Goal: Task Accomplishment & Management: Use online tool/utility

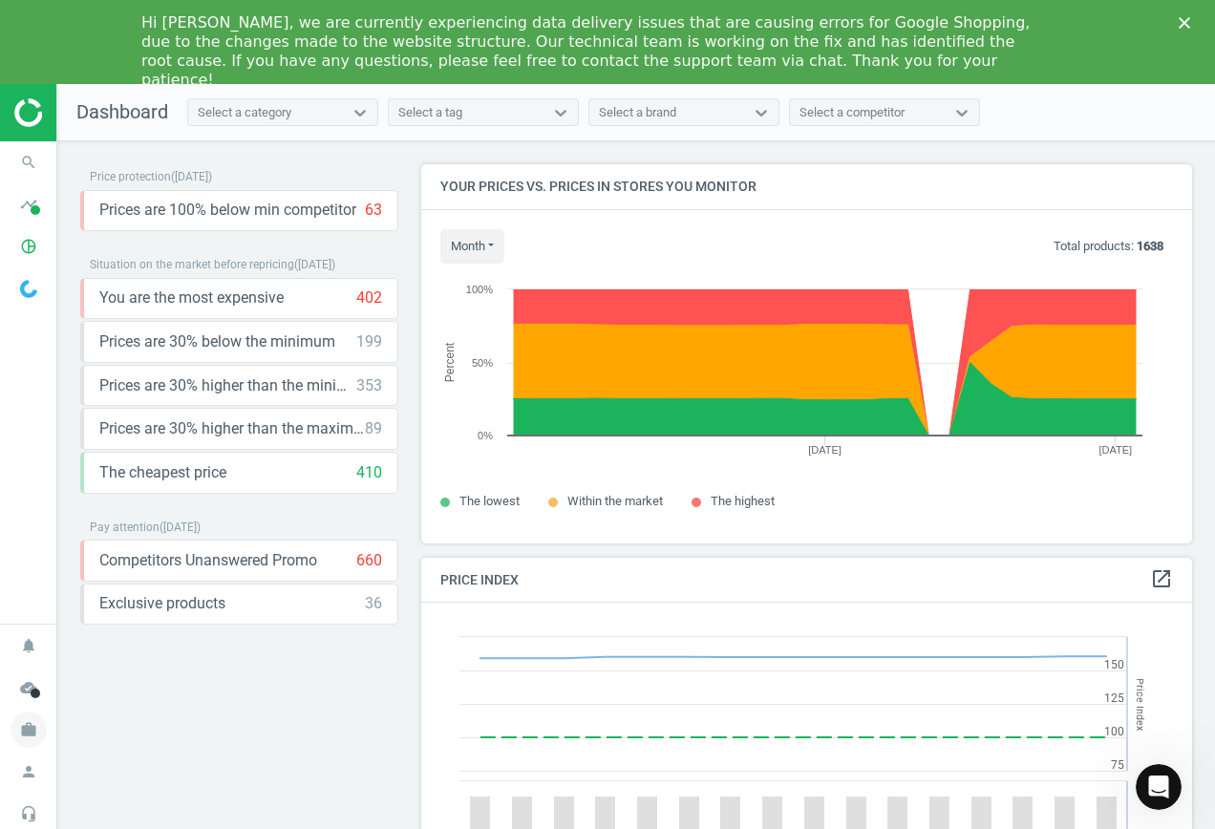
click at [30, 732] on icon "work" at bounding box center [29, 730] width 36 height 36
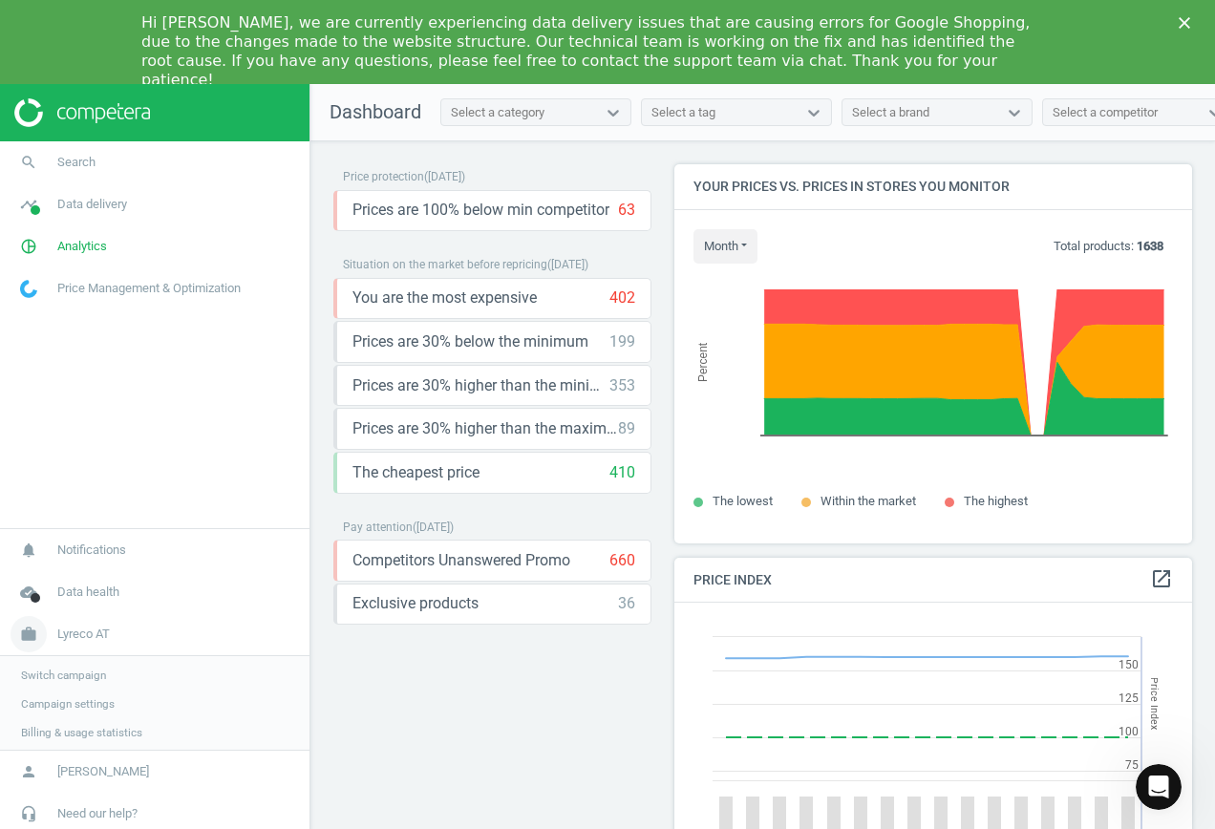
scroll to position [469, 533]
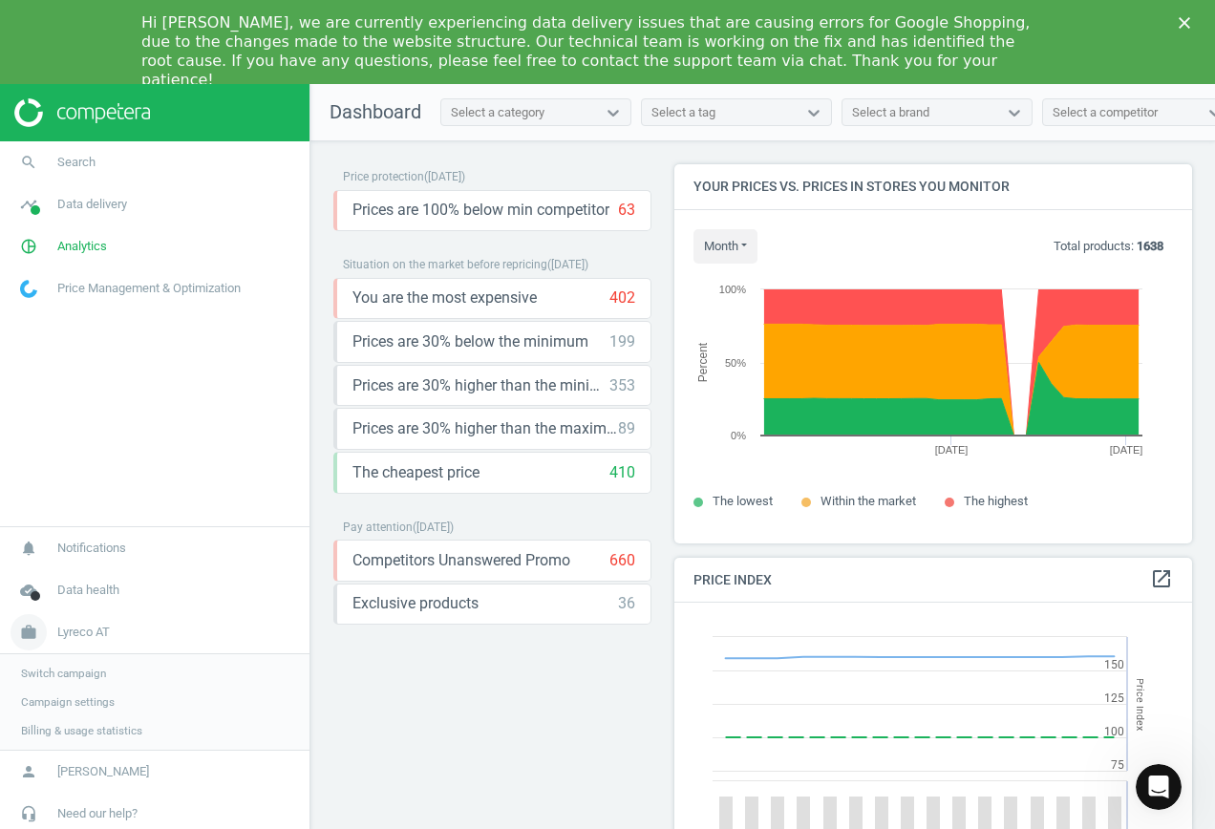
click at [82, 632] on span "Lyreco AT" at bounding box center [83, 632] width 53 height 17
click at [63, 726] on span "Lyreco AT" at bounding box center [83, 729] width 53 height 17
click at [78, 675] on span "Switch campaign" at bounding box center [63, 673] width 85 height 15
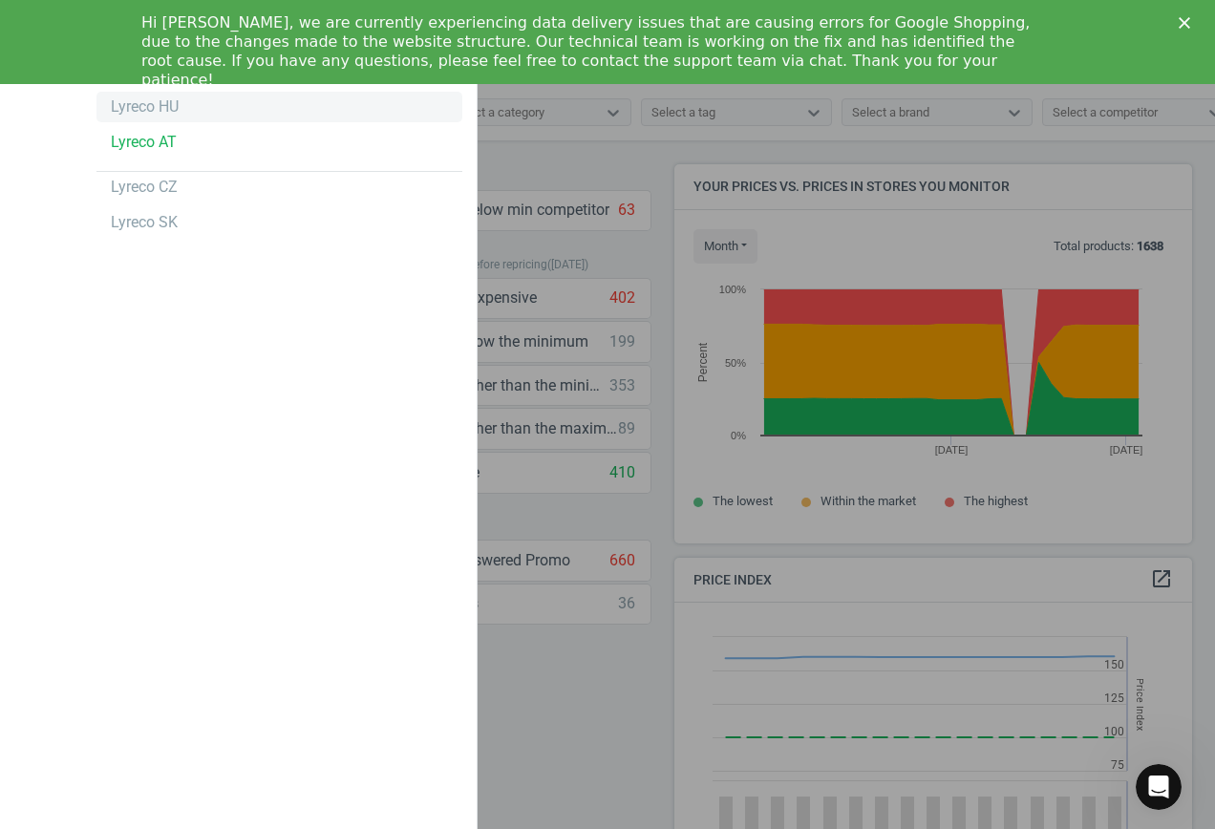
click at [144, 112] on div "Lyreco HU" at bounding box center [145, 106] width 68 height 21
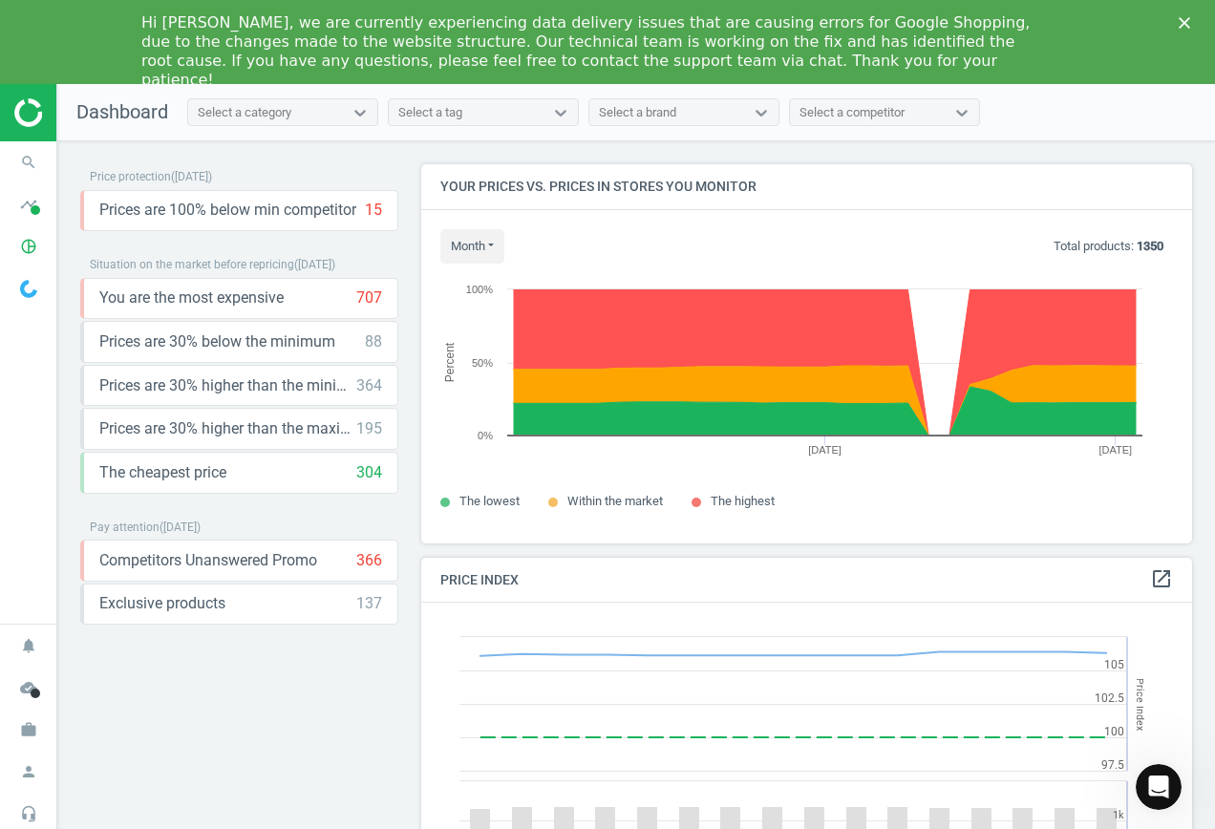
scroll to position [469, 786]
click at [28, 166] on icon "search" at bounding box center [29, 162] width 36 height 36
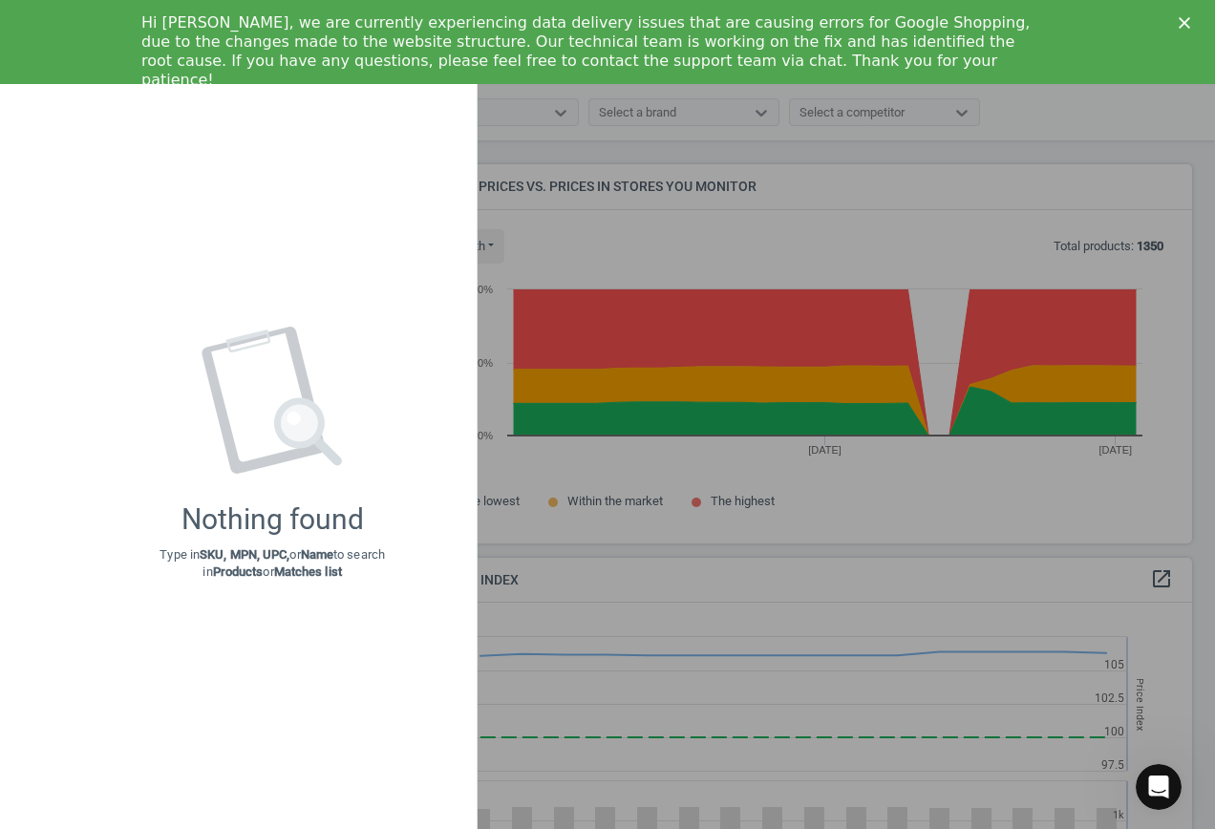
click at [141, 179] on div "Nothing found Type in SKU, MPN, UPC, or Name to search in Products or Matches l…" at bounding box center [272, 453] width 409 height 713
click at [1189, 19] on polygon "Close" at bounding box center [1184, 22] width 11 height 11
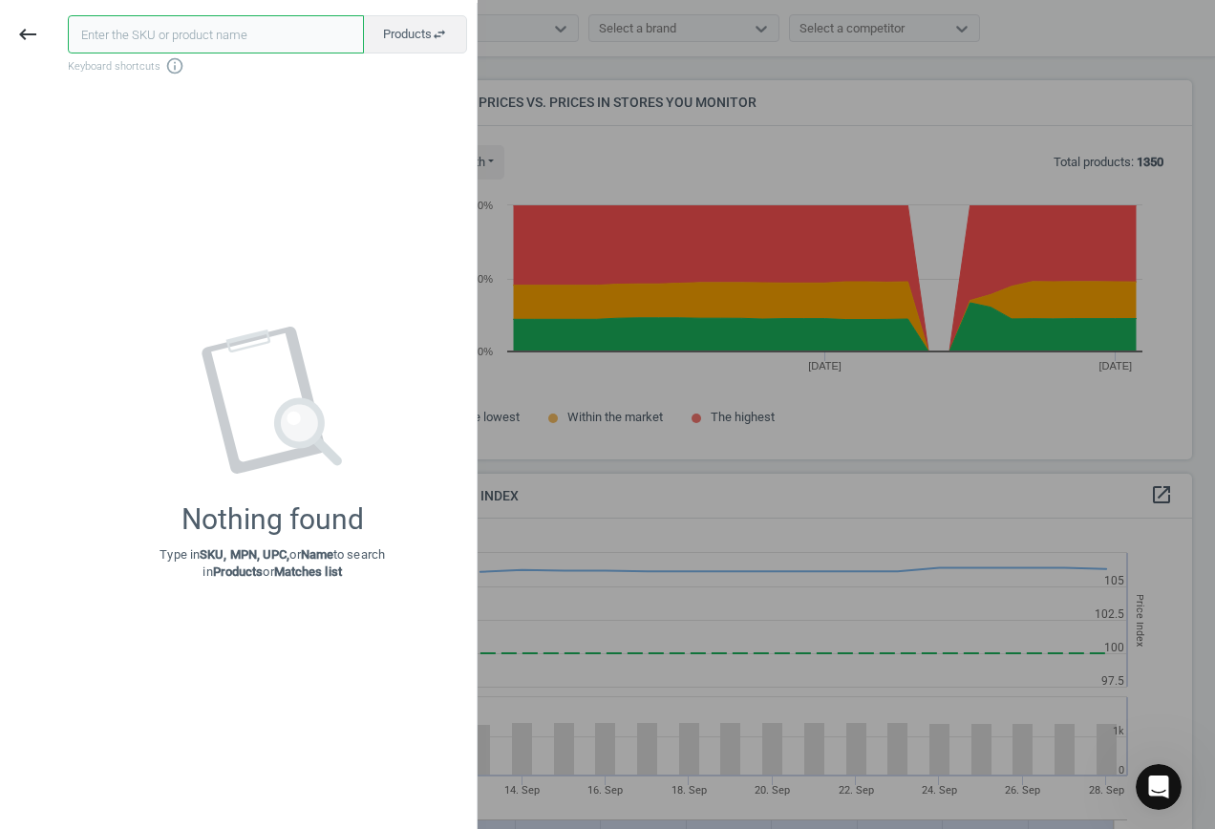
click at [160, 31] on input "text" at bounding box center [216, 34] width 296 height 38
paste input "5098682"
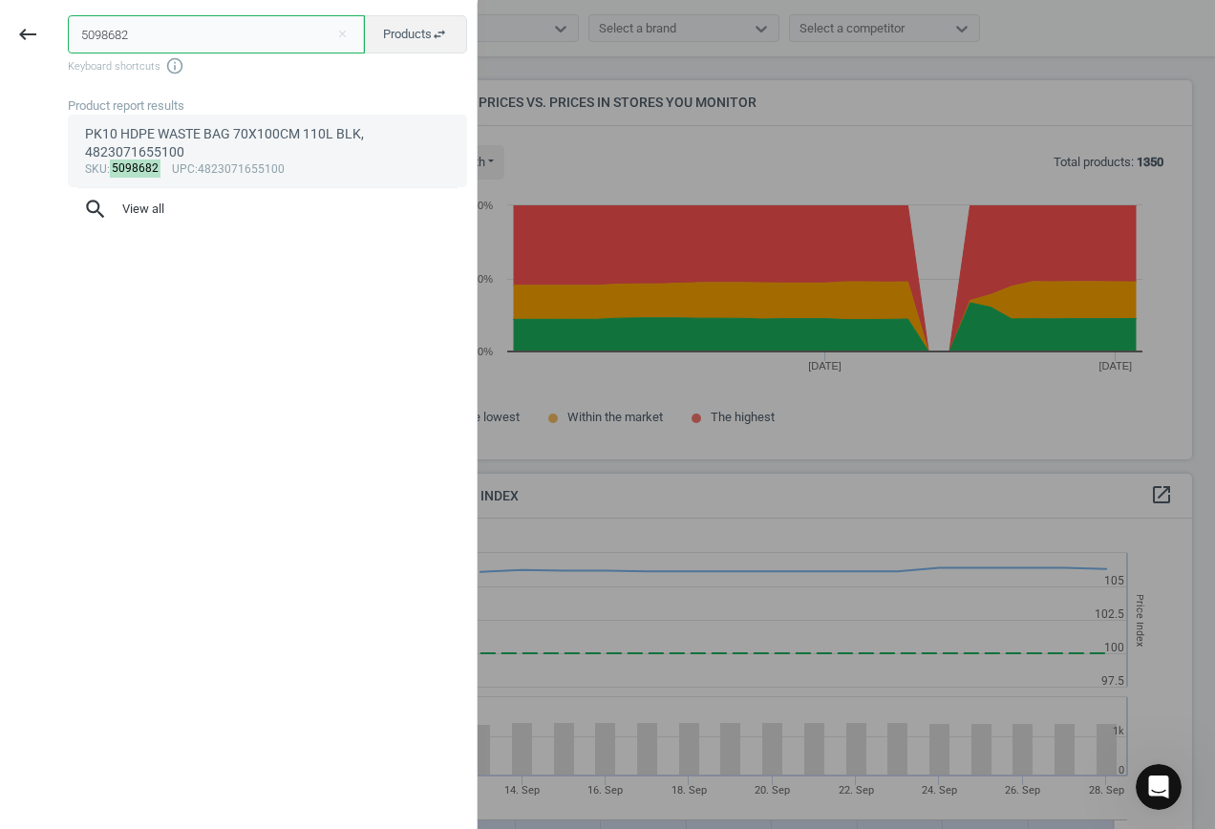
type input "5098682"
click at [202, 130] on div "PK10 HDPE WASTE BAG 70X100CM 110L BLK, 4823071655100" at bounding box center [268, 143] width 366 height 37
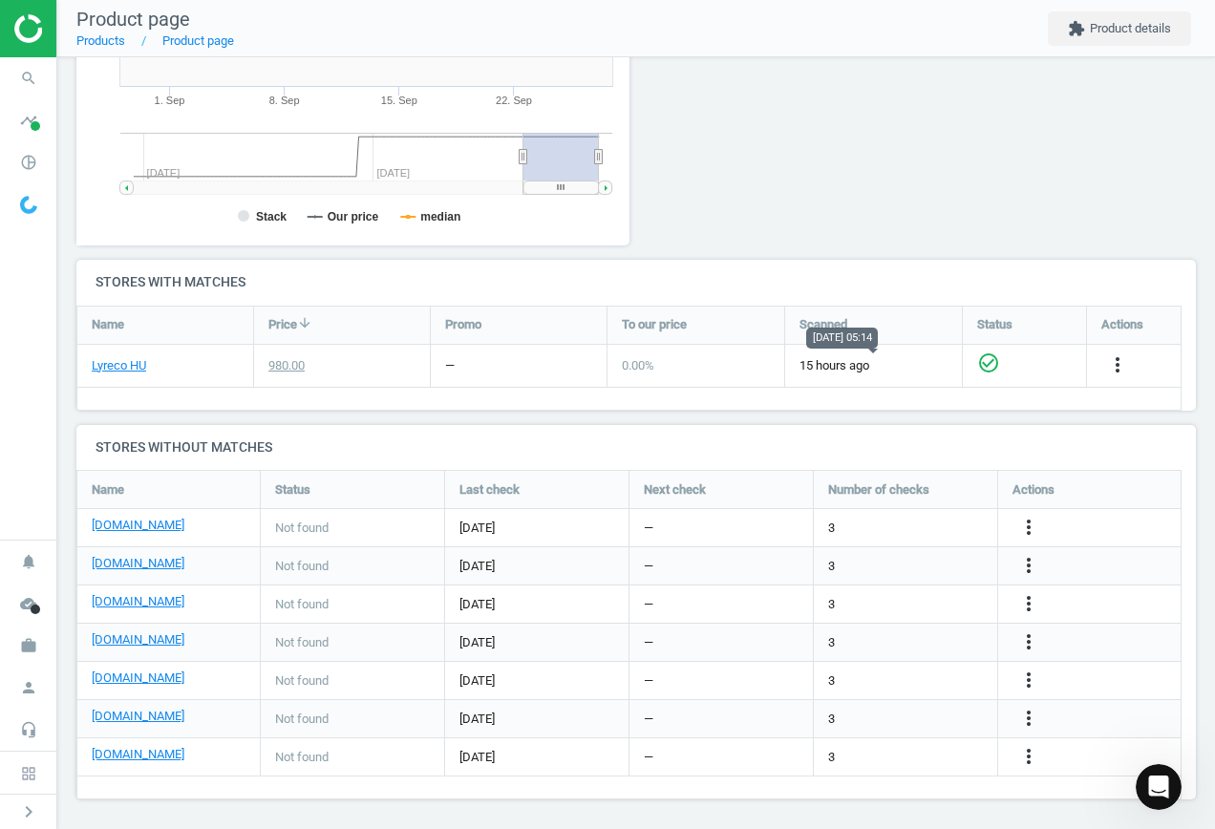
scroll to position [447, 0]
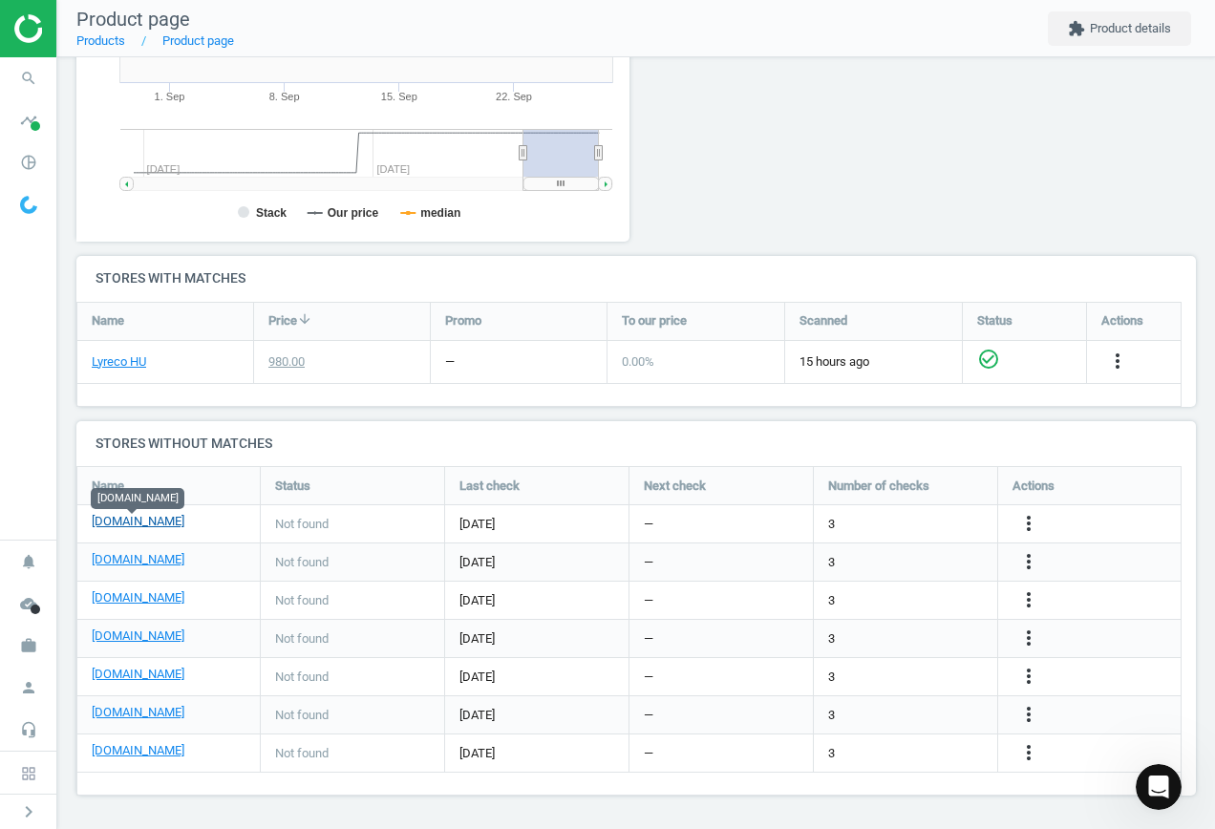
click at [141, 525] on link "[DOMAIN_NAME]" at bounding box center [138, 521] width 93 height 17
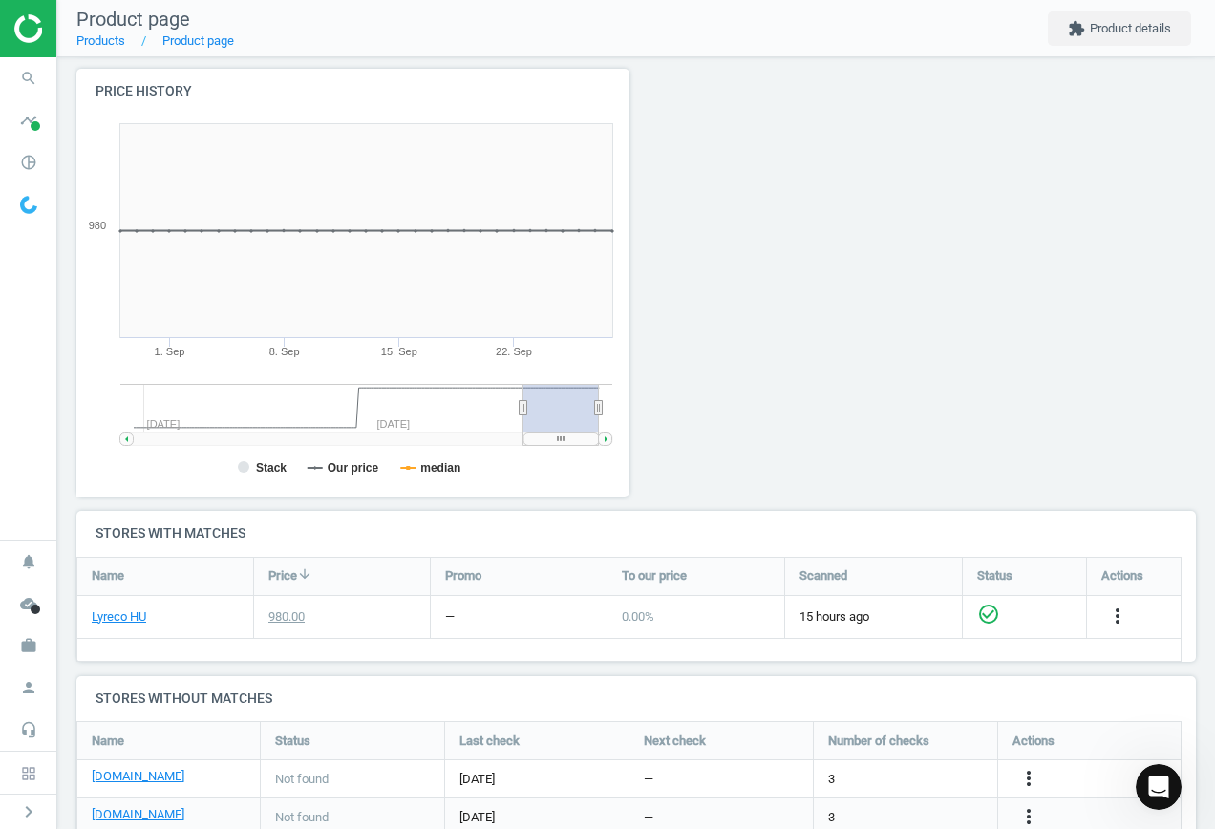
scroll to position [359, 1135]
click at [1027, 771] on icon "more_vert" at bounding box center [1028, 778] width 23 height 23
click at [906, 774] on link "Edit URL/product option" at bounding box center [880, 779] width 262 height 30
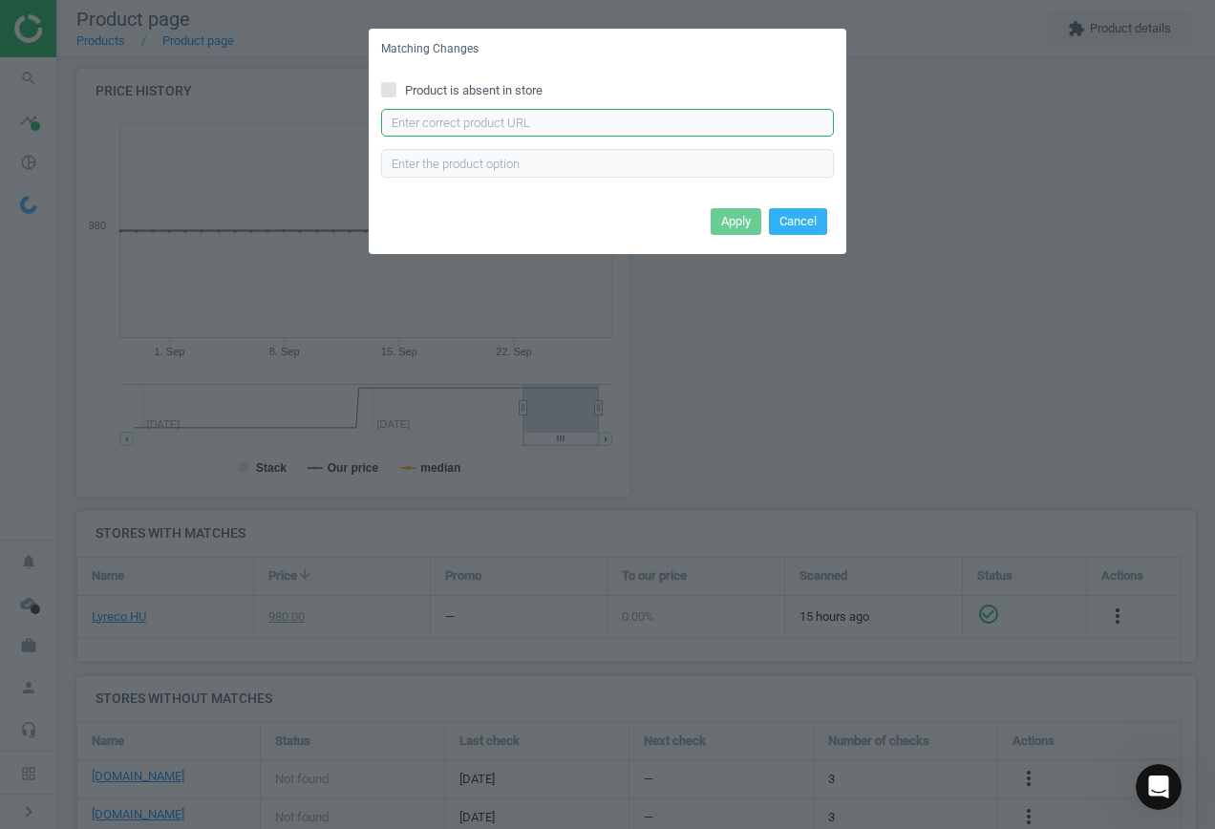
click at [569, 119] on input "text" at bounding box center [607, 123] width 453 height 29
paste input "https://www.officedepot.hu/szemeteszsak/mazzini-104060-ujrahasznositott-eros-10…"
type input "https://www.officedepot.hu/szemeteszsak/mazzini-104060-ujrahasznositott-eros-10…"
click at [738, 223] on button "Apply" at bounding box center [736, 221] width 51 height 27
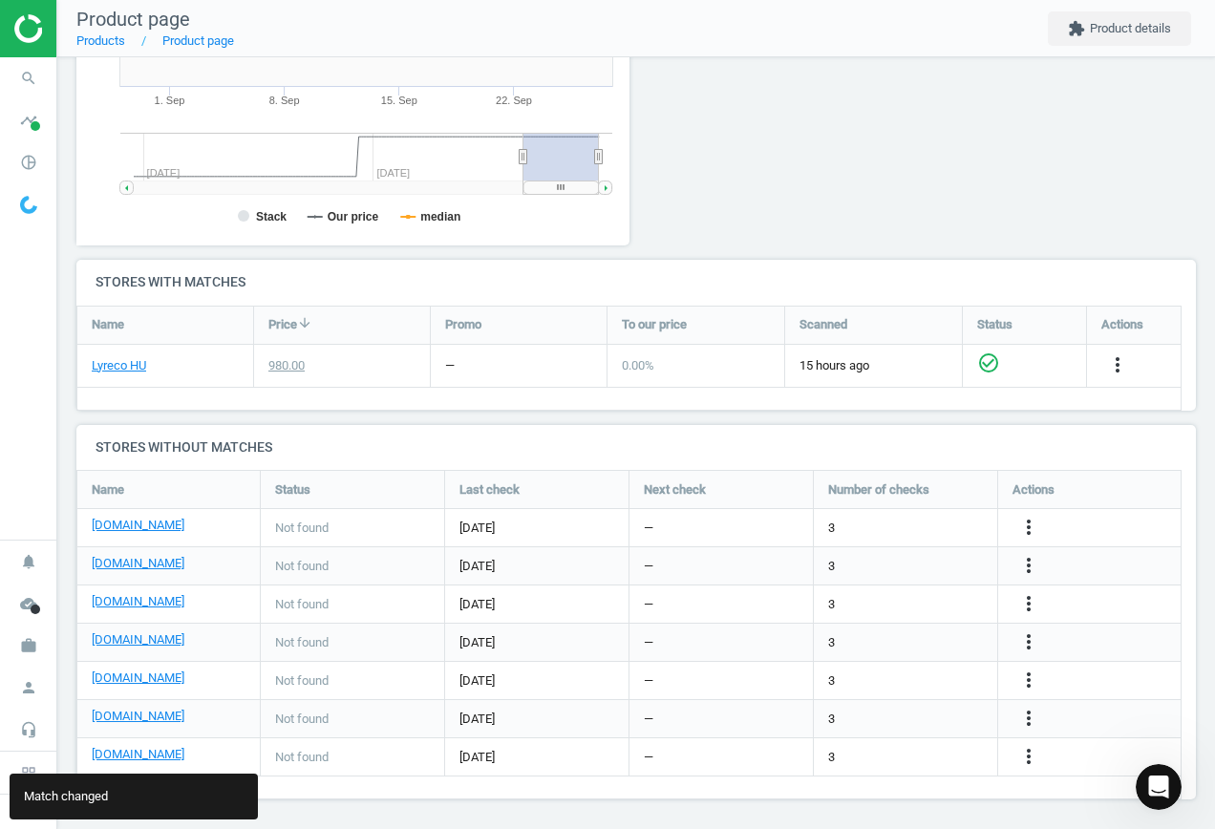
scroll to position [447, 0]
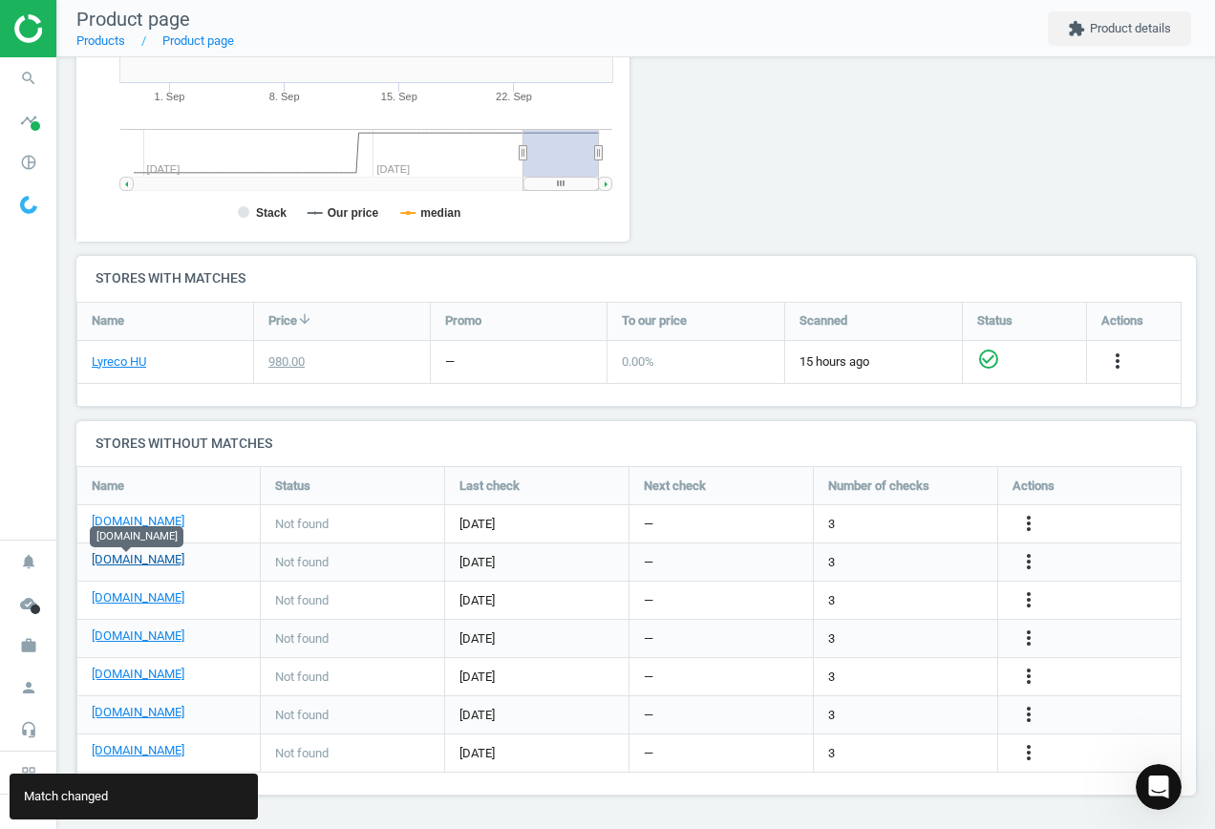
click at [124, 564] on link "[DOMAIN_NAME]" at bounding box center [138, 559] width 93 height 17
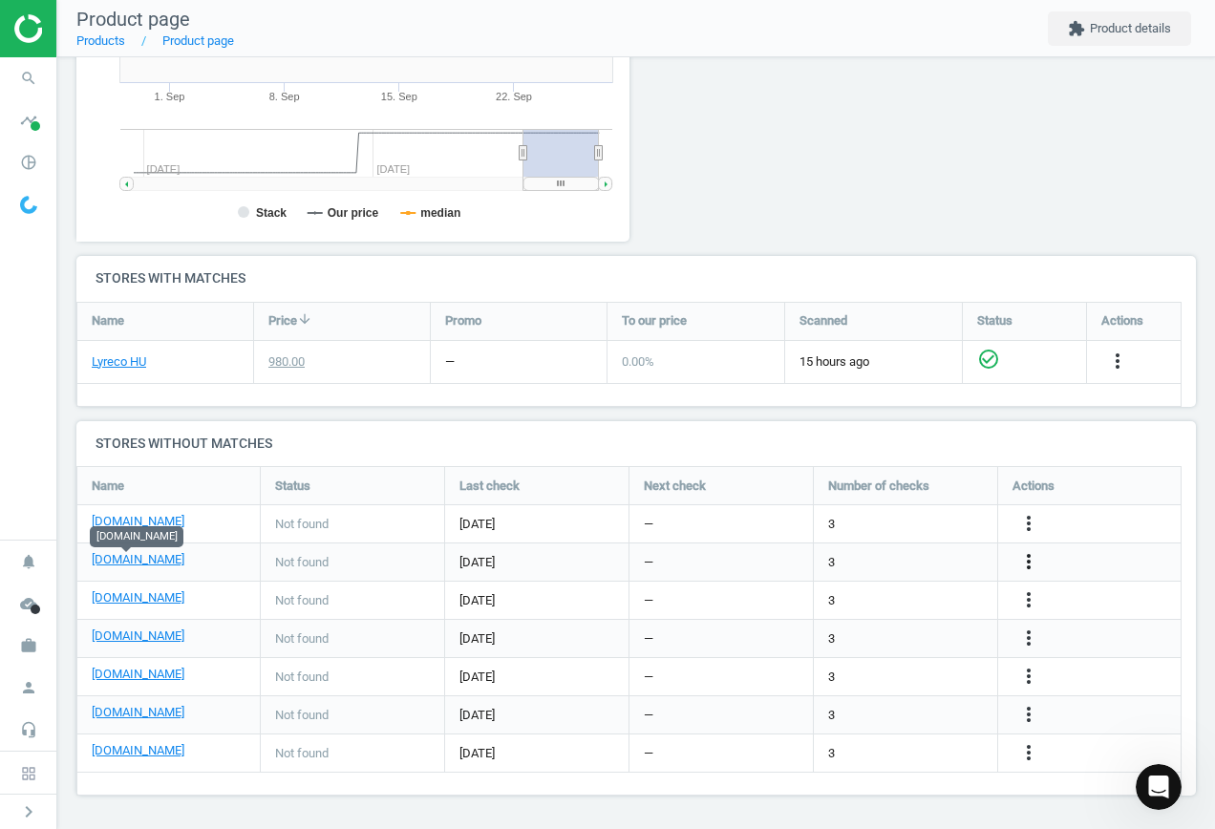
click at [1024, 557] on icon "more_vert" at bounding box center [1028, 561] width 23 height 23
click at [892, 558] on link "Edit URL/product option" at bounding box center [880, 562] width 262 height 30
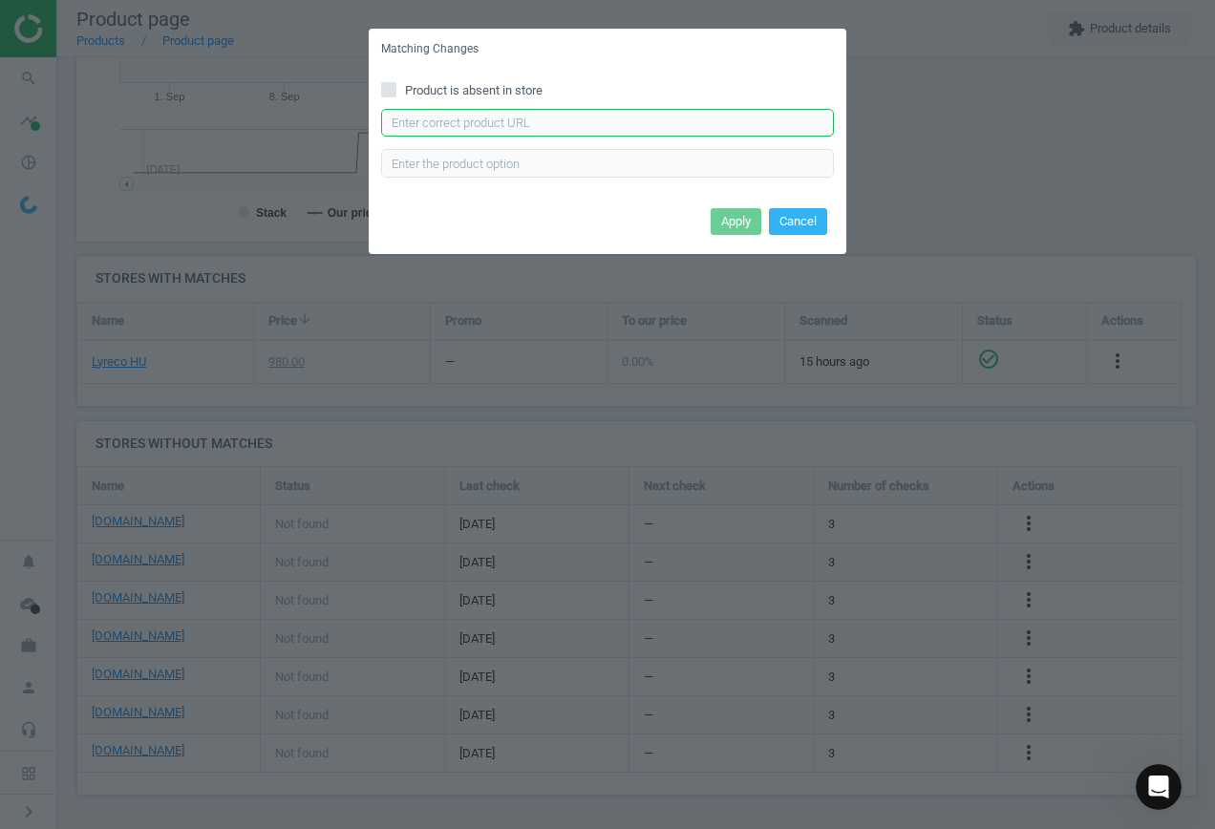
click at [618, 120] on input "text" at bounding box center [607, 123] width 453 height 29
paste input "https://vectraline.hu/nagykereskedelem/szemeteszsakok-natronzsakok/szemeteszsak…"
type input "https://vectraline.hu/nagykereskedelem/szemeteszsakok-natronzsakok/szemeteszsak…"
click at [729, 220] on button "Apply" at bounding box center [736, 221] width 51 height 27
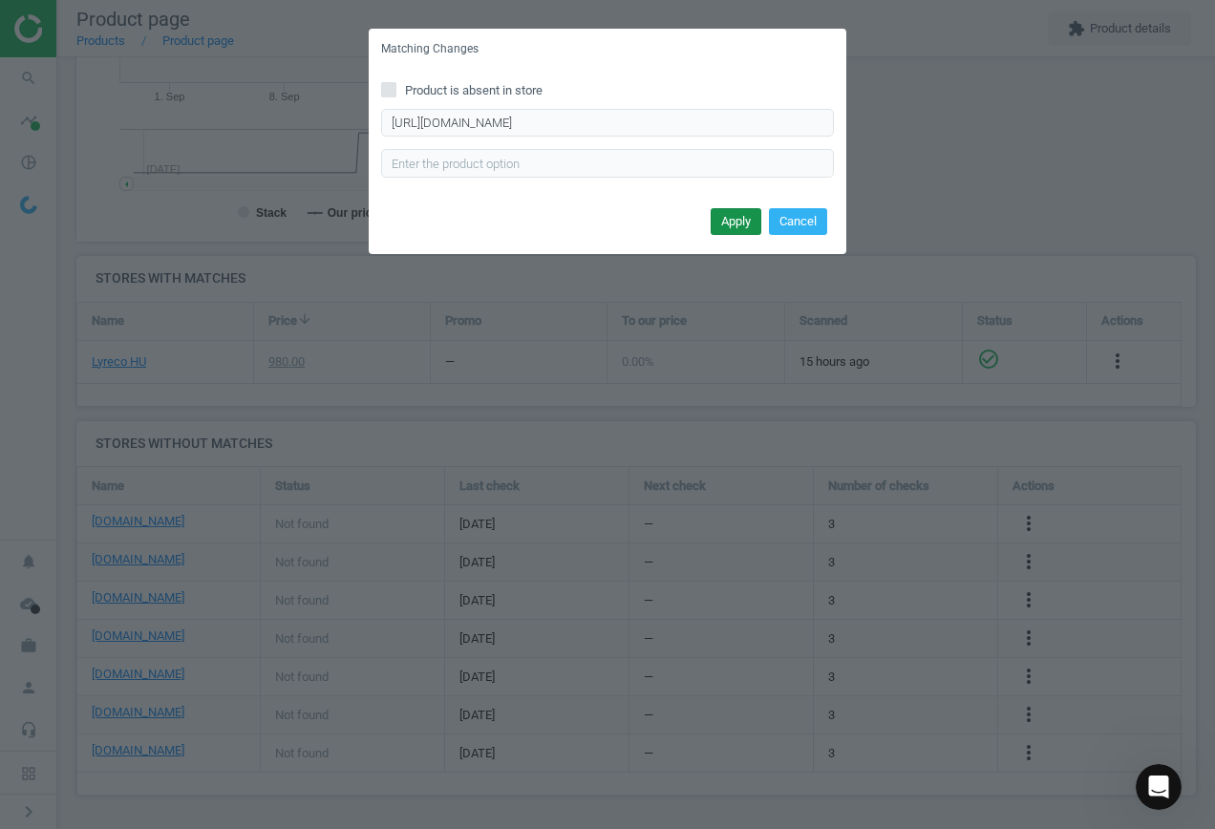
scroll to position [0, 0]
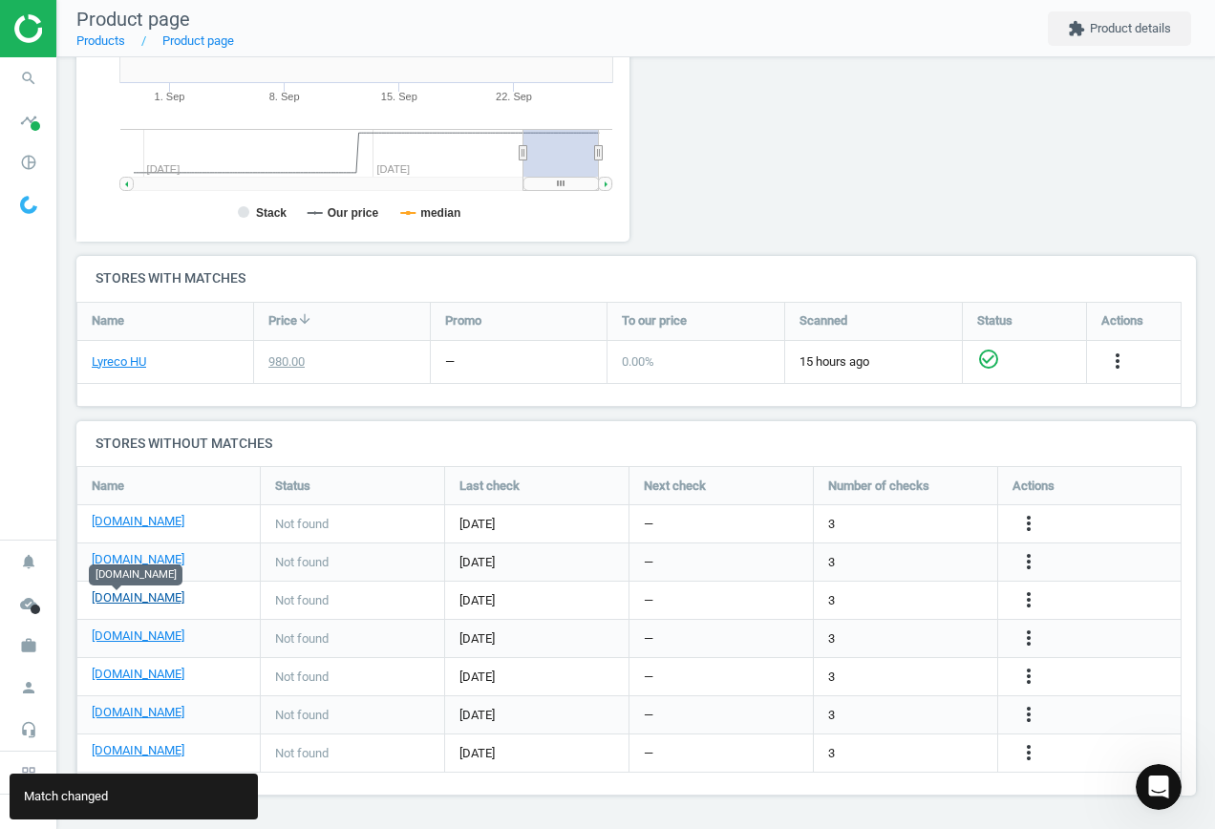
click at [126, 597] on link "[DOMAIN_NAME]" at bounding box center [138, 597] width 93 height 17
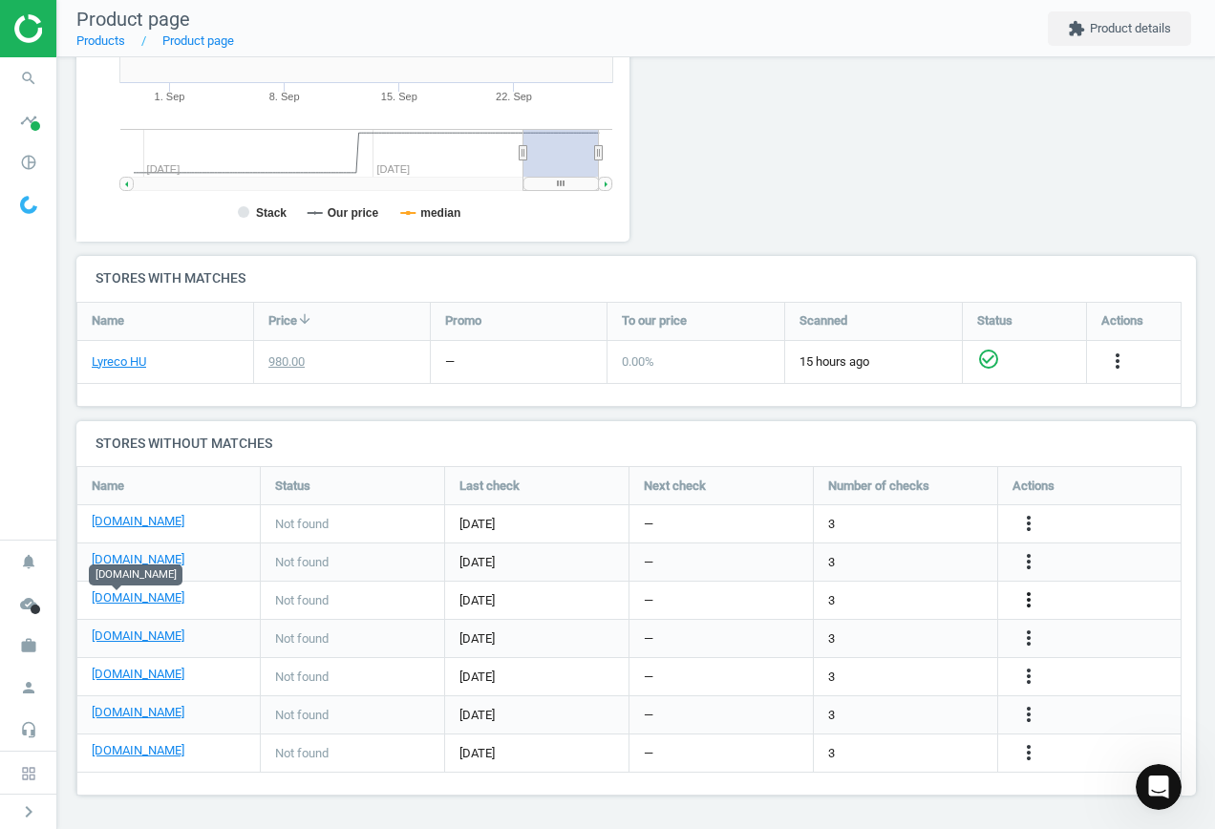
click at [1029, 595] on icon "more_vert" at bounding box center [1028, 600] width 23 height 23
click at [910, 596] on link "Edit URL/product option" at bounding box center [880, 601] width 262 height 30
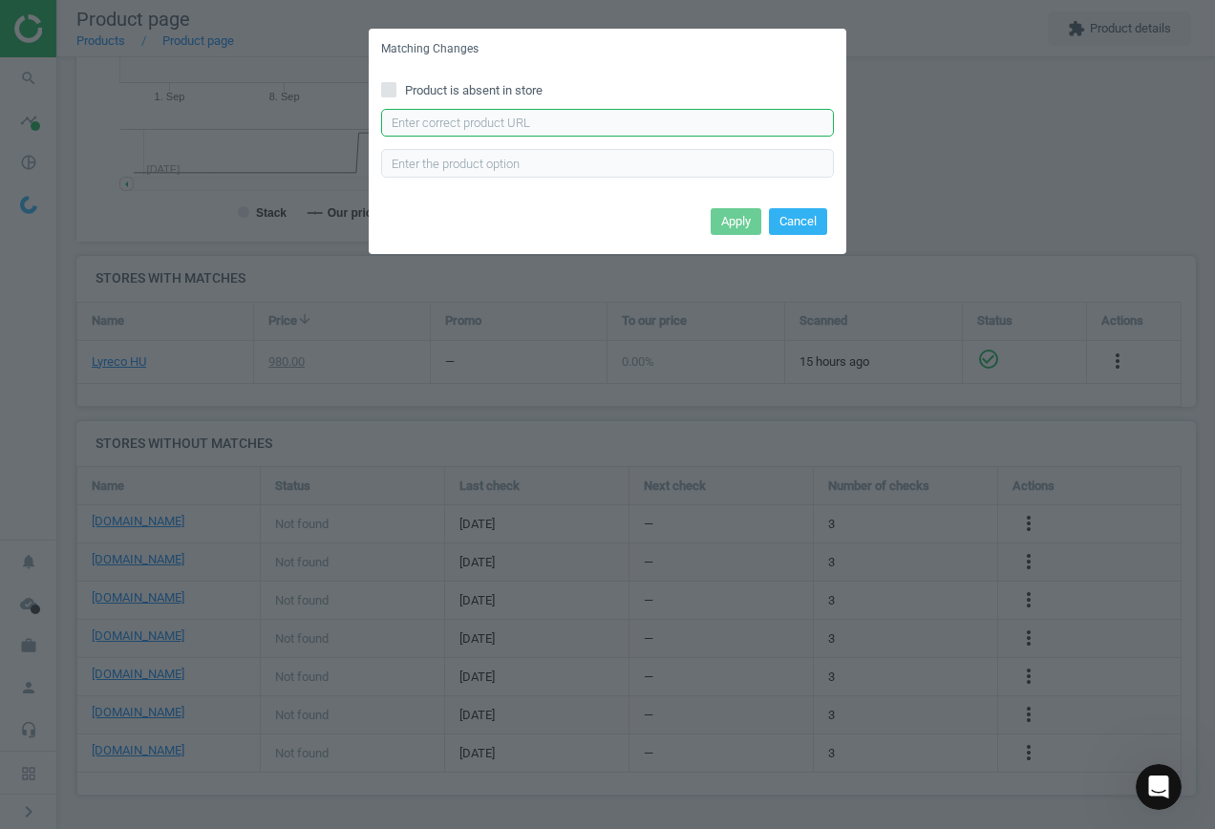
click at [557, 132] on input "text" at bounding box center [607, 123] width 453 height 29
paste input "https://termekek.metro.hu/shop/pv/BTY-X159436/0032/0021/Kelly-Szemeteszs%C3%A1k…"
type input "https://termekek.metro.hu/shop/pv/BTY-X159436/0032/0021/Kelly-Szemeteszs%C3%A1k…"
click at [737, 214] on button "Apply" at bounding box center [736, 221] width 51 height 27
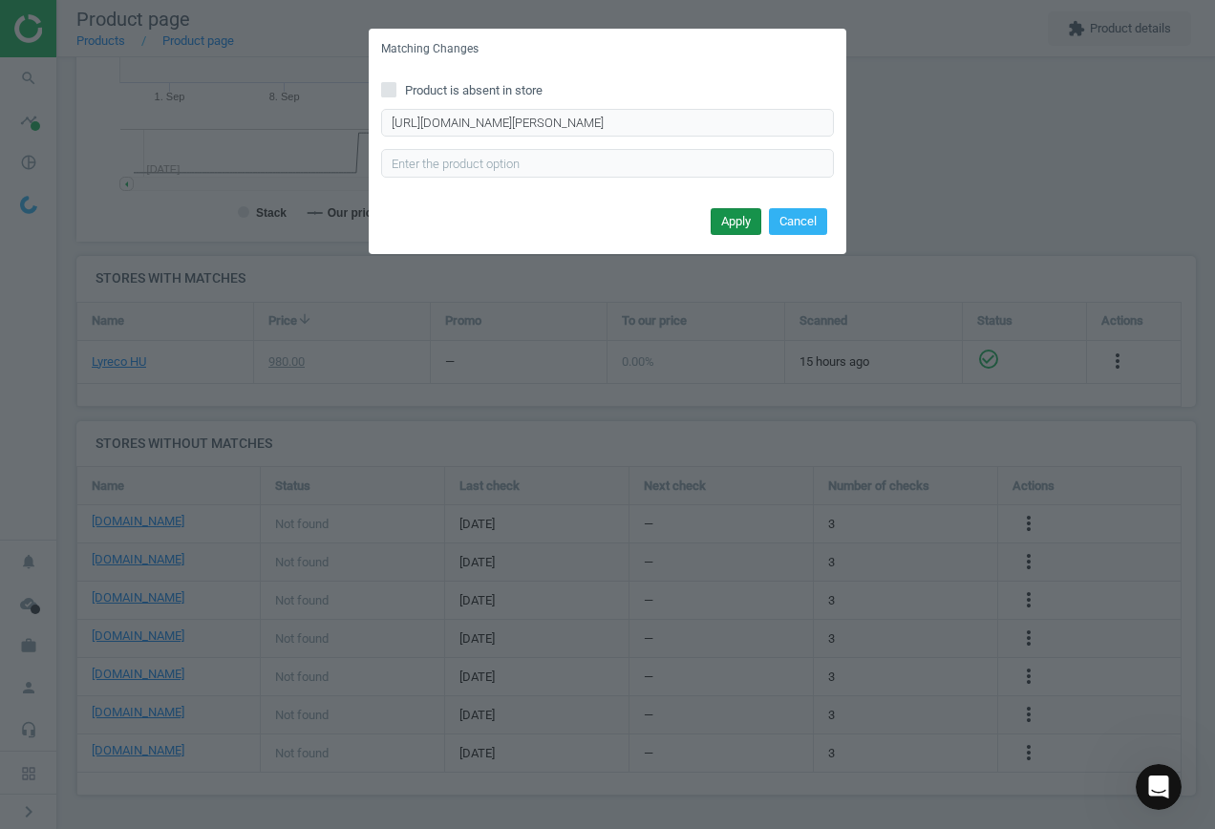
scroll to position [0, 0]
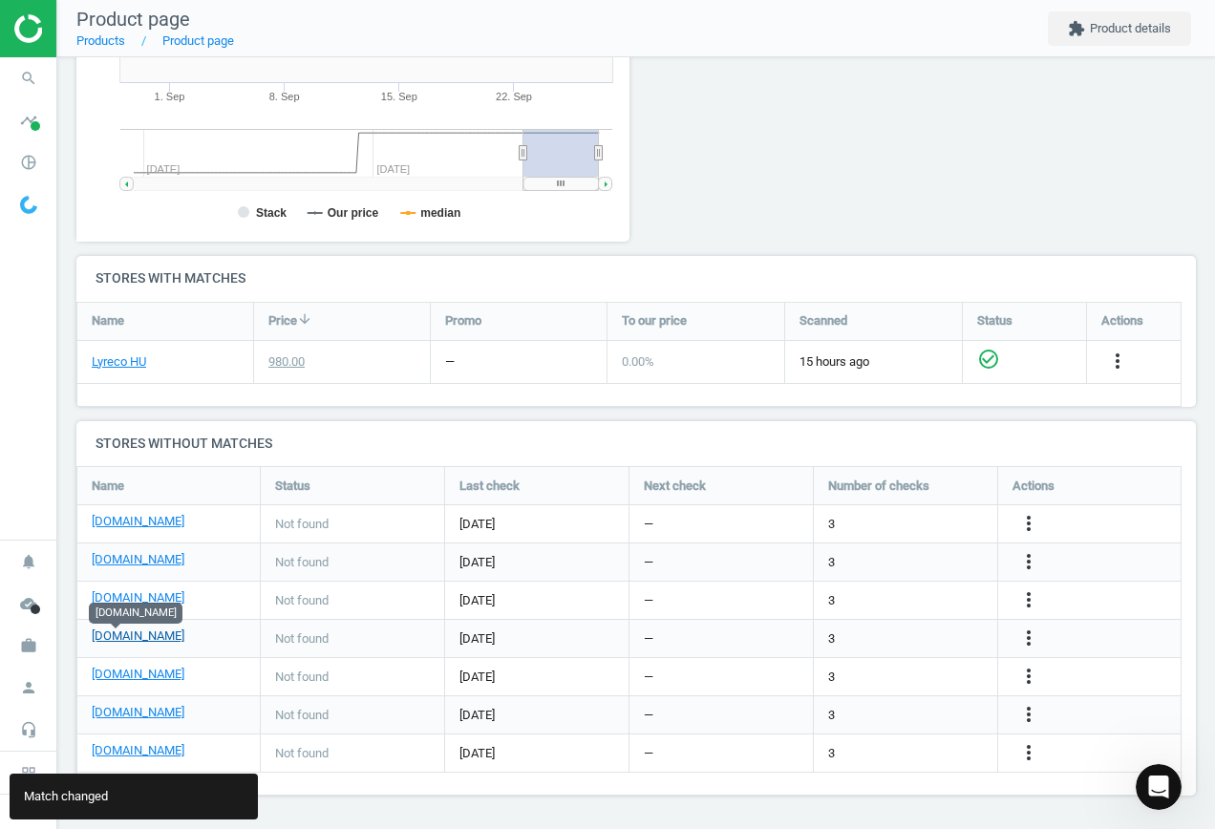
click at [107, 634] on link "[DOMAIN_NAME]" at bounding box center [138, 636] width 93 height 17
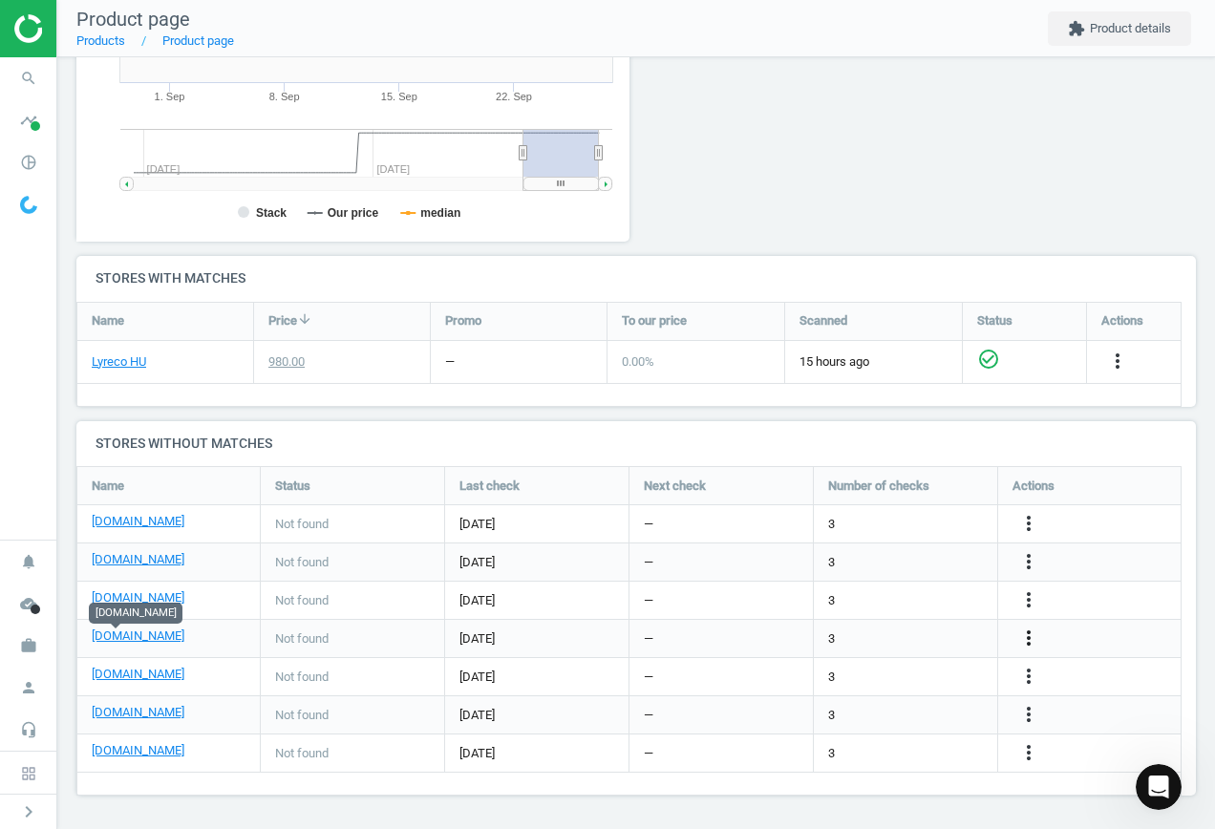
click at [1020, 641] on icon "more_vert" at bounding box center [1028, 638] width 23 height 23
click at [884, 638] on link "Edit URL/product option" at bounding box center [880, 639] width 262 height 30
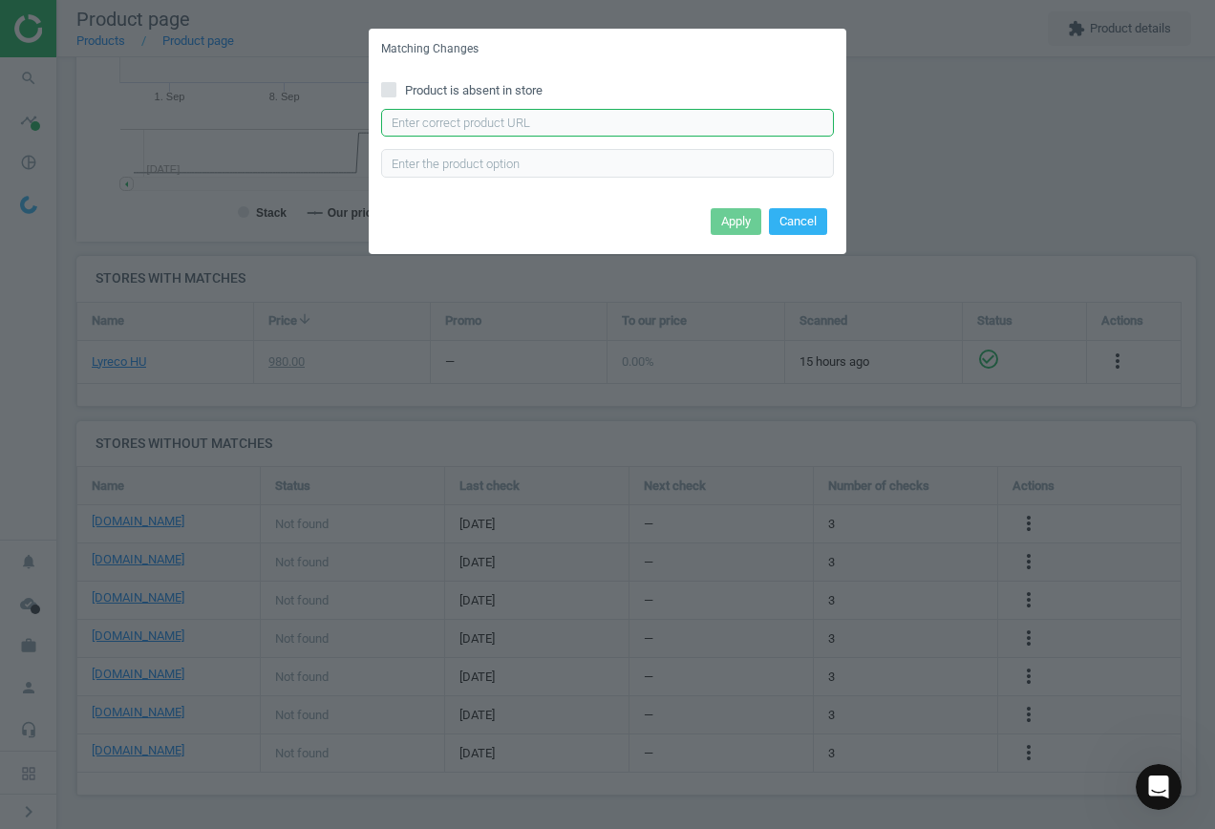
click at [591, 128] on input "text" at bounding box center [607, 123] width 453 height 29
paste input "https://webshop.bunzl.hu/huf/hu/product/51090268/szemeteszsak-700x1100-mm-120l-…"
type input "https://webshop.bunzl.hu/huf/hu/product/51090268/szemeteszsak-700x1100-mm-120l-…"
click at [749, 225] on button "Apply" at bounding box center [736, 221] width 51 height 27
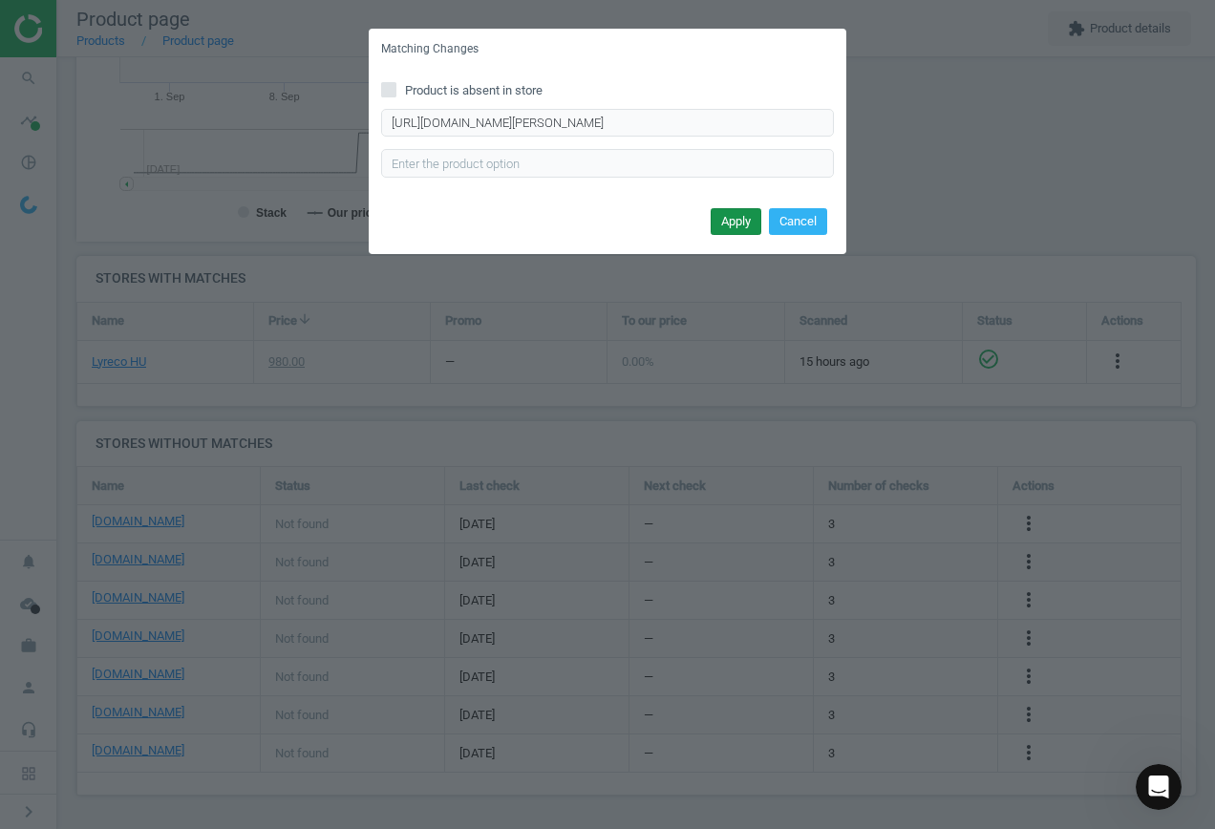
scroll to position [0, 0]
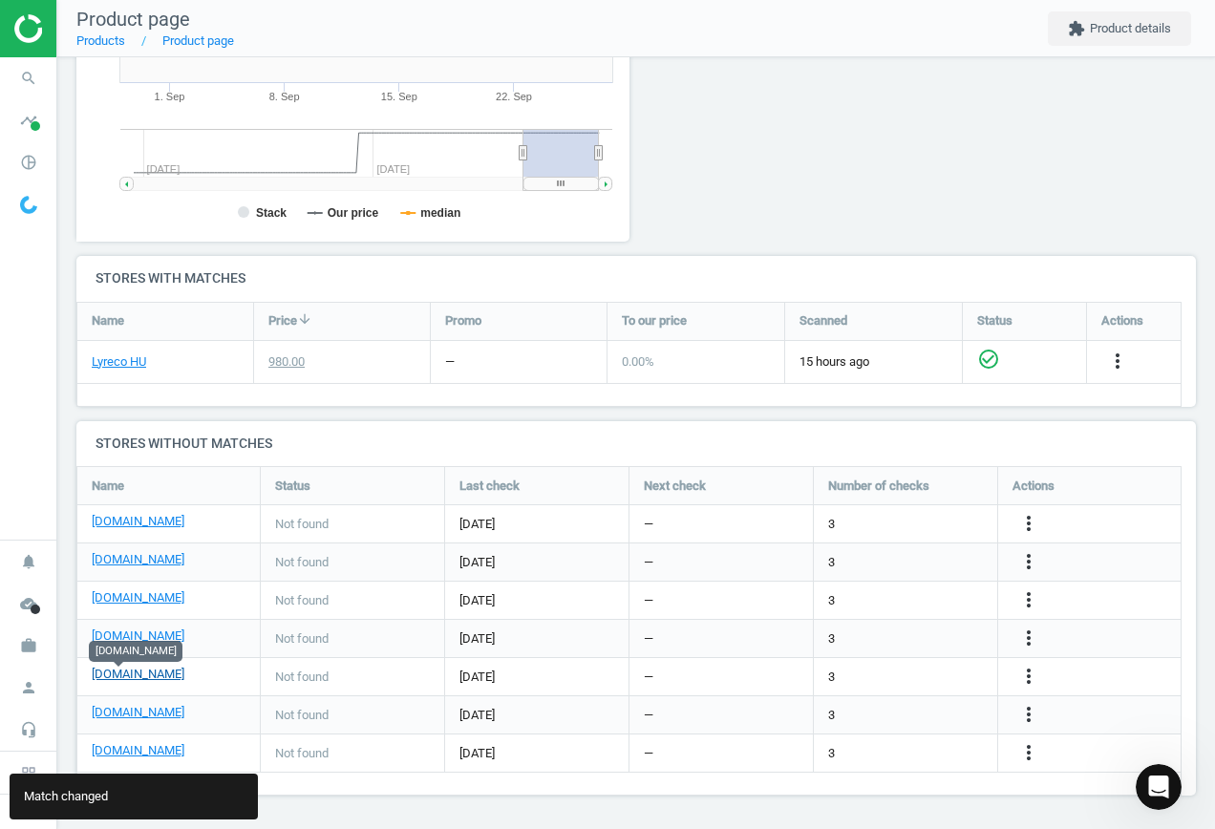
click at [129, 680] on link "[DOMAIN_NAME]" at bounding box center [138, 674] width 93 height 17
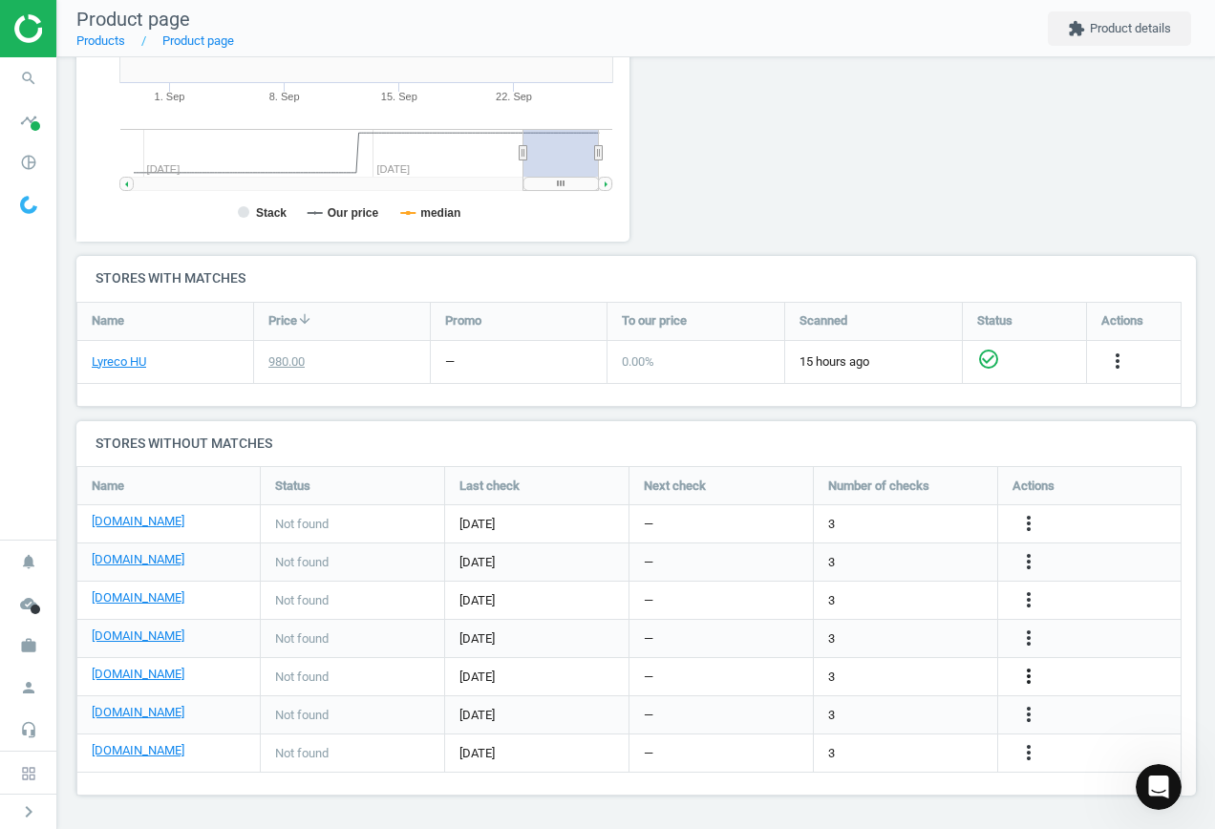
click at [1031, 675] on icon "more_vert" at bounding box center [1028, 676] width 23 height 23
click at [853, 671] on link "Edit URL/product option" at bounding box center [880, 677] width 262 height 30
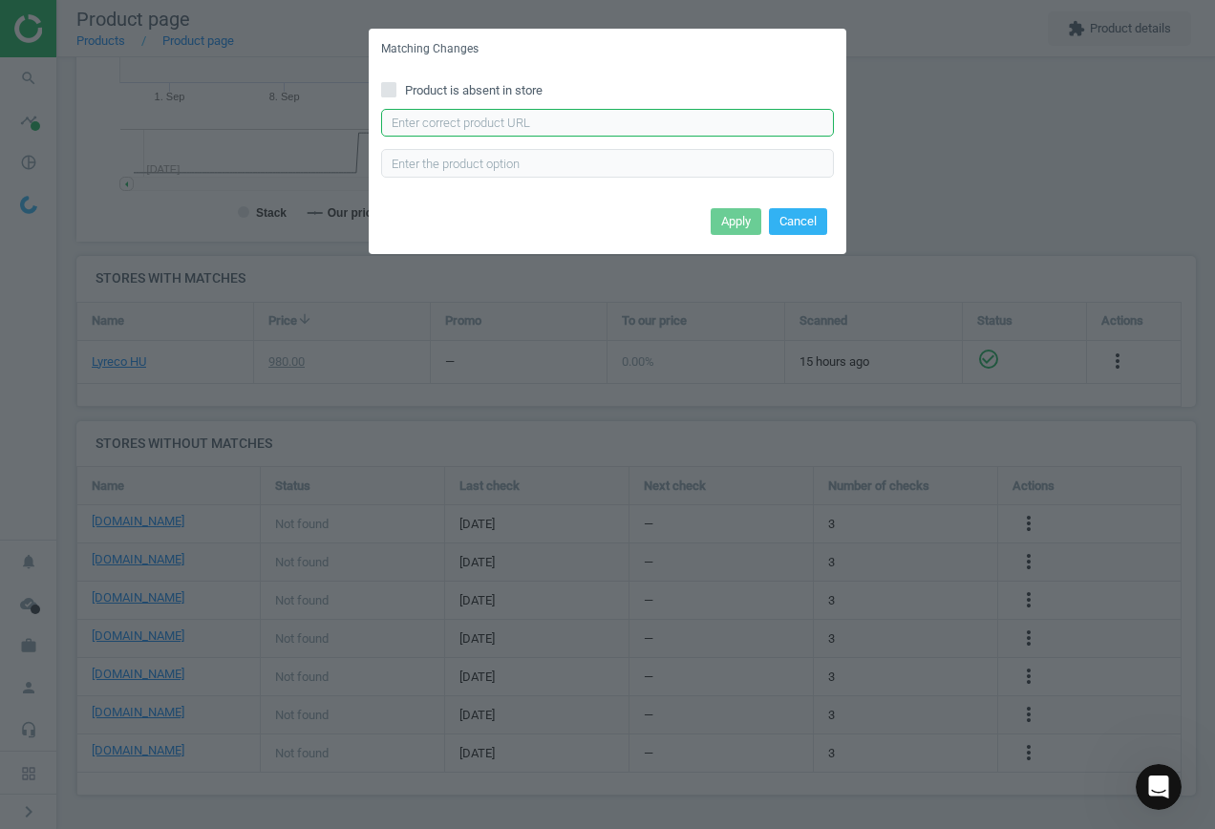
click at [510, 119] on input "text" at bounding box center [607, 123] width 453 height 29
paste input "https://merida.hu/hulladekgyujtok-hulladekgyujto-zsakok-es-hamutartok/hulladekg…"
type input "https://merida.hu/hulladekgyujtok-hulladekgyujto-zsakok-es-hamutartok/hulladekg…"
click at [729, 213] on button "Apply" at bounding box center [736, 221] width 51 height 27
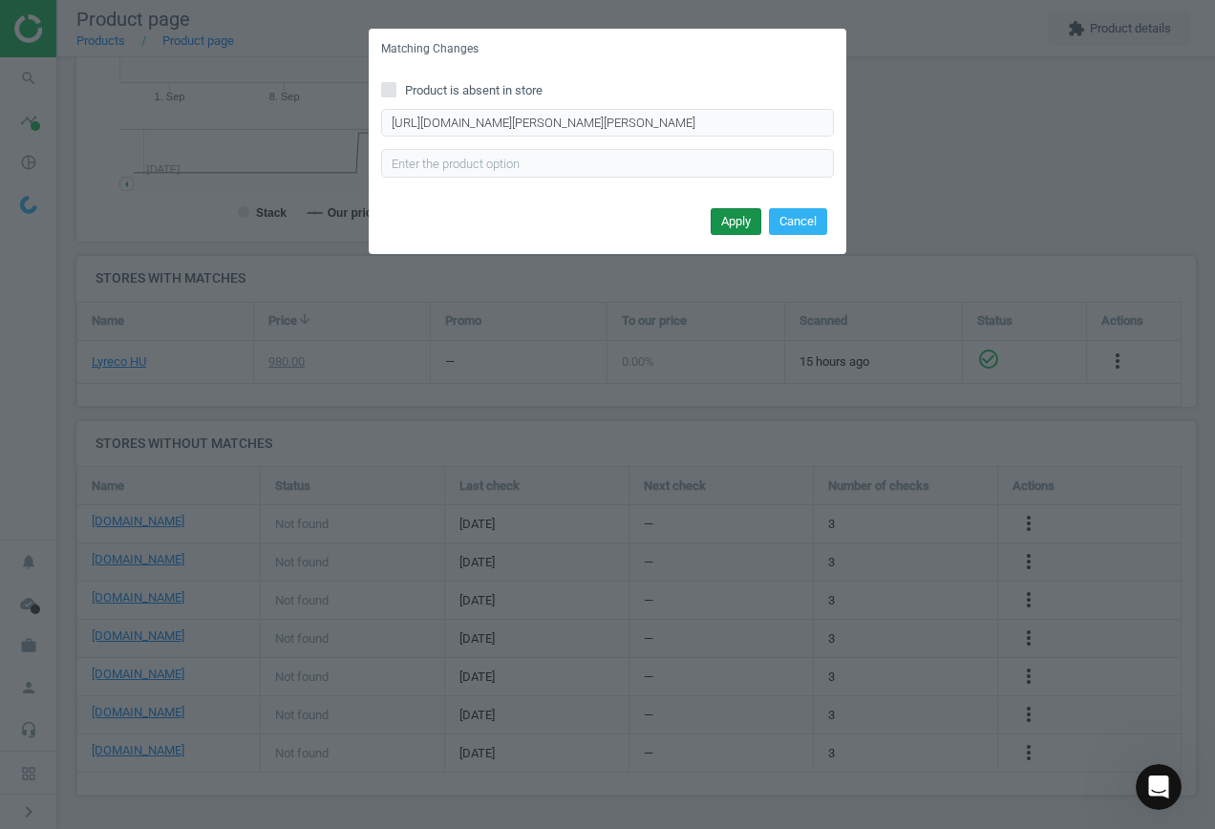
scroll to position [0, 0]
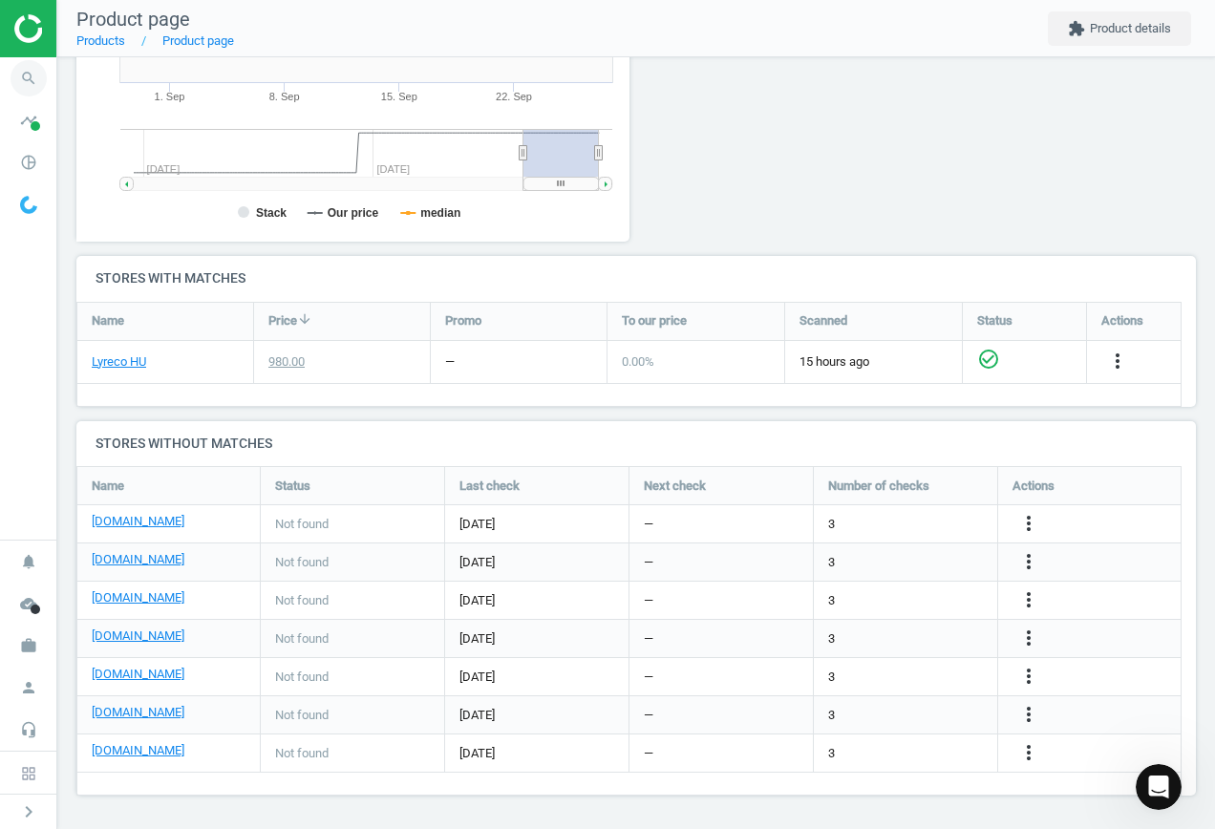
click at [32, 80] on icon "search" at bounding box center [29, 78] width 36 height 36
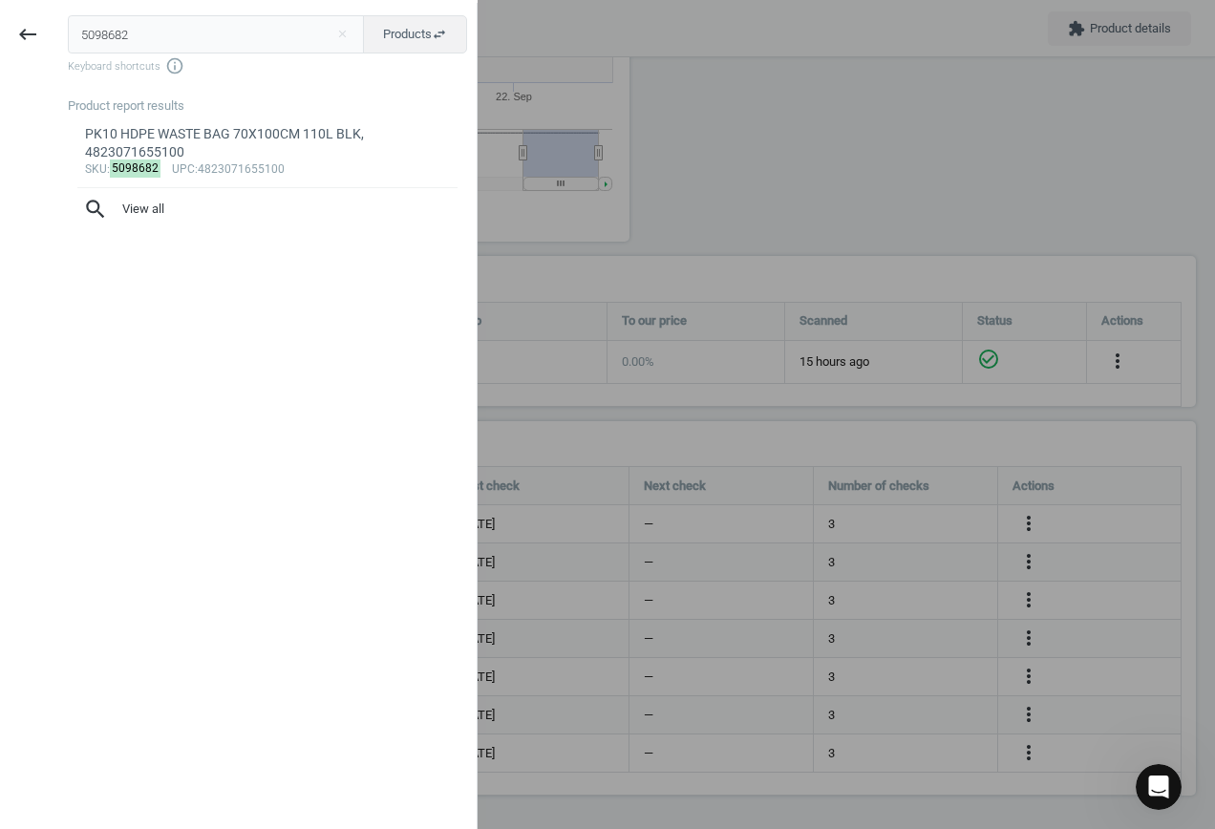
drag, startPoint x: -145, startPoint y: 37, endPoint x: -173, endPoint y: 37, distance: 27.7
click at [0, 37] on html "Group 2 Created with Sketch. ic/cloud_download/grey600 Created with Sketch. gra…" at bounding box center [607, 414] width 1215 height 829
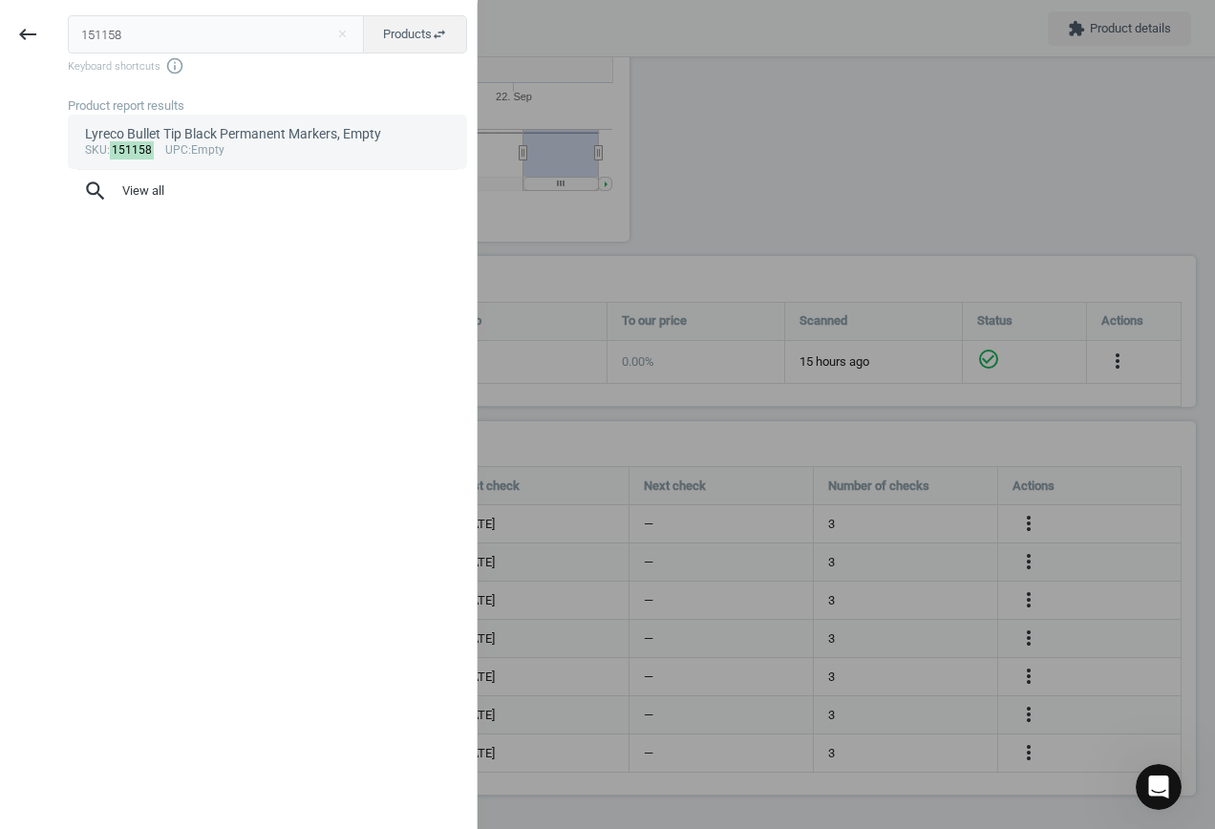
type input "151158"
click at [220, 141] on div "Lyreco Bullet Tip Black Permanent Markers, Empty" at bounding box center [268, 134] width 366 height 18
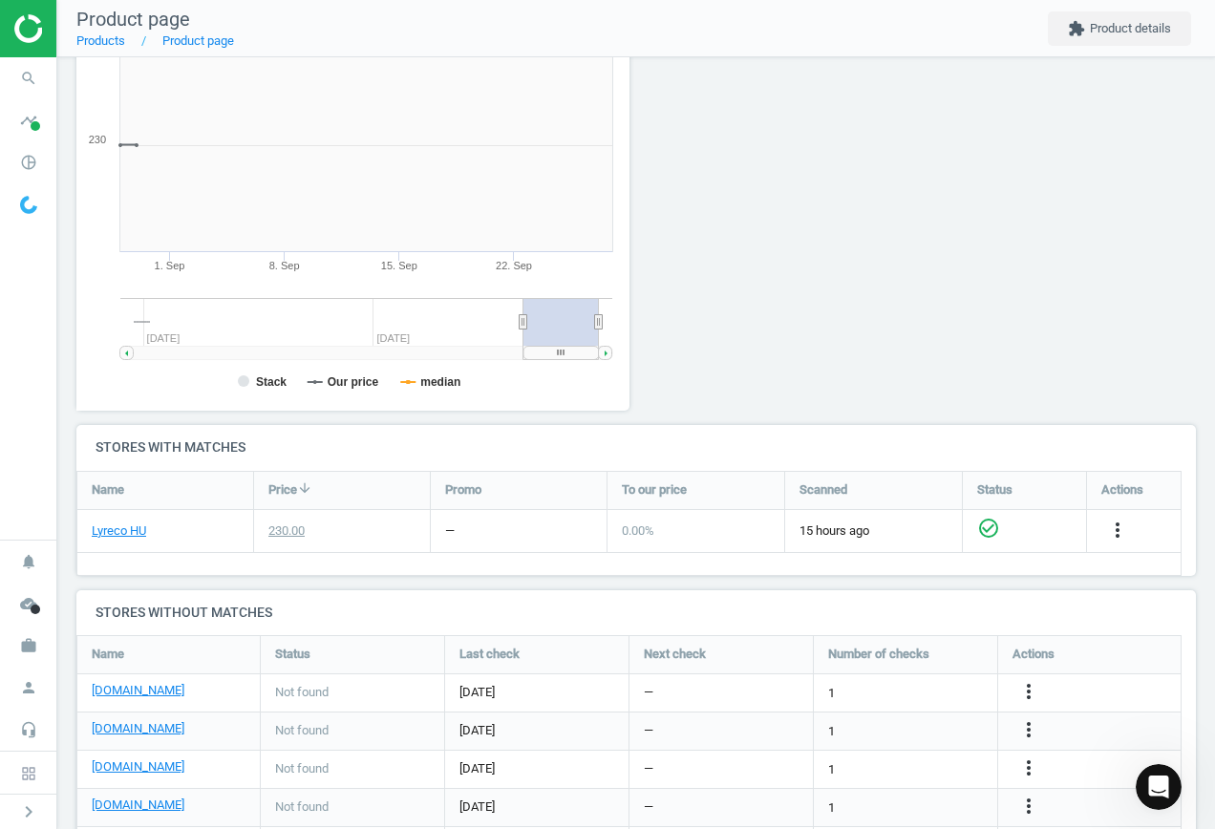
scroll to position [412, 575]
click at [132, 681] on div "[DOMAIN_NAME]" at bounding box center [168, 693] width 182 height 37
click at [138, 695] on link "[DOMAIN_NAME]" at bounding box center [138, 690] width 93 height 17
click at [1031, 691] on icon "more_vert" at bounding box center [1028, 692] width 23 height 23
click at [906, 693] on link "Edit URL/product option" at bounding box center [880, 693] width 262 height 30
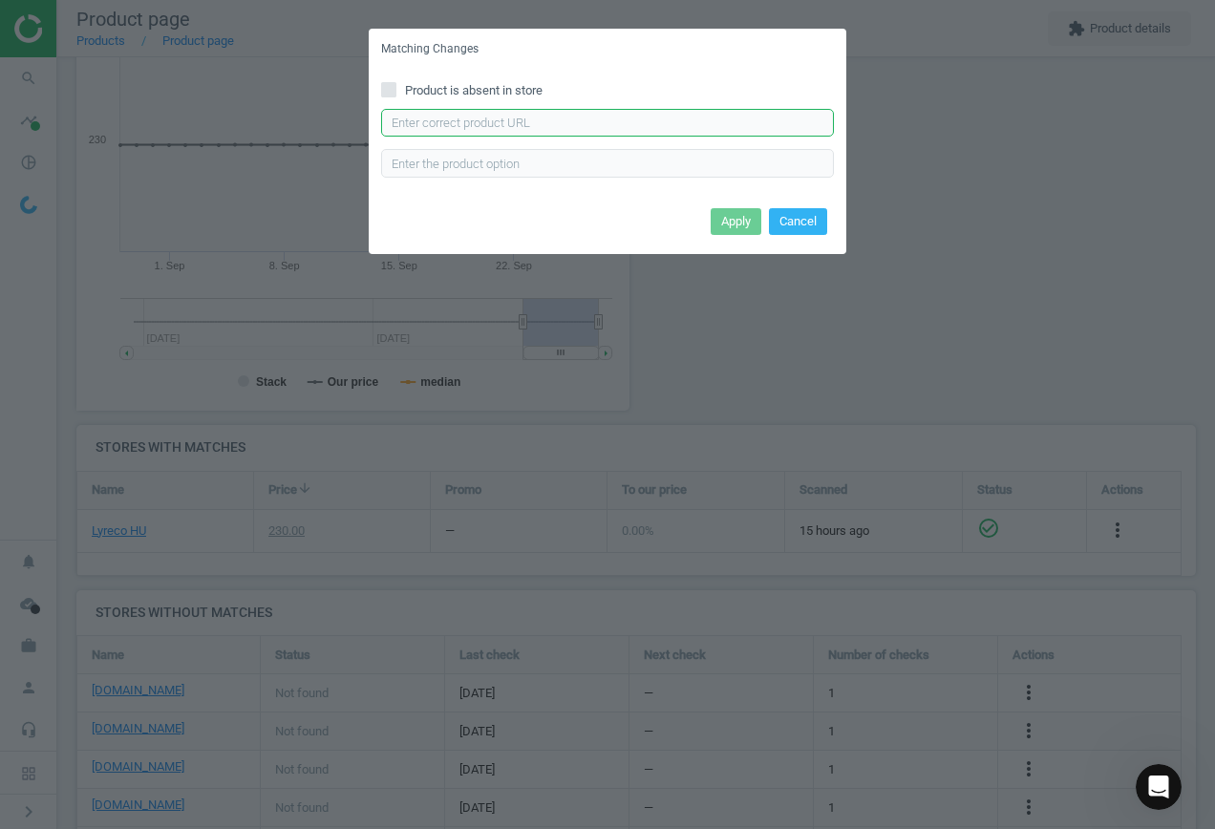
click at [487, 132] on input "text" at bounding box center [607, 123] width 453 height 29
paste input "https://pbs-shop.hu/Product/14164/5236802/marker-permanent-q-connect-kerek-hegy…"
type input "https://pbs-shop.hu/Product/14164/5236802/marker-permanent-q-connect-kerek-hegy…"
click at [749, 225] on button "Apply" at bounding box center [736, 221] width 51 height 27
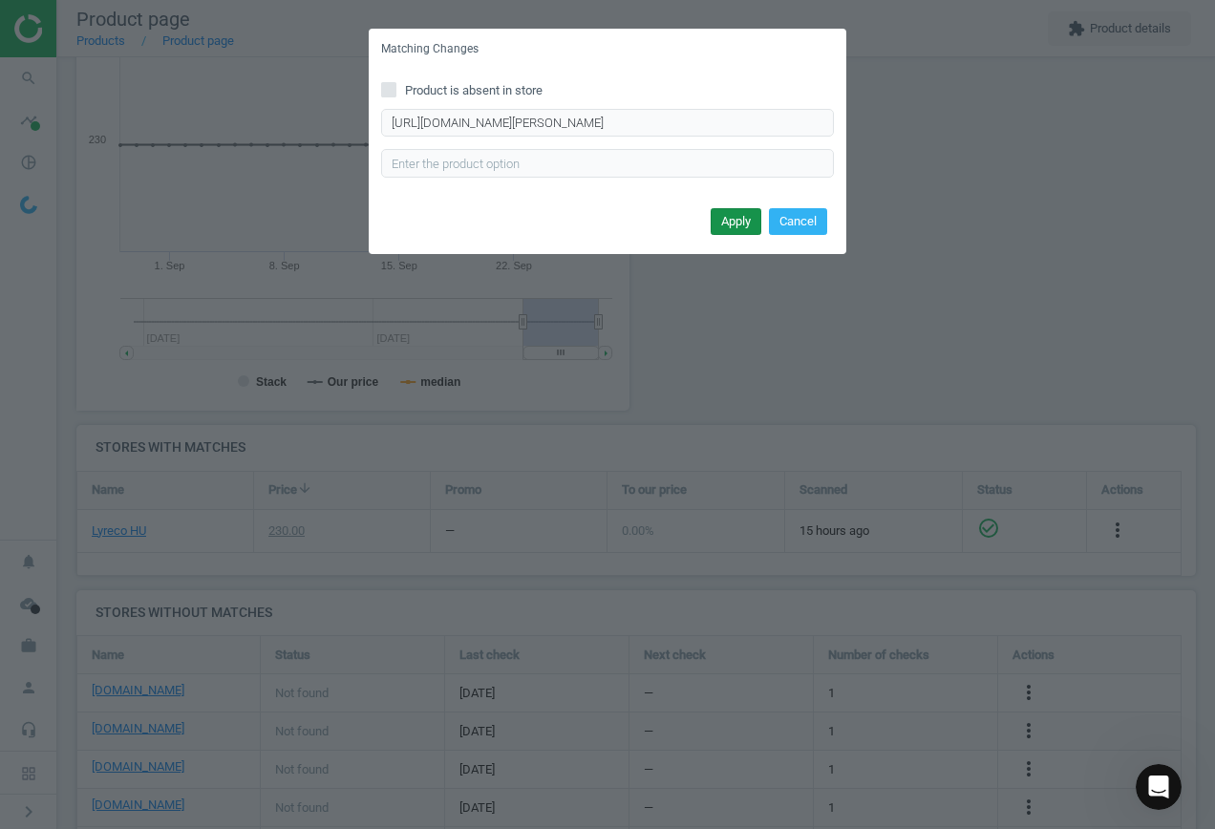
scroll to position [0, 0]
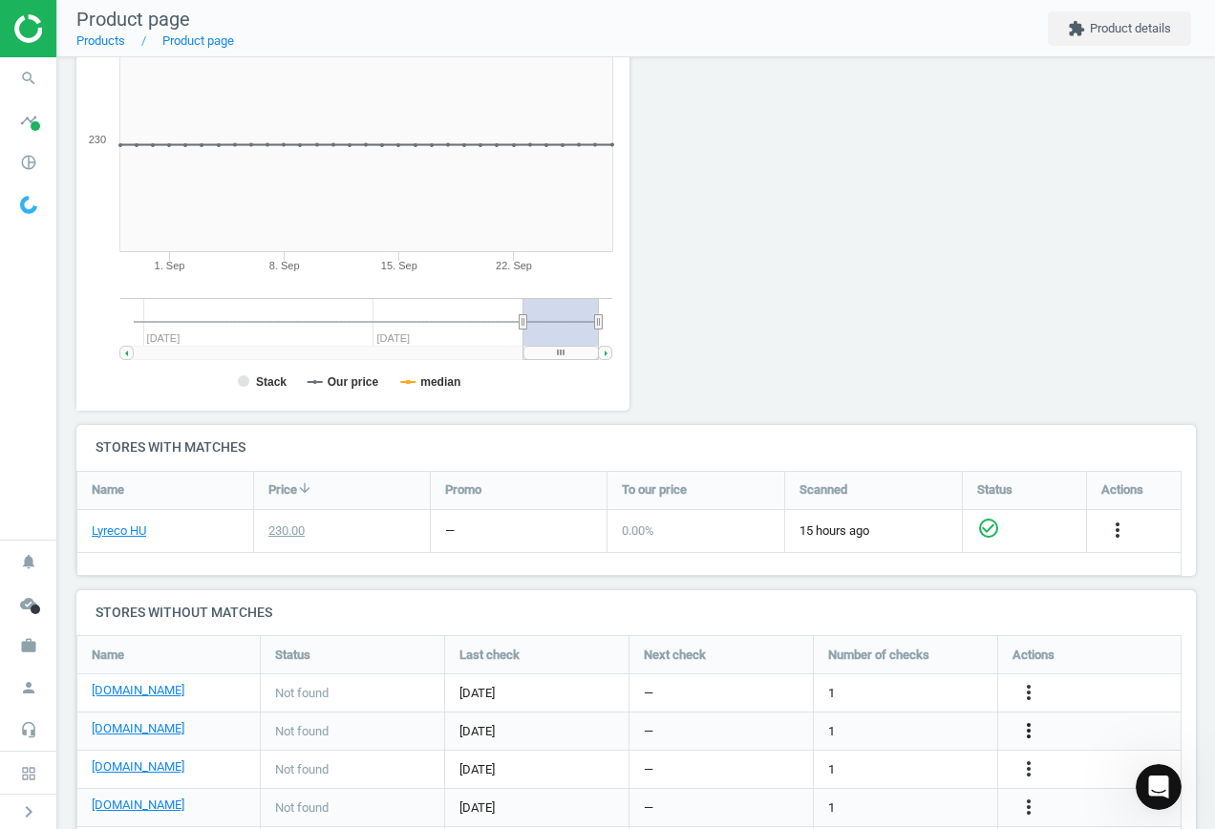
click at [1031, 727] on icon "more_vert" at bounding box center [1028, 730] width 23 height 23
click at [898, 723] on link "Edit URL/product option" at bounding box center [880, 732] width 262 height 30
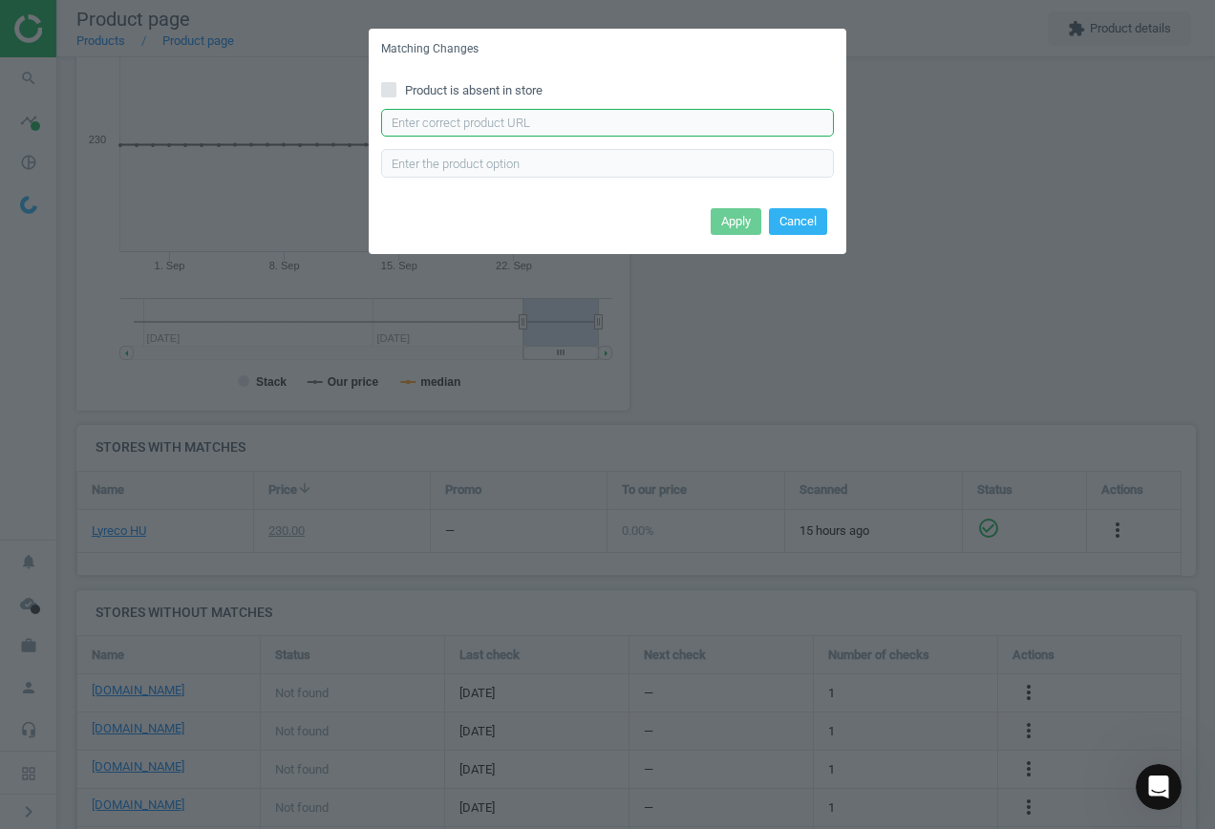
click at [594, 118] on input "text" at bounding box center [607, 123] width 453 height 29
paste input "https://www.officedepot.hu/Permanent-markerek/ICO-Permanent-11-fekete-marker-p2…"
type input "https://www.officedepot.hu/Permanent-markerek/ICO-Permanent-11-fekete-marker-p2…"
click at [718, 218] on button "Apply" at bounding box center [736, 221] width 51 height 27
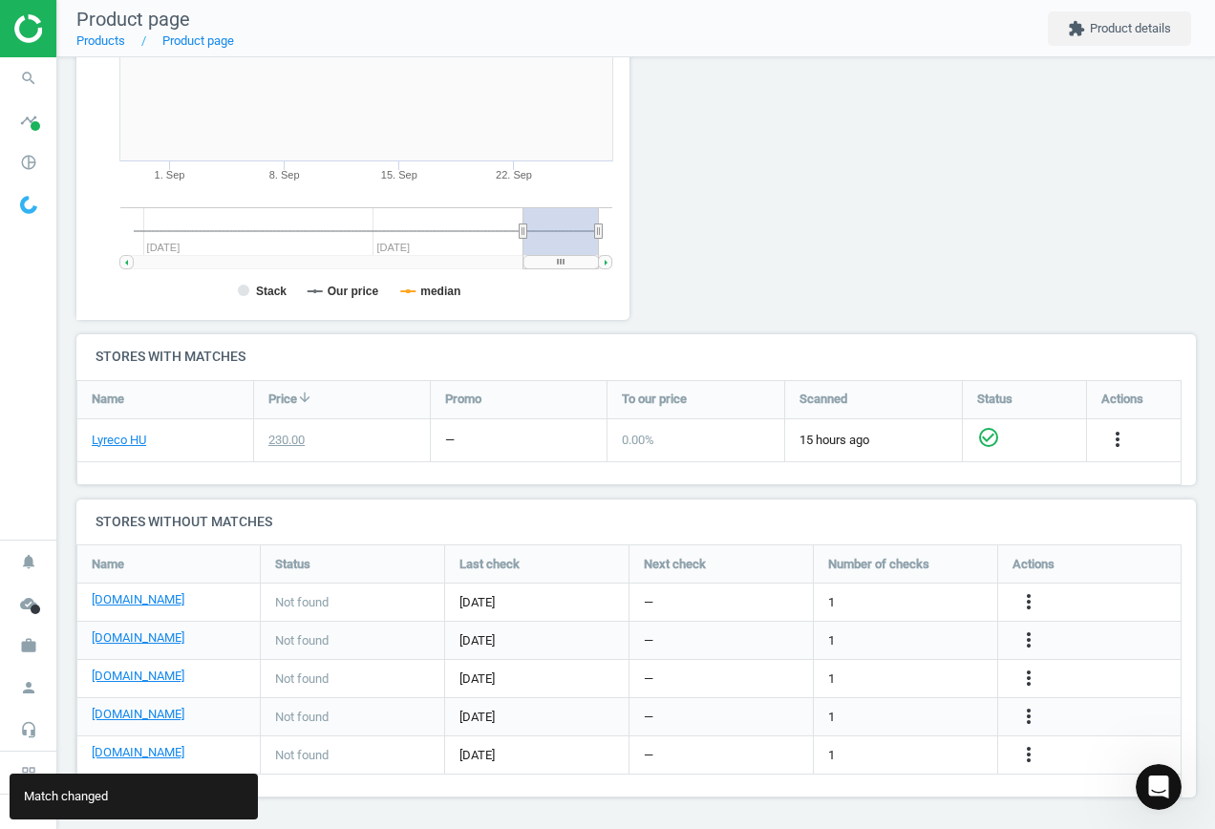
scroll to position [371, 0]
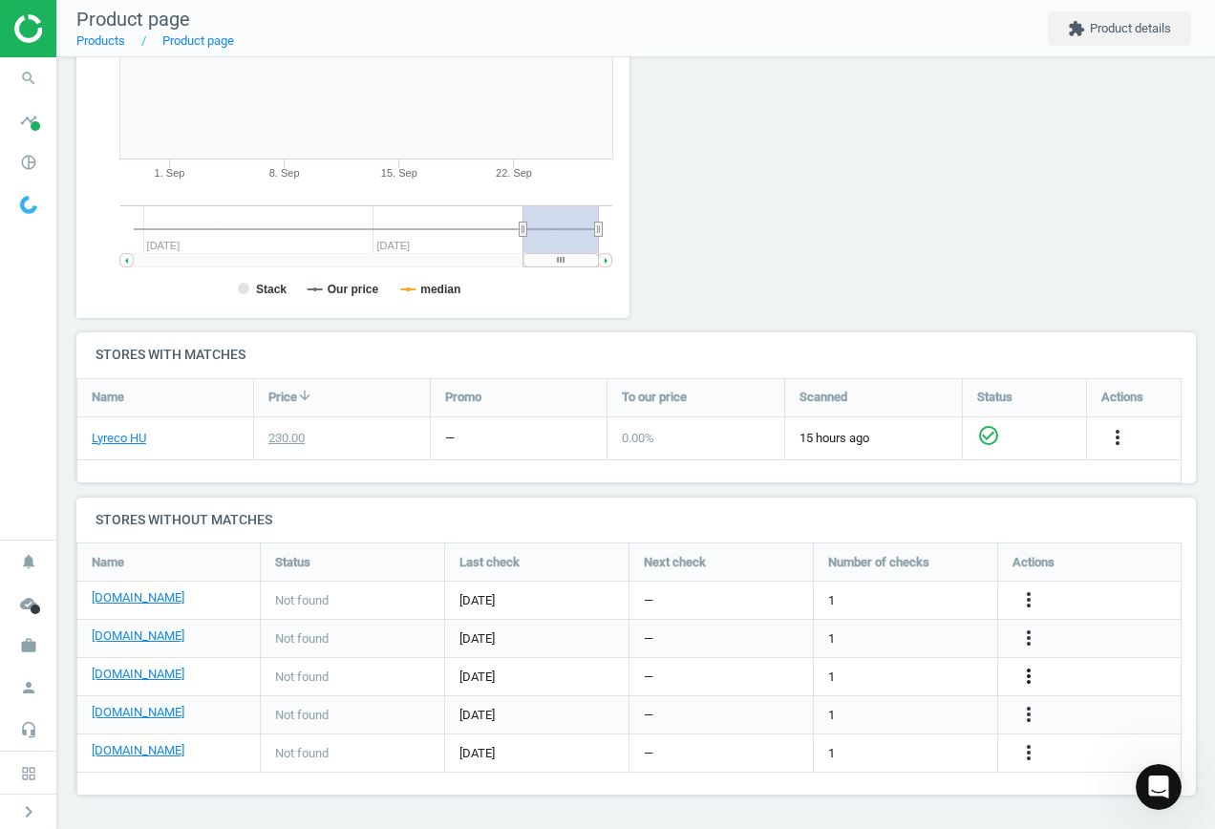
click at [1027, 679] on icon "more_vert" at bounding box center [1028, 676] width 23 height 23
click at [911, 675] on link "Edit URL/product option" at bounding box center [880, 677] width 262 height 30
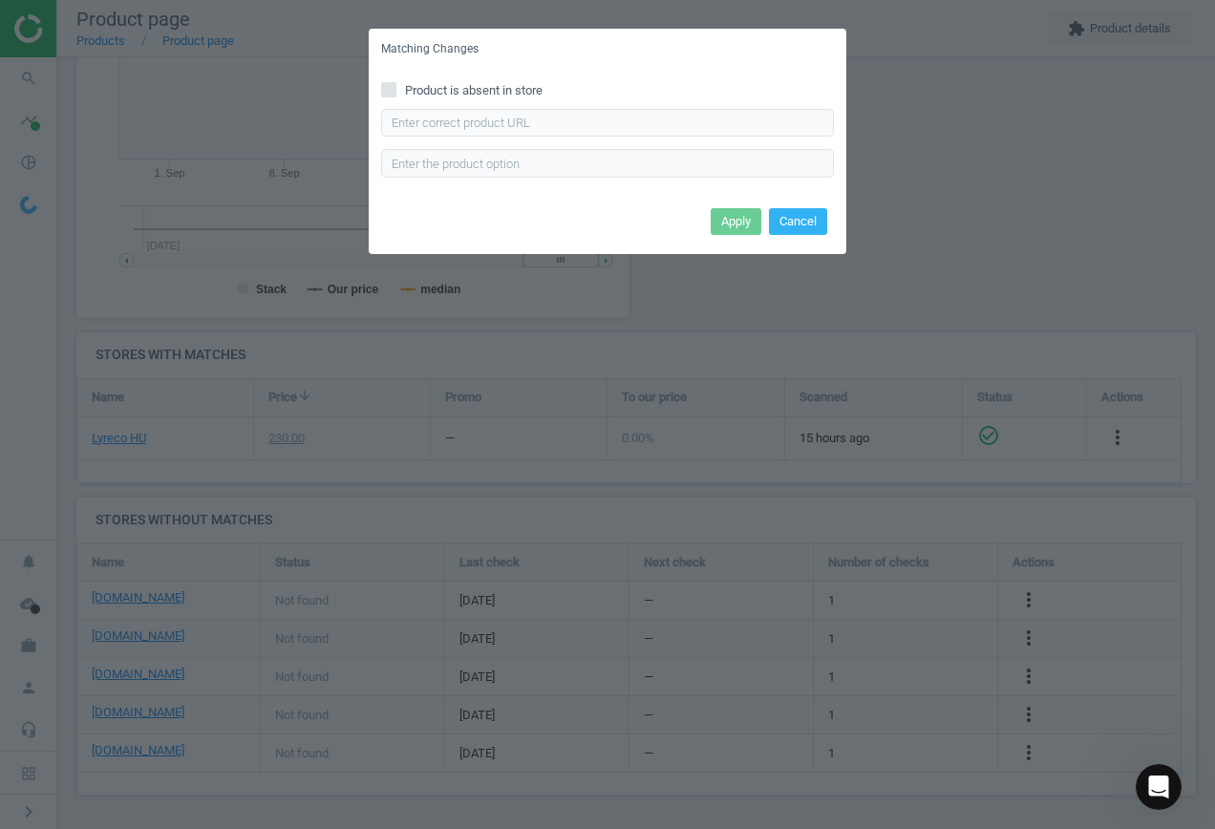
click at [696, 138] on div "Enter correct product url" at bounding box center [607, 143] width 453 height 69
click at [690, 128] on input "text" at bounding box center [607, 123] width 453 height 29
paste input "https://vectraline.hu/nagykereskedelem/Alkoholos-markerek/Alkoholos-marker-FORT…"
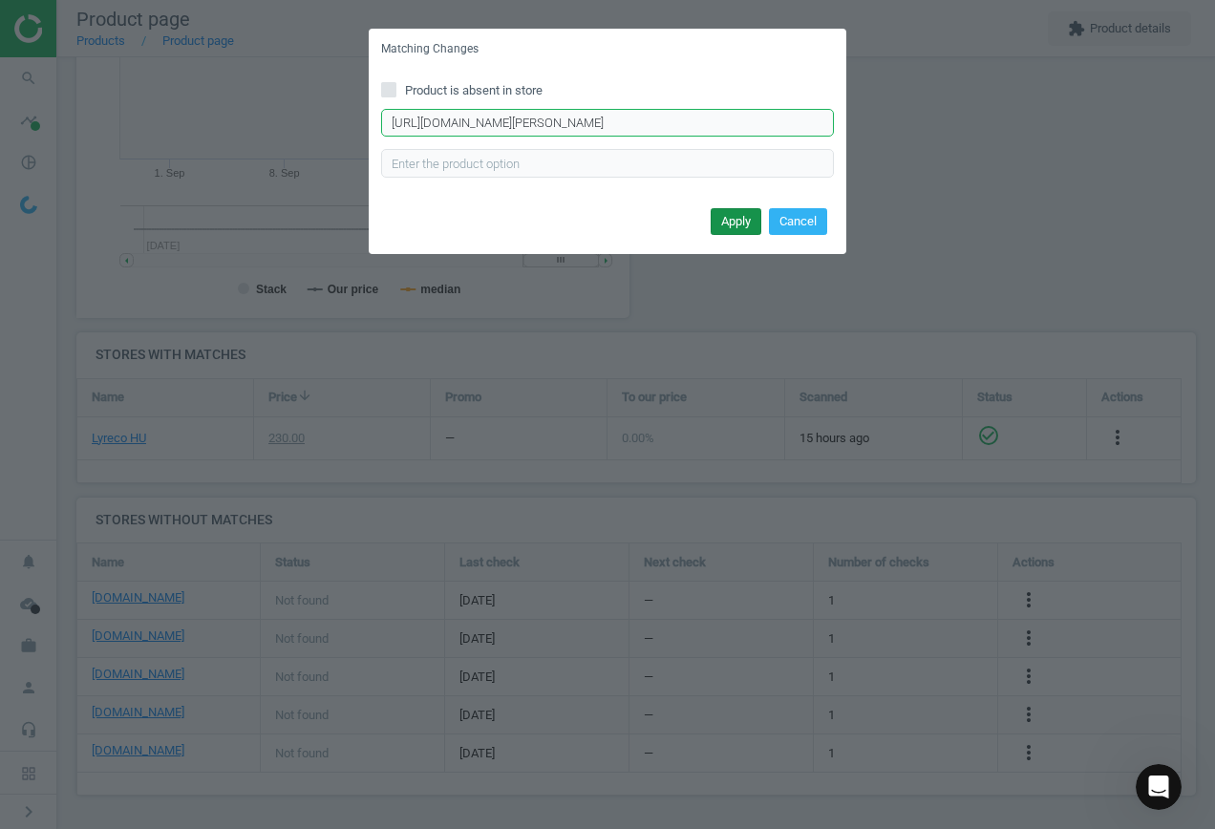
type input "https://vectraline.hu/nagykereskedelem/Alkoholos-markerek/Alkoholos-marker-FORT…"
click at [738, 225] on button "Apply" at bounding box center [736, 221] width 51 height 27
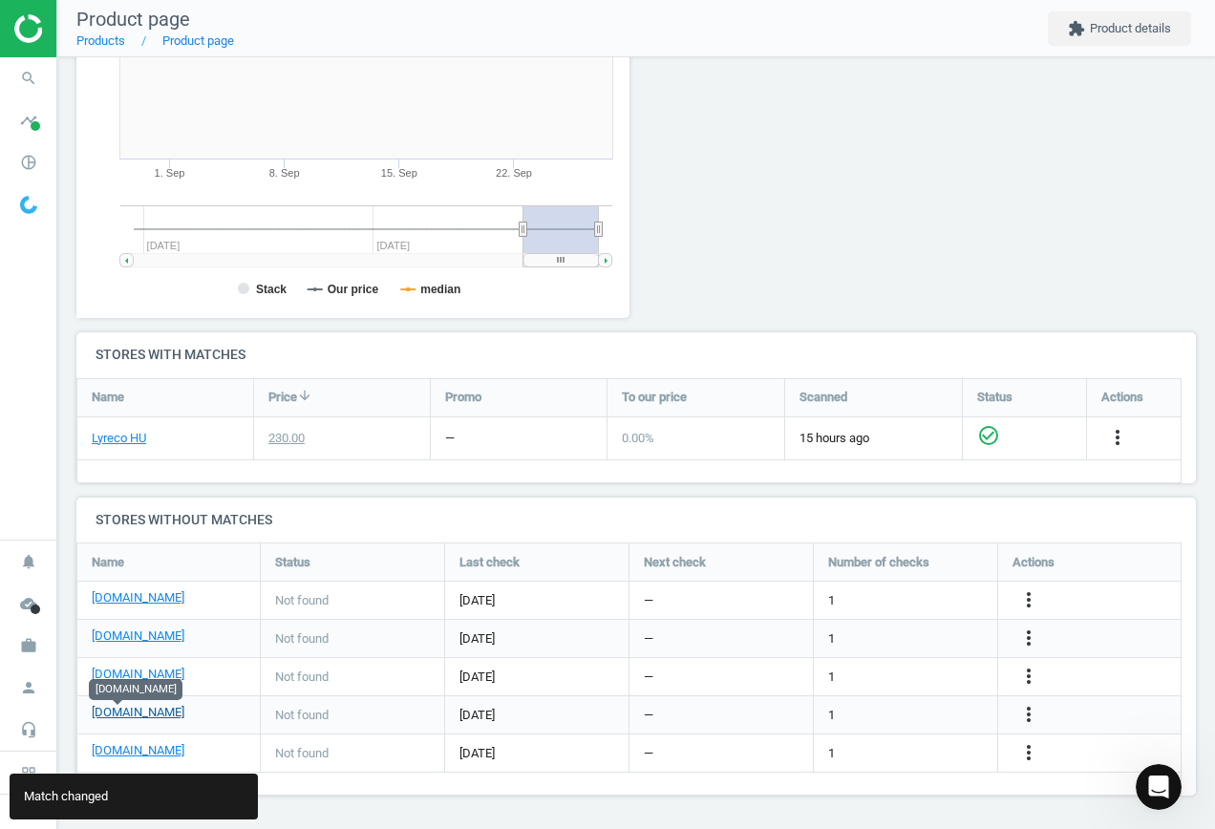
click at [117, 716] on link "[DOMAIN_NAME]" at bounding box center [138, 712] width 93 height 17
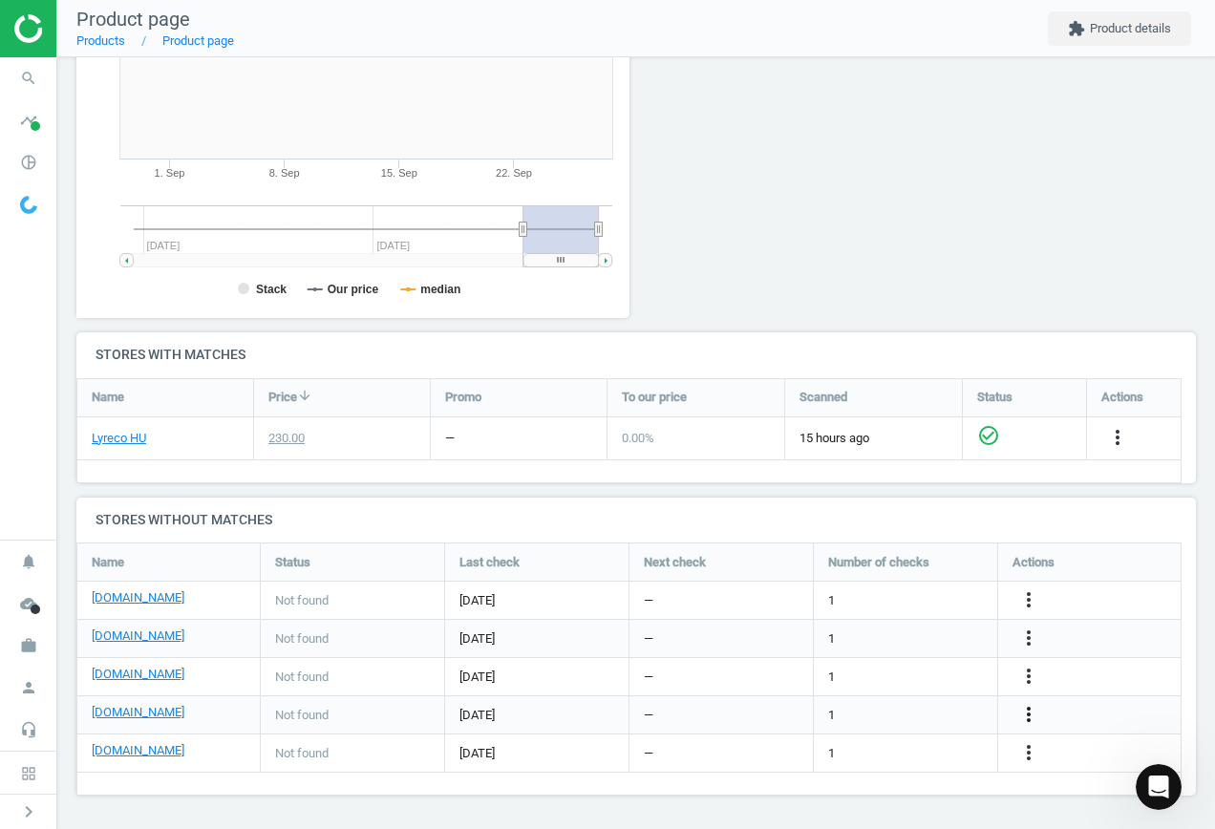
click at [1026, 712] on icon "more_vert" at bounding box center [1028, 714] width 23 height 23
click at [897, 708] on link "Edit URL/product option" at bounding box center [880, 715] width 262 height 30
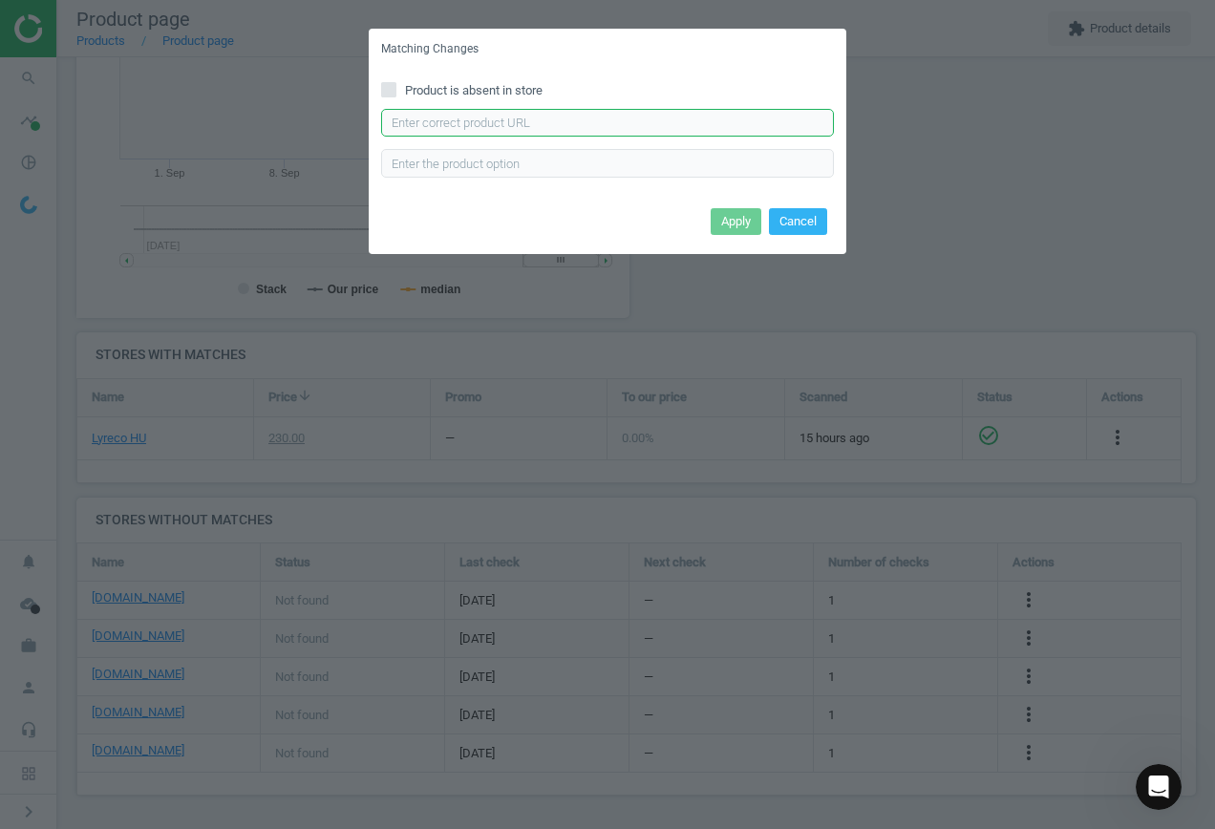
click at [509, 118] on input "text" at bounding box center [607, 123] width 453 height 29
paste input "https://web24.hu/permanent-marker-alkoholos-kerek-vegu-3mm-fekete-foroffice-176…"
type input "https://web24.hu/permanent-marker-alkoholos-kerek-vegu-3mm-fekete-foroffice-176…"
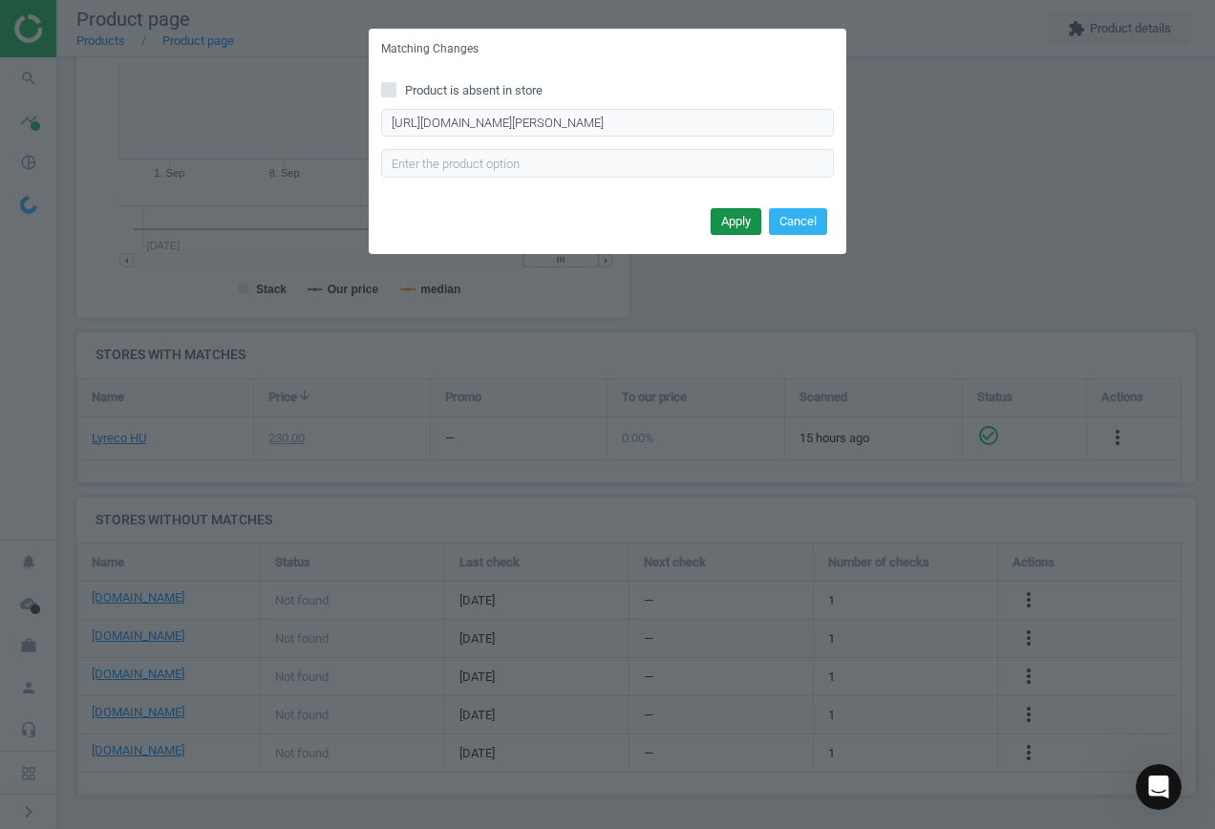
click at [720, 224] on button "Apply" at bounding box center [736, 221] width 51 height 27
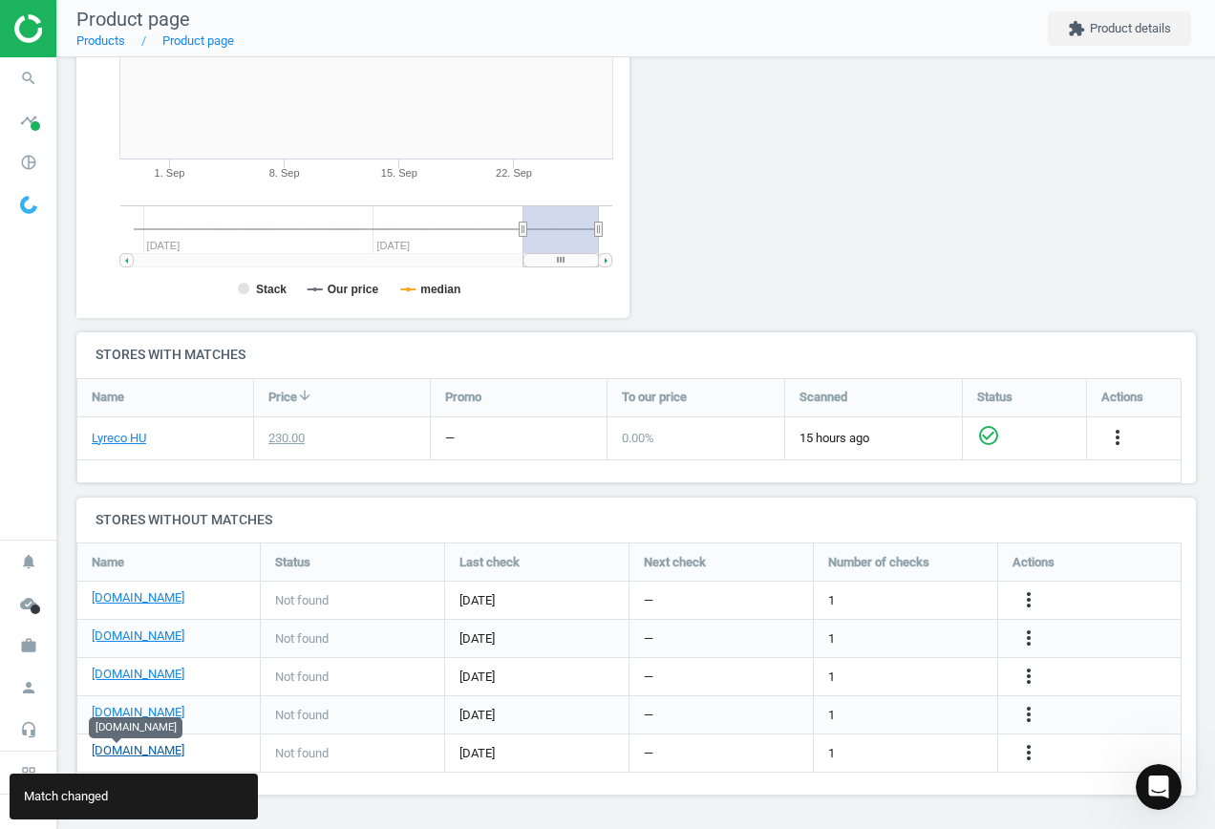
click at [118, 755] on link "[DOMAIN_NAME]" at bounding box center [138, 750] width 93 height 17
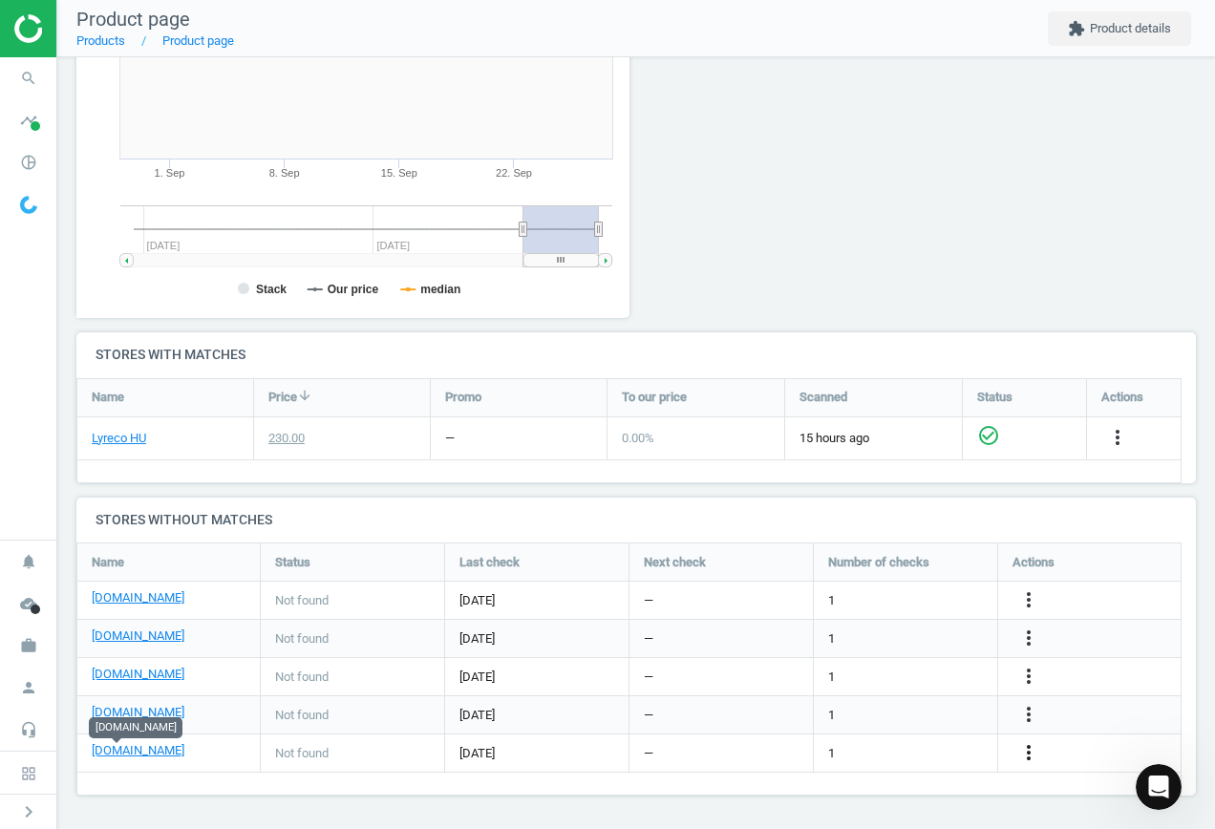
click at [1030, 752] on icon "more_vert" at bounding box center [1028, 752] width 23 height 23
click at [885, 748] on link "Edit URL/product option" at bounding box center [880, 754] width 262 height 30
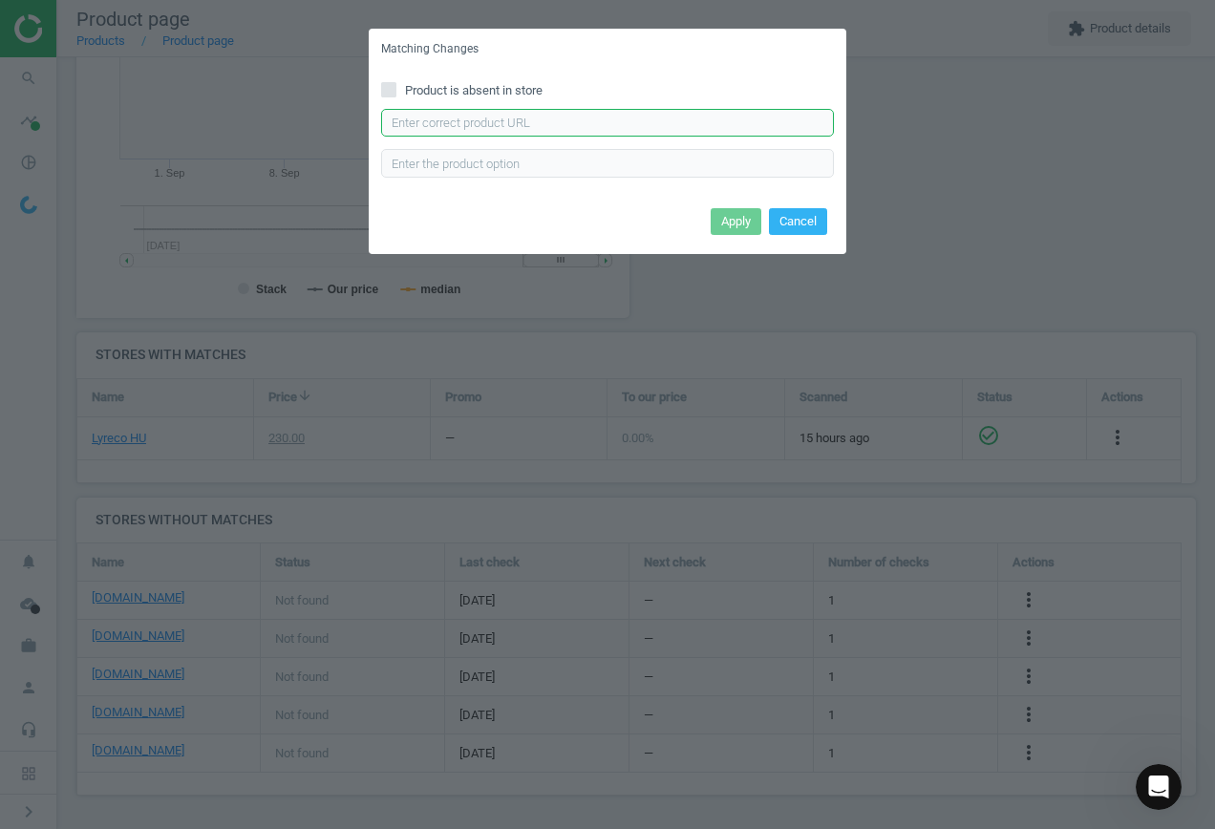
click at [554, 122] on input "text" at bounding box center [607, 123] width 453 height 29
paste input "https://termekek.metro.hu/shop/pv/BTY-X936446/0032/0021/ICO-Alkoholos-Filc-M-Fe…"
type input "https://termekek.metro.hu/shop/pv/BTY-X936446/0032/0021/ICO-Alkoholos-Filc-M-Fe…"
click at [731, 221] on button "Apply" at bounding box center [736, 221] width 51 height 27
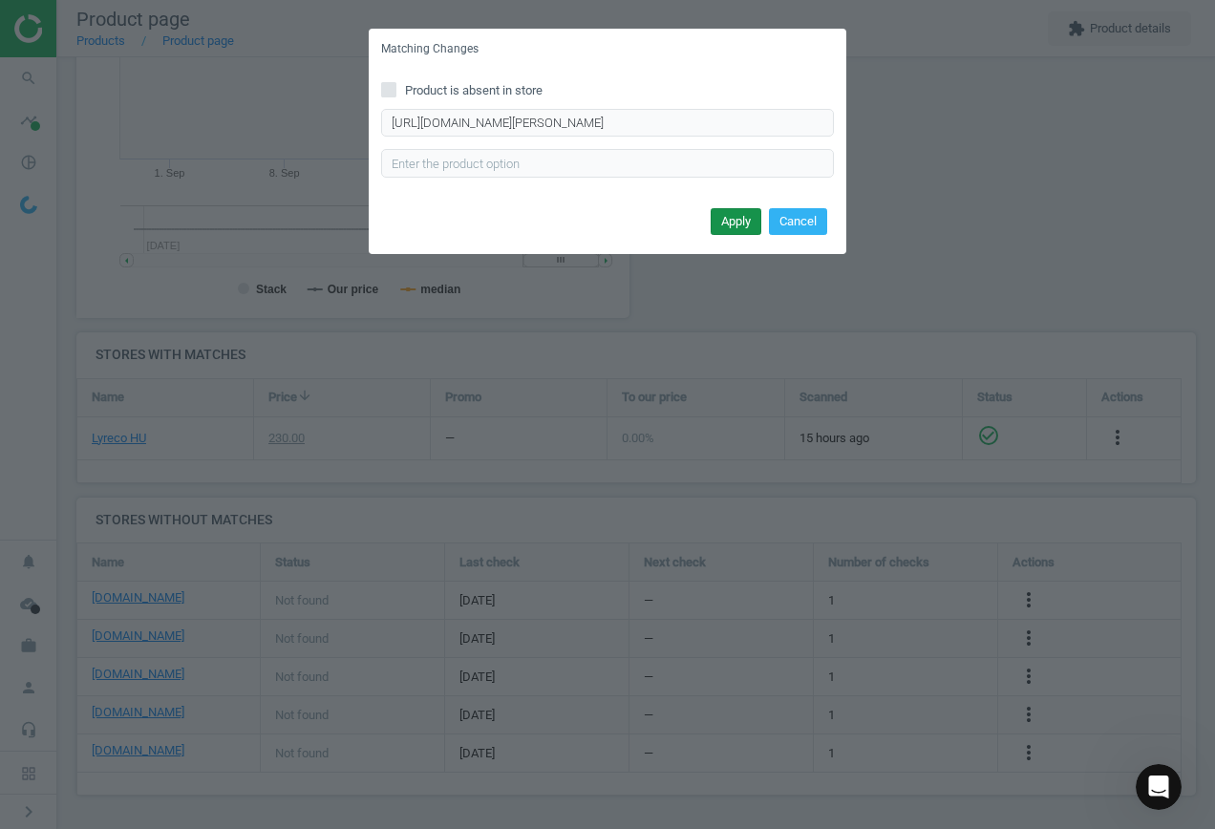
scroll to position [0, 0]
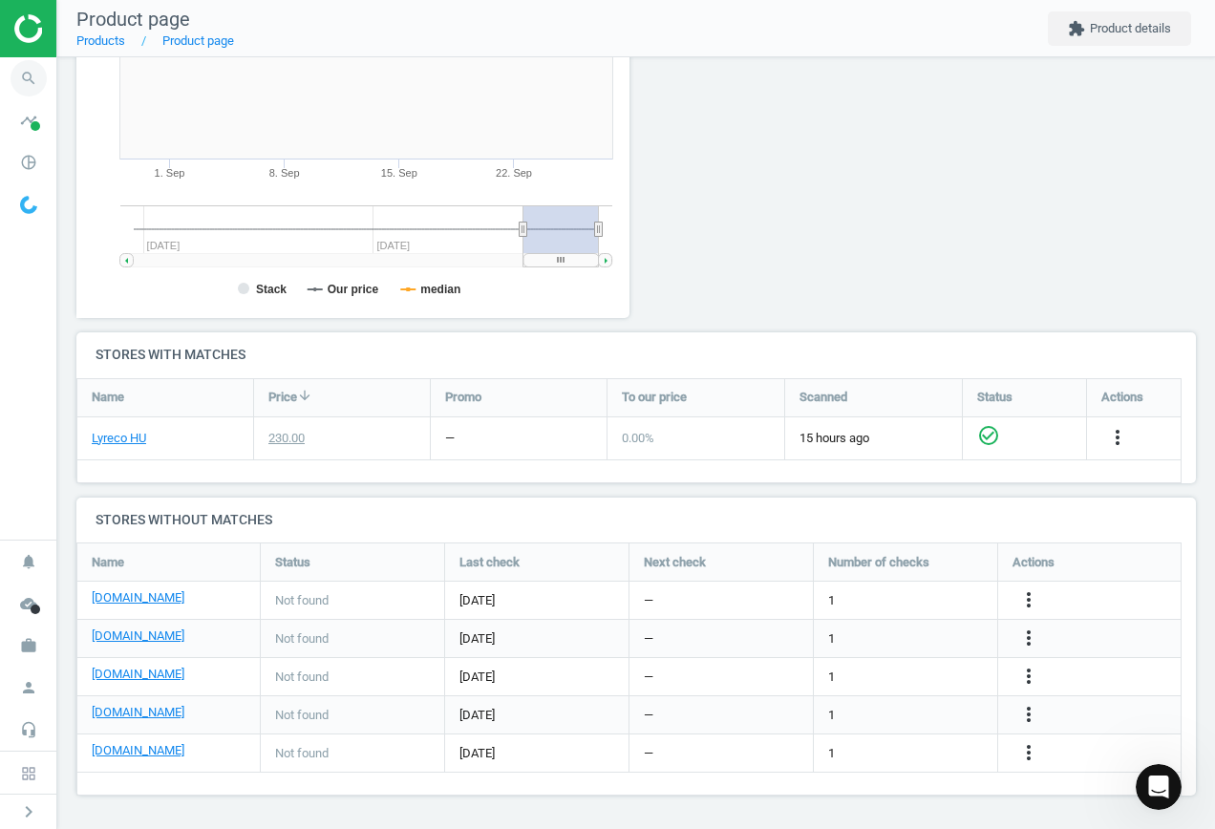
click at [23, 82] on icon "search" at bounding box center [29, 78] width 36 height 36
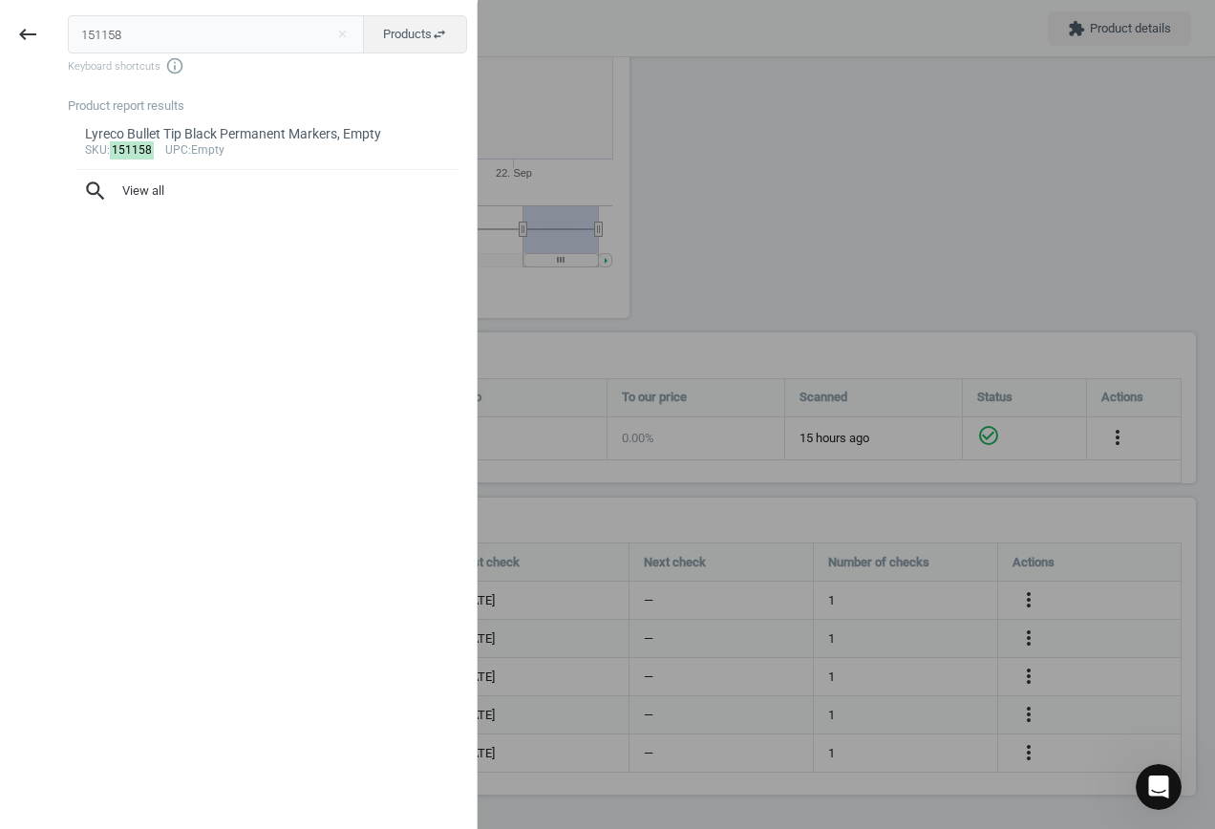
drag, startPoint x: 174, startPoint y: 21, endPoint x: -12, endPoint y: 32, distance: 186.6
click at [0, 32] on html "Group 2 Created with Sketch. ic/cloud_download/grey600 Created with Sketch. gra…" at bounding box center [607, 414] width 1215 height 829
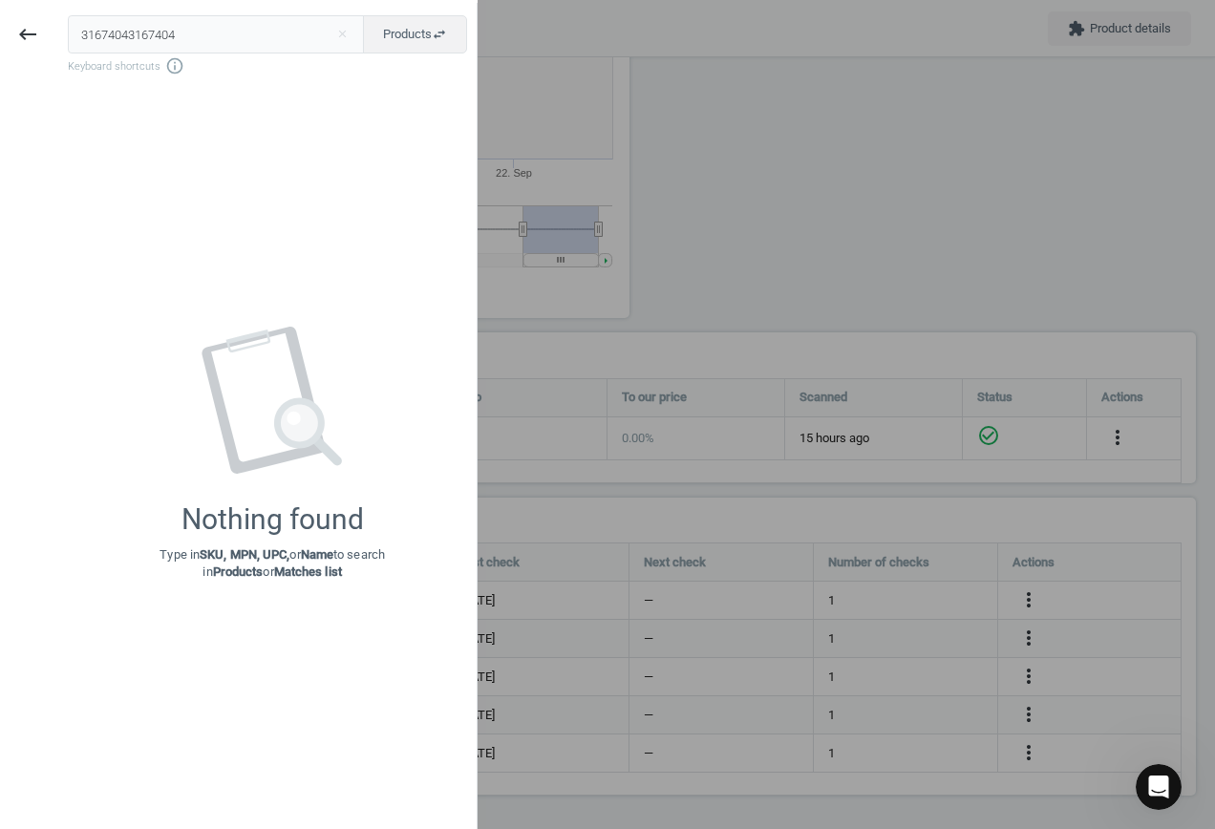
drag, startPoint x: 216, startPoint y: 34, endPoint x: -196, endPoint y: 6, distance: 412.8
click at [0, 6] on html "Group 2 Created with Sketch. ic/cloud_download/grey600 Created with Sketch. gra…" at bounding box center [607, 414] width 1215 height 829
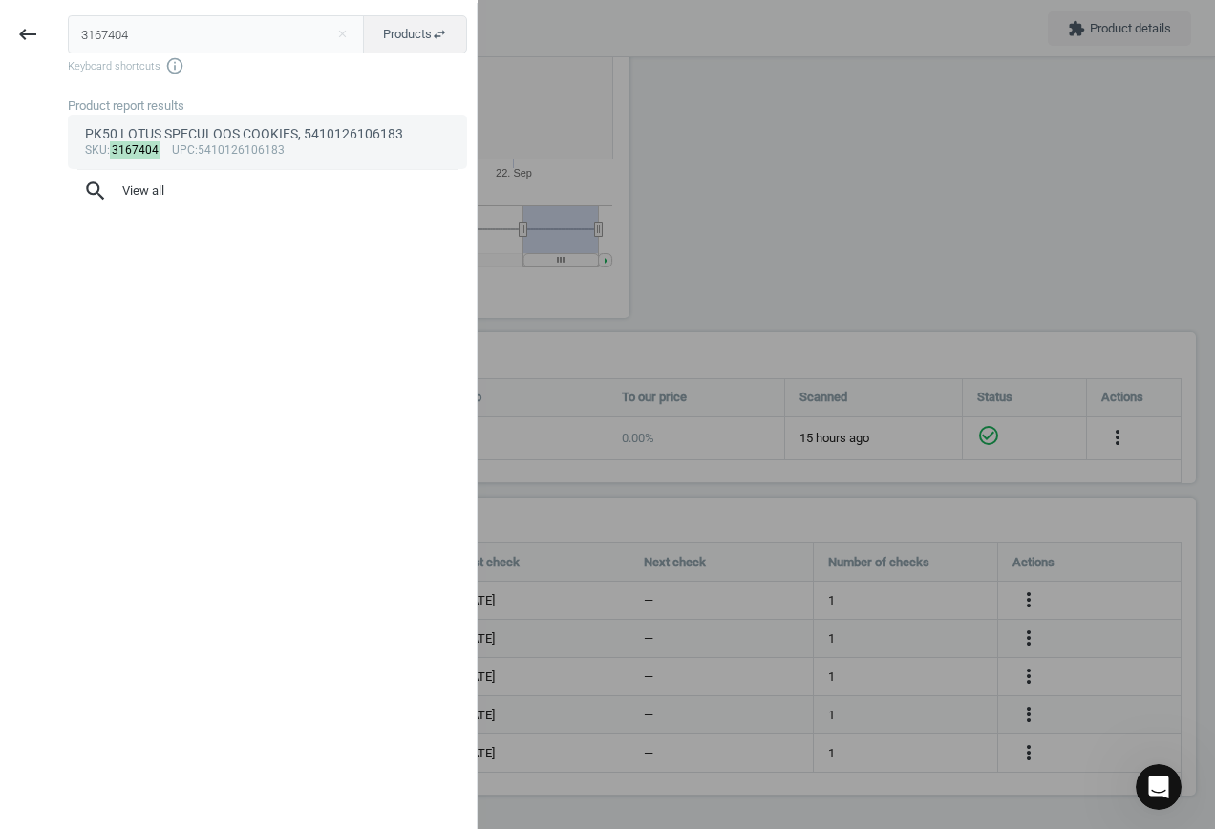
type input "3167404"
click at [279, 147] on div "sku : 3167404 upc :5410126106183" at bounding box center [268, 150] width 366 height 15
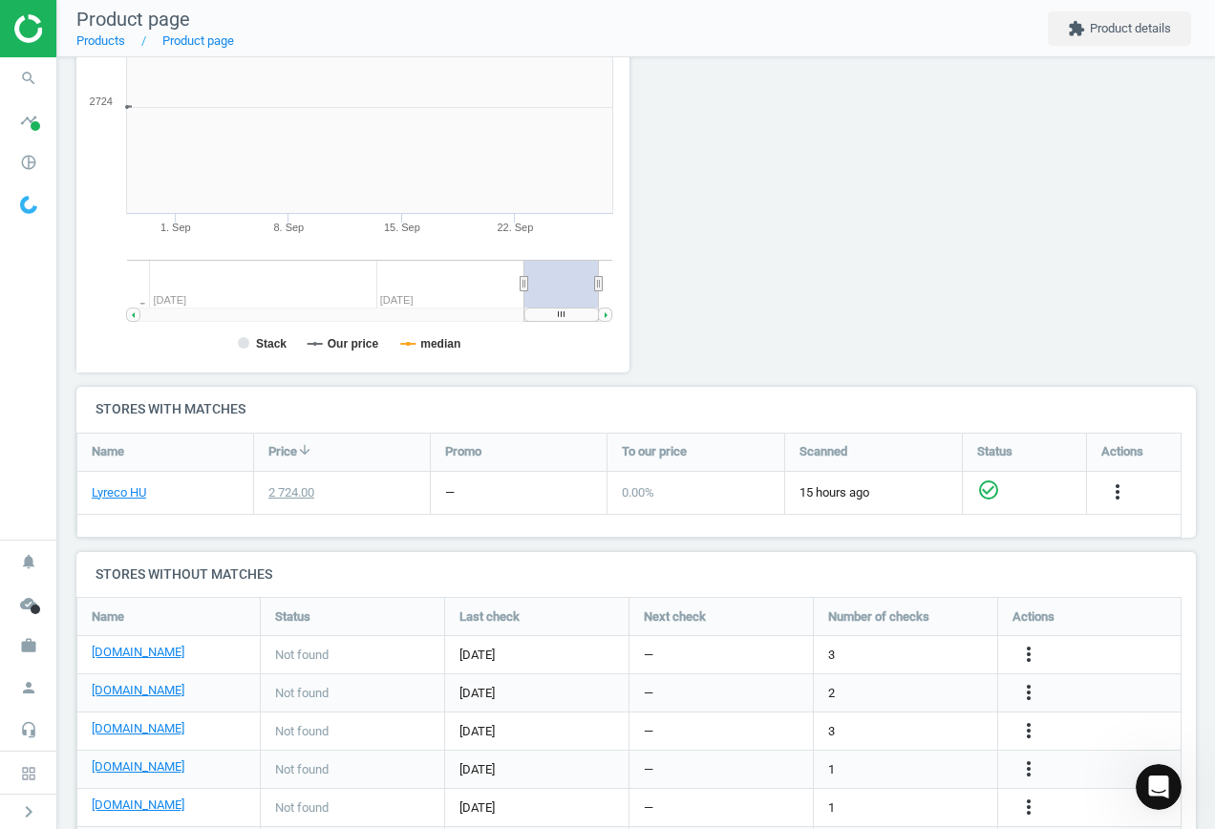
scroll to position [412, 575]
click at [1031, 659] on icon "more_vert" at bounding box center [1028, 654] width 23 height 23
click at [910, 649] on link "Edit URL/product option" at bounding box center [880, 655] width 262 height 30
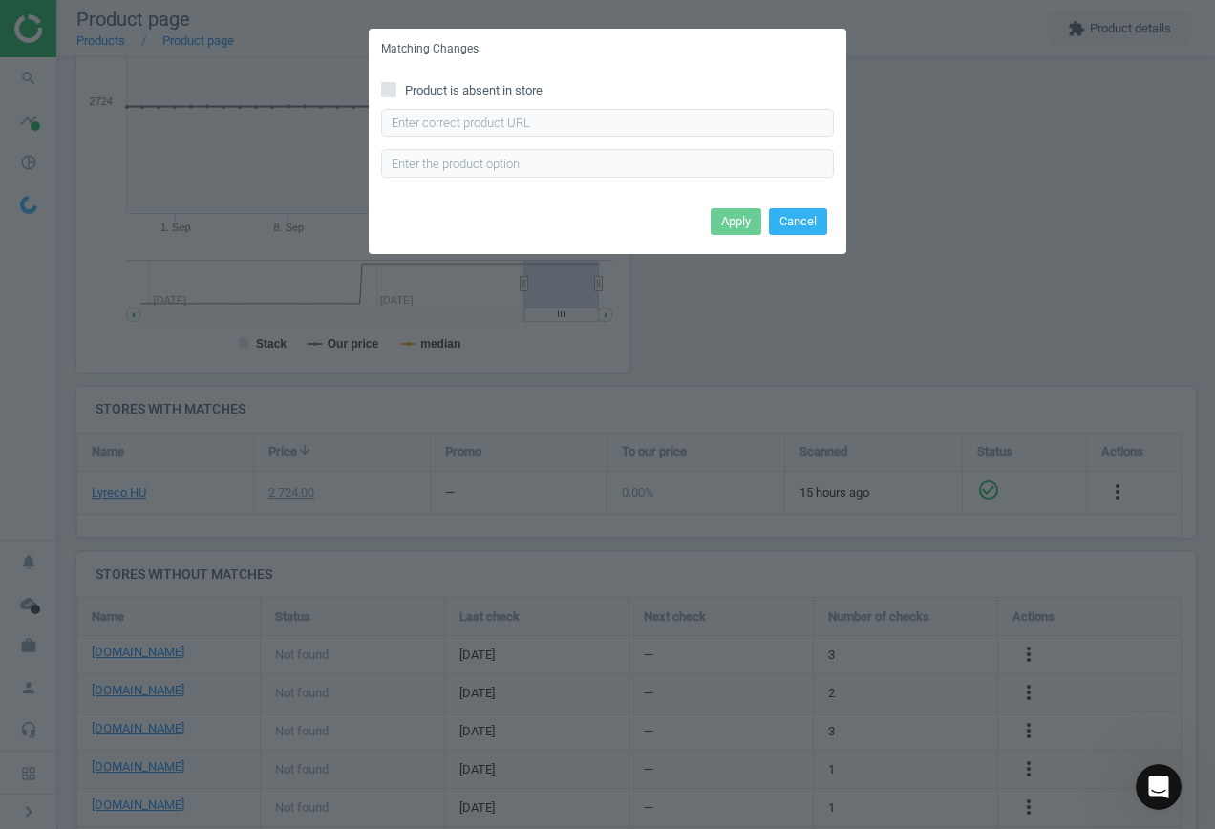
click at [389, 96] on icon at bounding box center [388, 89] width 15 height 15
click at [389, 96] on input "Product is absent in store" at bounding box center [389, 89] width 12 height 12
checkbox input "true"
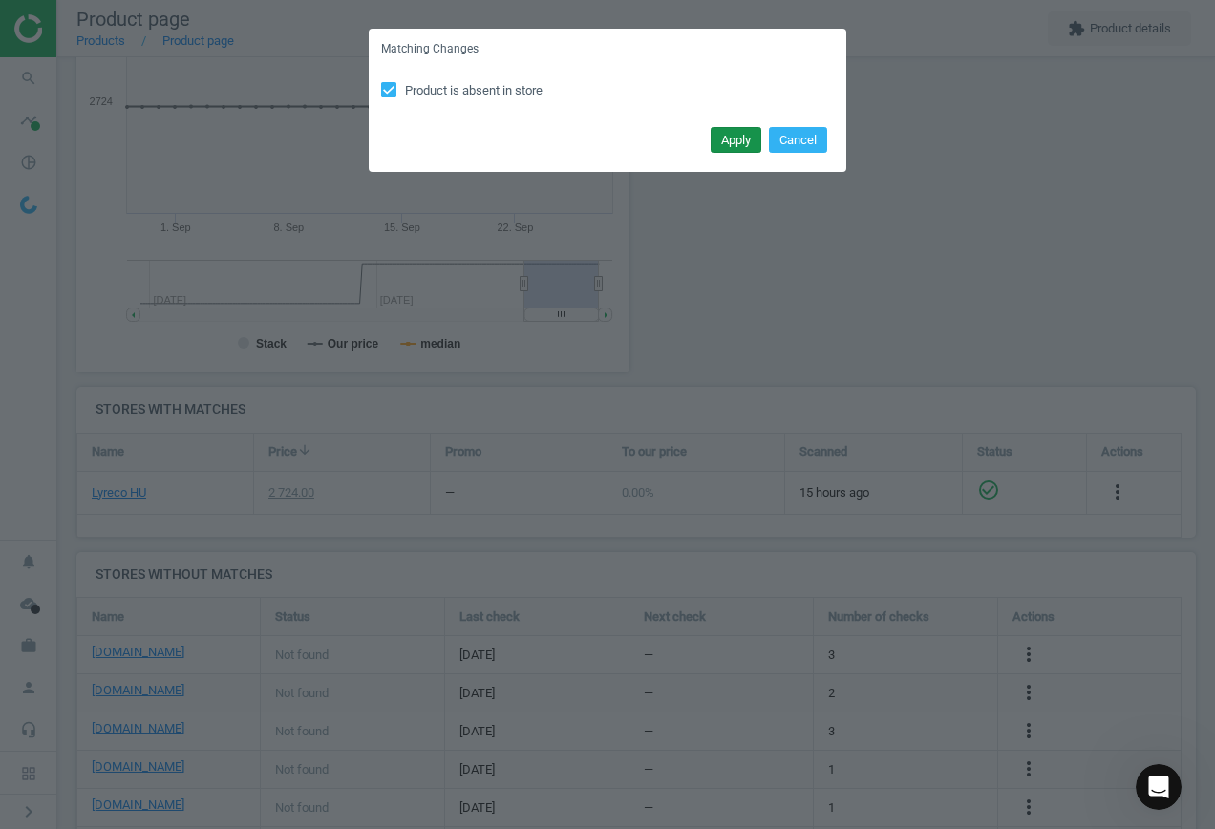
click at [736, 131] on button "Apply" at bounding box center [736, 140] width 51 height 27
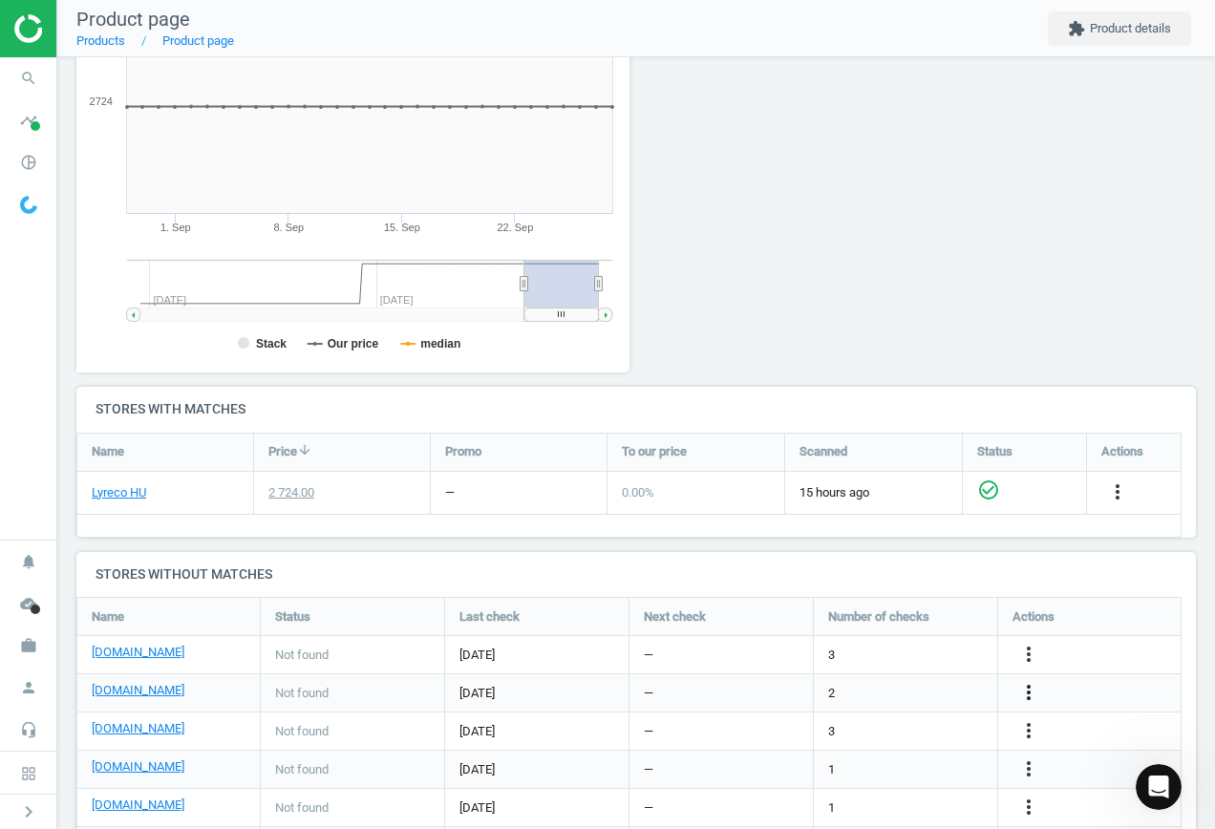
click at [1032, 693] on icon "more_vert" at bounding box center [1028, 692] width 23 height 23
click at [861, 692] on link "Edit URL/product option" at bounding box center [880, 693] width 262 height 30
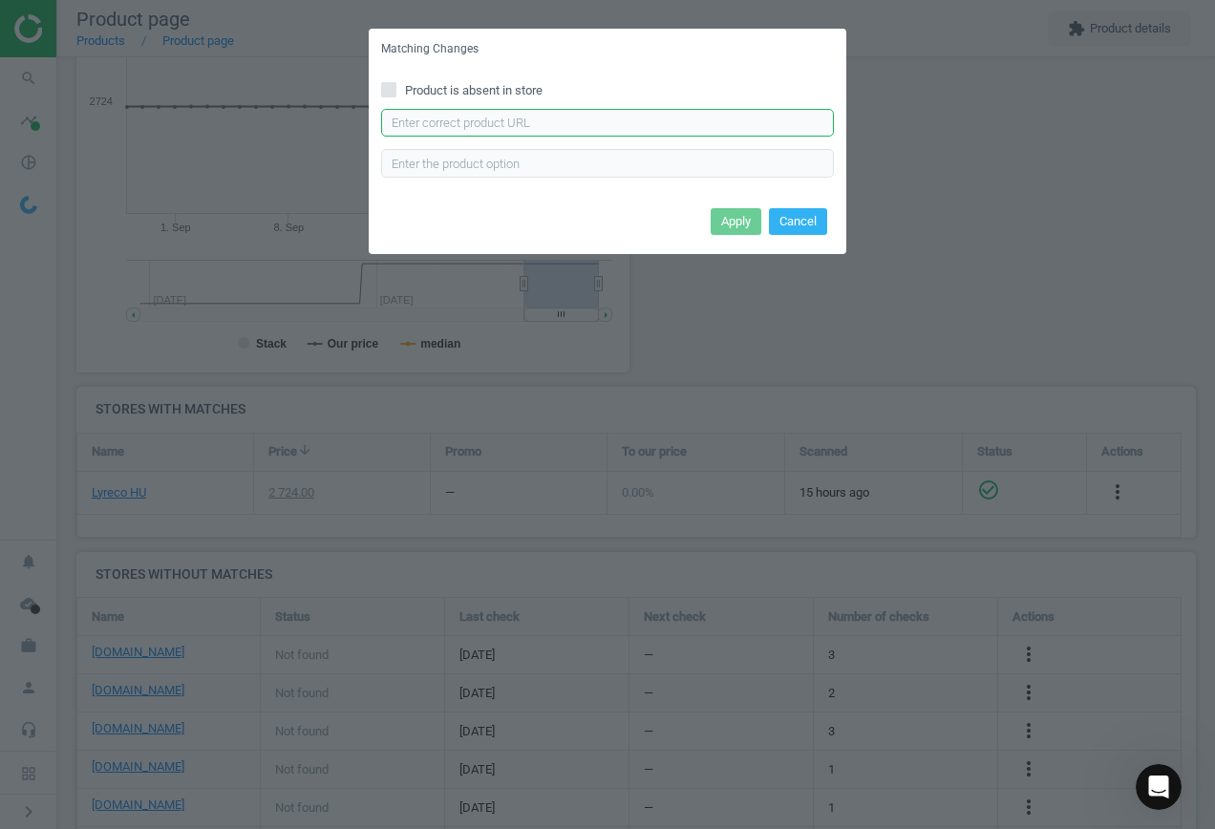
click at [618, 117] on input "text" at bounding box center [607, 123] width 453 height 29
paste input "https://vectraline.hu/nagykereskedelem/kekszek/keksz-caffe-perte-karamellas-250…"
type input "https://vectraline.hu/nagykereskedelem/kekszek/keksz-caffe-perte-karamellas-250…"
click at [739, 230] on button "Apply" at bounding box center [736, 221] width 51 height 27
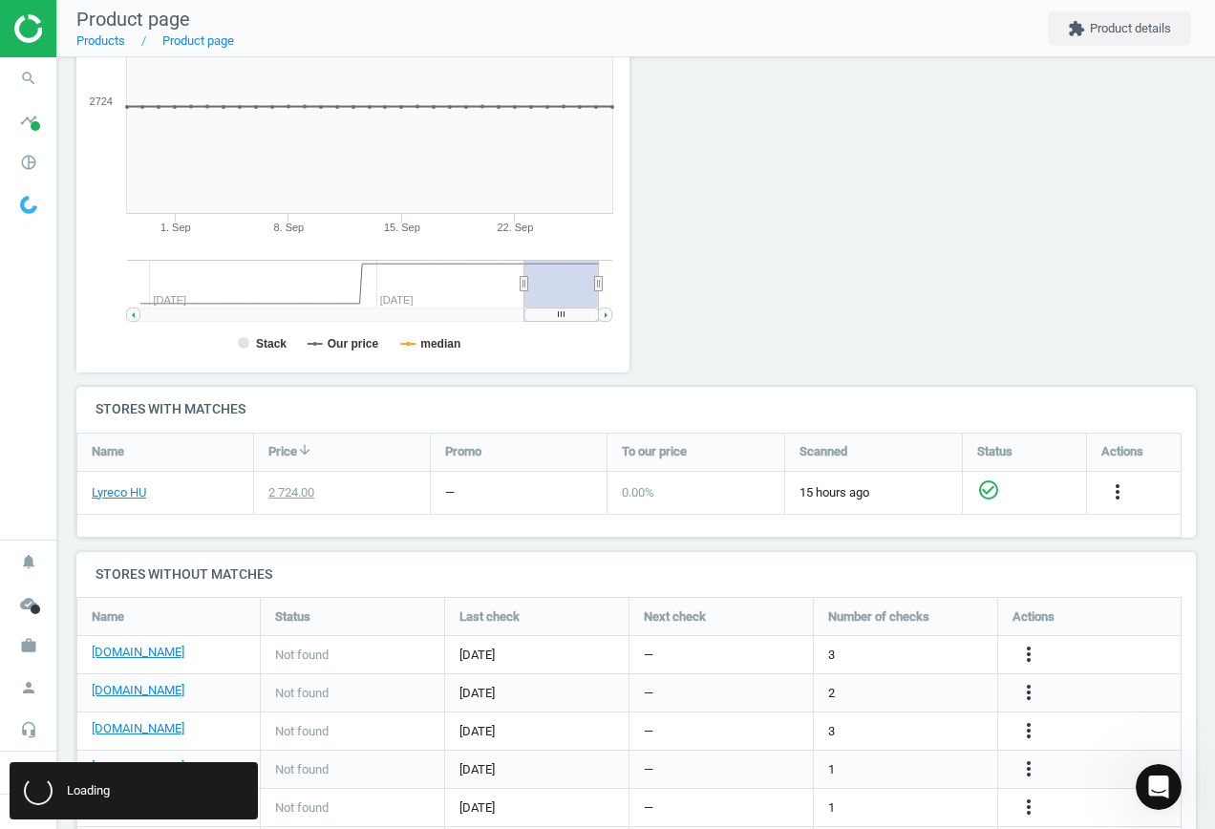
scroll to position [0, 0]
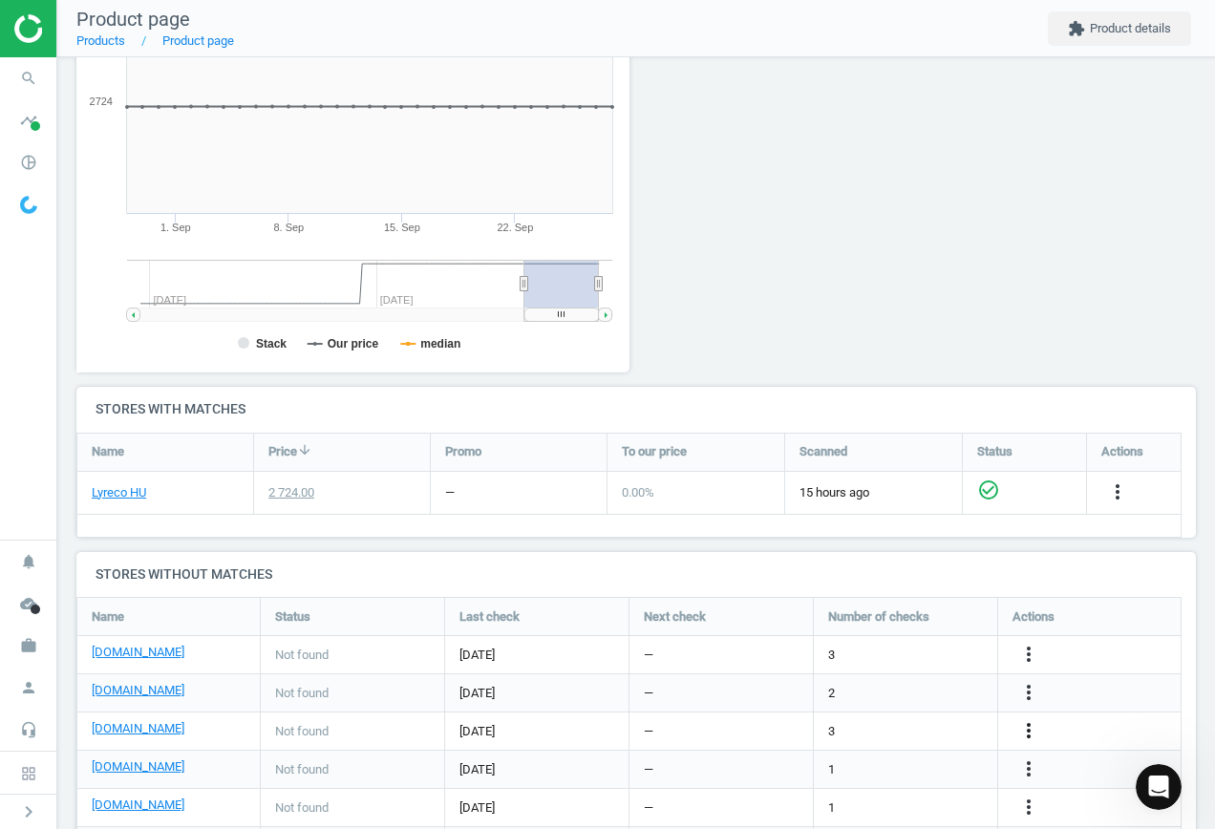
click at [1022, 728] on icon "more_vert" at bounding box center [1028, 730] width 23 height 23
click at [854, 730] on link "Edit URL/product option" at bounding box center [880, 732] width 262 height 30
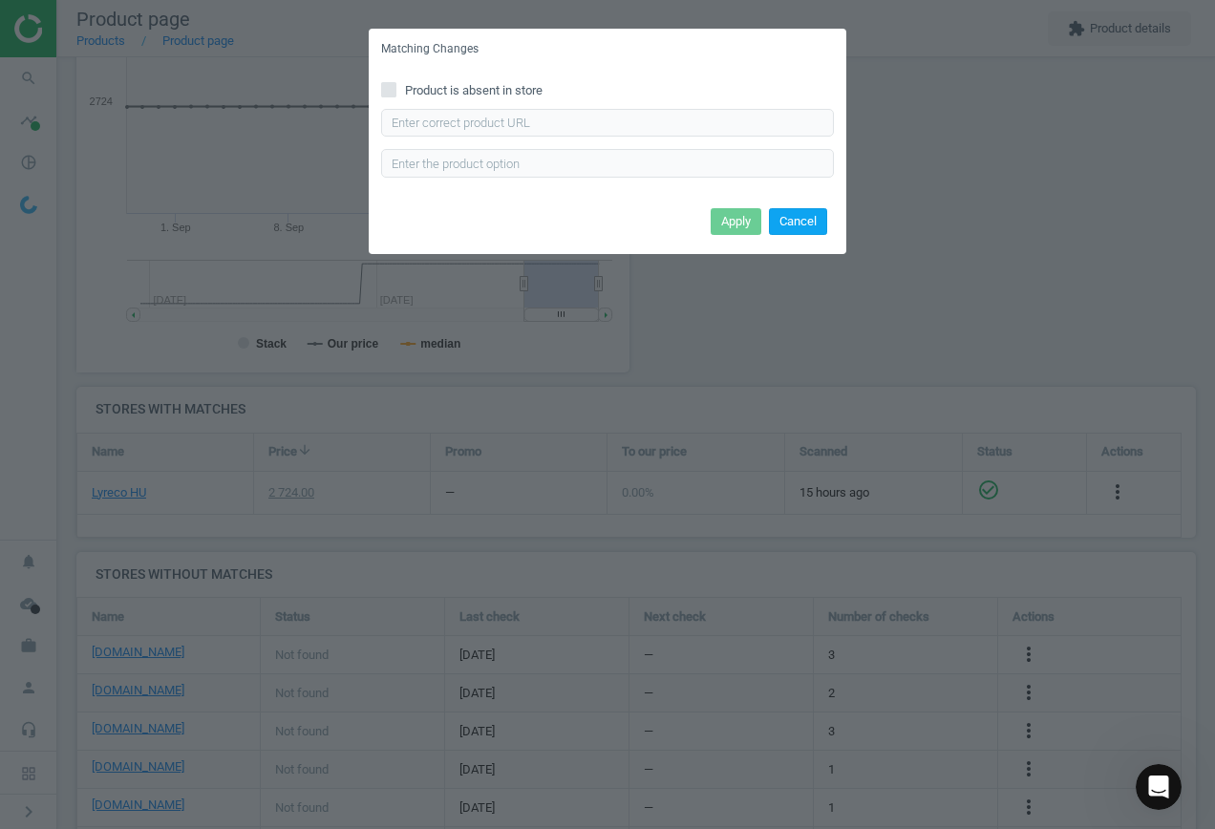
click at [799, 222] on button "Cancel" at bounding box center [798, 221] width 58 height 27
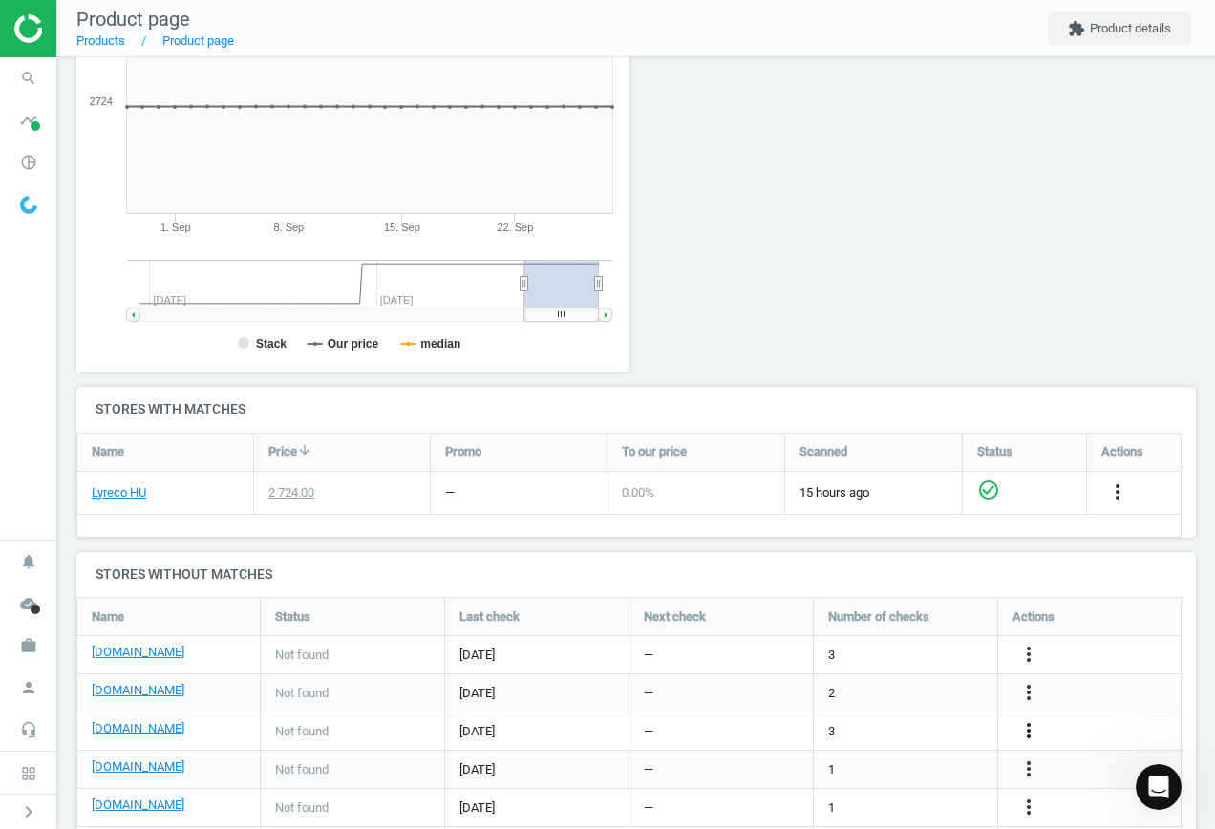
click at [1029, 736] on icon "more_vert" at bounding box center [1028, 730] width 23 height 23
click at [861, 725] on link "Edit URL/product option" at bounding box center [880, 732] width 262 height 30
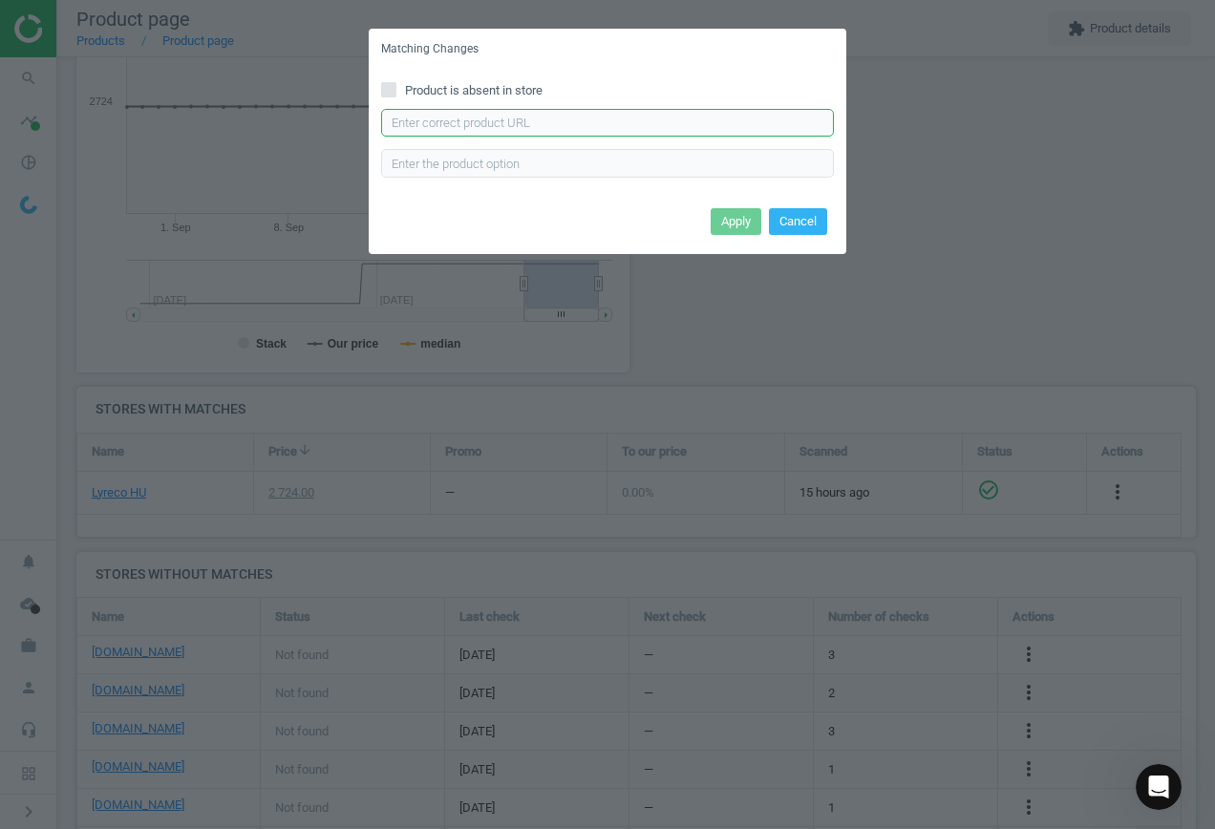
click at [526, 124] on input "text" at bounding box center [607, 123] width 453 height 29
paste input "https://termekek.metro.hu/shop/pv/BTY-X97549/0032/0021/Detki-Carmina-karamell%C…"
type input "https://termekek.metro.hu/shop/pv/BTY-X97549/0032/0021/Detki-Carmina-karamell%C…"
click at [727, 217] on button "Apply" at bounding box center [736, 221] width 51 height 27
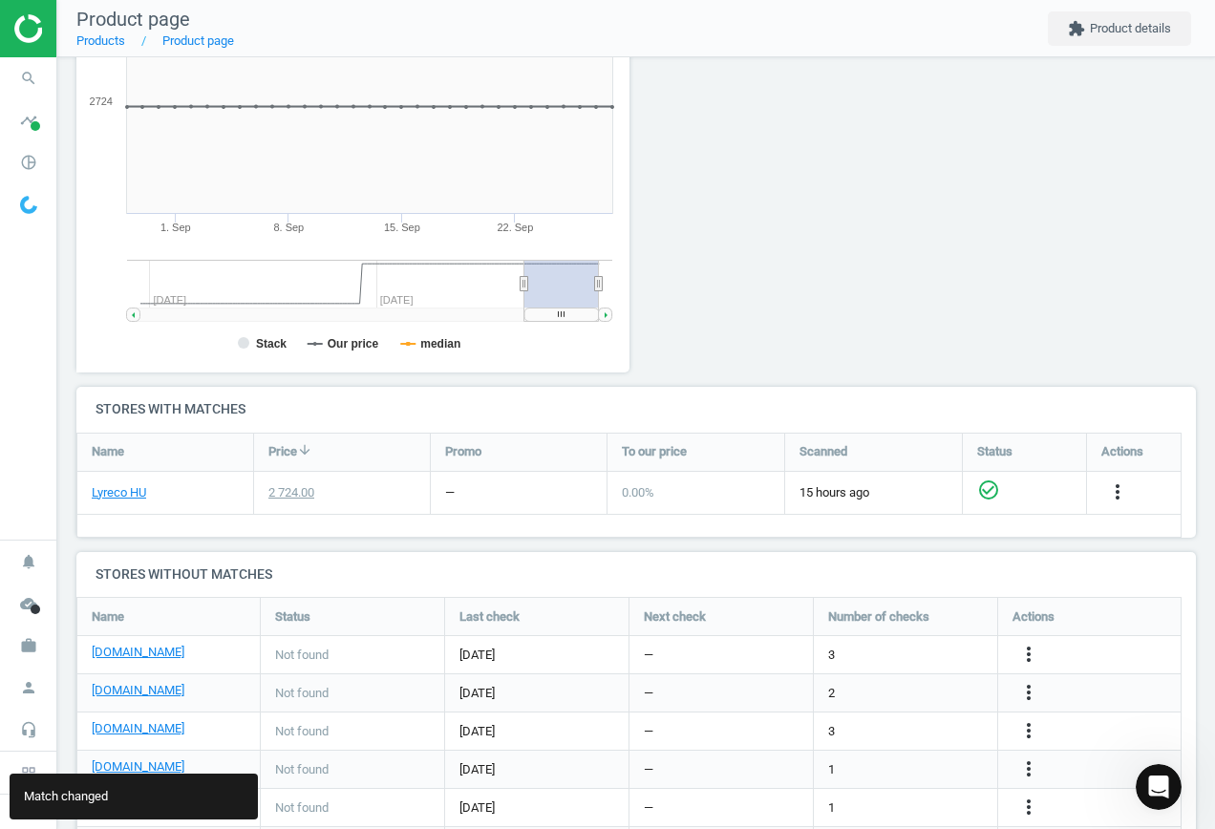
scroll to position [409, 0]
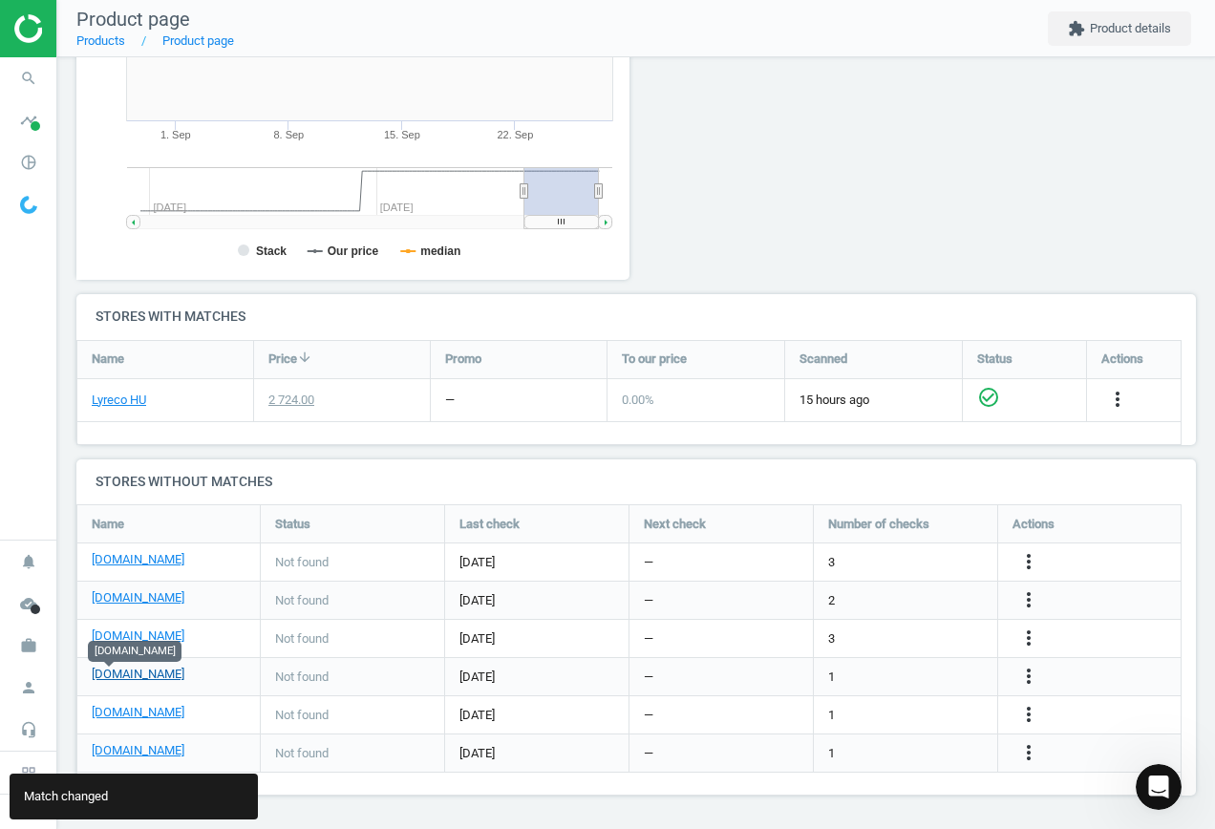
click at [111, 677] on link "[DOMAIN_NAME]" at bounding box center [138, 674] width 93 height 17
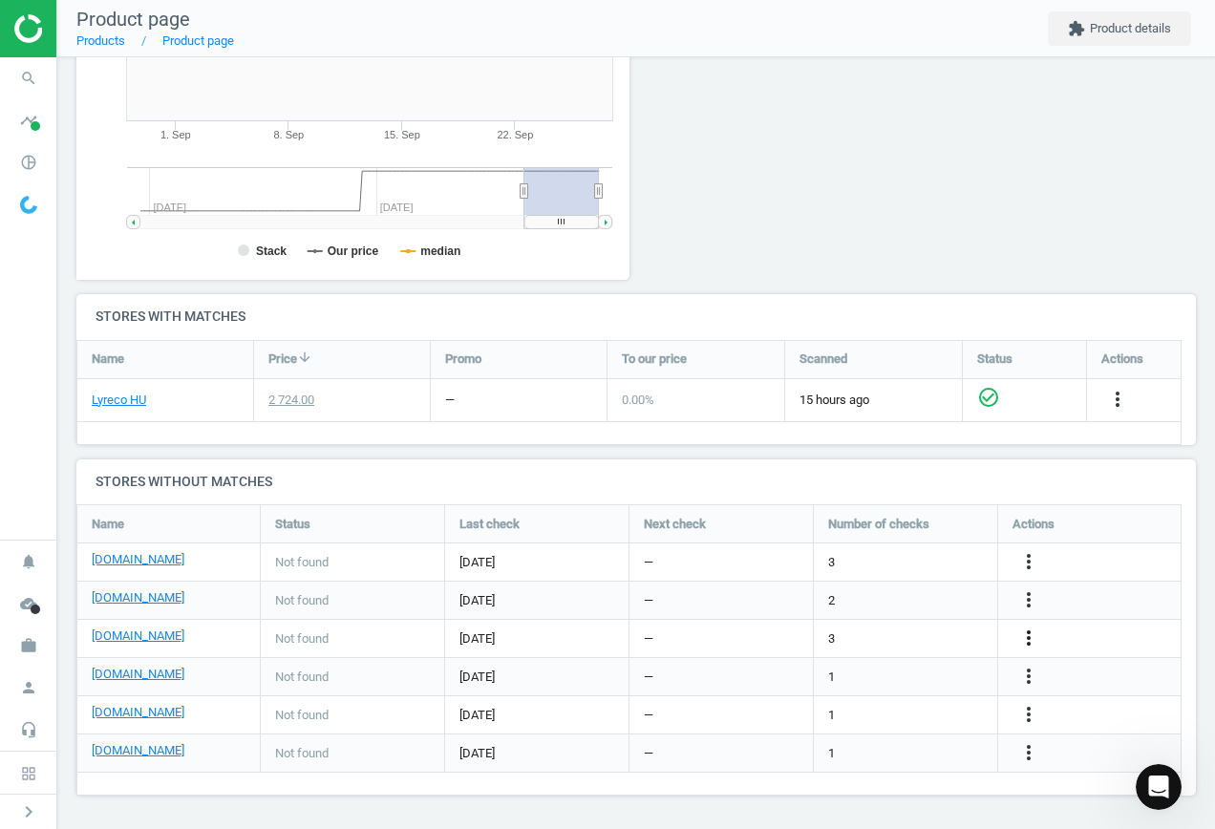
click at [1021, 636] on icon "more_vert" at bounding box center [1028, 638] width 23 height 23
click at [814, 608] on link "Edit URL/product option" at bounding box center [880, 610] width 262 height 30
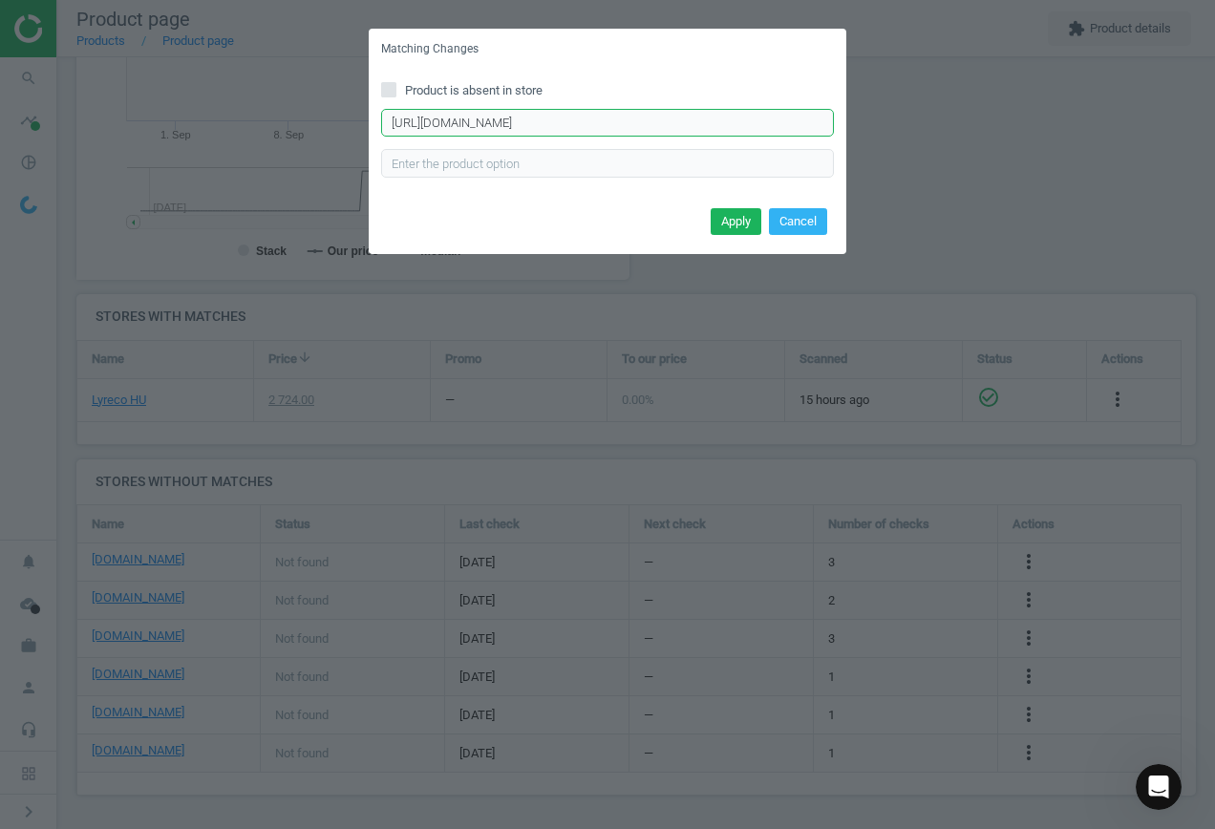
scroll to position [0, 183]
drag, startPoint x: 389, startPoint y: 120, endPoint x: 1079, endPoint y: 119, distance: 689.8
click at [1079, 119] on div "Matching Changes Product is absent in store https://termekek.metro.hu/shop/pv/B…" at bounding box center [607, 414] width 1215 height 829
paste input "https://termekek.metro.hu/shop/pv/BTY-X180085/0032/0021/RIOBA-Karamell%C3%A1s-K…"
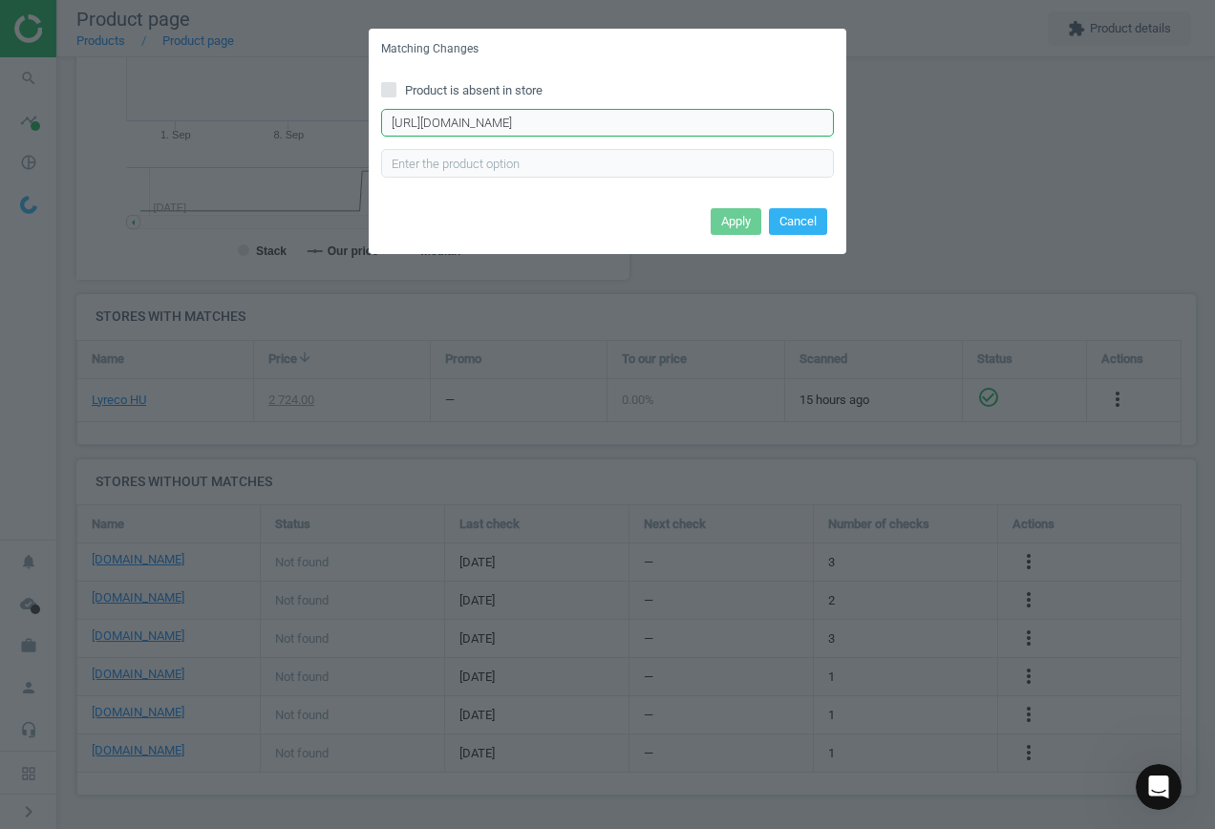
scroll to position [0, 134]
type input "https://termekek.metro.hu/shop/pv/BTY-X180085/0032/0021/RIOBA-Karamell%C3%A1s-K…"
click at [722, 222] on button "Apply" at bounding box center [736, 221] width 51 height 27
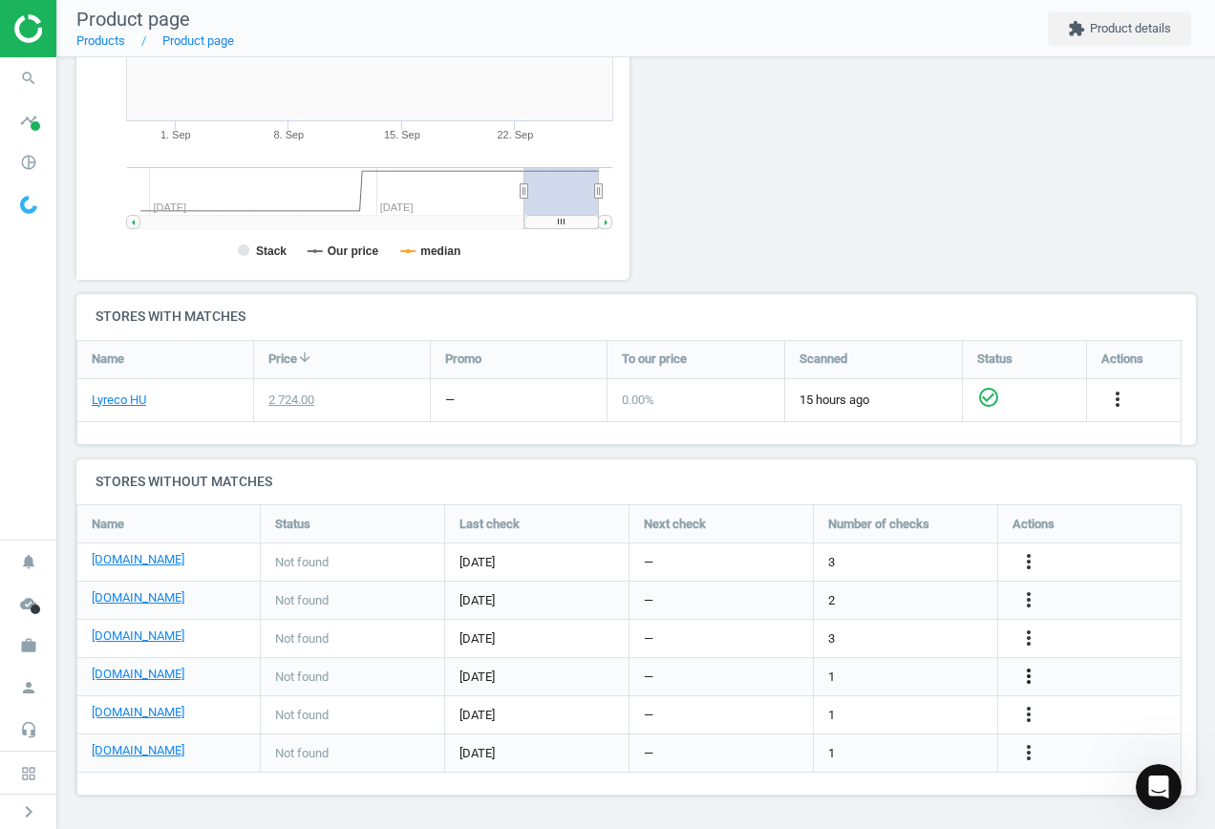
click at [1032, 677] on icon "more_vert" at bounding box center [1028, 676] width 23 height 23
click at [898, 666] on link "Edit URL/product option" at bounding box center [880, 677] width 262 height 30
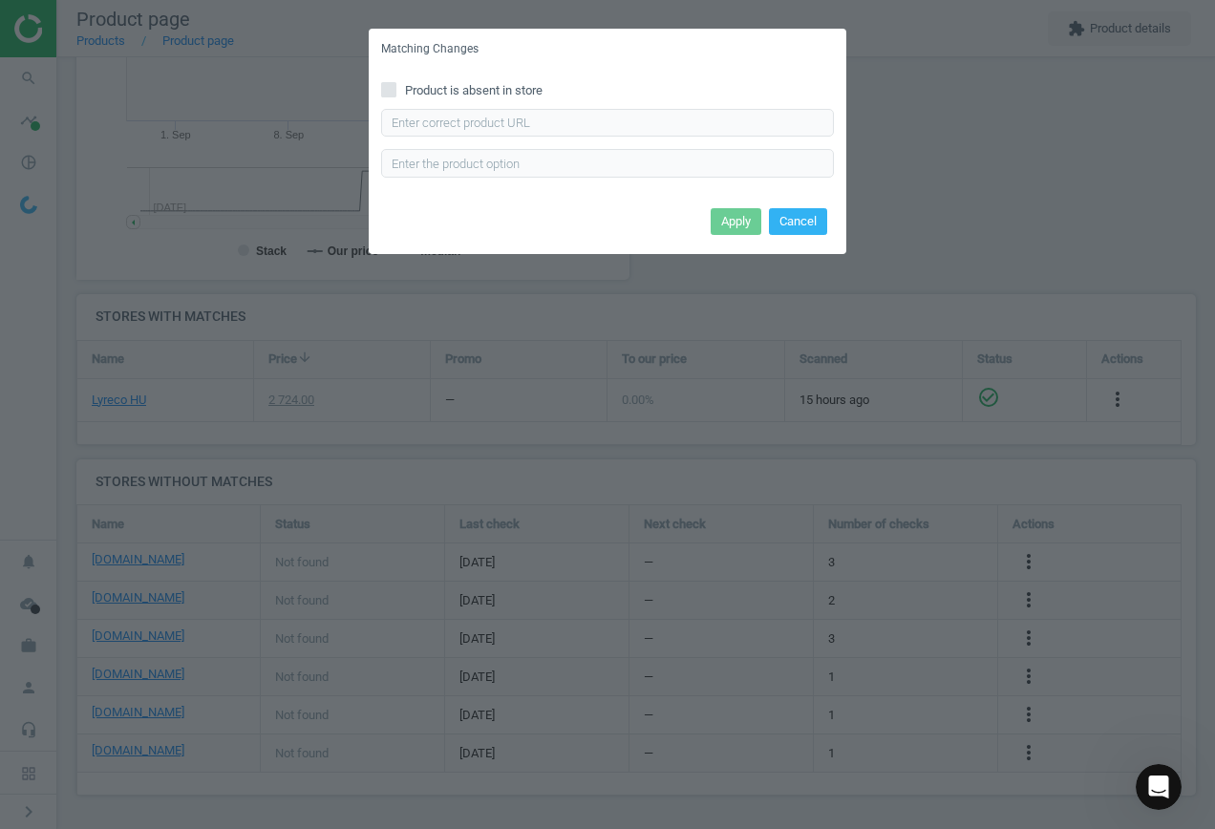
click at [399, 92] on label "Product is absent in store" at bounding box center [607, 90] width 453 height 17
click at [396, 92] on input "Product is absent in store" at bounding box center [389, 89] width 12 height 12
checkbox input "true"
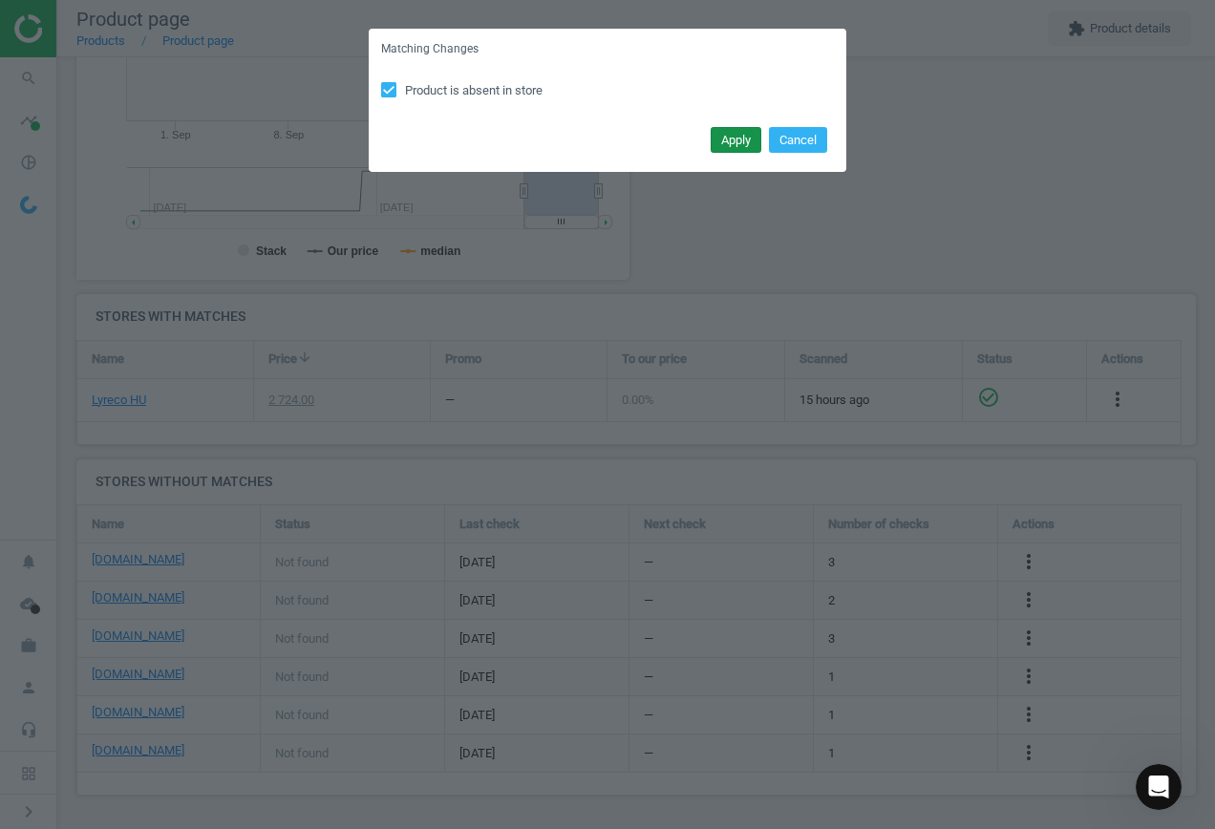
click at [743, 137] on button "Apply" at bounding box center [736, 140] width 51 height 27
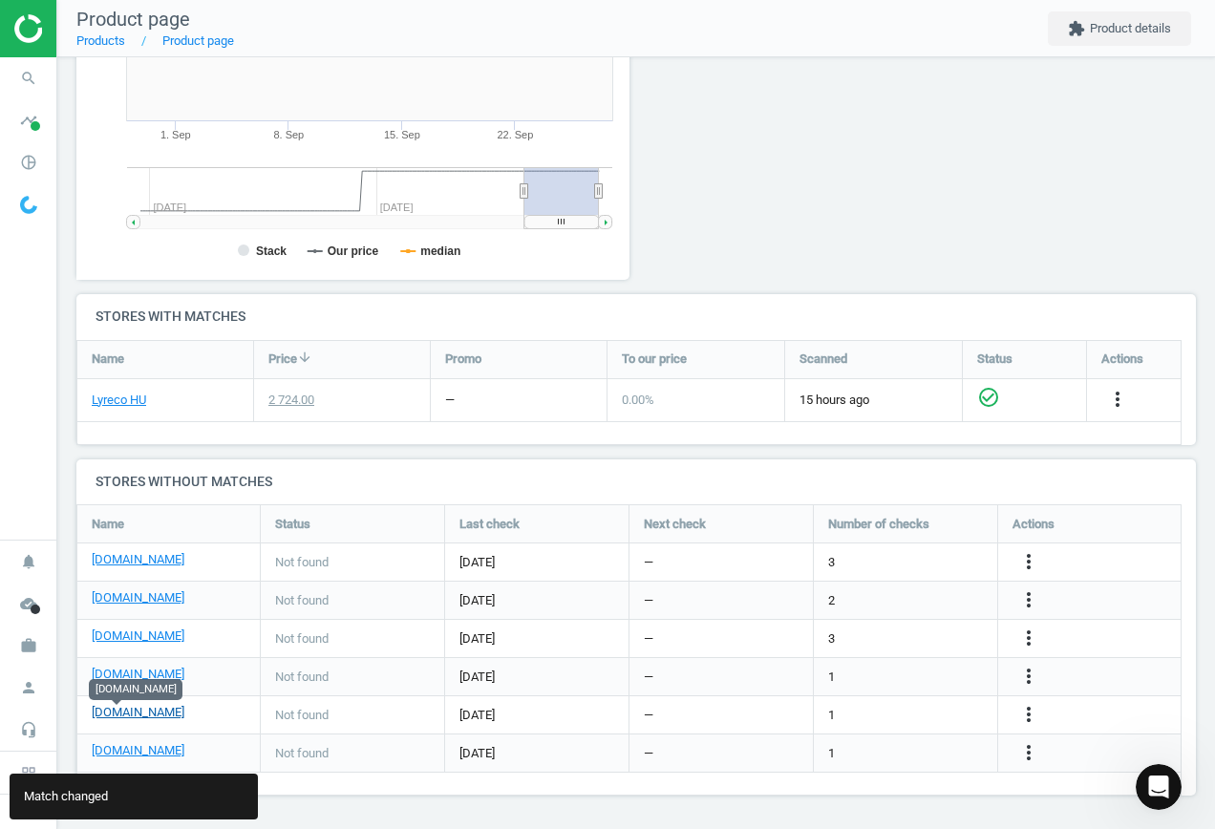
click at [120, 713] on link "[DOMAIN_NAME]" at bounding box center [138, 712] width 93 height 17
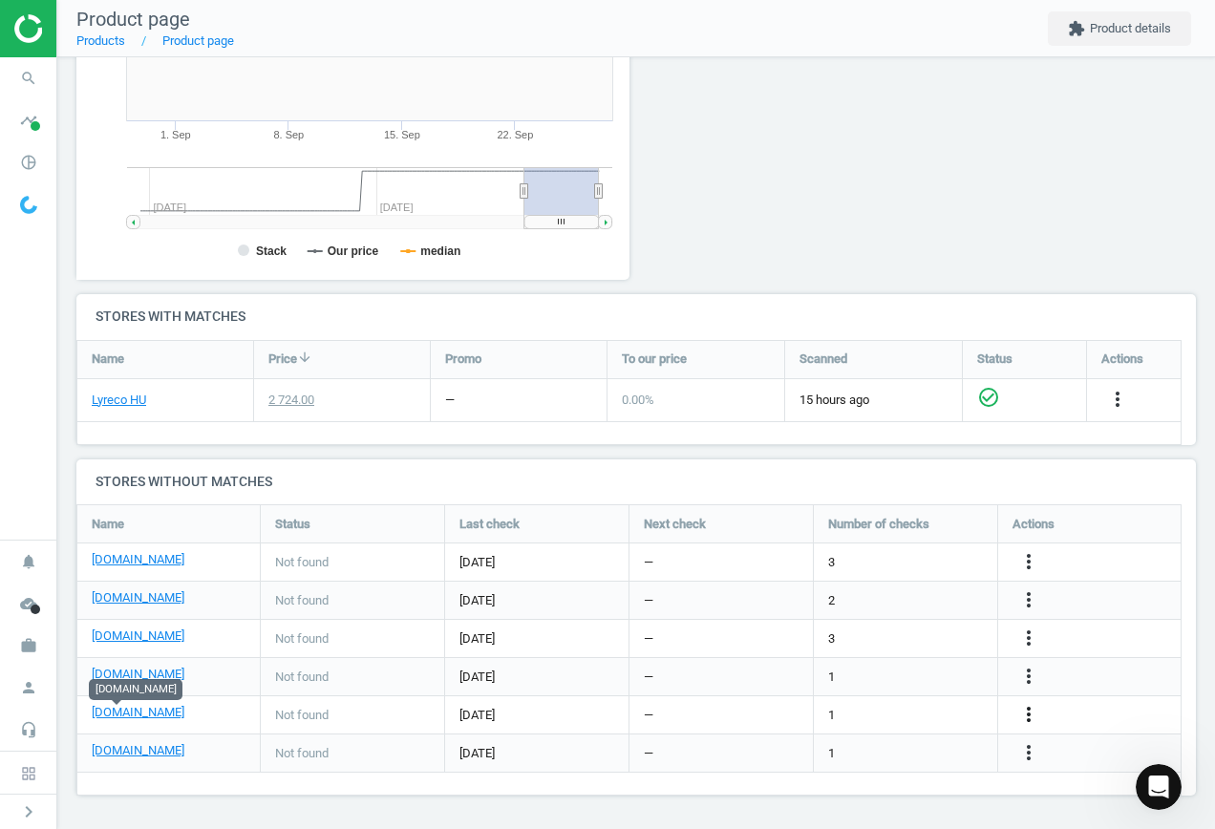
click at [1030, 717] on icon "more_vert" at bounding box center [1028, 714] width 23 height 23
click at [855, 715] on link "Edit URL/product option" at bounding box center [880, 715] width 262 height 30
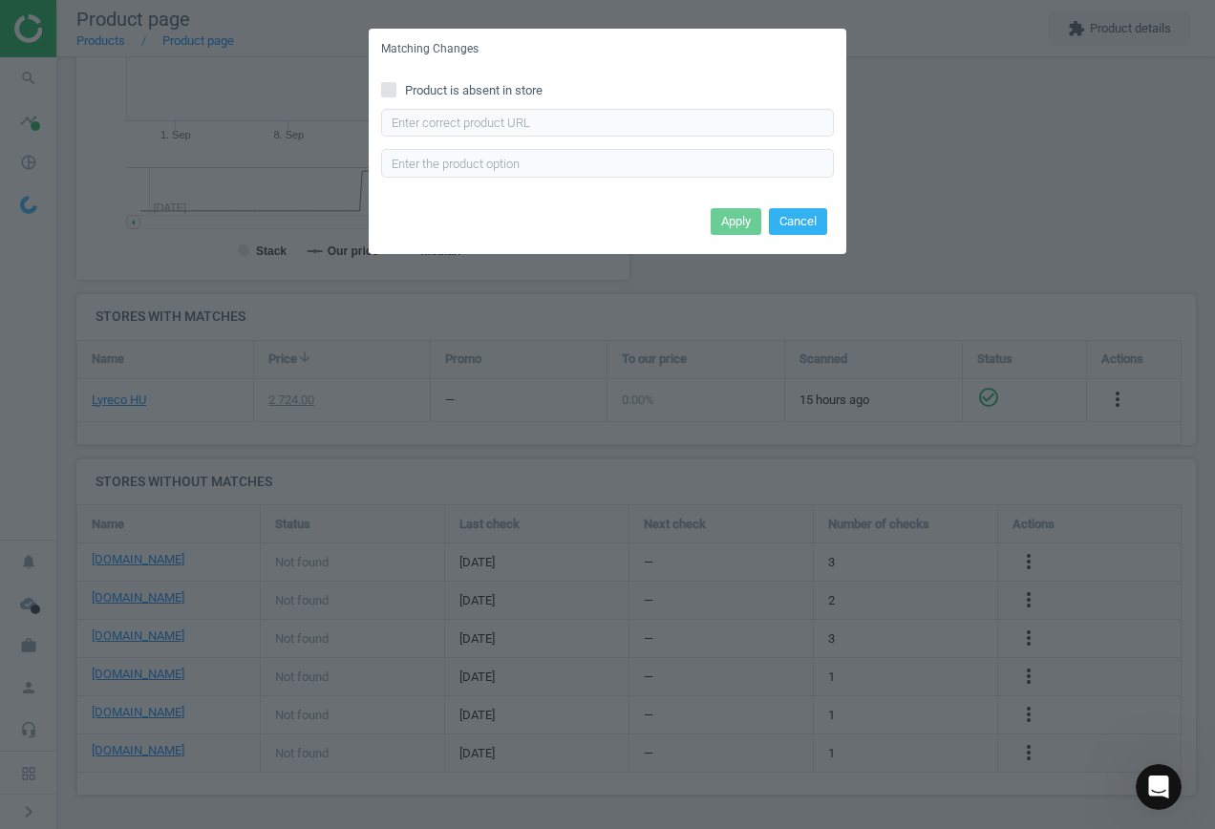
click at [421, 82] on span "Product is absent in store" at bounding box center [473, 90] width 145 height 17
click at [396, 83] on input "Product is absent in store" at bounding box center [389, 89] width 12 height 12
checkbox input "true"
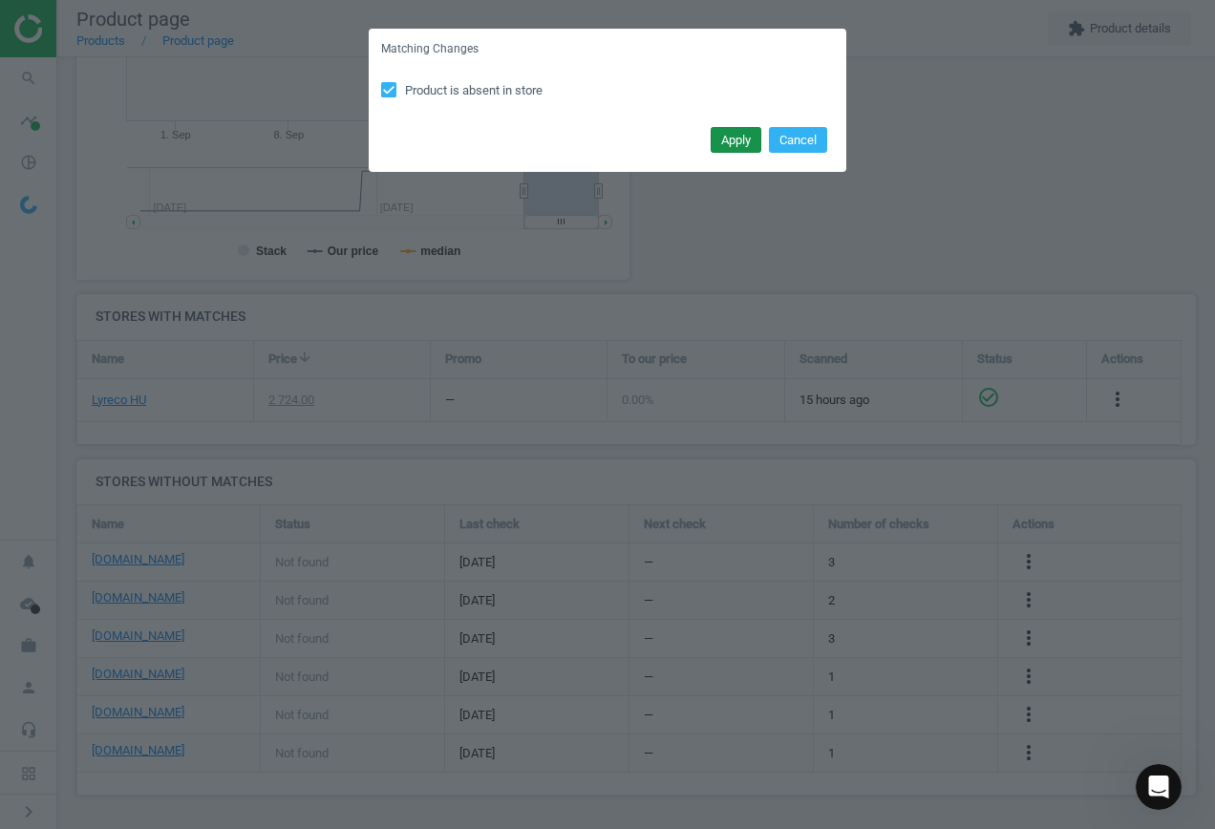
click at [738, 140] on button "Apply" at bounding box center [736, 140] width 51 height 27
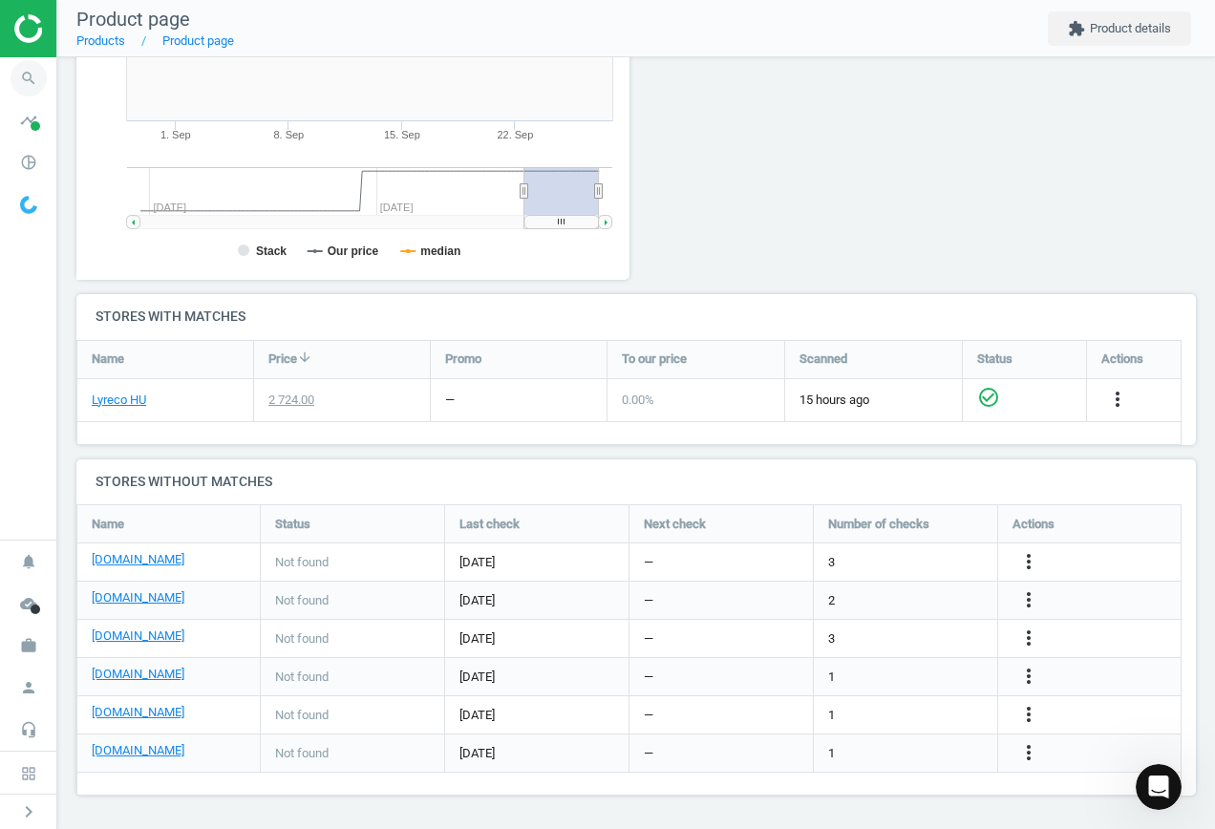
click at [14, 67] on icon "search" at bounding box center [29, 78] width 36 height 36
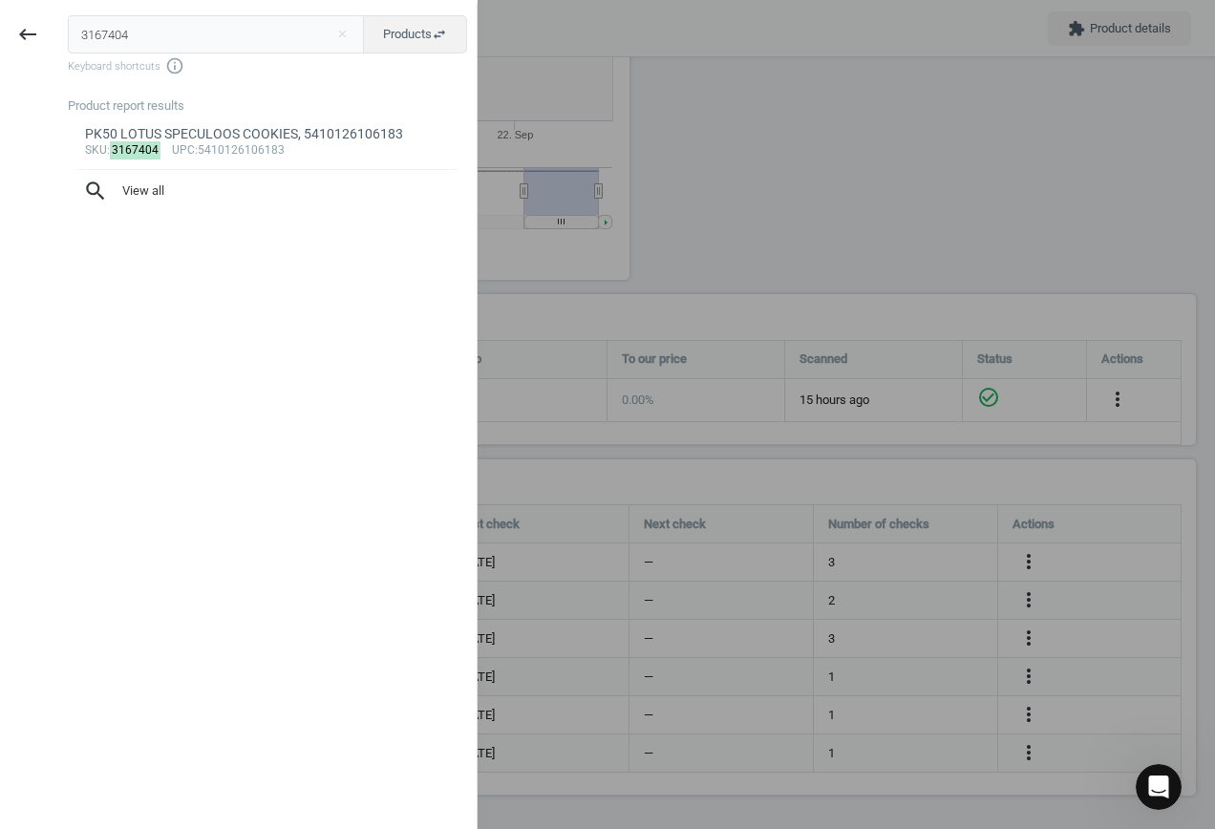
drag, startPoint x: 147, startPoint y: 38, endPoint x: -115, endPoint y: 12, distance: 263.0
click at [0, 12] on html "Group 2 Created with Sketch. ic/cloud_download/grey600 Created with Sketch. gra…" at bounding box center [607, 414] width 1215 height 829
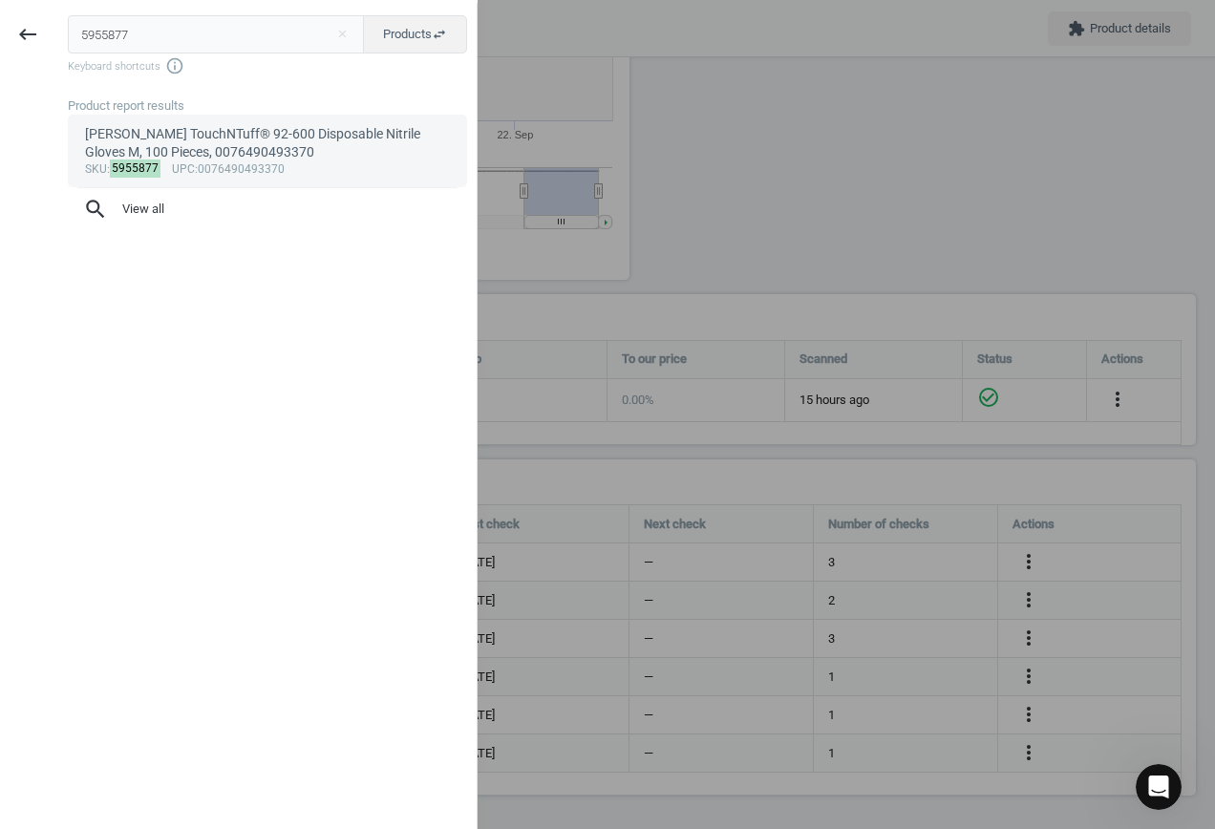
type input "5955877"
click at [168, 151] on div "[PERSON_NAME] TouchNTuff® 92-600 Disposable Nitrile Gloves M, 100 Pieces, 00764…" at bounding box center [268, 143] width 366 height 37
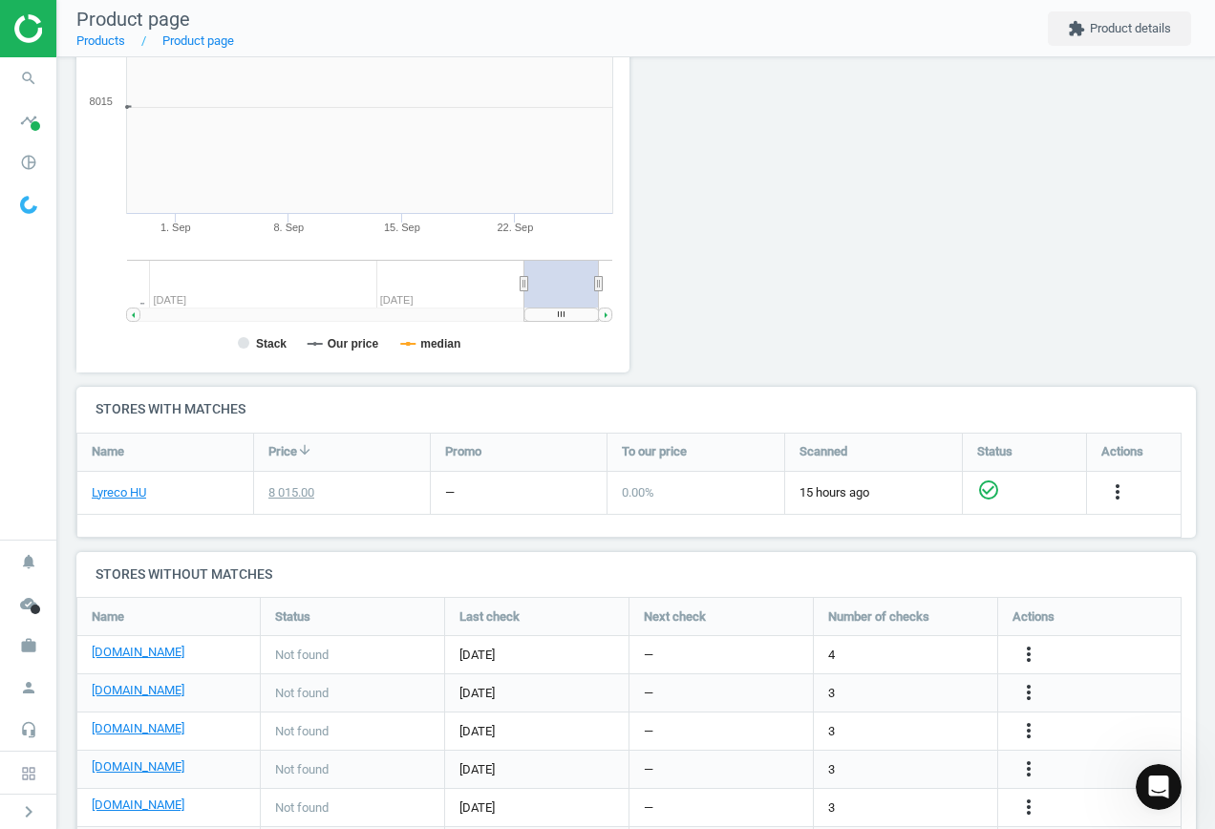
scroll to position [412, 575]
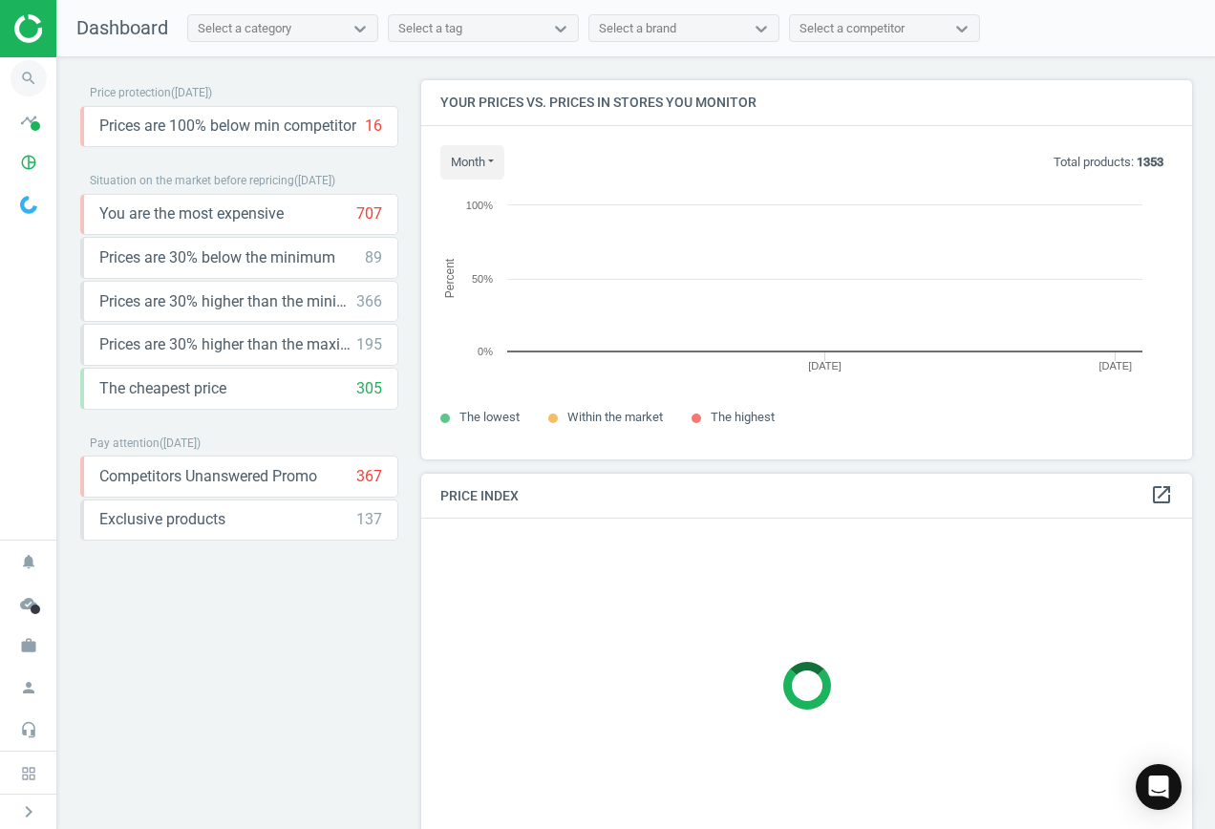
scroll to position [408, 786]
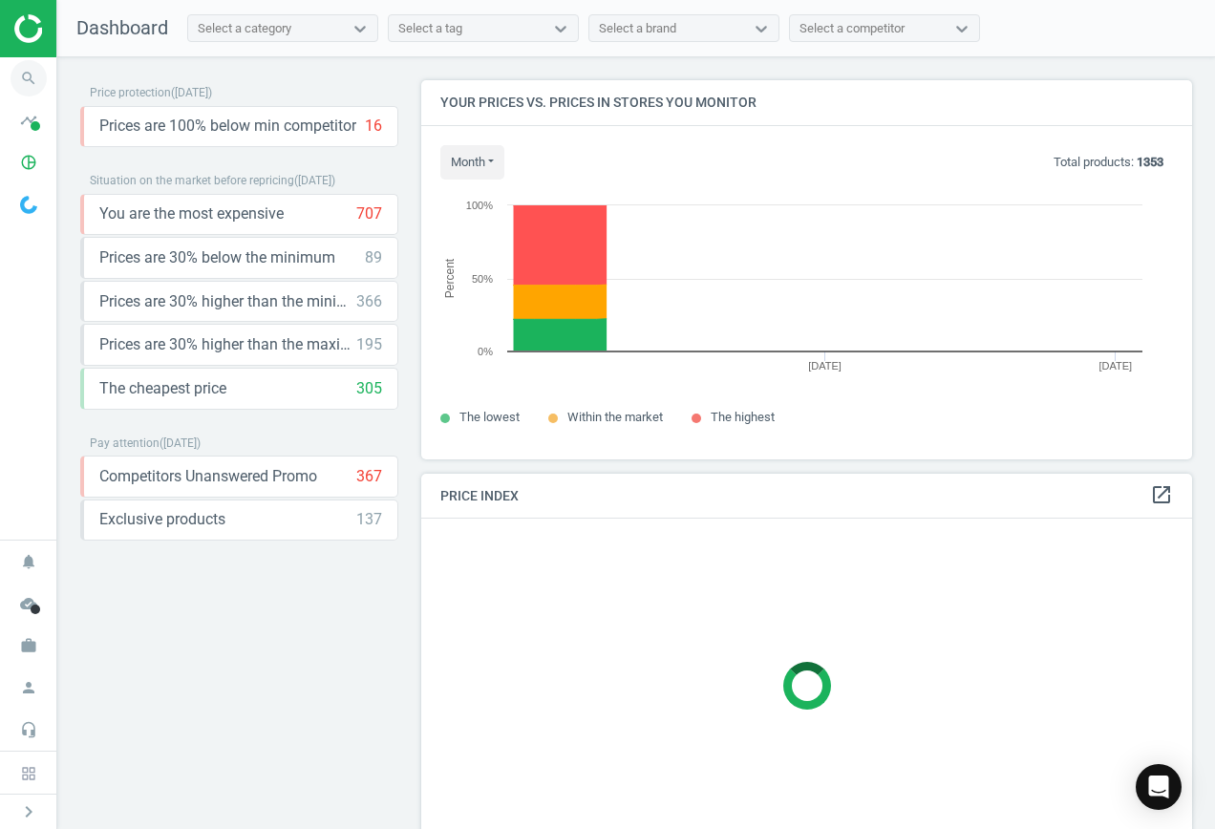
click at [21, 71] on icon "search" at bounding box center [29, 78] width 36 height 36
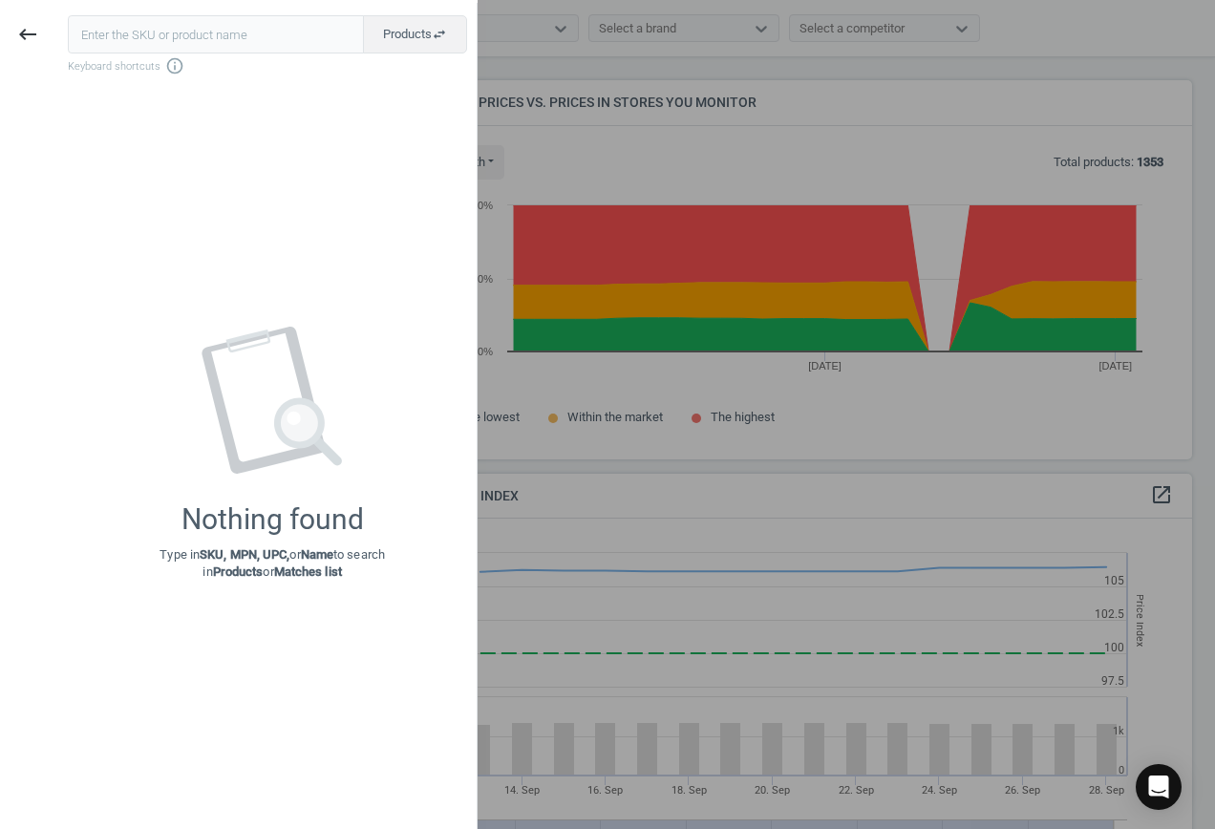
scroll to position [469, 786]
click at [167, 35] on input "text" at bounding box center [216, 34] width 296 height 38
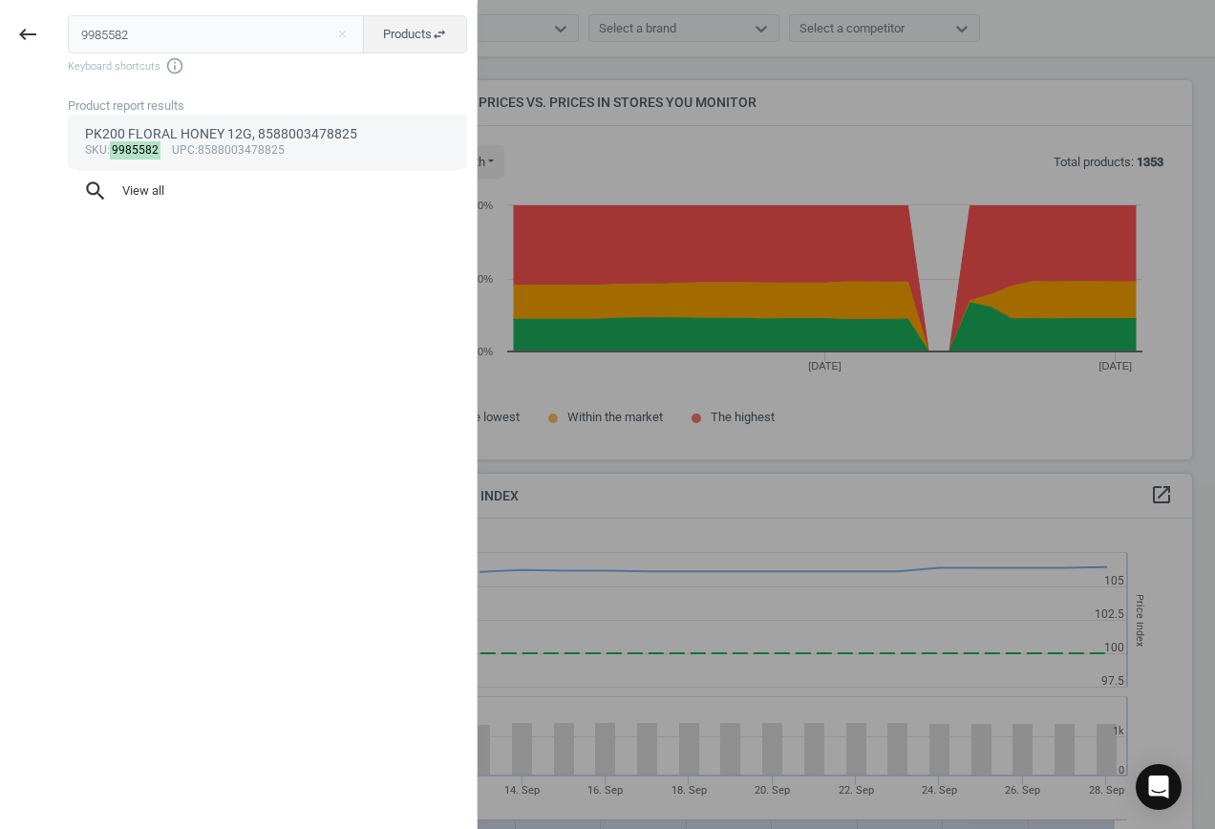
type input "9985582"
click at [221, 137] on div "PK200 FLORAL HONEY 12G, 8588003478825" at bounding box center [268, 134] width 366 height 18
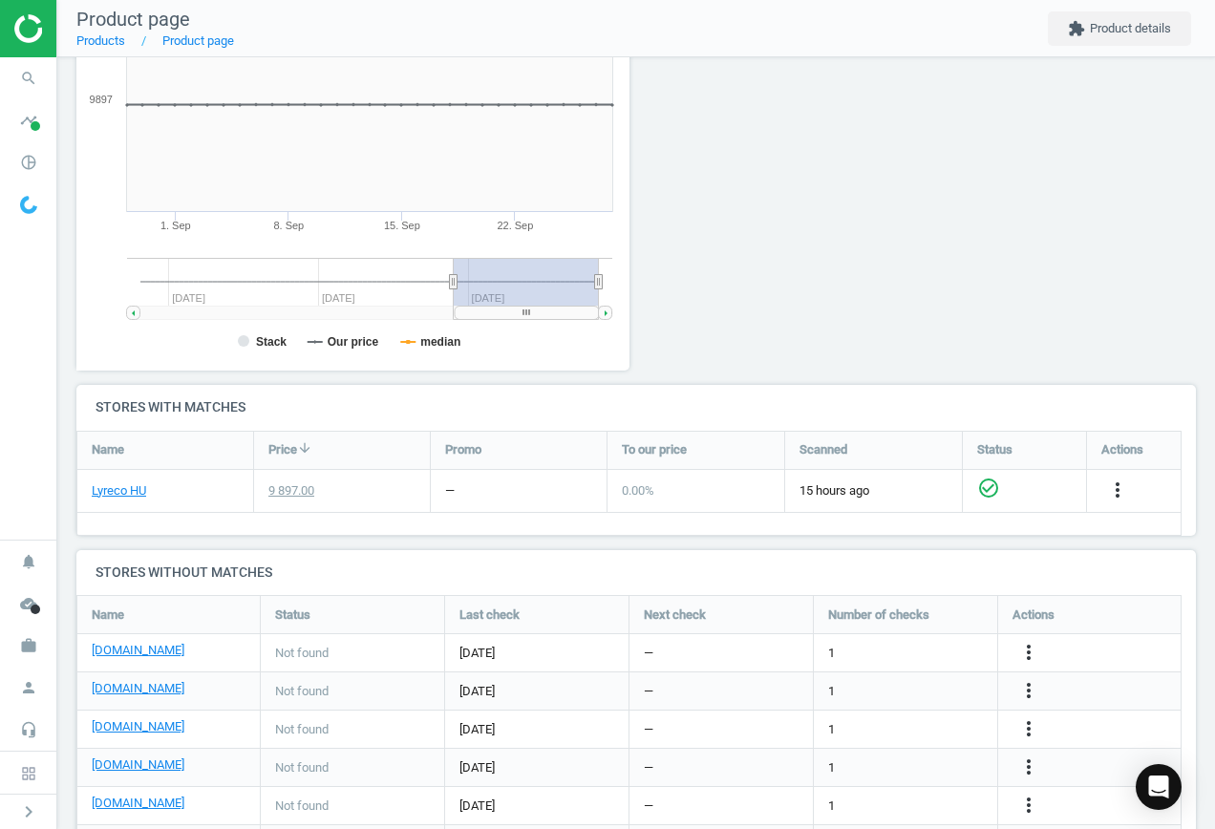
scroll to position [409, 0]
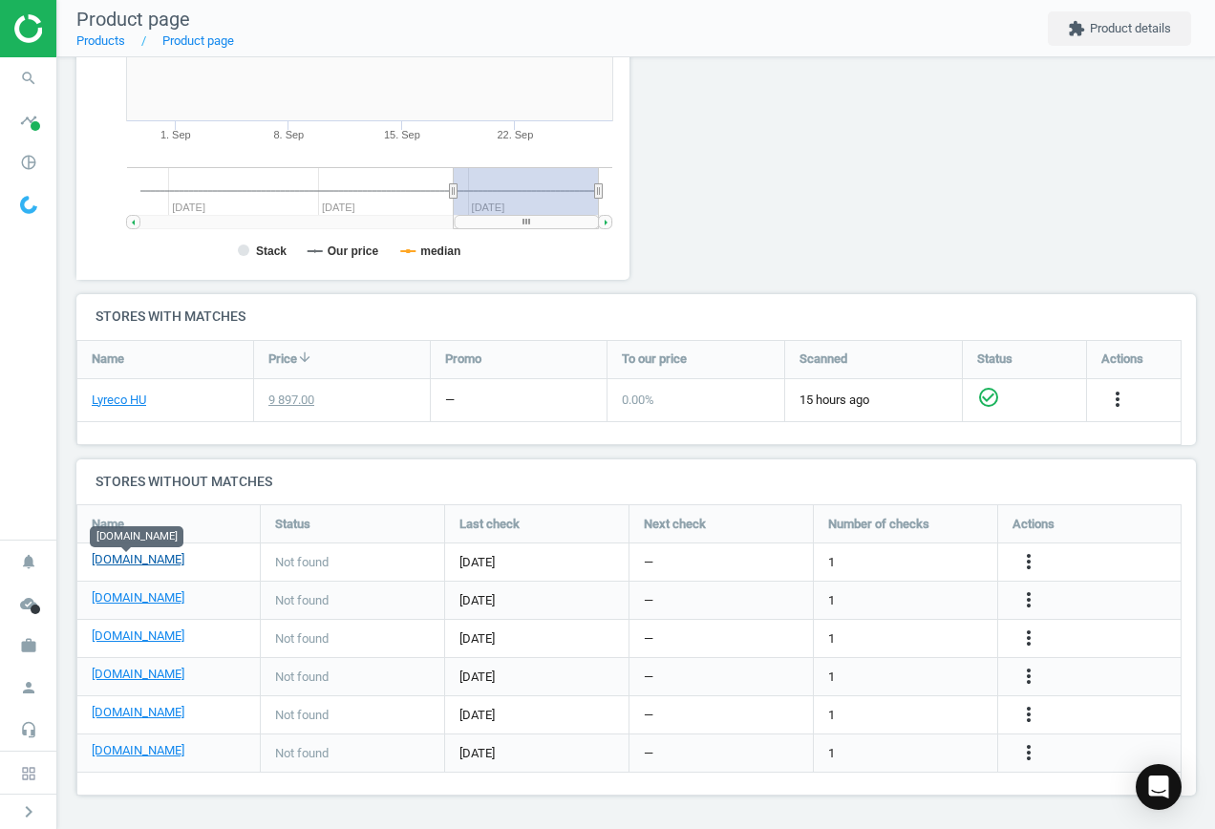
click at [139, 554] on link "[DOMAIN_NAME]" at bounding box center [138, 559] width 93 height 17
click at [1029, 563] on icon "more_vert" at bounding box center [1028, 561] width 23 height 23
click at [822, 559] on link "Edit URL/product option" at bounding box center [880, 562] width 262 height 30
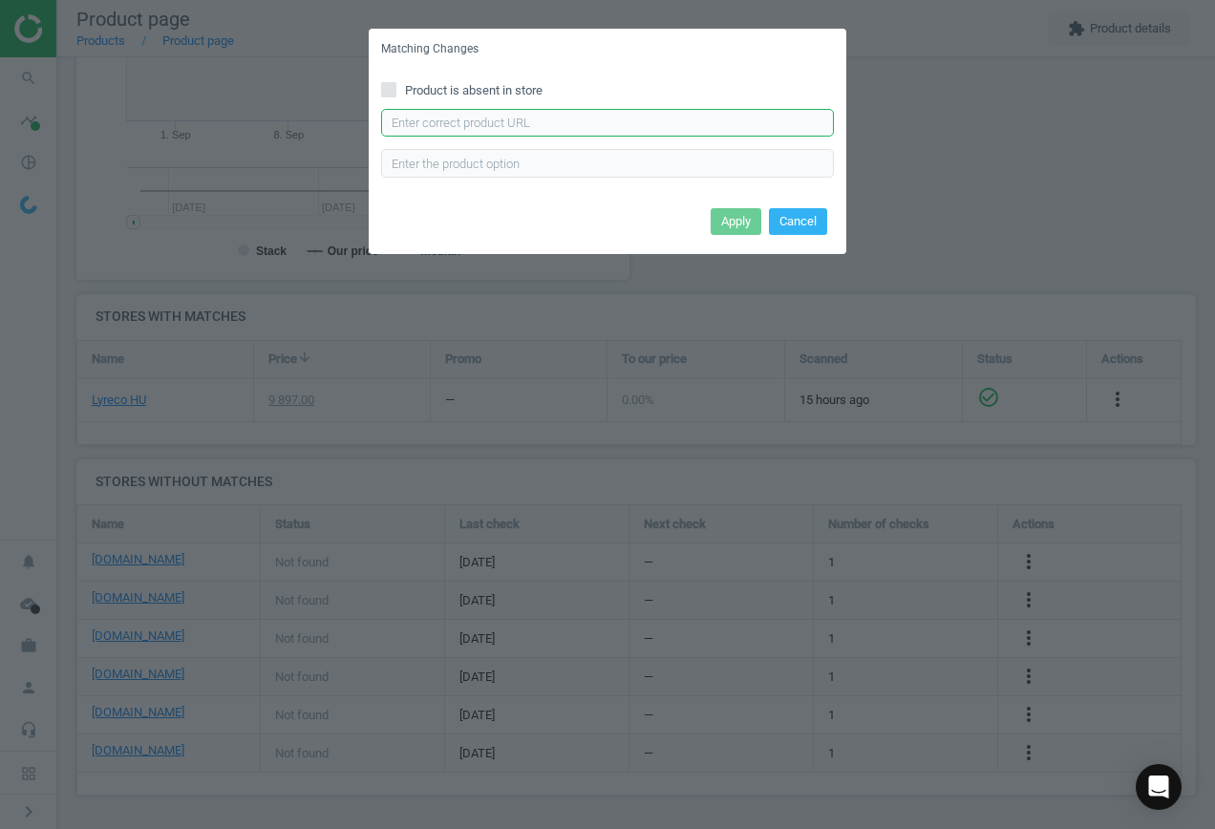
click at [569, 121] on input "text" at bounding box center [607, 123] width 453 height 29
paste input "[URL][DOMAIN_NAME]"
type input "[URL][DOMAIN_NAME]"
click at [736, 212] on button "Apply" at bounding box center [736, 221] width 51 height 27
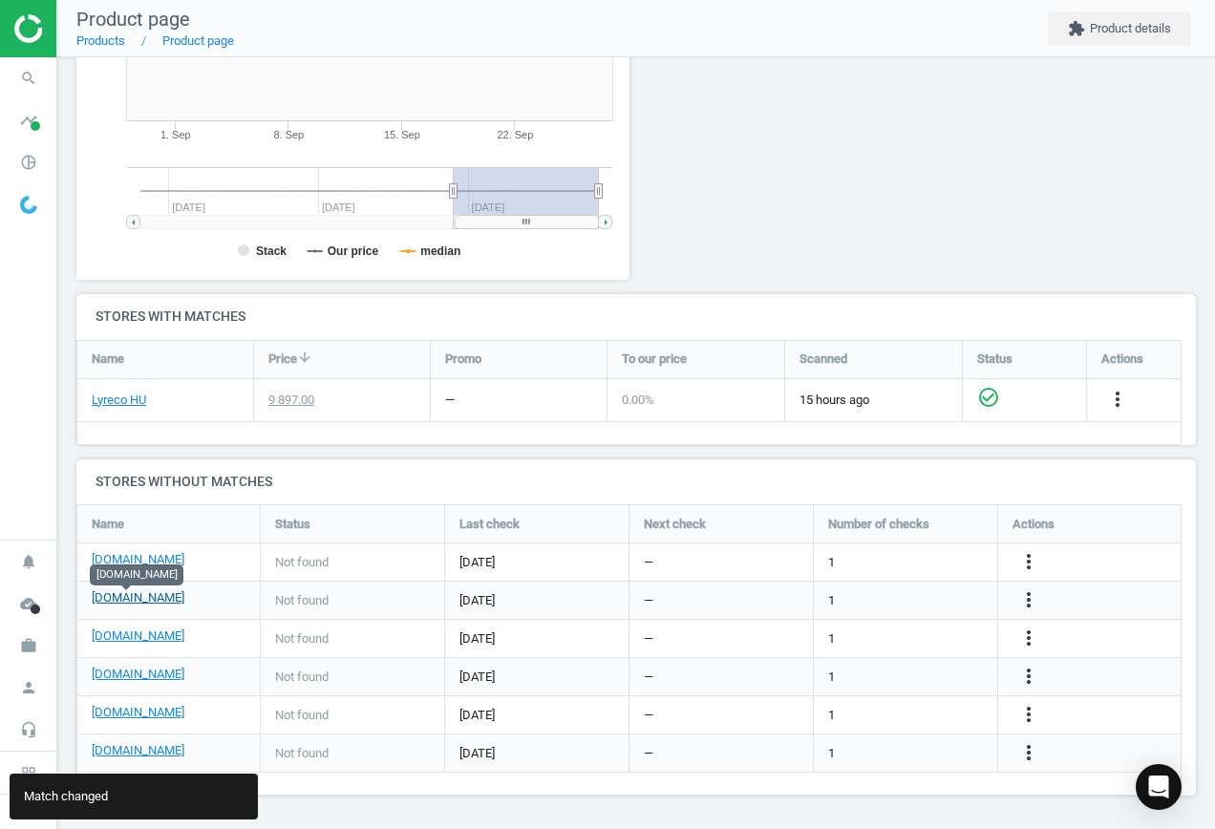
click at [133, 594] on link "[DOMAIN_NAME]" at bounding box center [138, 597] width 93 height 17
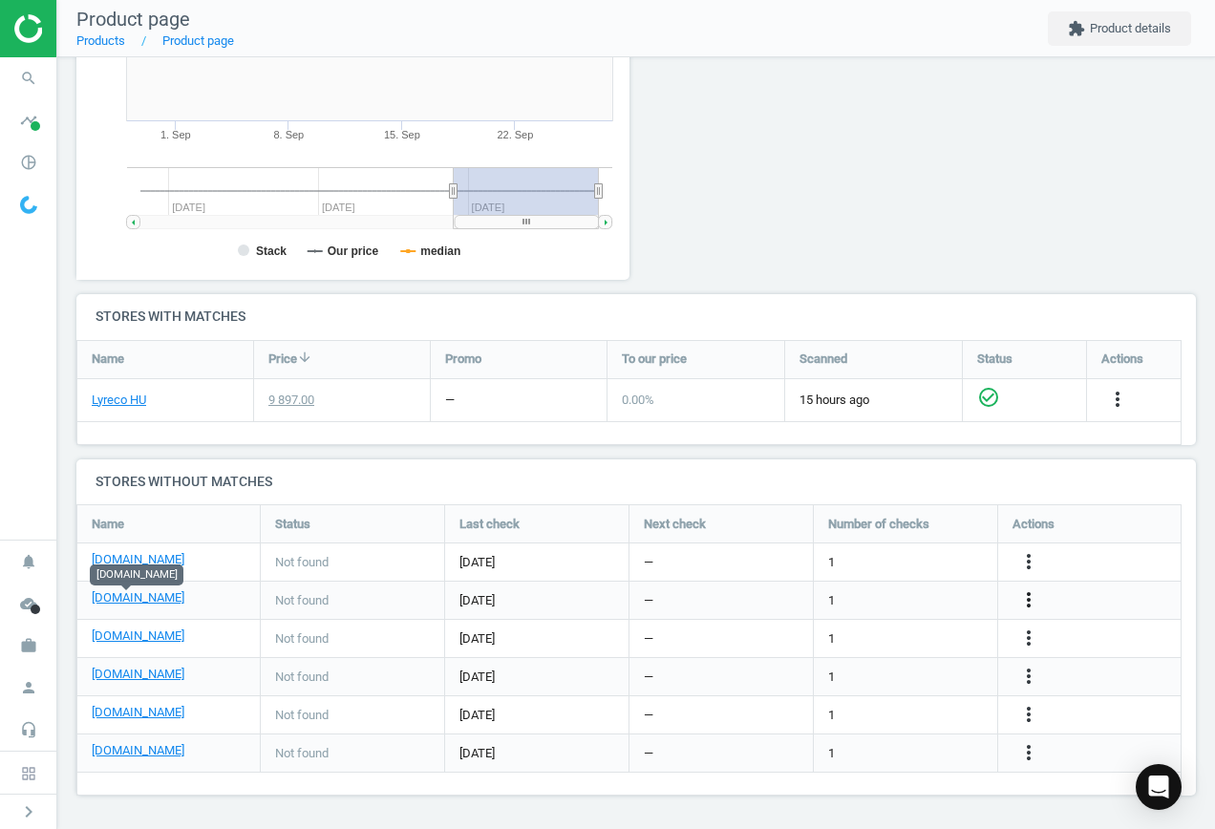
click at [1029, 600] on icon "more_vert" at bounding box center [1028, 600] width 23 height 23
click at [866, 589] on link "Edit URL/product option" at bounding box center [880, 601] width 262 height 30
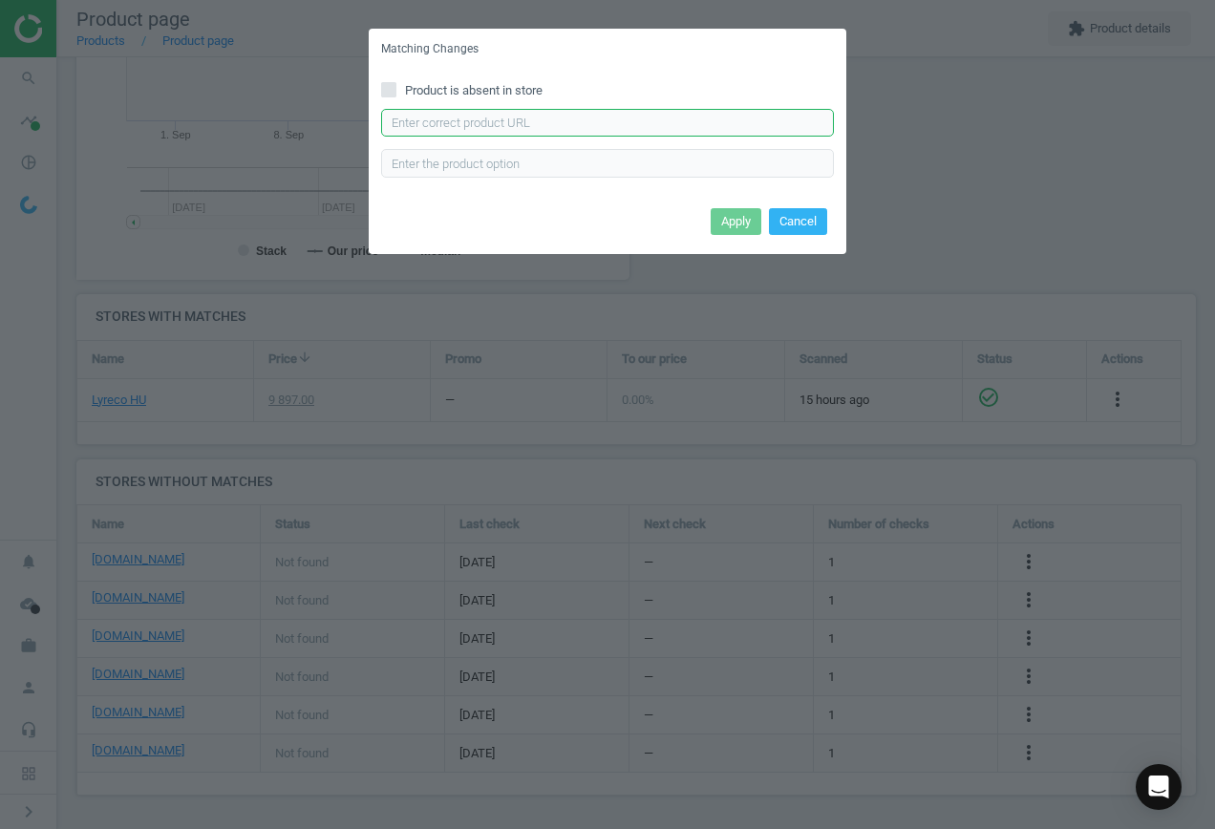
click at [458, 115] on input "text" at bounding box center [607, 123] width 453 height 29
paste input "[URL][DOMAIN_NAME]"
type input "[URL][DOMAIN_NAME]"
click at [731, 214] on button "Apply" at bounding box center [736, 221] width 51 height 27
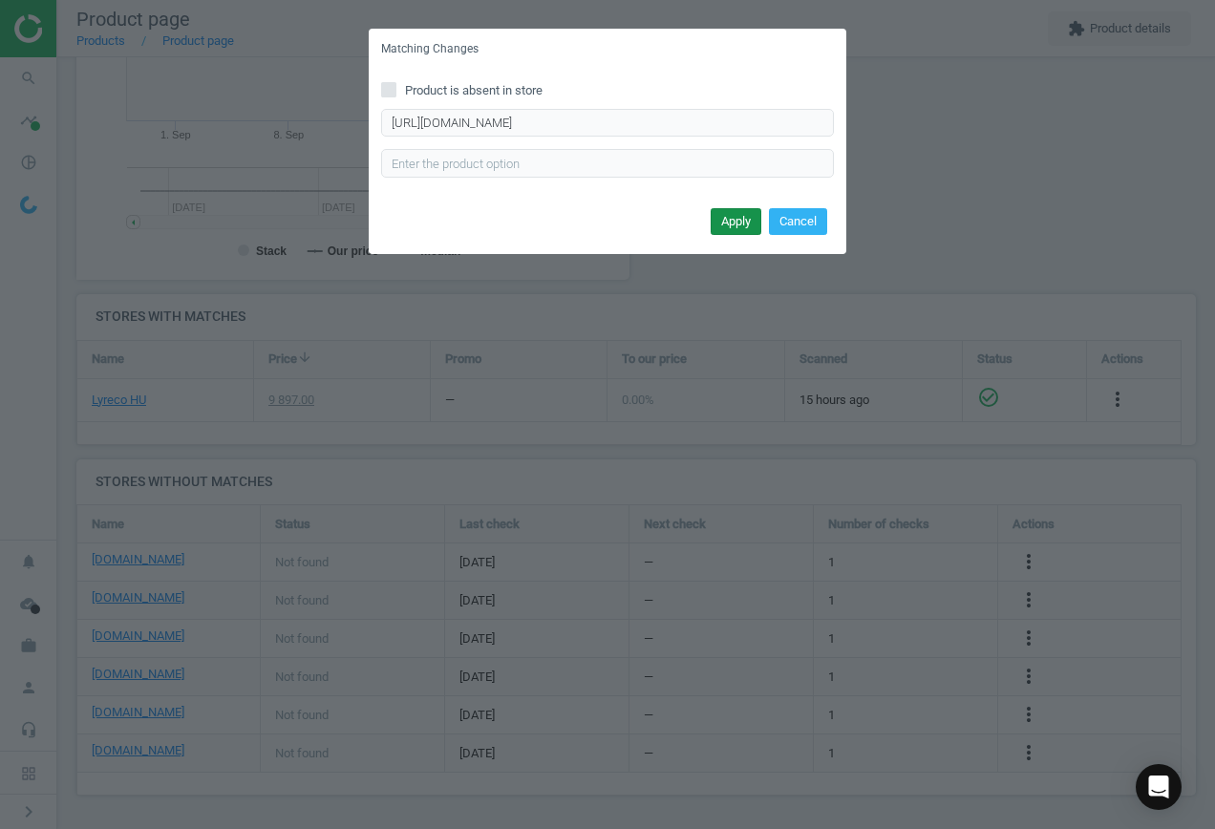
scroll to position [0, 0]
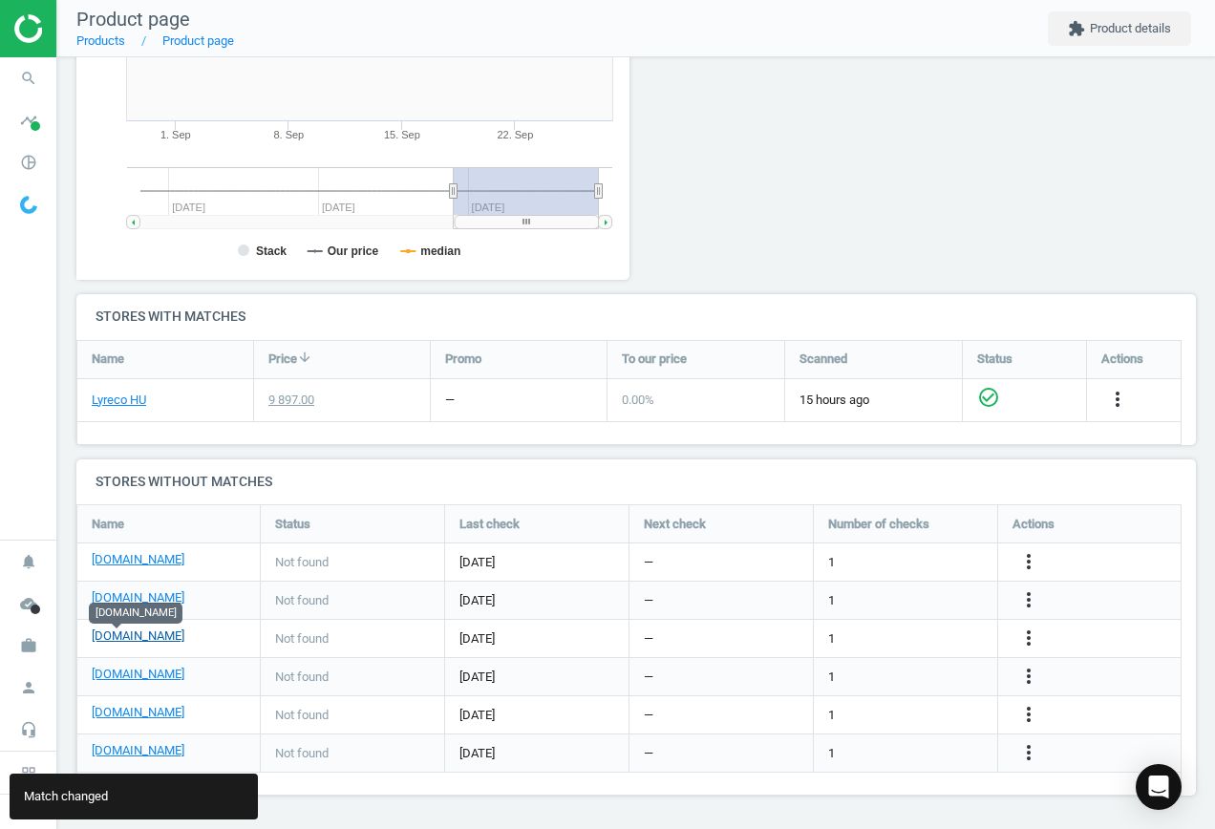
click at [126, 630] on link "[DOMAIN_NAME]" at bounding box center [138, 636] width 93 height 17
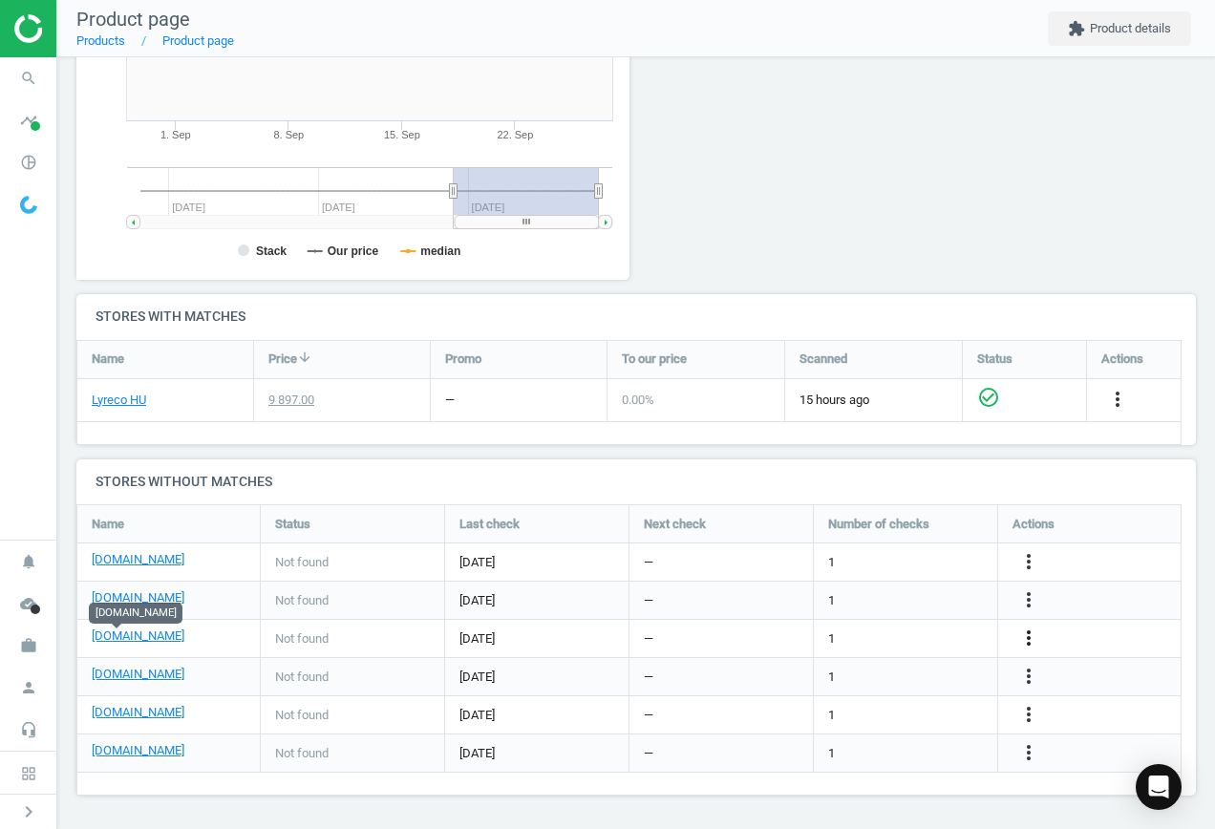
click at [1029, 629] on icon "more_vert" at bounding box center [1028, 638] width 23 height 23
click at [849, 632] on link "Edit URL/product option" at bounding box center [880, 639] width 262 height 30
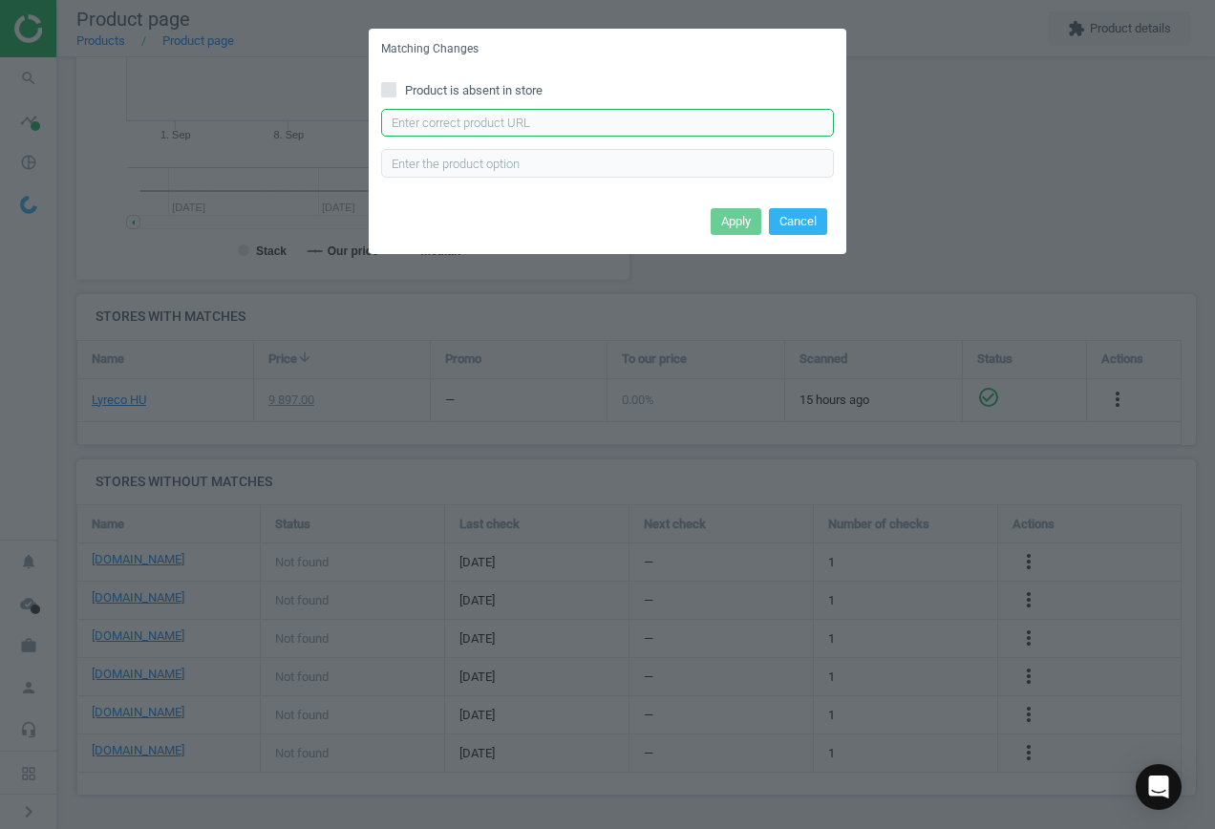
click at [582, 123] on input "text" at bounding box center [607, 123] width 453 height 29
paste input "[URL][DOMAIN_NAME]"
type input "[URL][DOMAIN_NAME]"
click at [732, 216] on button "Apply" at bounding box center [736, 221] width 51 height 27
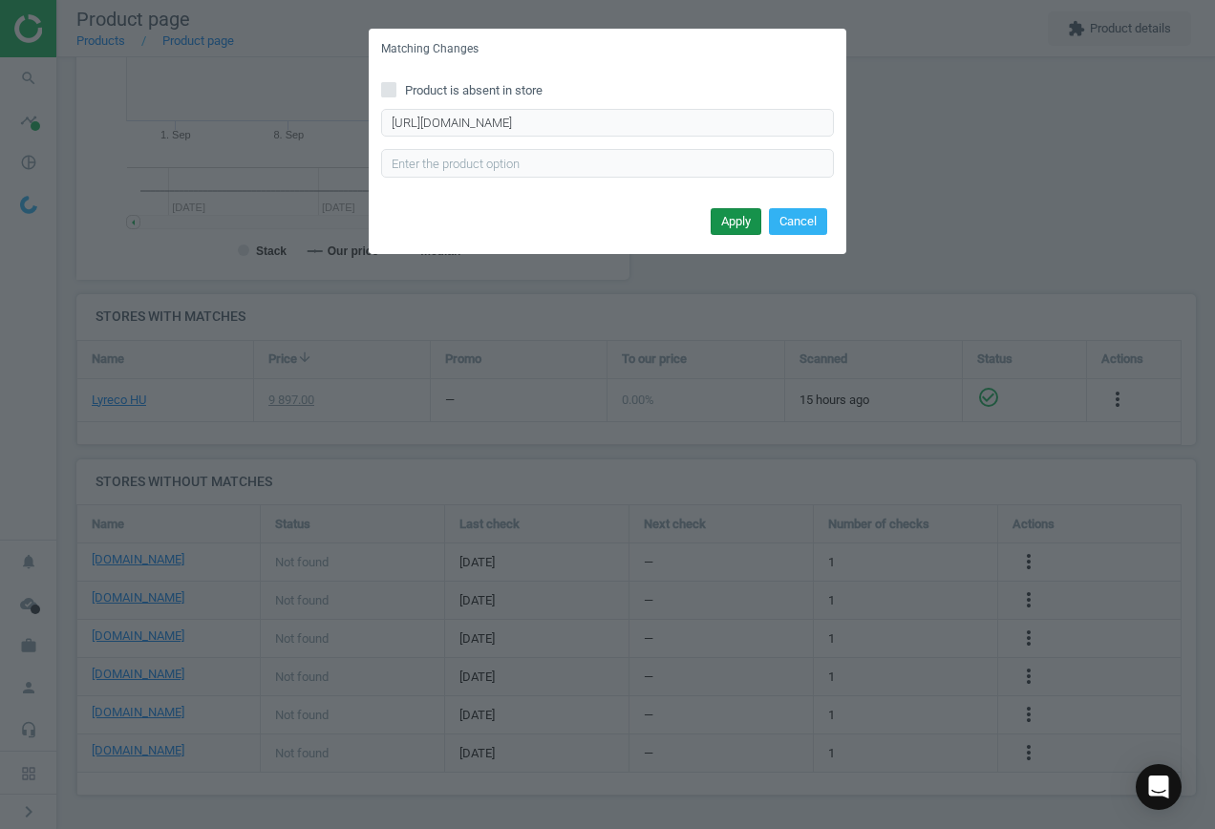
scroll to position [0, 0]
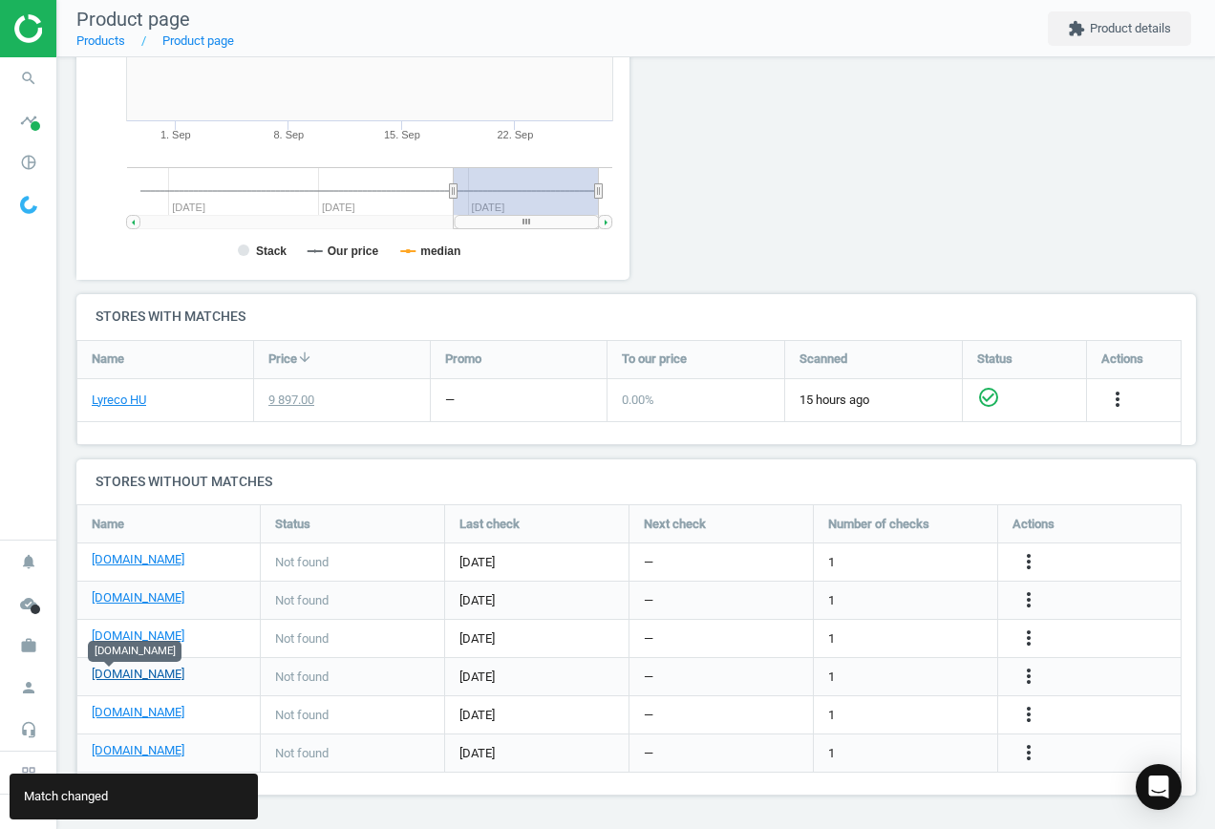
click at [112, 676] on link "[DOMAIN_NAME]" at bounding box center [138, 674] width 93 height 17
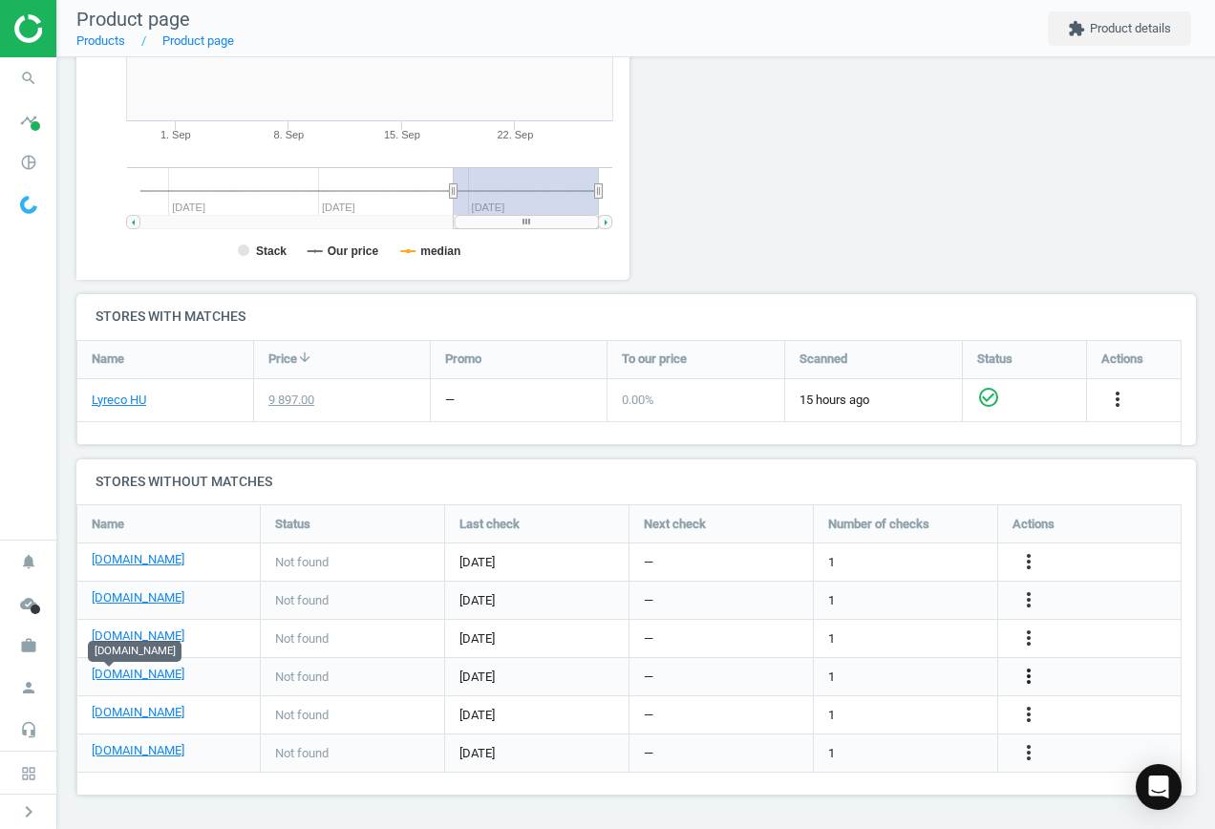
click at [1034, 674] on icon "more_vert" at bounding box center [1028, 676] width 23 height 23
click at [860, 670] on link "Edit URL/product option" at bounding box center [880, 677] width 262 height 30
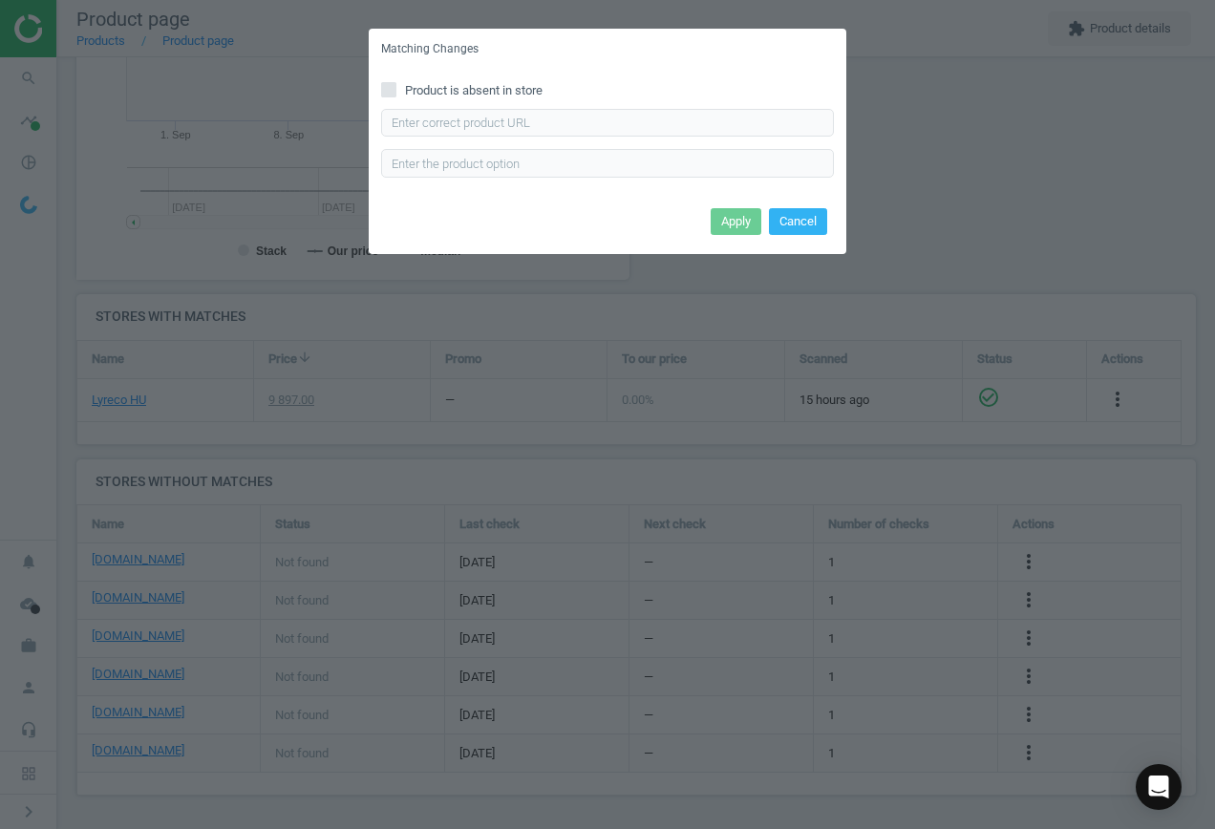
click at [465, 92] on span "Product is absent in store" at bounding box center [473, 90] width 145 height 17
click at [396, 92] on input "Product is absent in store" at bounding box center [389, 89] width 12 height 12
checkbox input "true"
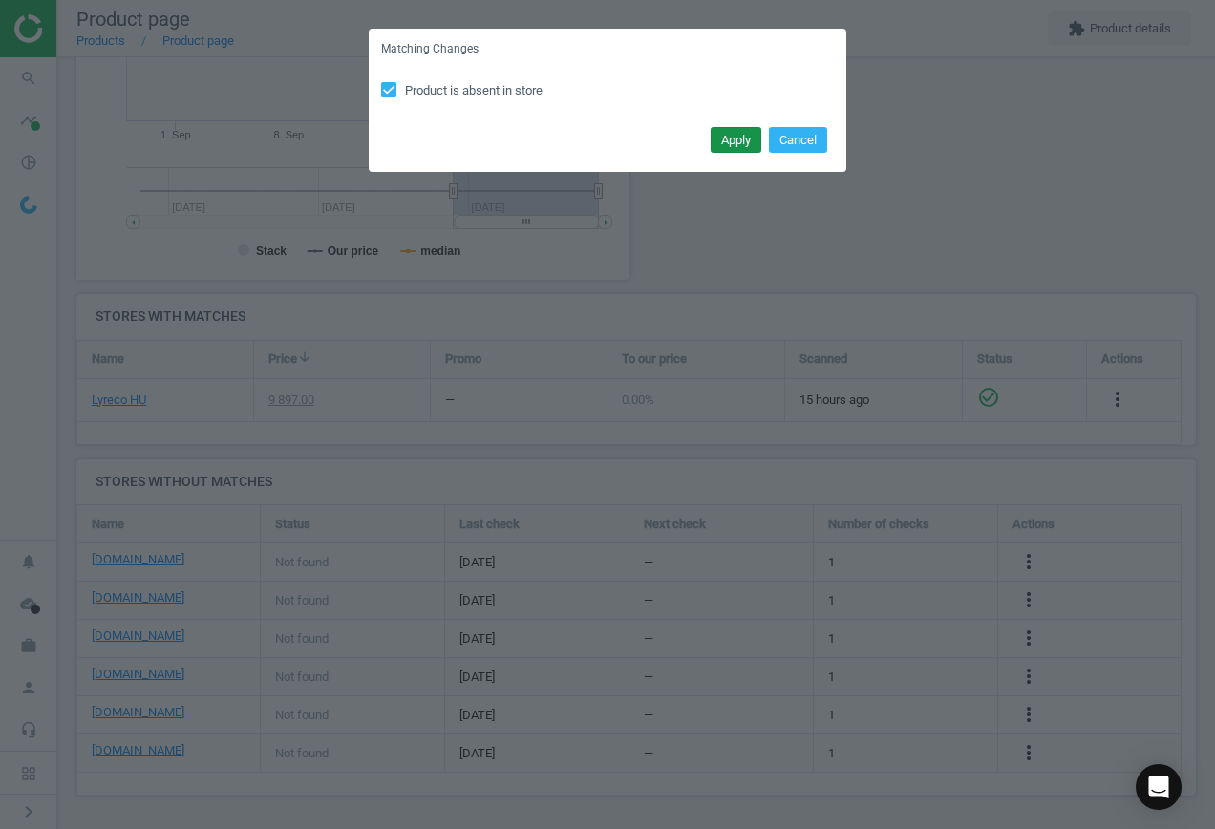
click at [745, 139] on button "Apply" at bounding box center [736, 140] width 51 height 27
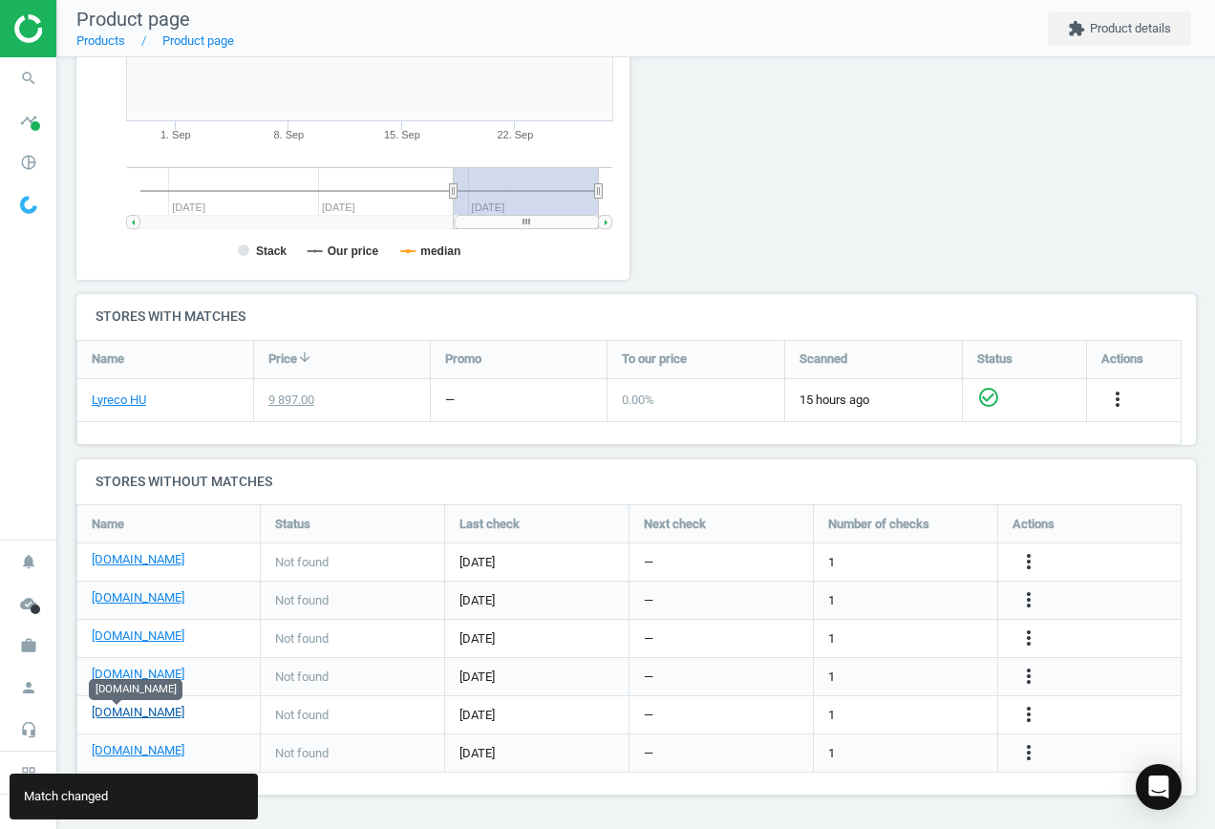
click at [108, 716] on link "[DOMAIN_NAME]" at bounding box center [138, 712] width 93 height 17
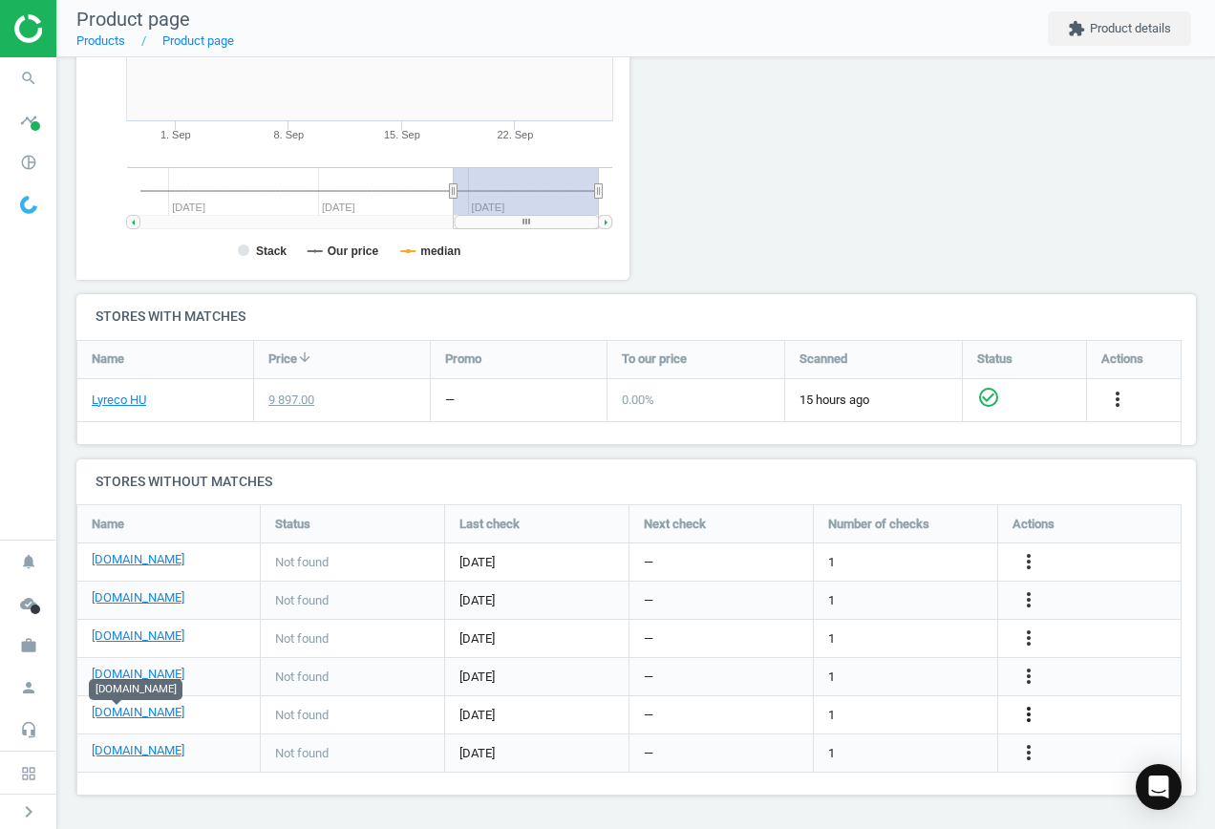
click at [1033, 713] on icon "more_vert" at bounding box center [1028, 714] width 23 height 23
click at [864, 708] on link "Edit URL/product option" at bounding box center [880, 715] width 262 height 30
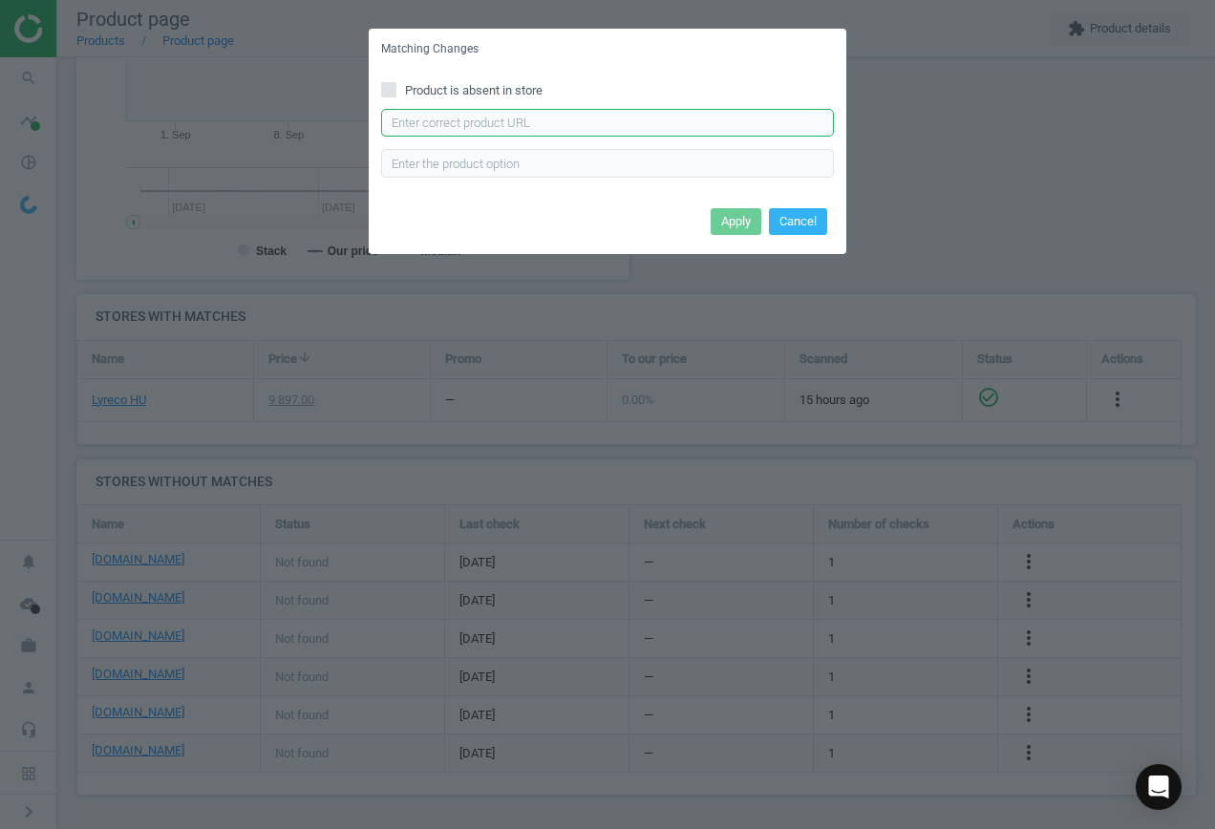
click at [506, 125] on input "text" at bounding box center [607, 123] width 453 height 29
paste input "[URL][DOMAIN_NAME]"
type input "[URL][DOMAIN_NAME]"
click at [748, 225] on button "Apply" at bounding box center [736, 221] width 51 height 27
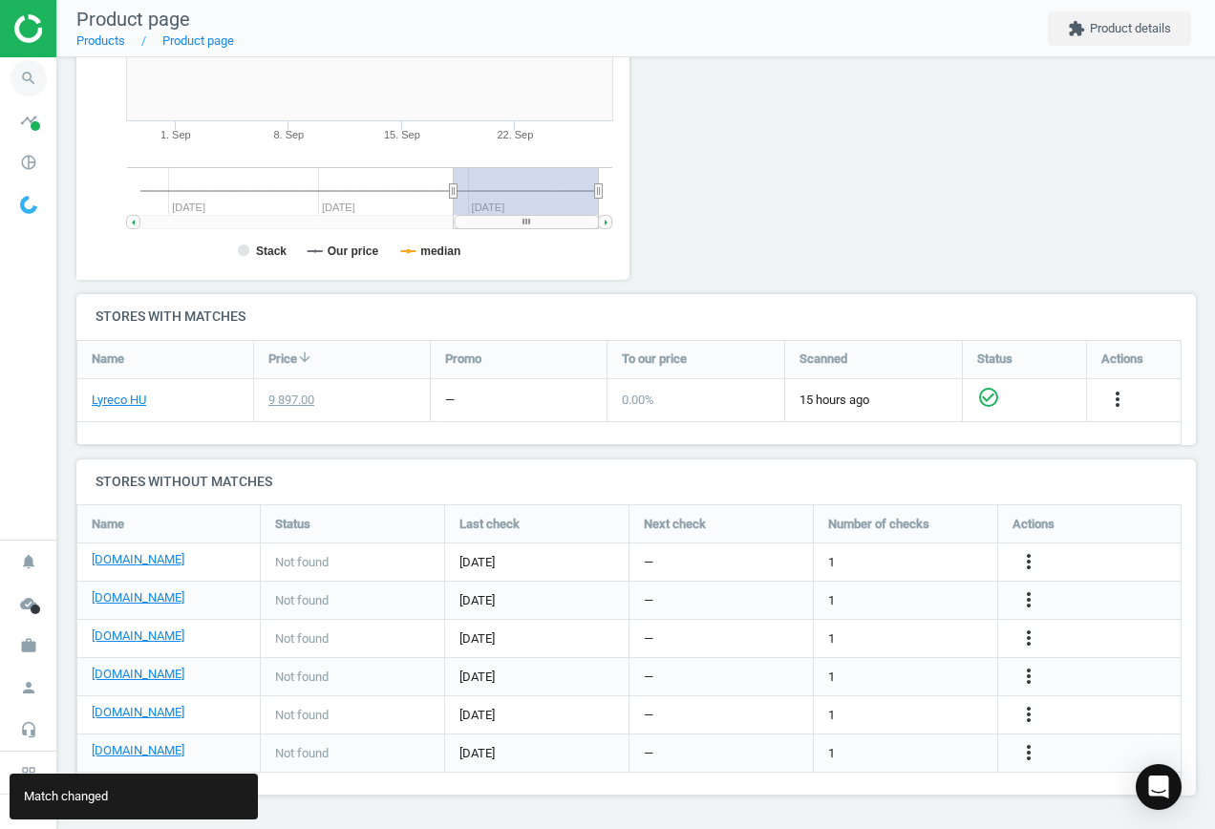
click at [22, 77] on icon "search" at bounding box center [29, 78] width 36 height 36
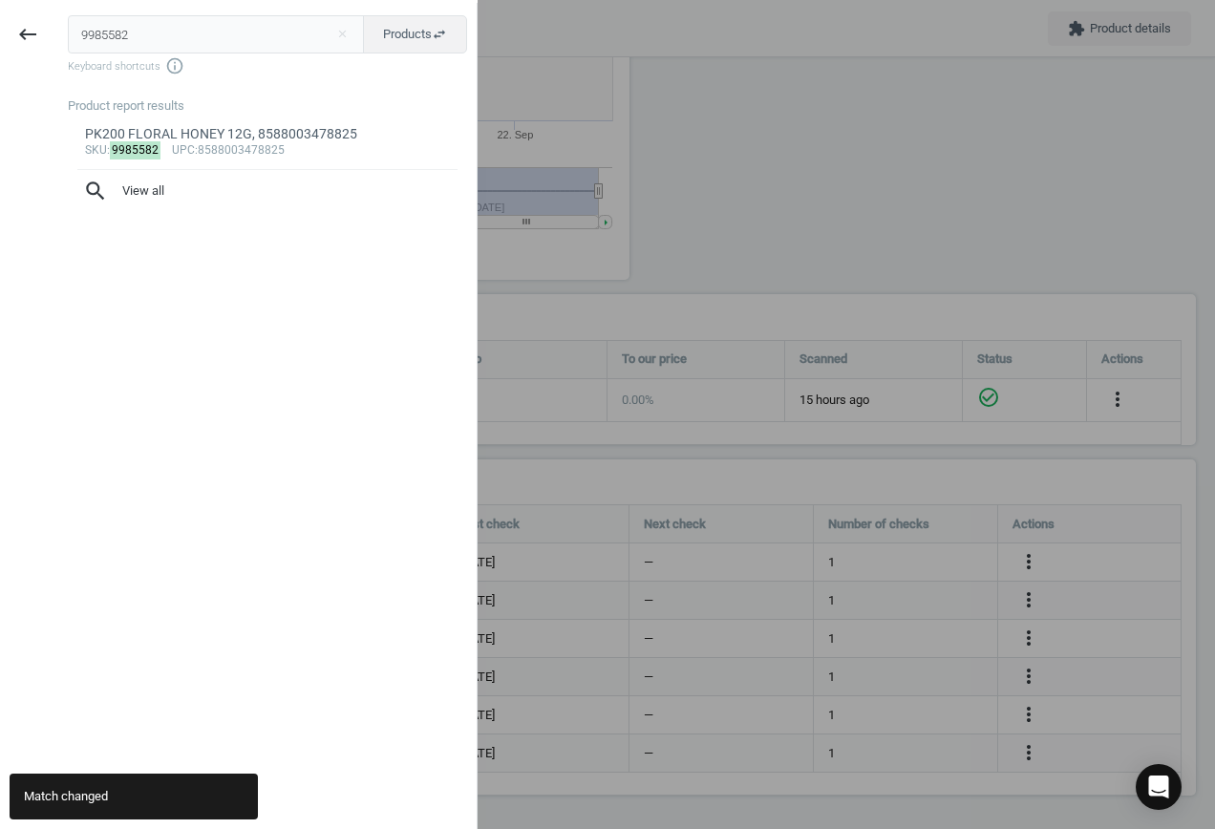
drag, startPoint x: 178, startPoint y: 32, endPoint x: -221, endPoint y: 7, distance: 399.2
click at [0, 7] on html "Group 2 Created with Sketch. ic/cloud_download/grey600 Created with Sketch. gra…" at bounding box center [607, 414] width 1215 height 829
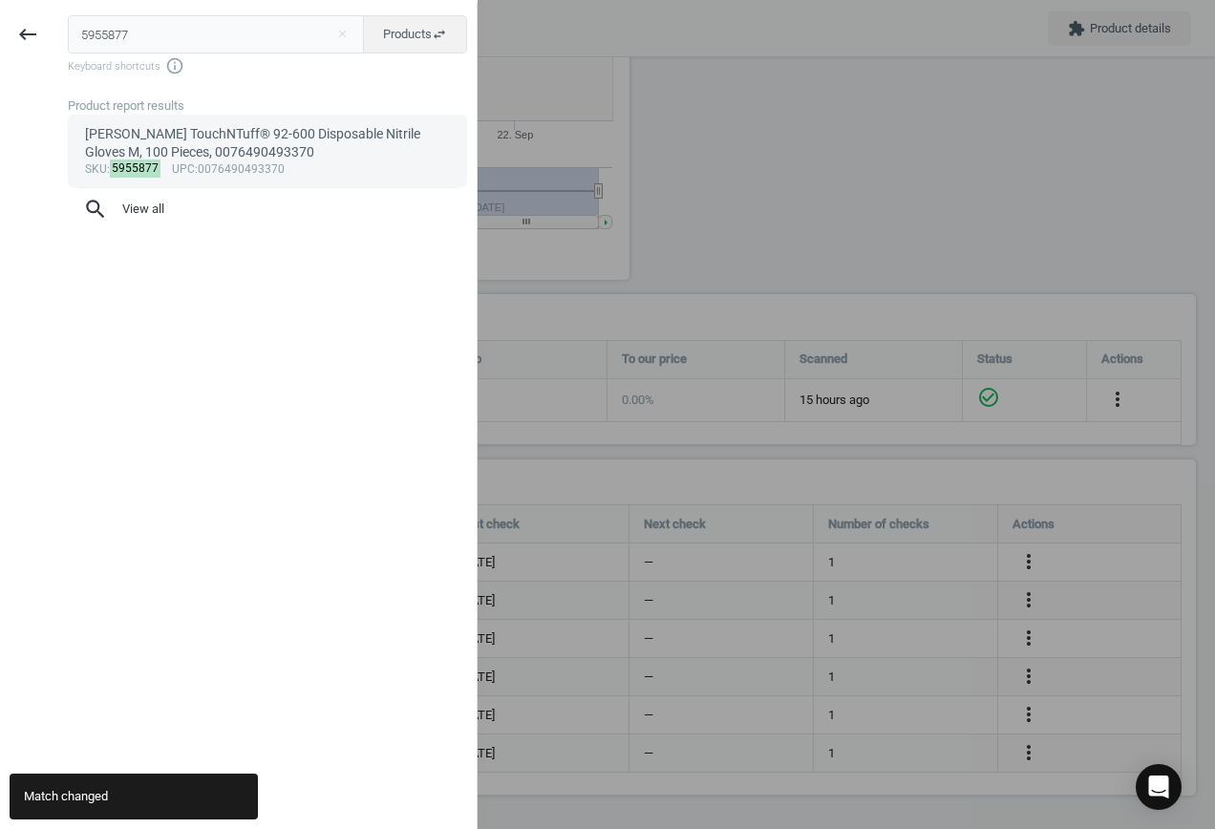
type input "5955877"
click at [251, 152] on div "[PERSON_NAME] TouchNTuff® 92-600 Disposable Nitrile Gloves M, 100 Pieces, 00764…" at bounding box center [268, 143] width 366 height 37
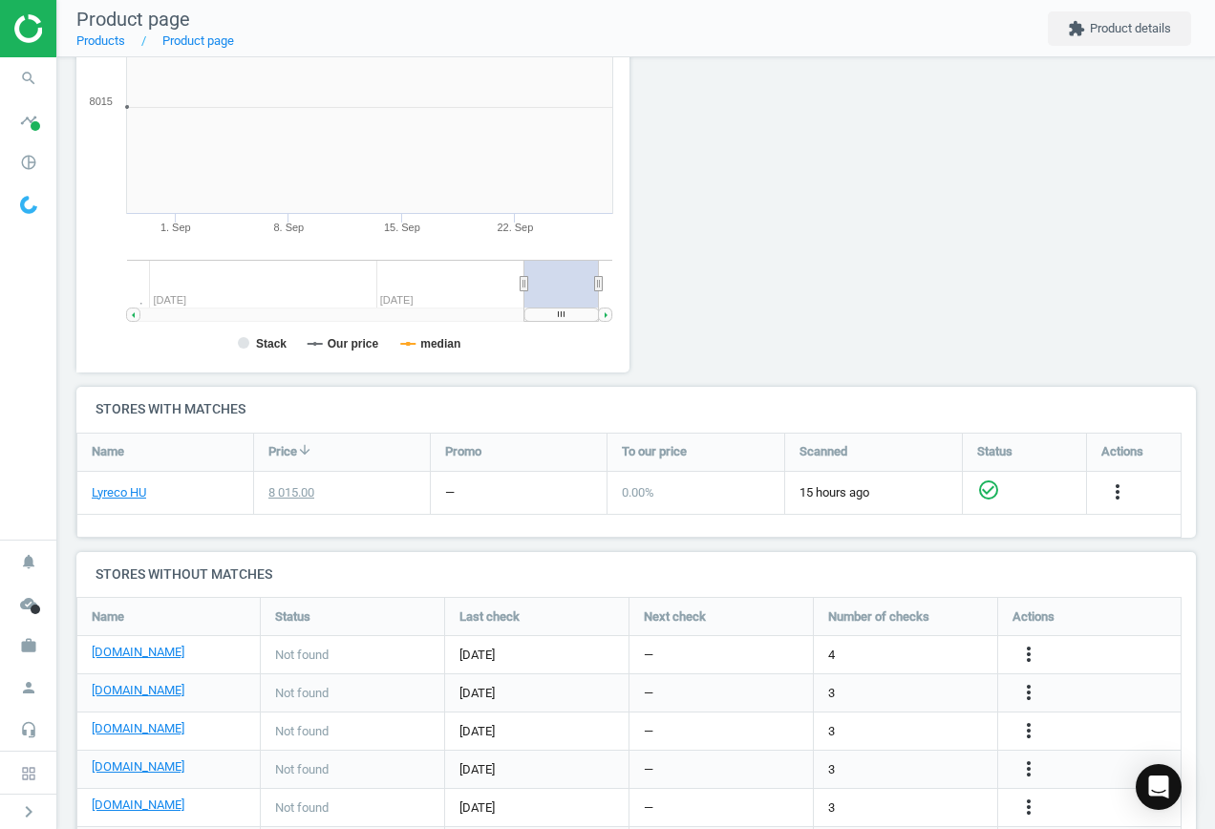
scroll to position [412, 575]
click at [1031, 653] on icon "more_vert" at bounding box center [1028, 654] width 23 height 23
click at [887, 648] on link "Edit URL/product option" at bounding box center [880, 655] width 262 height 30
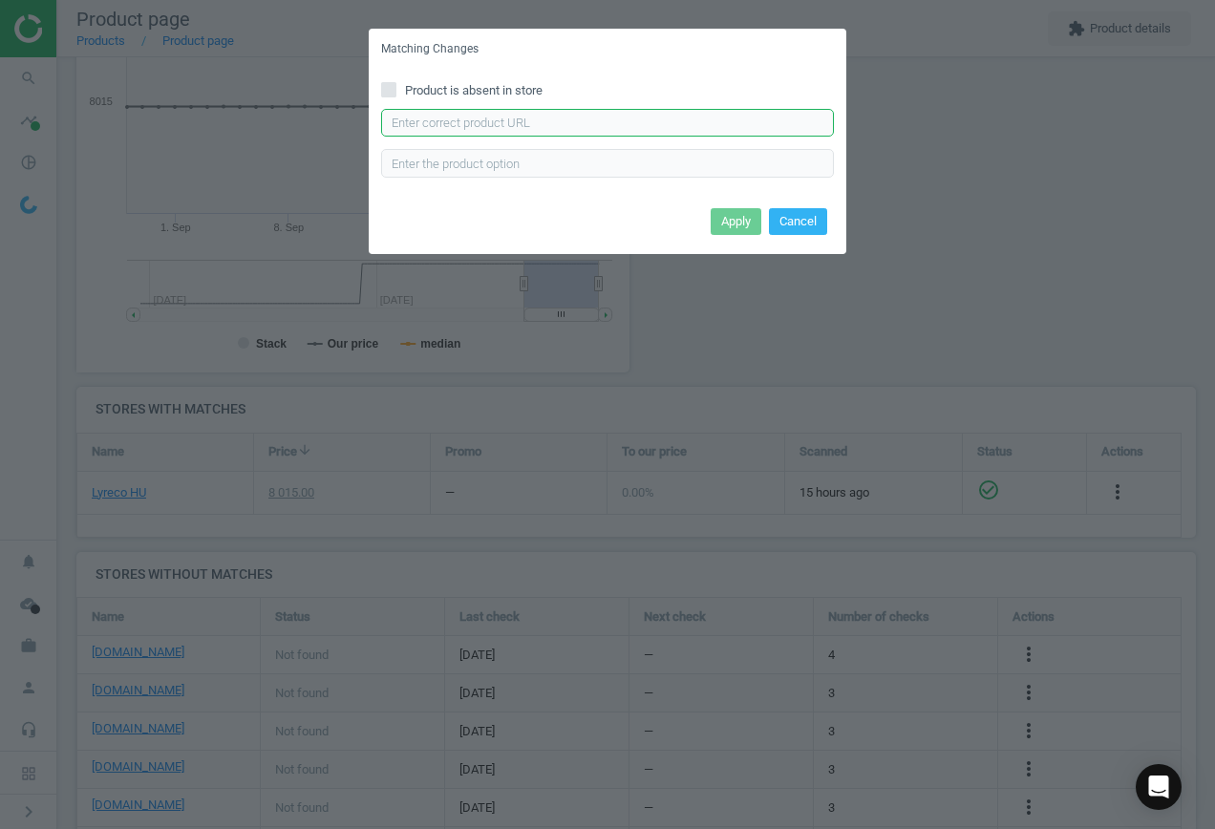
click at [576, 120] on input "text" at bounding box center [607, 123] width 453 height 29
paste input "[URL][DOMAIN_NAME]"
type input "[URL][DOMAIN_NAME]"
click at [726, 223] on button "Apply" at bounding box center [736, 221] width 51 height 27
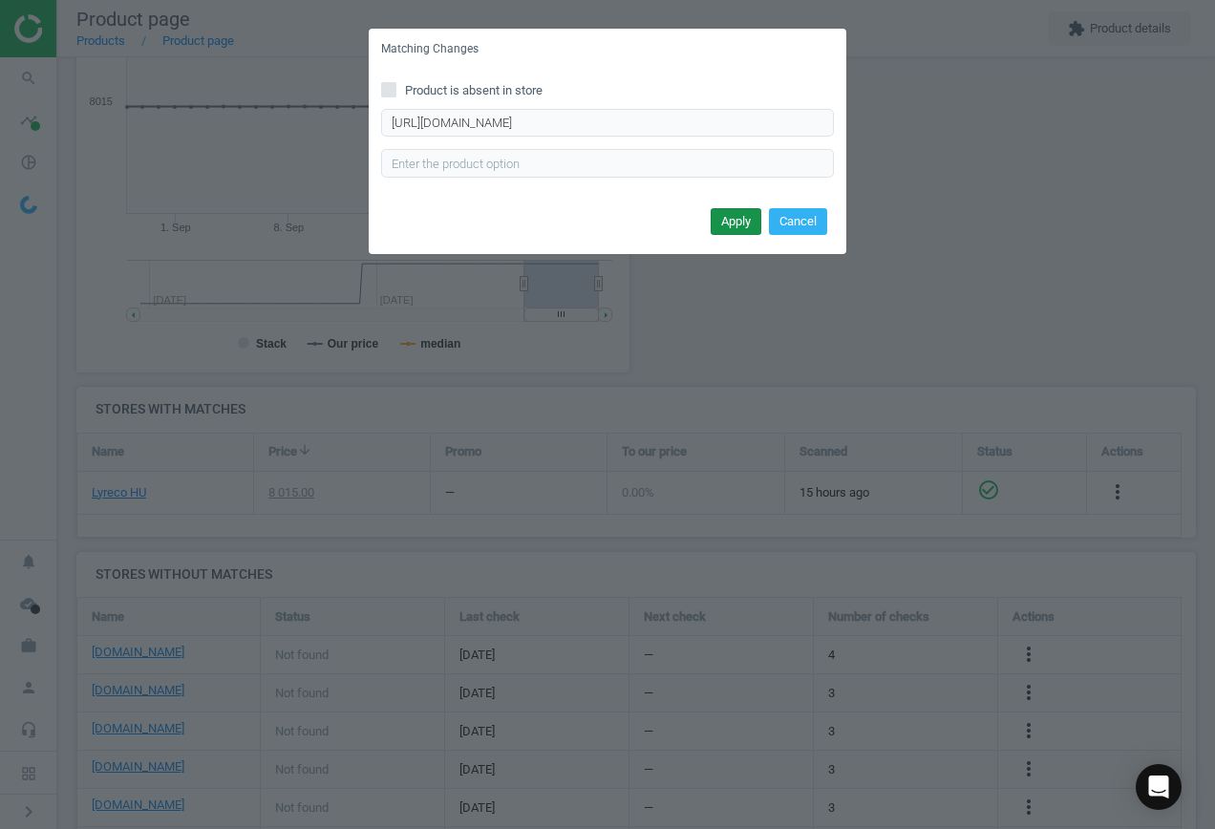
scroll to position [0, 0]
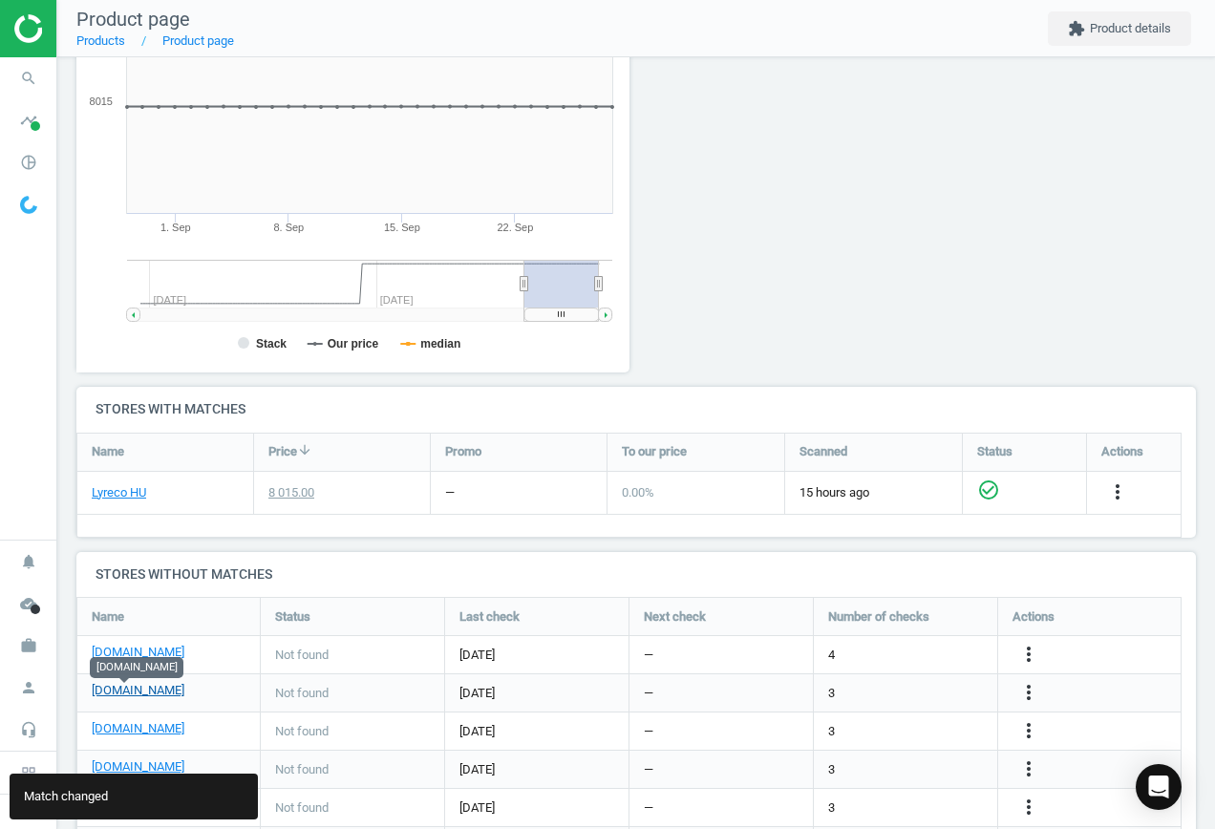
click at [127, 696] on link "[DOMAIN_NAME]" at bounding box center [138, 690] width 93 height 17
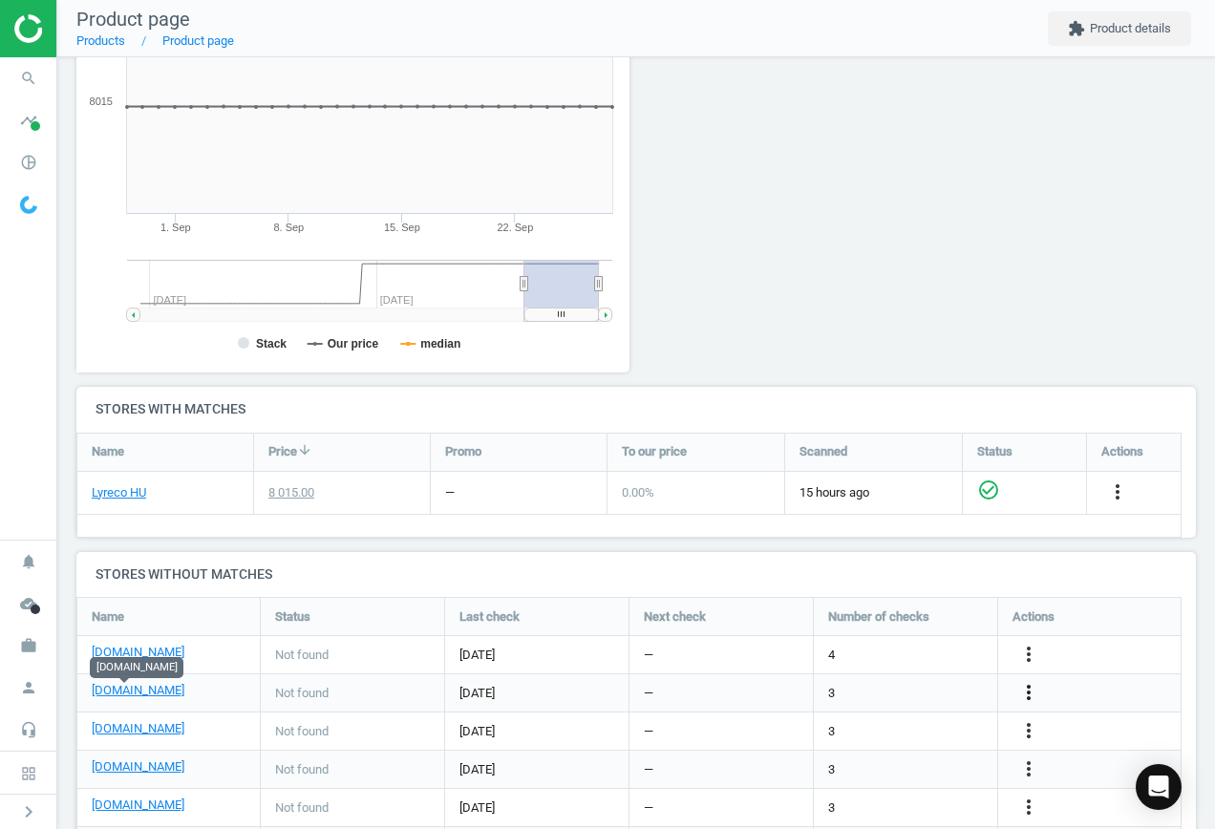
click at [1031, 695] on icon "more_vert" at bounding box center [1028, 692] width 23 height 23
click at [812, 692] on link "Edit URL/product option" at bounding box center [880, 693] width 262 height 30
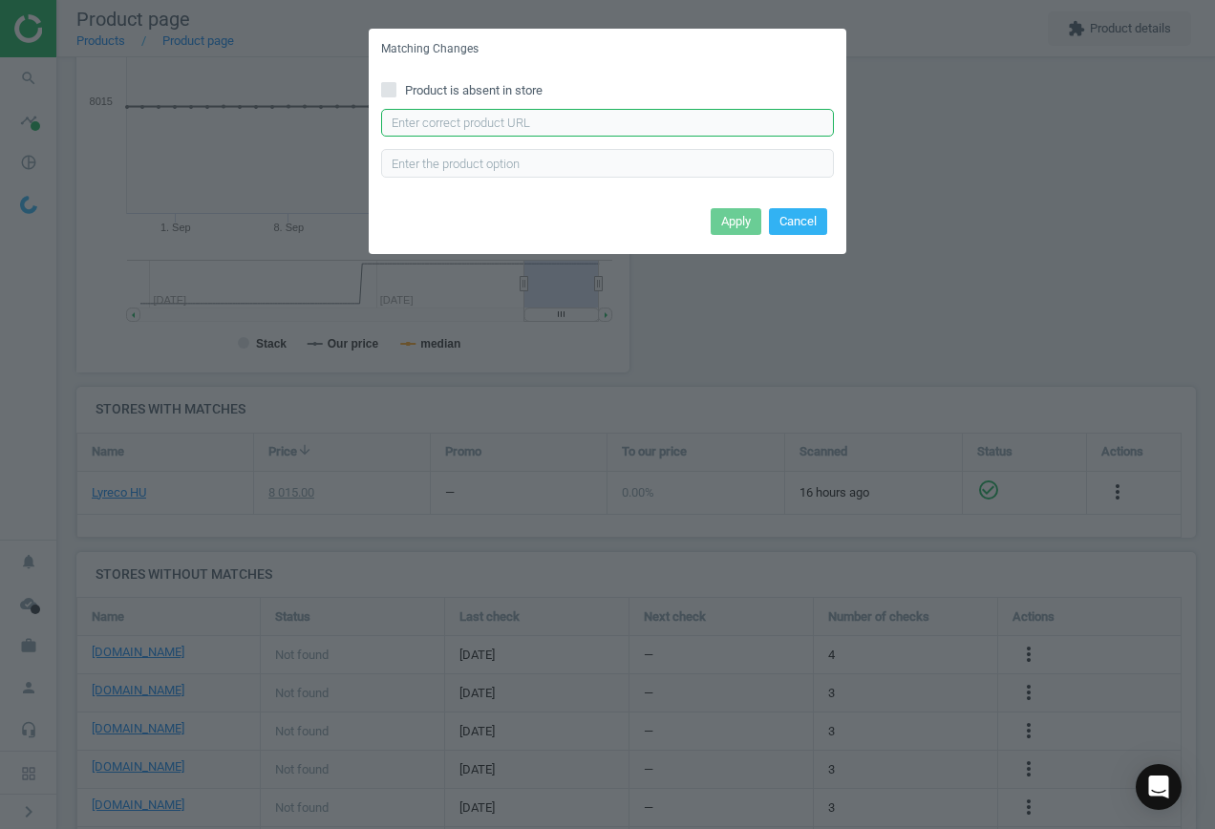
click at [510, 119] on input "text" at bounding box center [607, 123] width 453 height 29
paste input "[URL][DOMAIN_NAME]"
type input "[URL][DOMAIN_NAME]"
click at [733, 233] on button "Apply" at bounding box center [736, 221] width 51 height 27
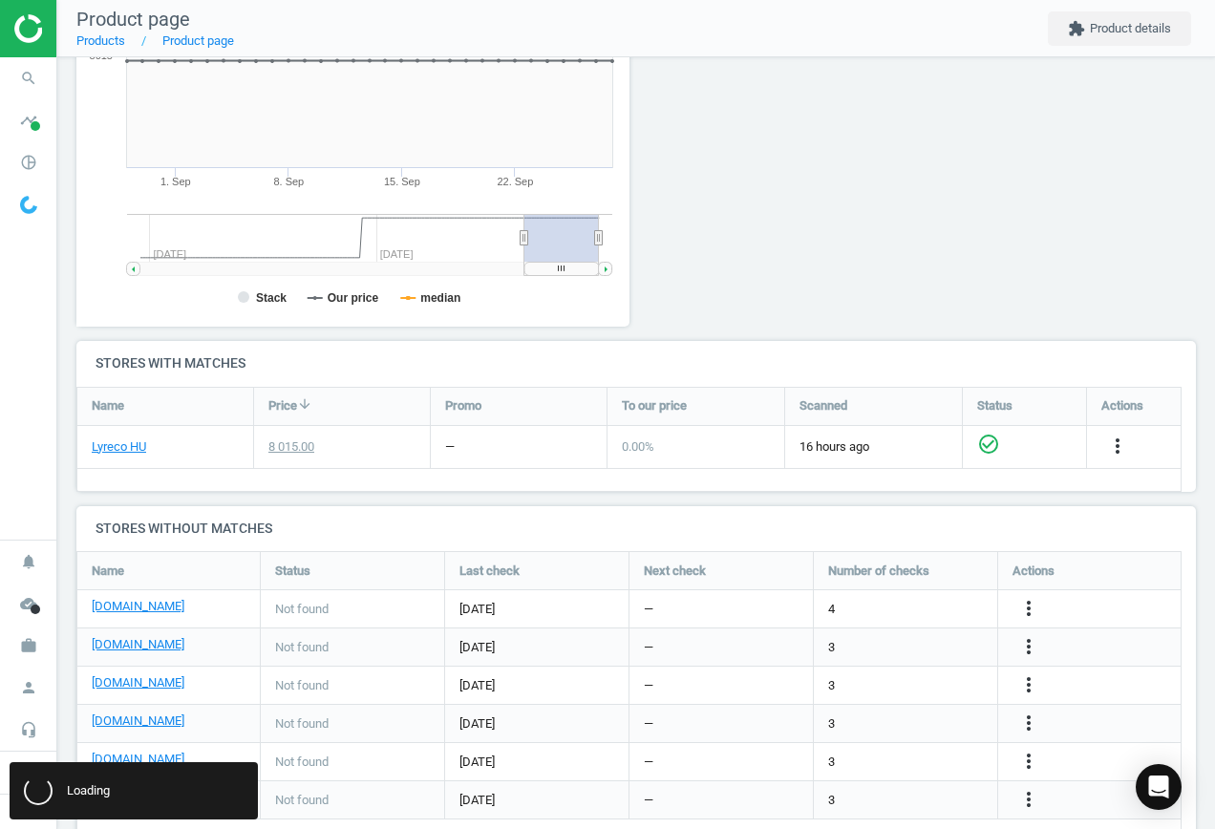
scroll to position [409, 0]
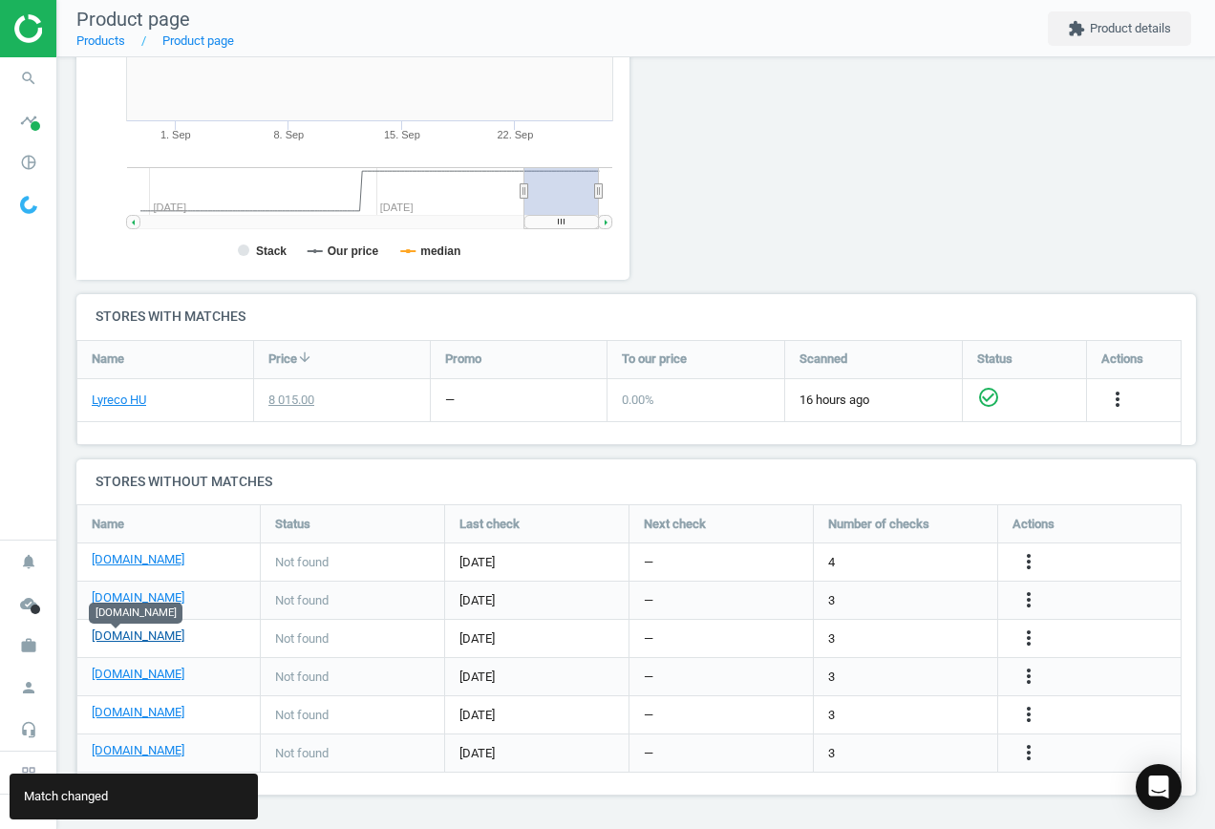
click at [115, 639] on link "[DOMAIN_NAME]" at bounding box center [138, 636] width 93 height 17
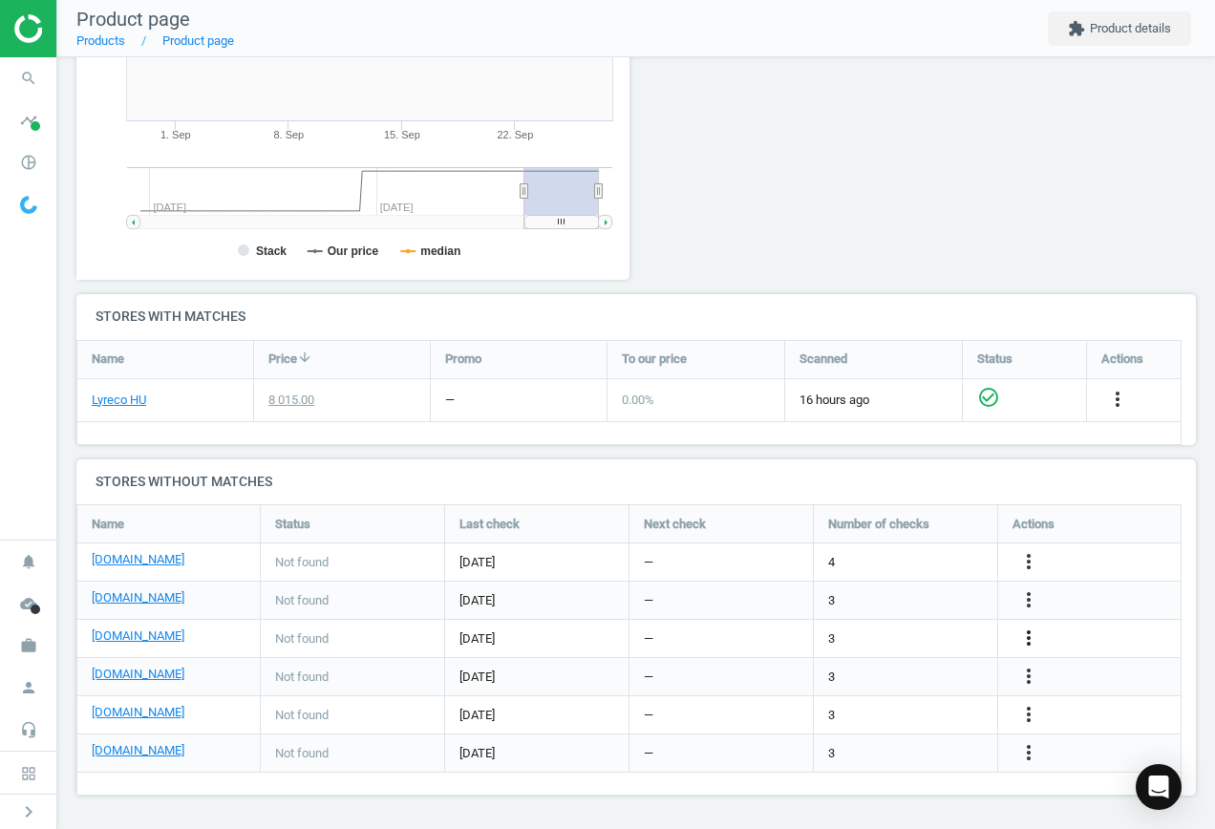
click at [1029, 637] on icon "more_vert" at bounding box center [1028, 638] width 23 height 23
click at [796, 640] on link "Edit URL/product option" at bounding box center [880, 639] width 262 height 30
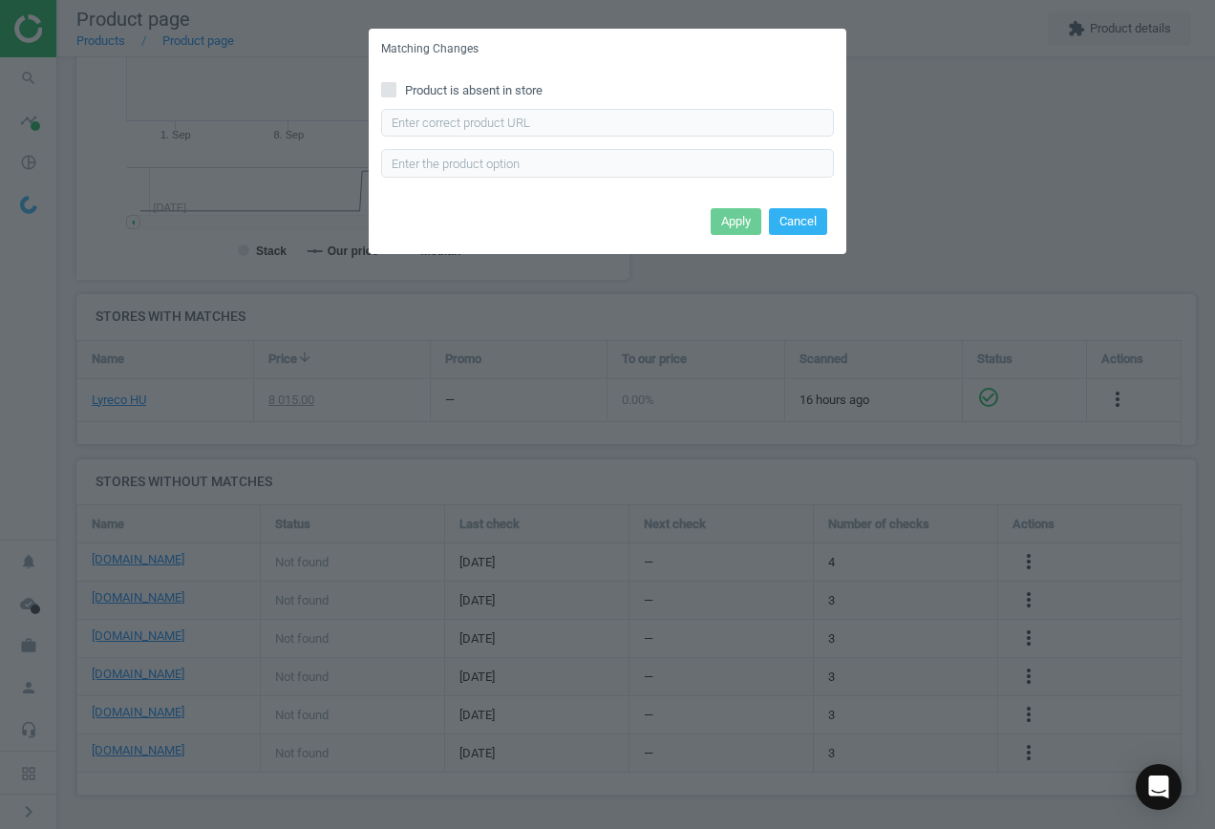
click at [503, 142] on div "Enter correct product url" at bounding box center [607, 143] width 453 height 69
click at [499, 130] on input "text" at bounding box center [607, 123] width 453 height 29
paste input "[URL][DOMAIN_NAME][PERSON_NAME]"
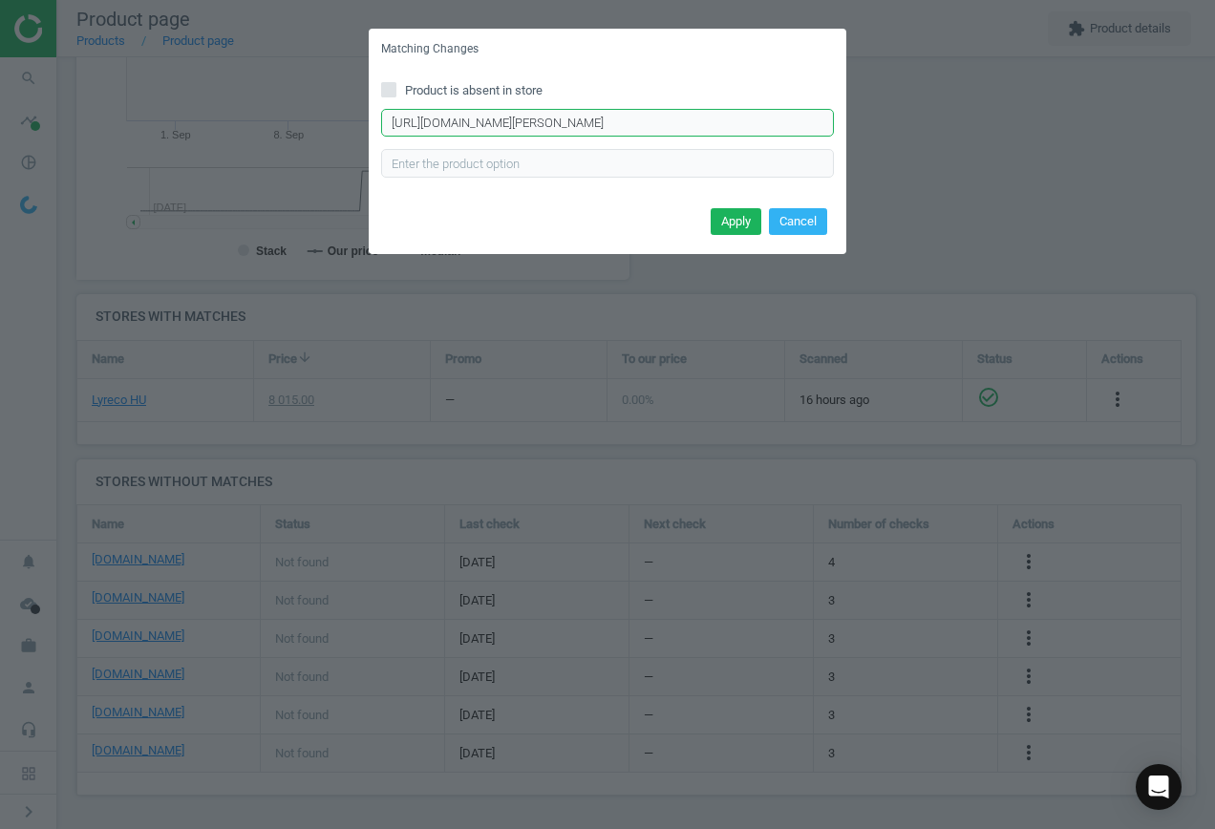
scroll to position [0, 423]
type input "[URL][DOMAIN_NAME][PERSON_NAME]"
click at [736, 225] on button "Apply" at bounding box center [736, 221] width 51 height 27
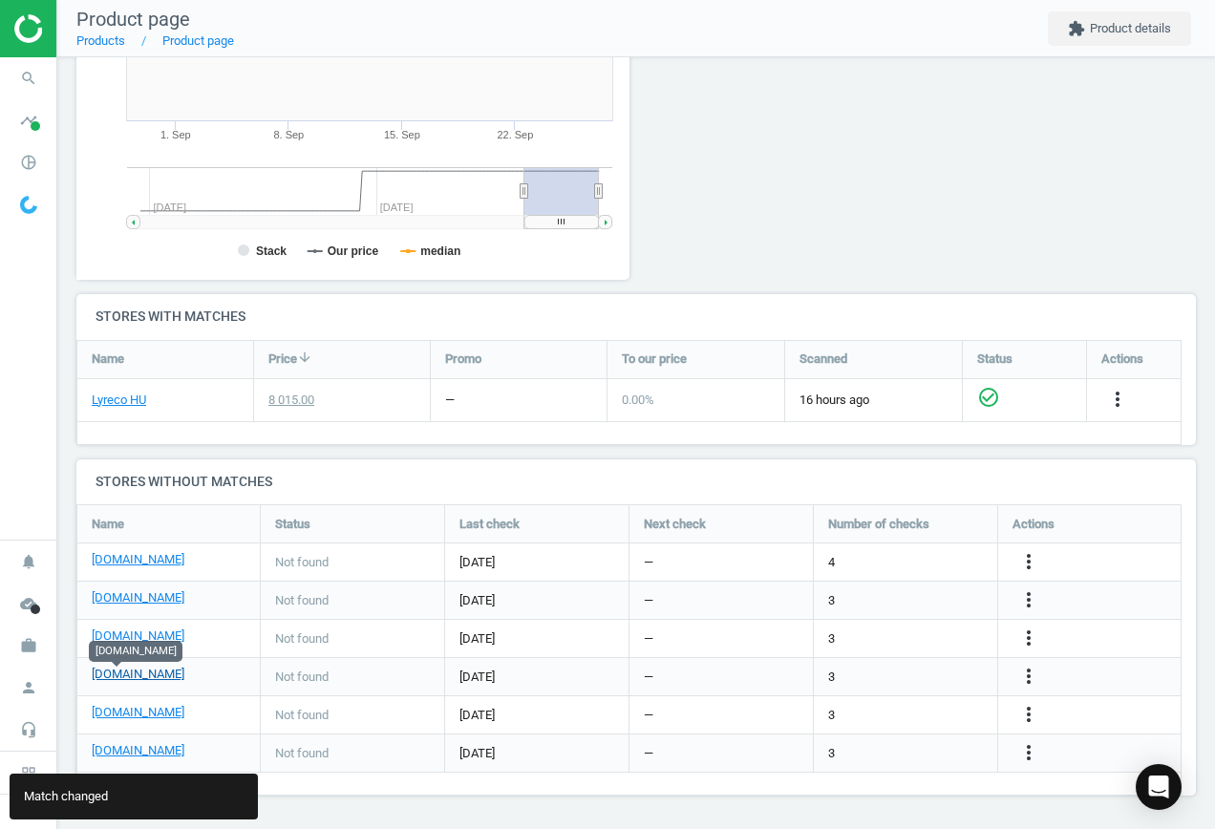
click at [118, 675] on link "[DOMAIN_NAME]" at bounding box center [138, 674] width 93 height 17
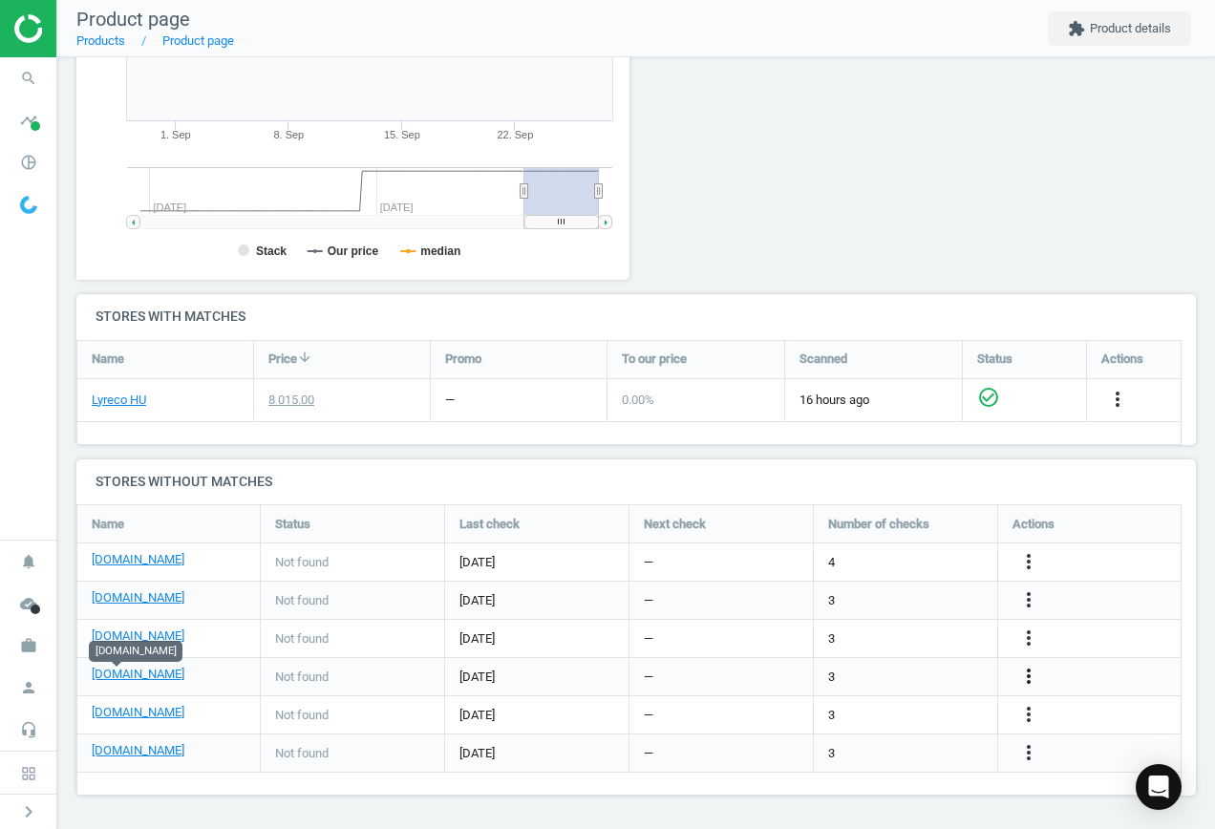
click at [1032, 679] on icon "more_vert" at bounding box center [1028, 676] width 23 height 23
click at [863, 675] on link "Edit URL/product option" at bounding box center [880, 677] width 262 height 30
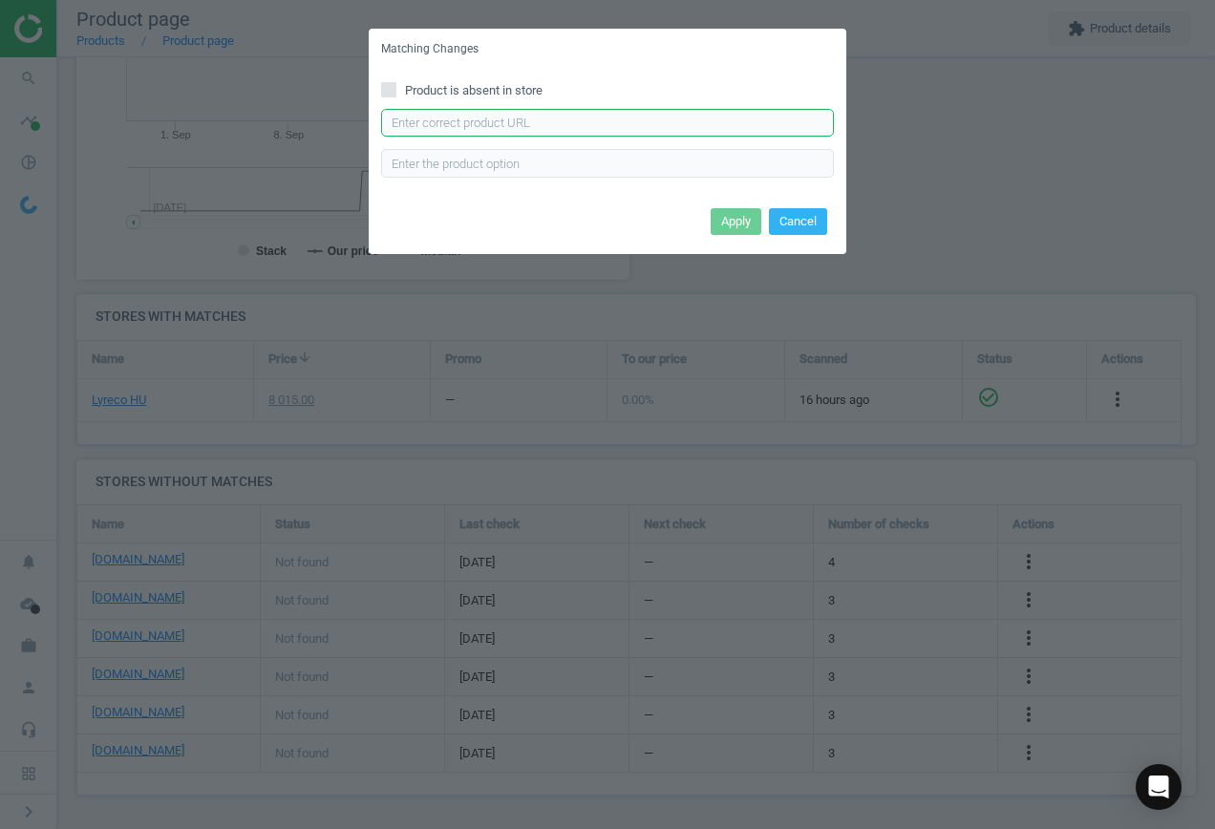
click at [498, 122] on input "text" at bounding box center [607, 123] width 453 height 29
paste input "[URL][DOMAIN_NAME]"
type input "[URL][DOMAIN_NAME]"
click at [739, 221] on button "Apply" at bounding box center [736, 221] width 51 height 27
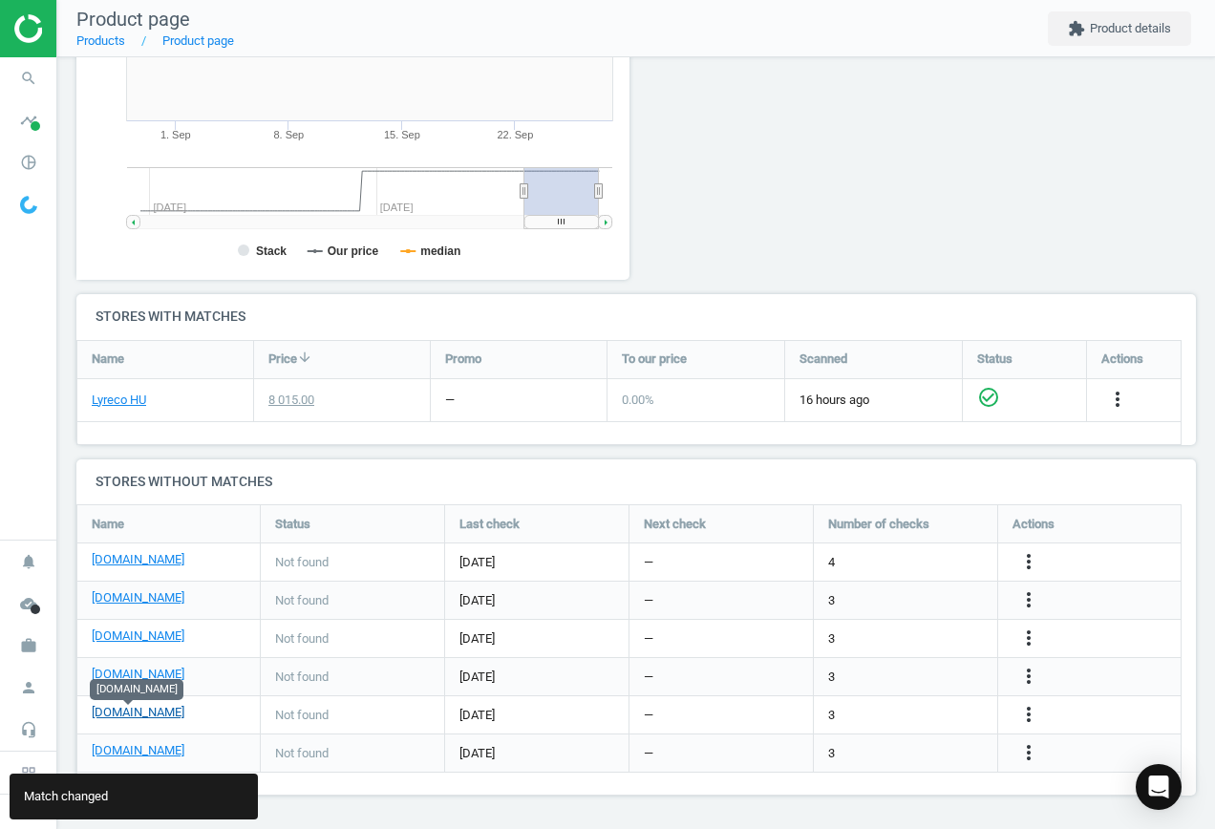
click at [128, 715] on link "[DOMAIN_NAME]" at bounding box center [138, 712] width 93 height 17
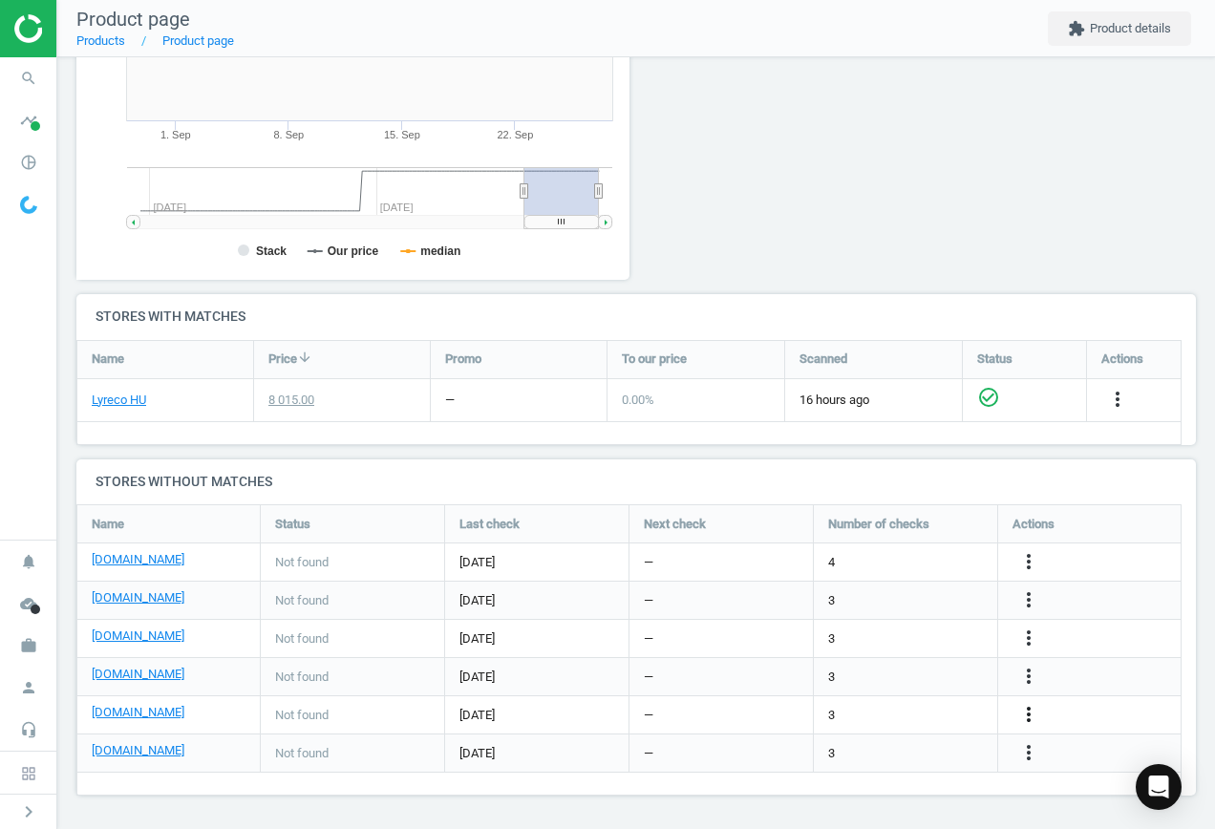
click at [1034, 716] on icon "more_vert" at bounding box center [1028, 714] width 23 height 23
click at [885, 710] on link "Edit URL/product option" at bounding box center [880, 715] width 262 height 30
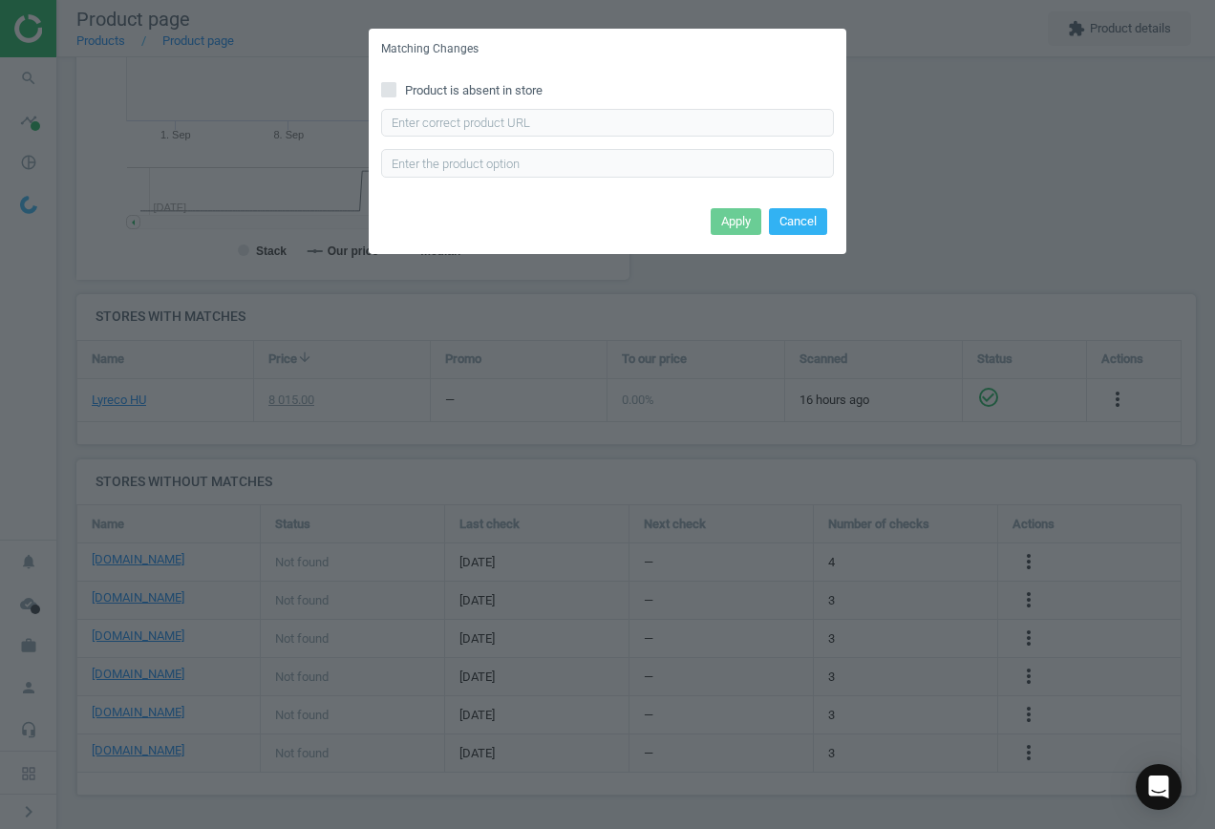
click at [430, 100] on div "Product is absent in store Enter correct product url" at bounding box center [608, 136] width 478 height 133
click at [448, 92] on span "Product is absent in store" at bounding box center [473, 90] width 145 height 17
click at [396, 92] on input "Product is absent in store" at bounding box center [389, 89] width 12 height 12
checkbox input "true"
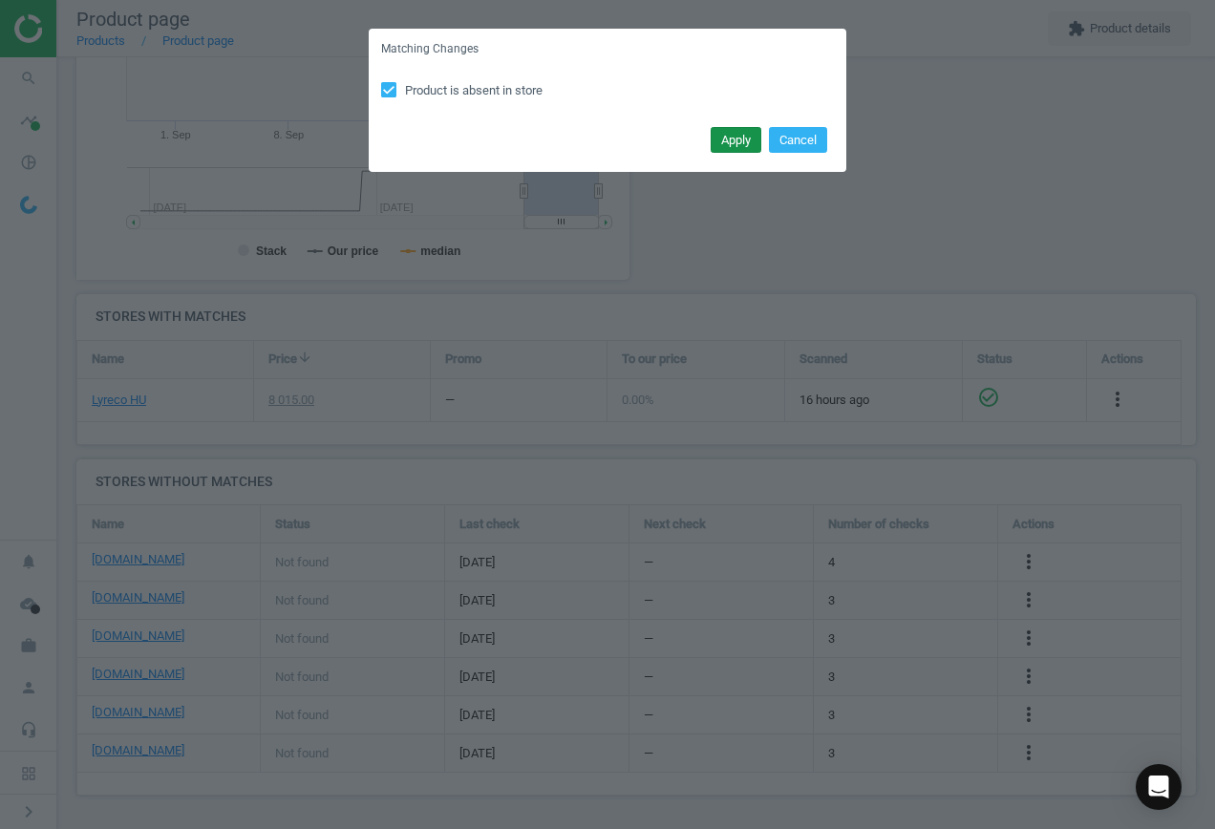
click at [735, 142] on button "Apply" at bounding box center [736, 140] width 51 height 27
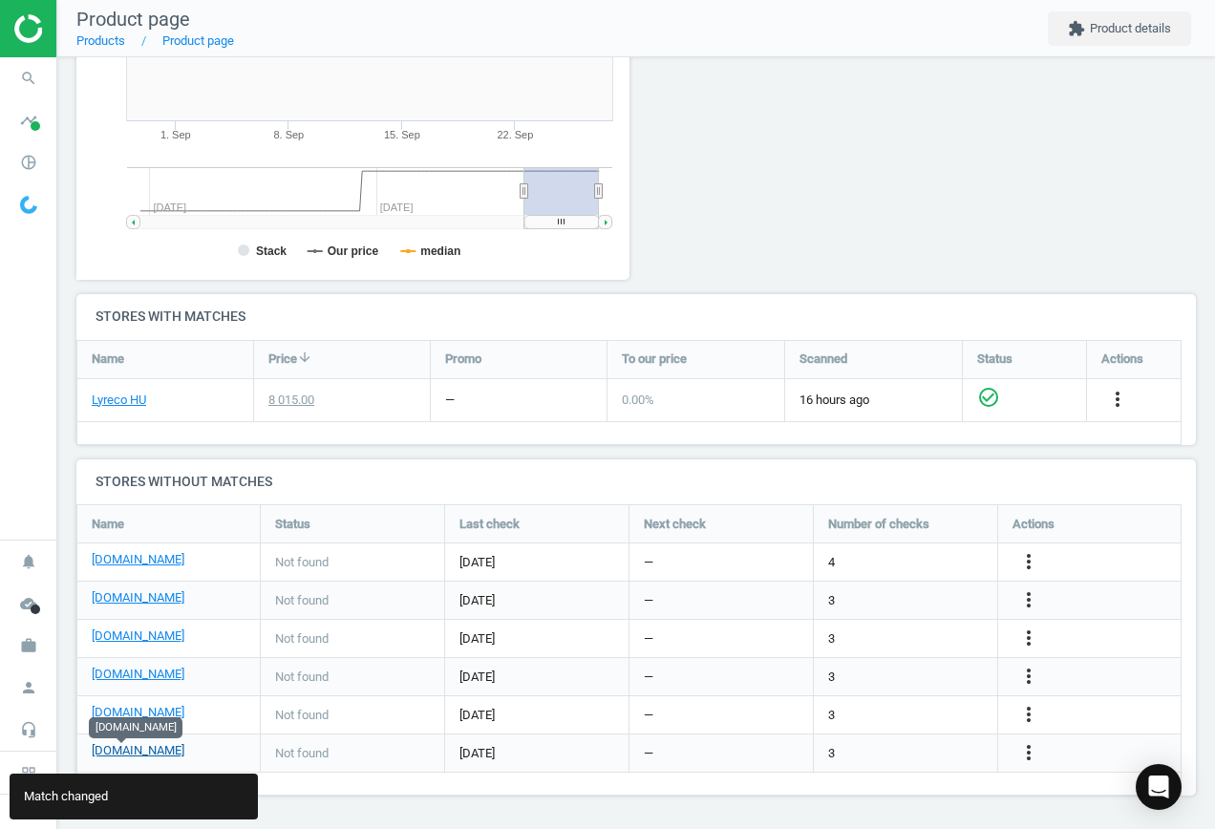
click at [130, 754] on link "[DOMAIN_NAME]" at bounding box center [138, 750] width 93 height 17
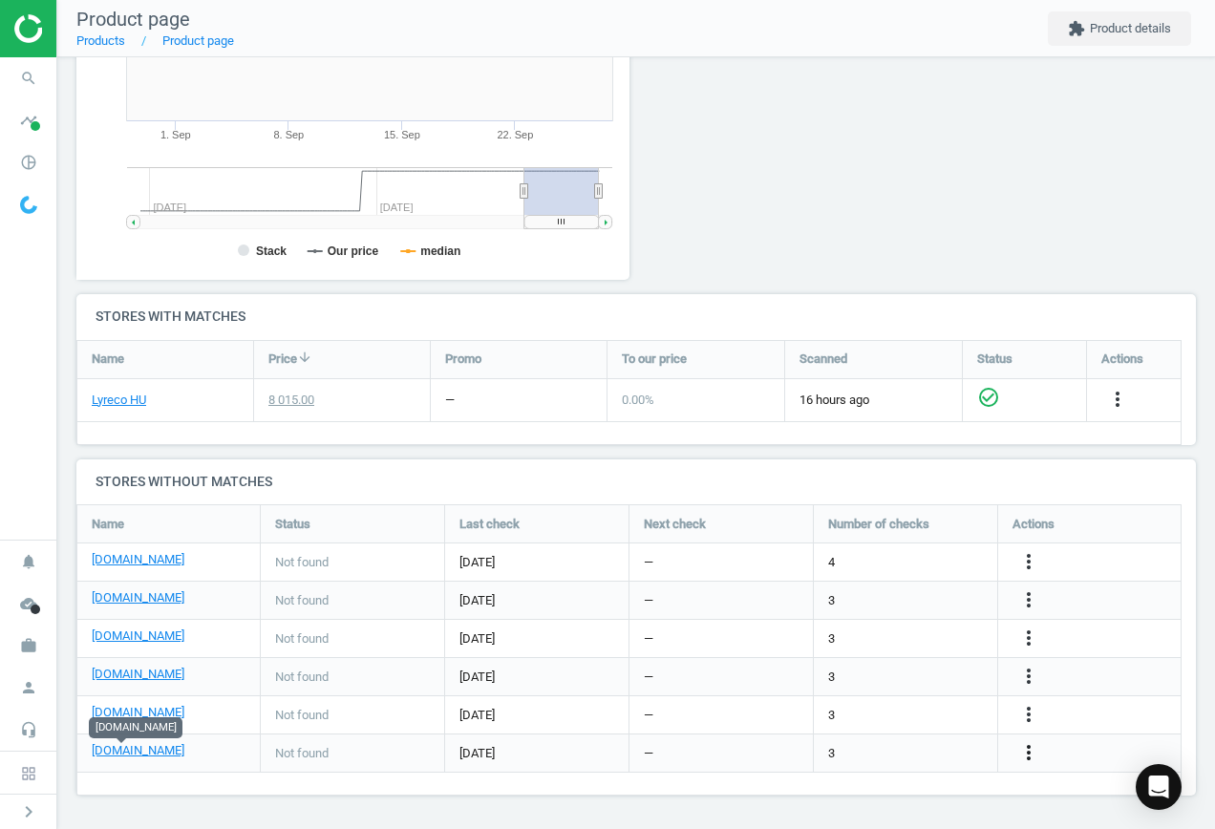
click at [1027, 756] on icon "more_vert" at bounding box center [1028, 752] width 23 height 23
click at [873, 744] on link "Edit URL/product option" at bounding box center [880, 754] width 262 height 30
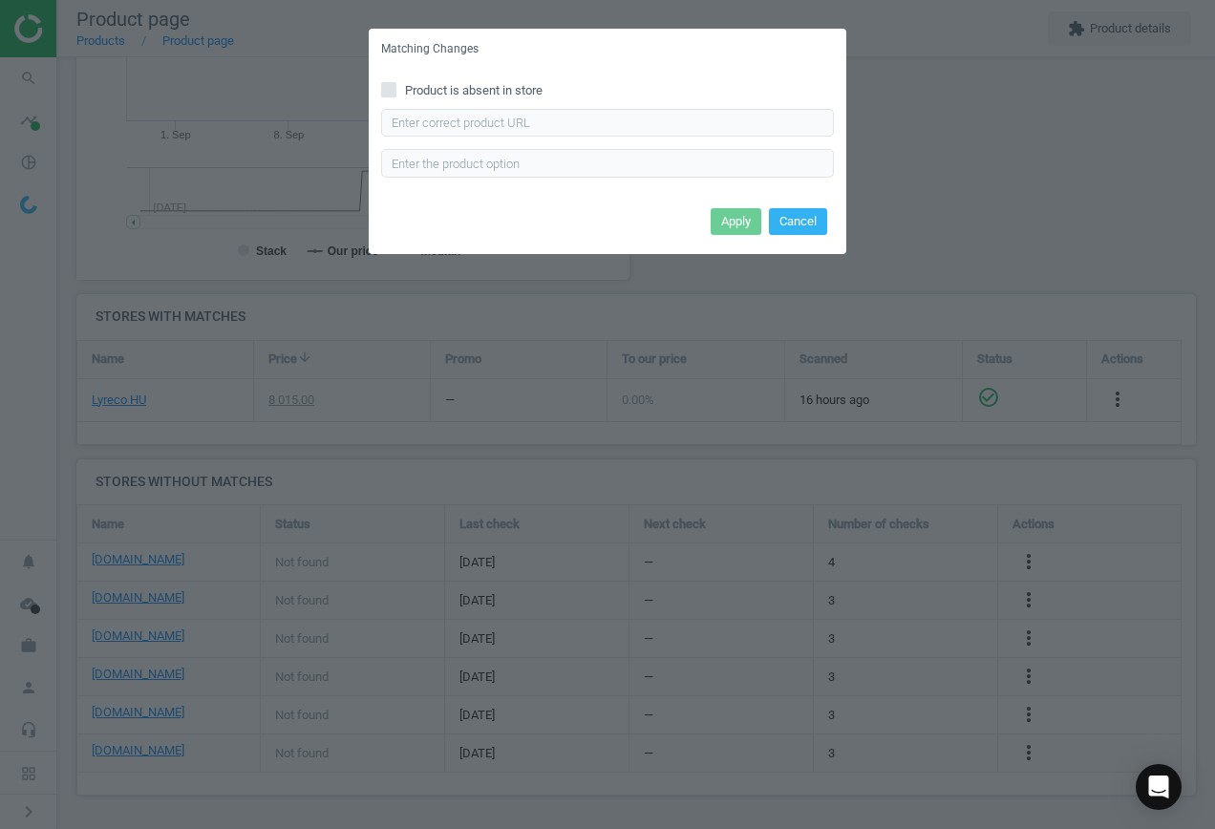
click at [393, 89] on input "Product is absent in store" at bounding box center [389, 89] width 12 height 12
checkbox input "true"
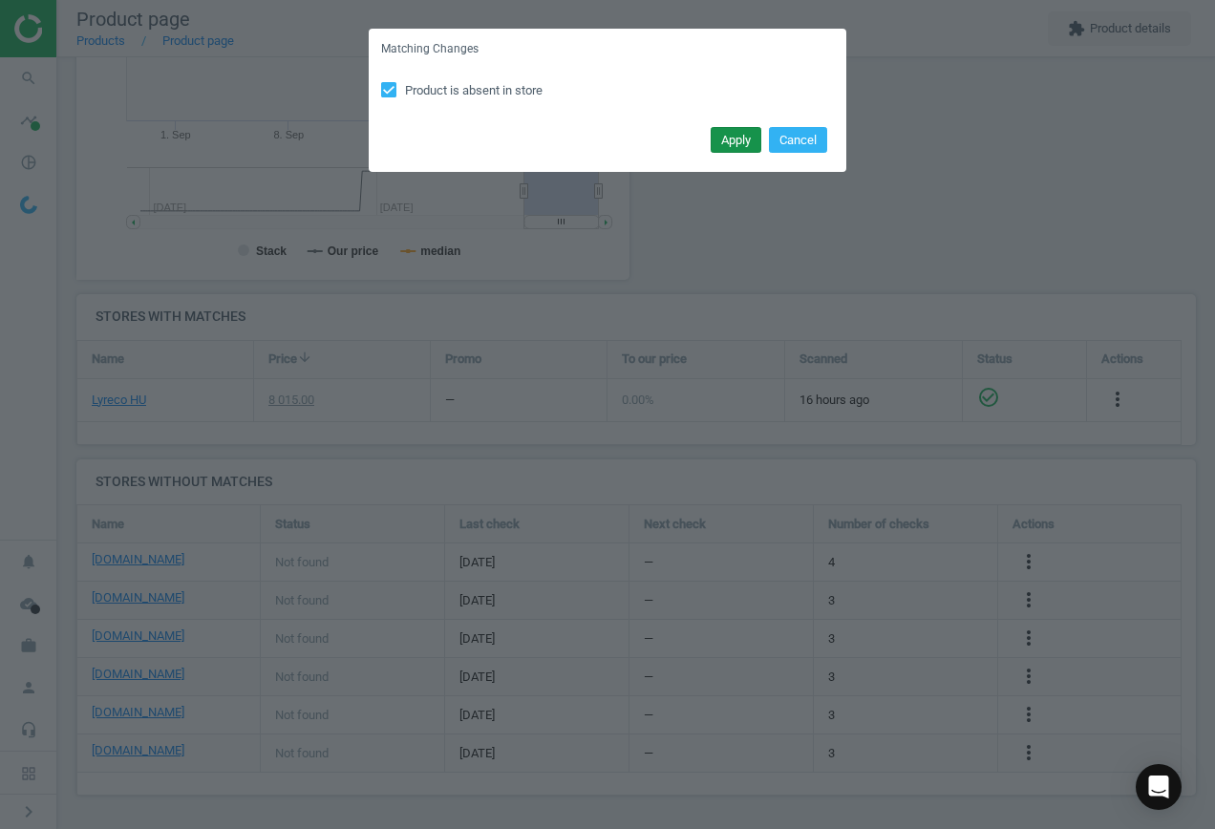
click at [736, 137] on button "Apply" at bounding box center [736, 140] width 51 height 27
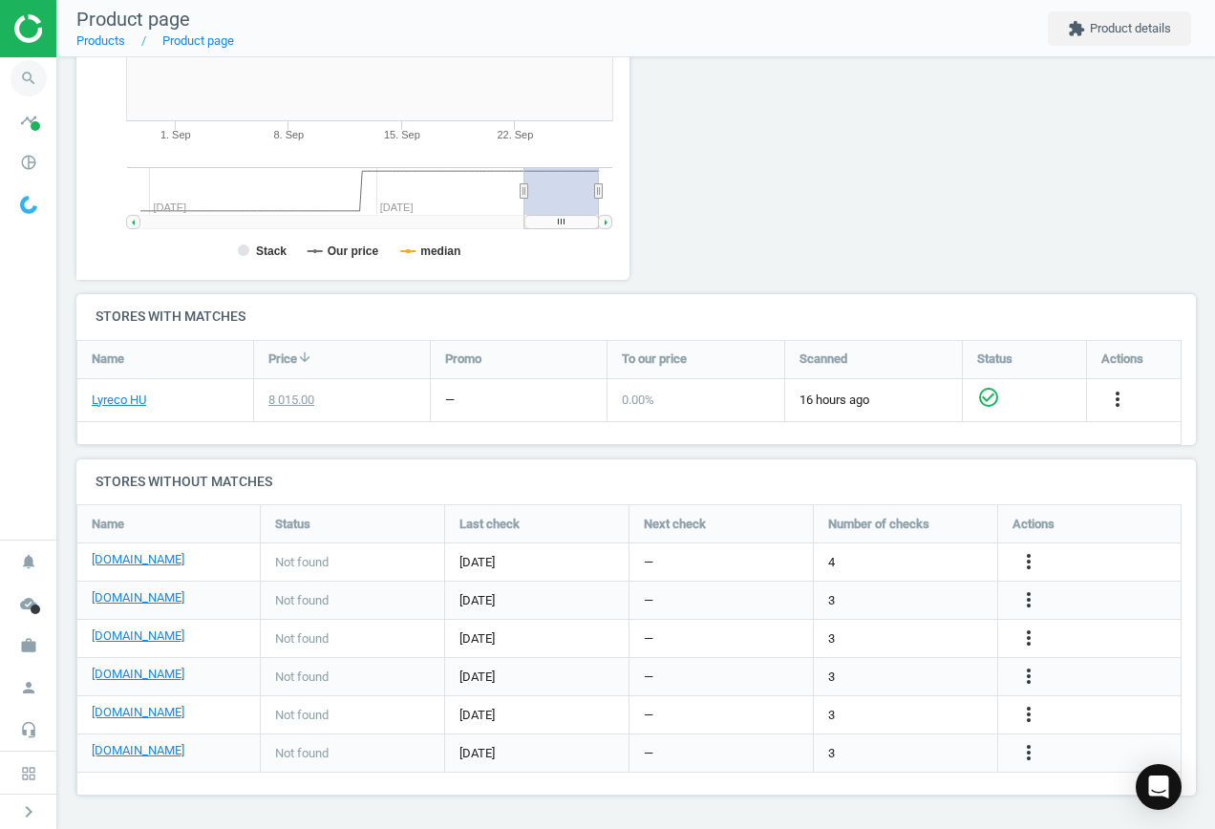
click at [24, 77] on icon "search" at bounding box center [29, 78] width 36 height 36
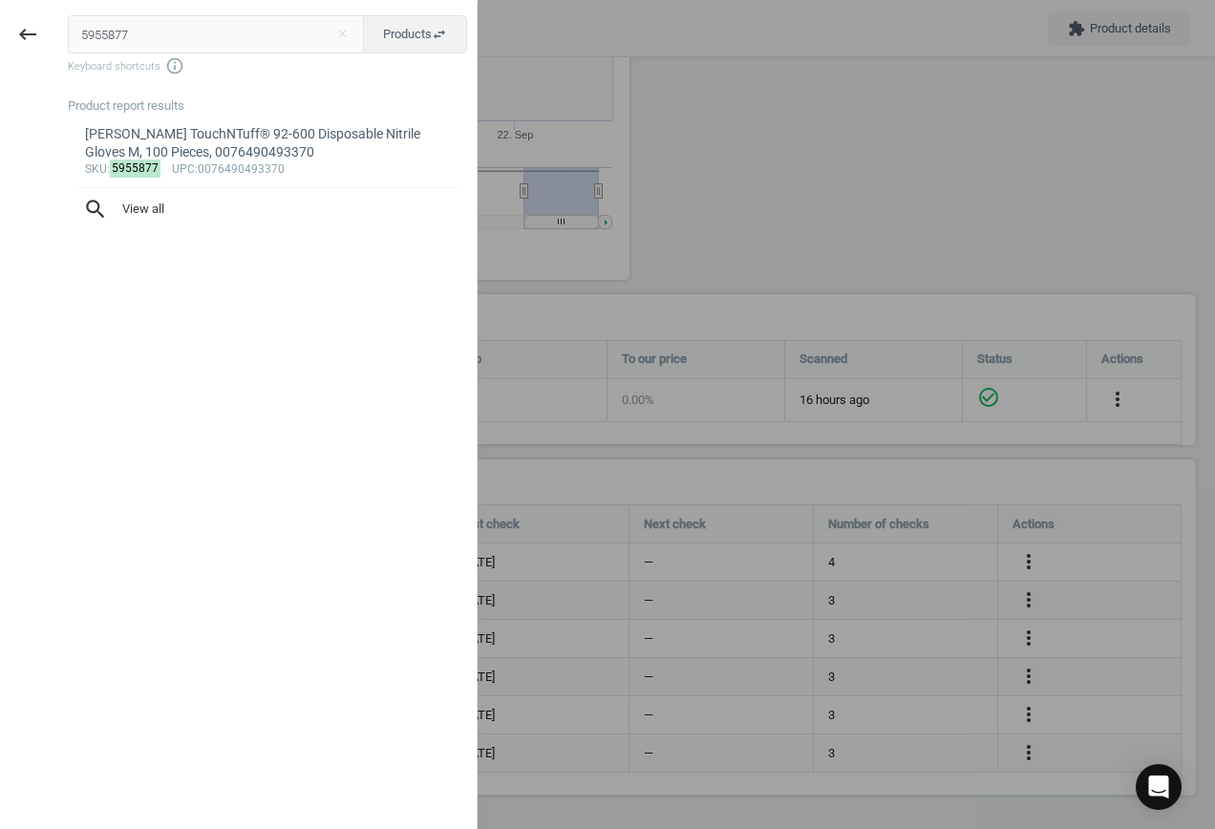
drag, startPoint x: 161, startPoint y: 30, endPoint x: -213, endPoint y: -11, distance: 376.8
click at [0, 0] on html "Group 2 Created with Sketch. ic/cloud_download/grey600 Created with Sketch. gra…" at bounding box center [607, 414] width 1215 height 829
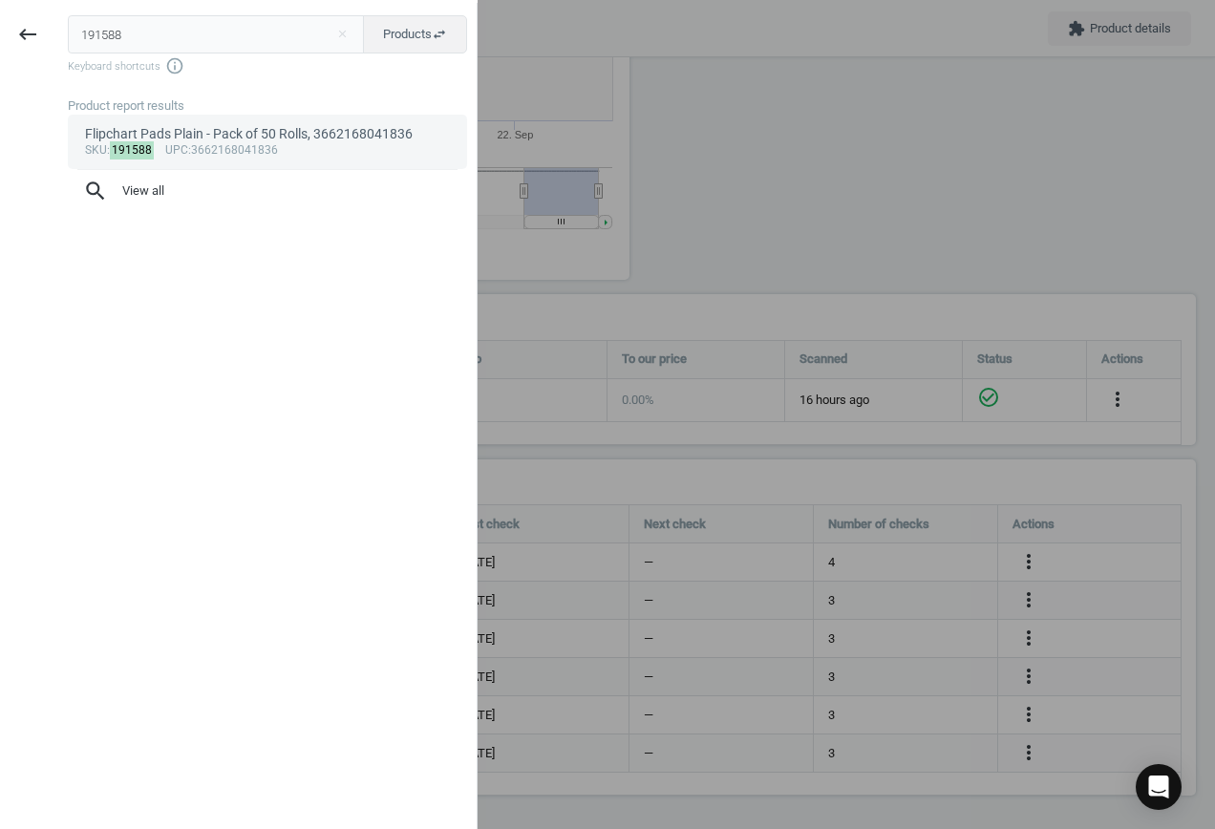
type input "191588"
click at [204, 155] on div "sku : 191588 upc :3662168041836" at bounding box center [268, 150] width 366 height 15
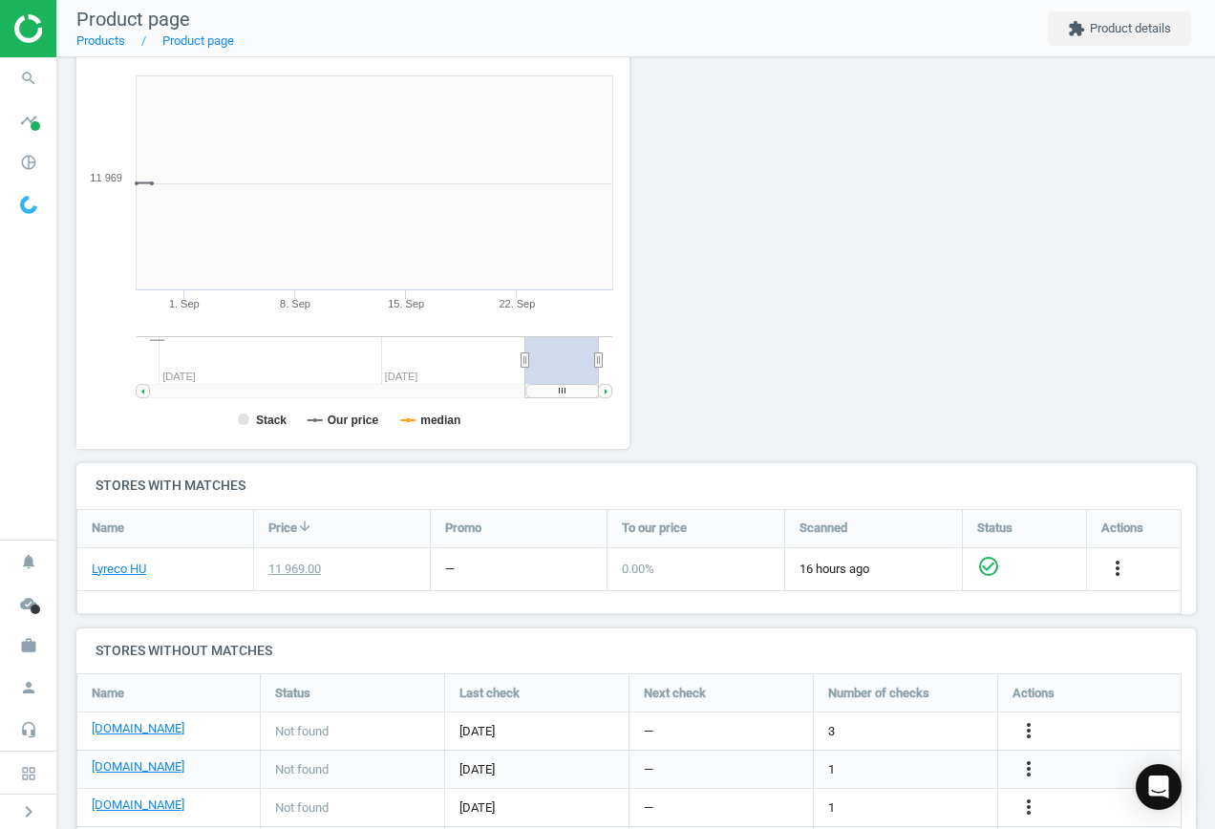
scroll to position [412, 575]
click at [1024, 729] on icon "more_vert" at bounding box center [1028, 730] width 23 height 23
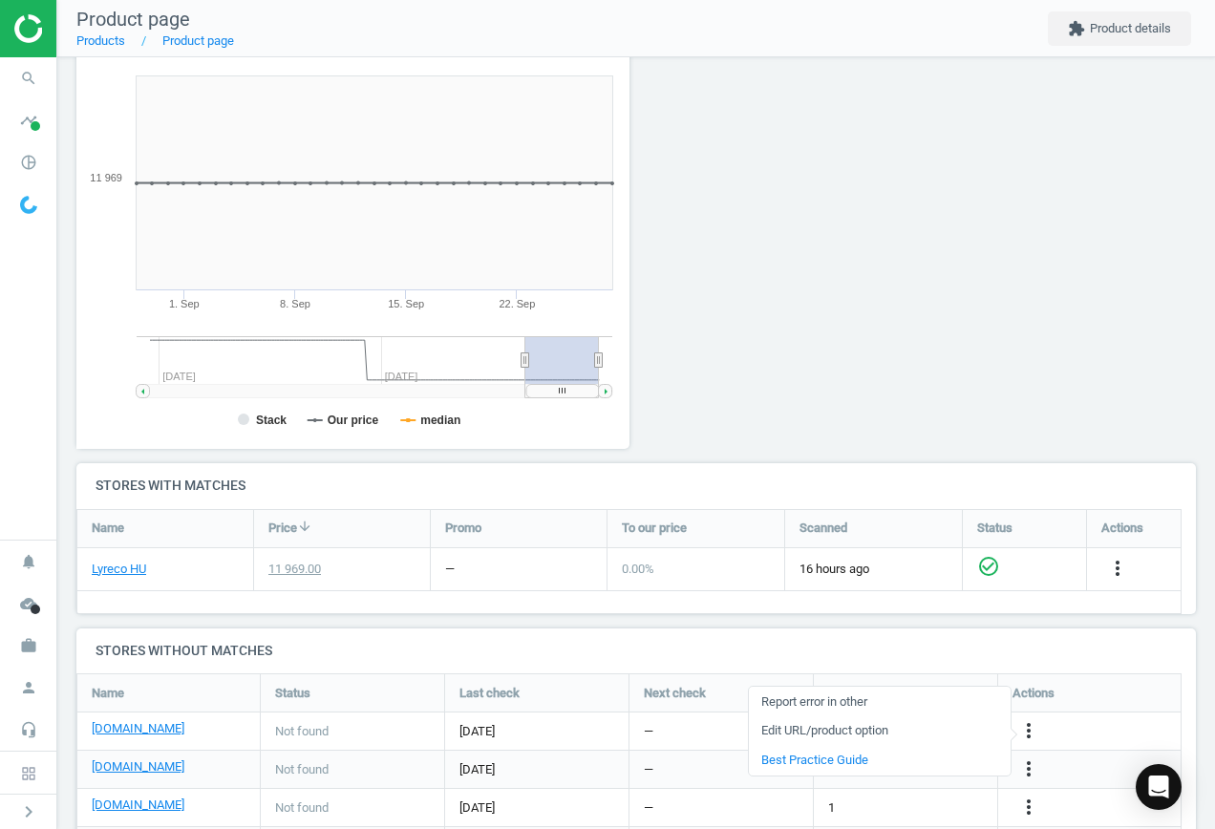
click at [887, 721] on link "Edit URL/product option" at bounding box center [880, 732] width 262 height 30
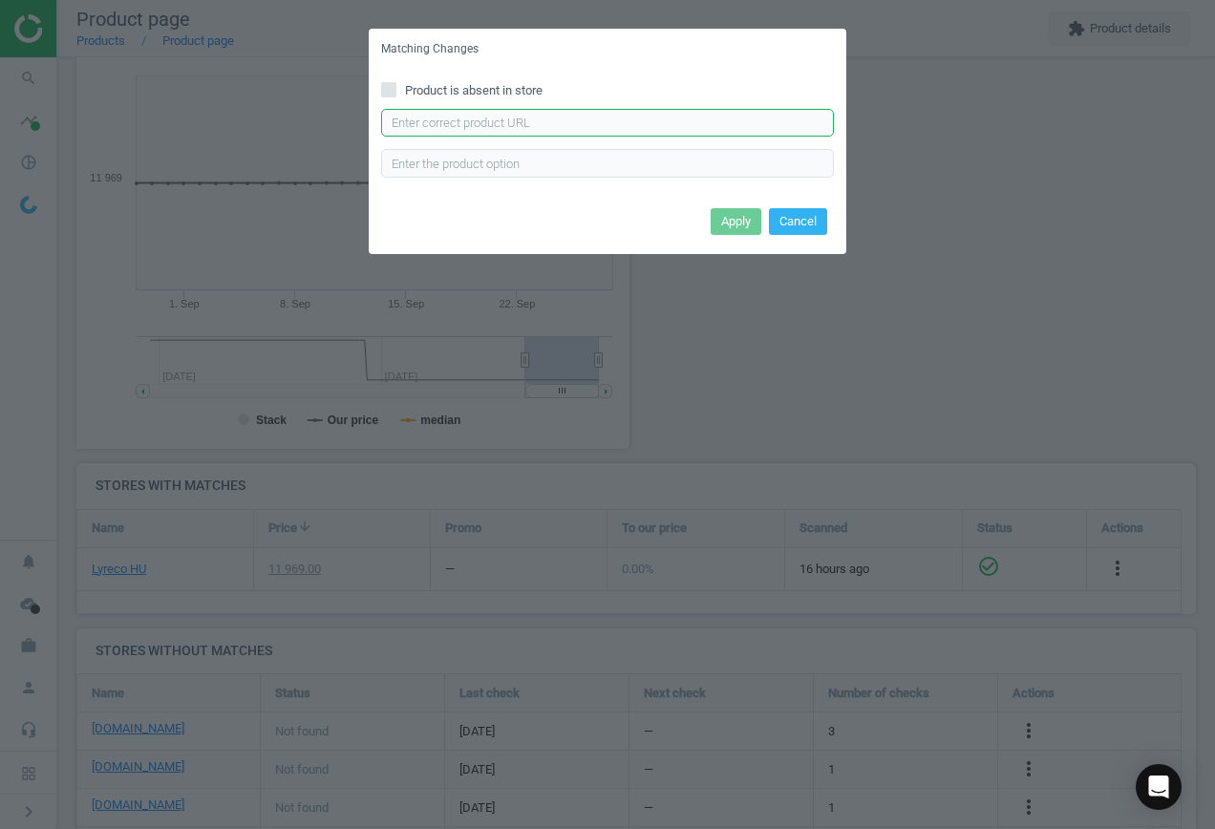
click at [609, 115] on input "text" at bounding box center [607, 123] width 453 height 29
paste input "[URL][DOMAIN_NAME][PERSON_NAME]"
type input "[URL][DOMAIN_NAME][PERSON_NAME]"
click at [736, 215] on button "Apply" at bounding box center [736, 221] width 51 height 27
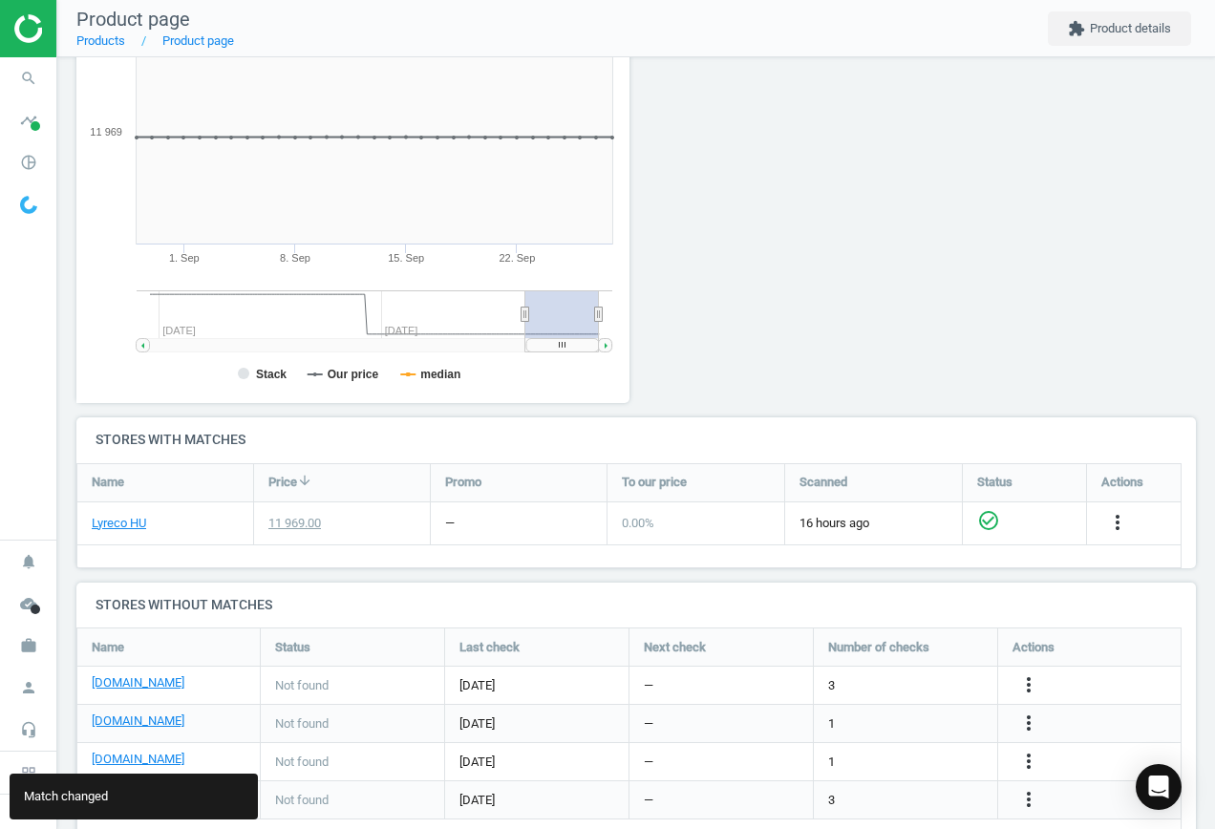
scroll to position [332, 0]
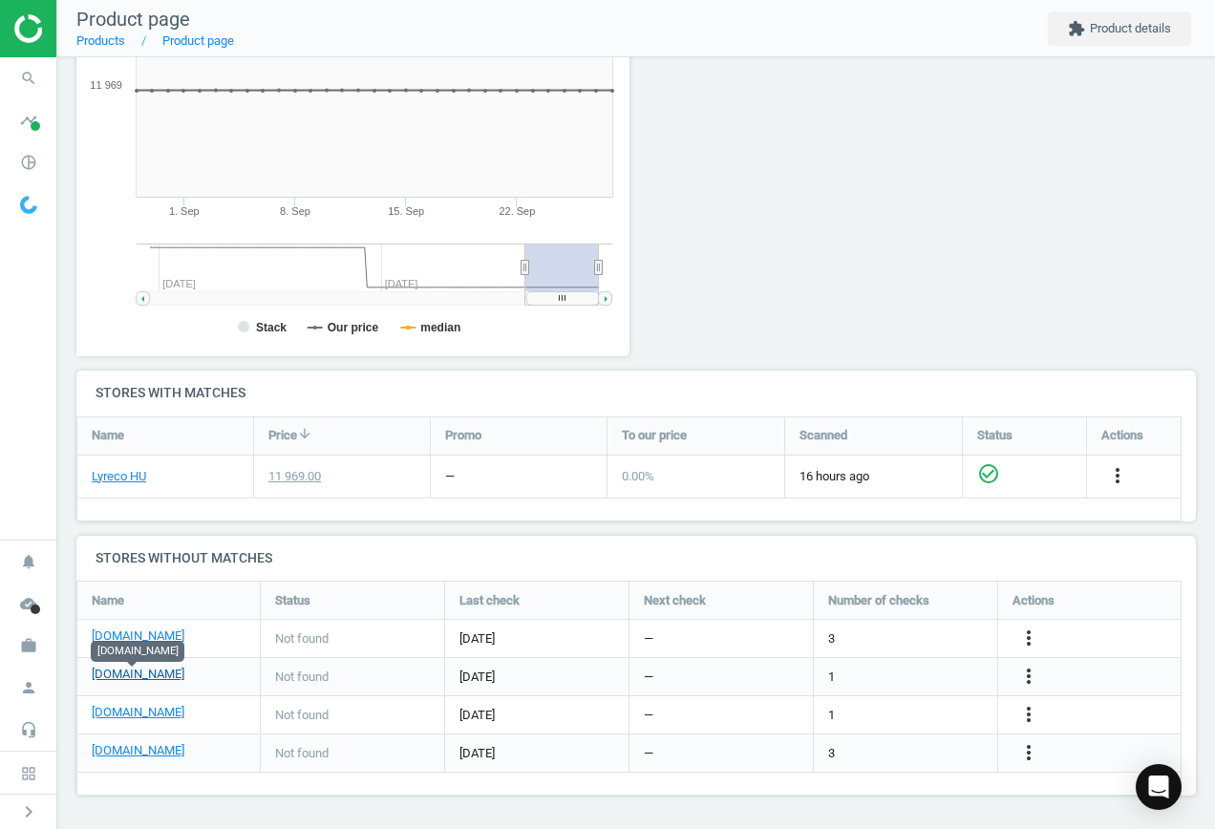
click at [130, 676] on link "[DOMAIN_NAME]" at bounding box center [138, 674] width 93 height 17
click at [1024, 676] on icon "more_vert" at bounding box center [1028, 676] width 23 height 23
click at [863, 675] on link "Edit URL/product option" at bounding box center [880, 677] width 262 height 30
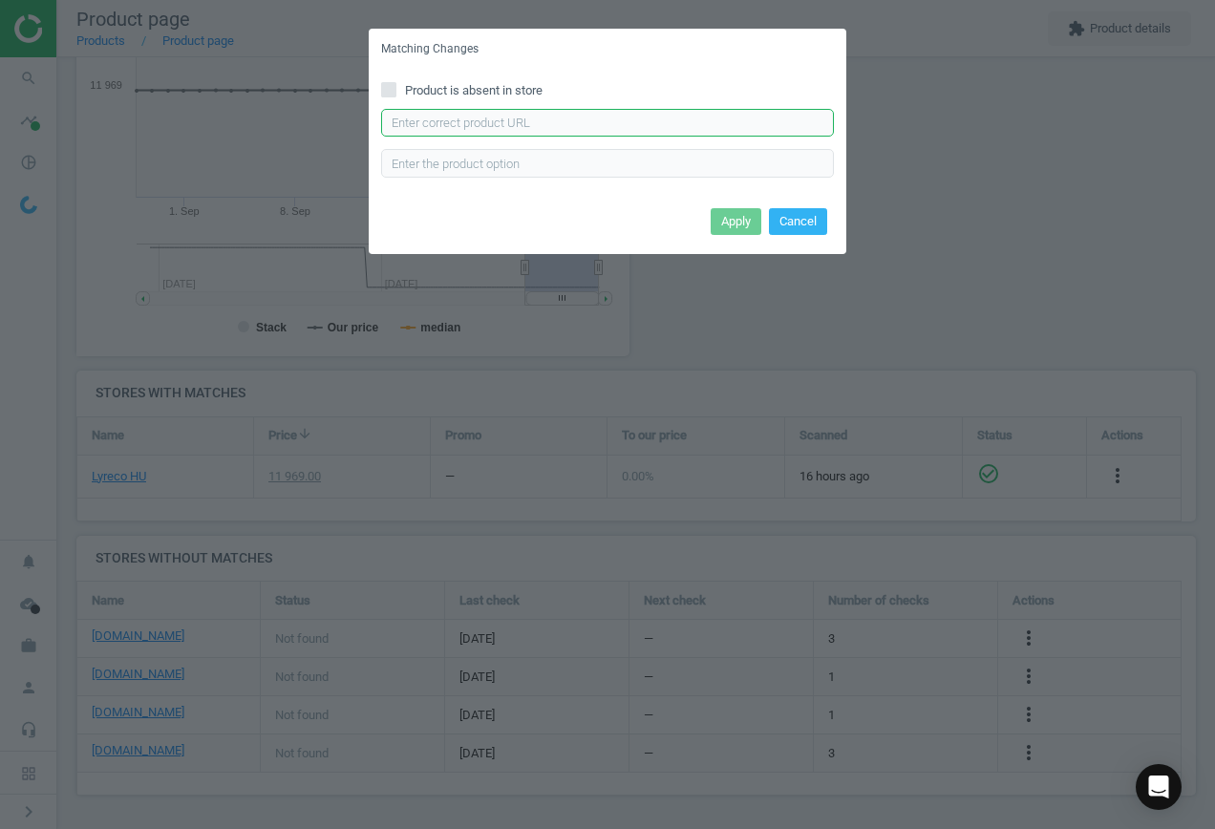
click at [528, 118] on input "text" at bounding box center [607, 123] width 453 height 29
paste input "[URL][DOMAIN_NAME]"
type input "[URL][DOMAIN_NAME]"
click at [723, 219] on button "Apply" at bounding box center [736, 221] width 51 height 27
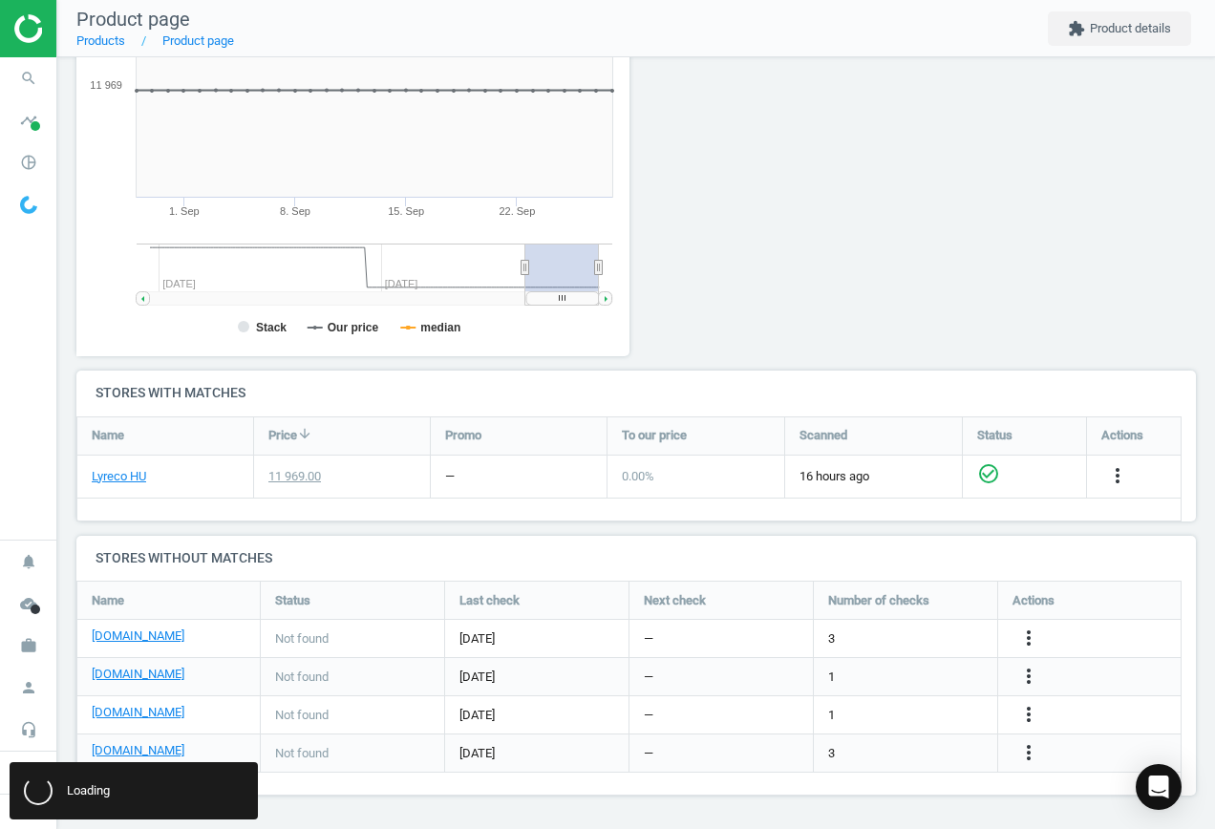
scroll to position [0, 0]
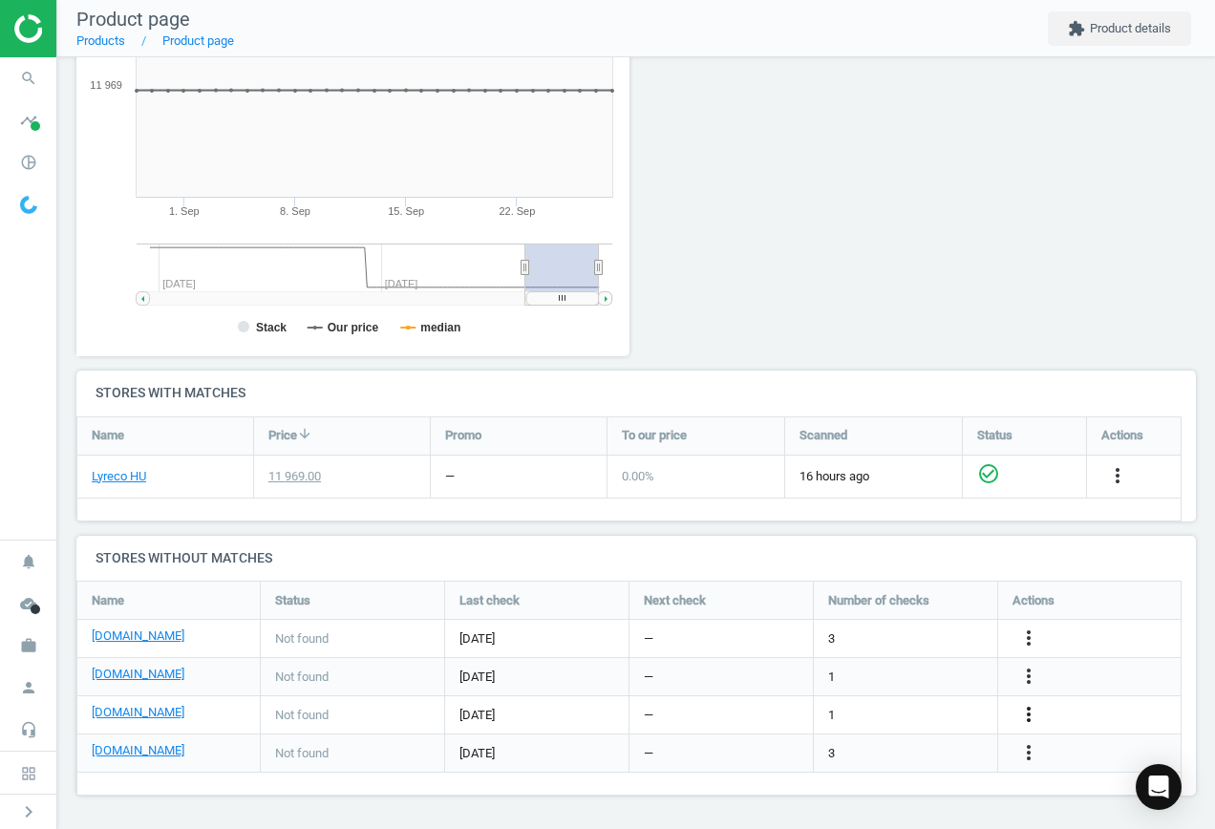
click at [1035, 713] on icon "more_vert" at bounding box center [1028, 714] width 23 height 23
click at [910, 709] on link "Edit URL/product option" at bounding box center [880, 715] width 262 height 30
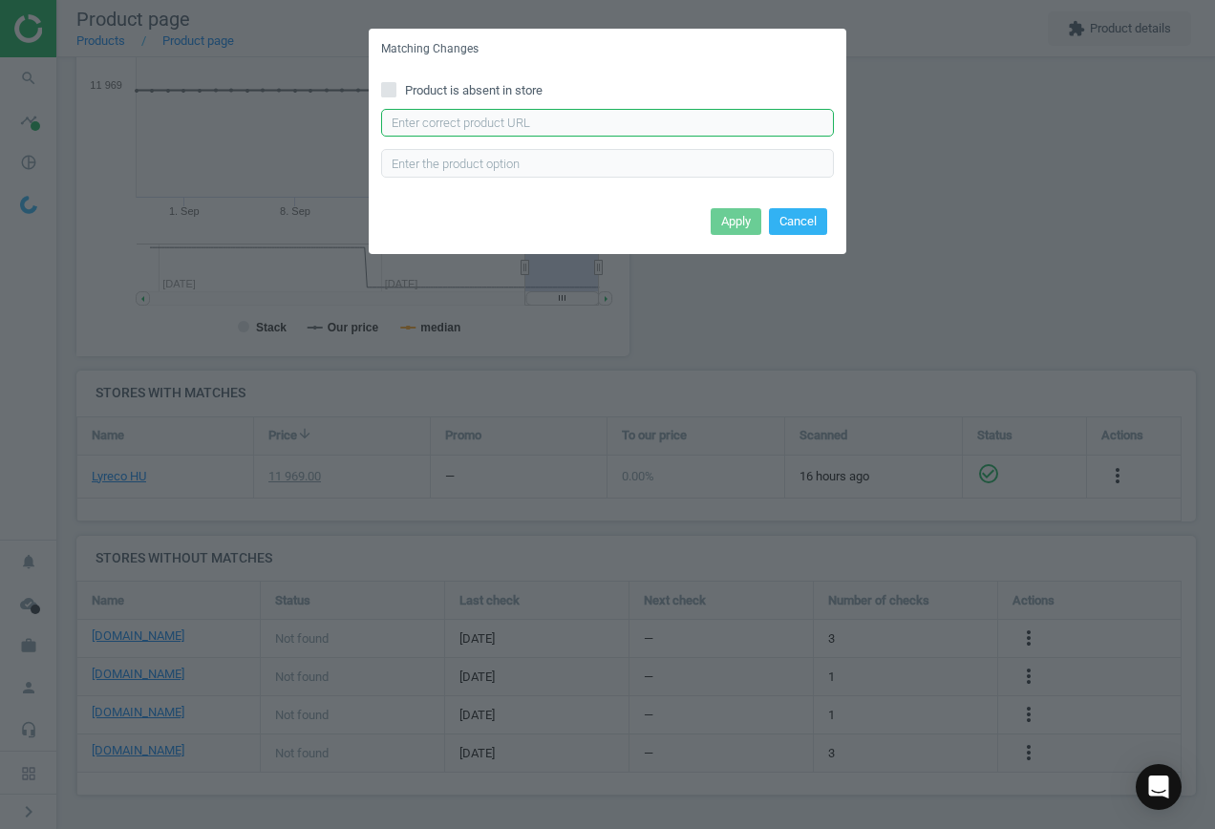
click at [605, 129] on input "text" at bounding box center [607, 123] width 453 height 29
paste input "[URL][DOMAIN_NAME][PERSON_NAME][PERSON_NAME]"
type input "[URL][DOMAIN_NAME][PERSON_NAME][PERSON_NAME]"
click at [729, 210] on button "Apply" at bounding box center [736, 221] width 51 height 27
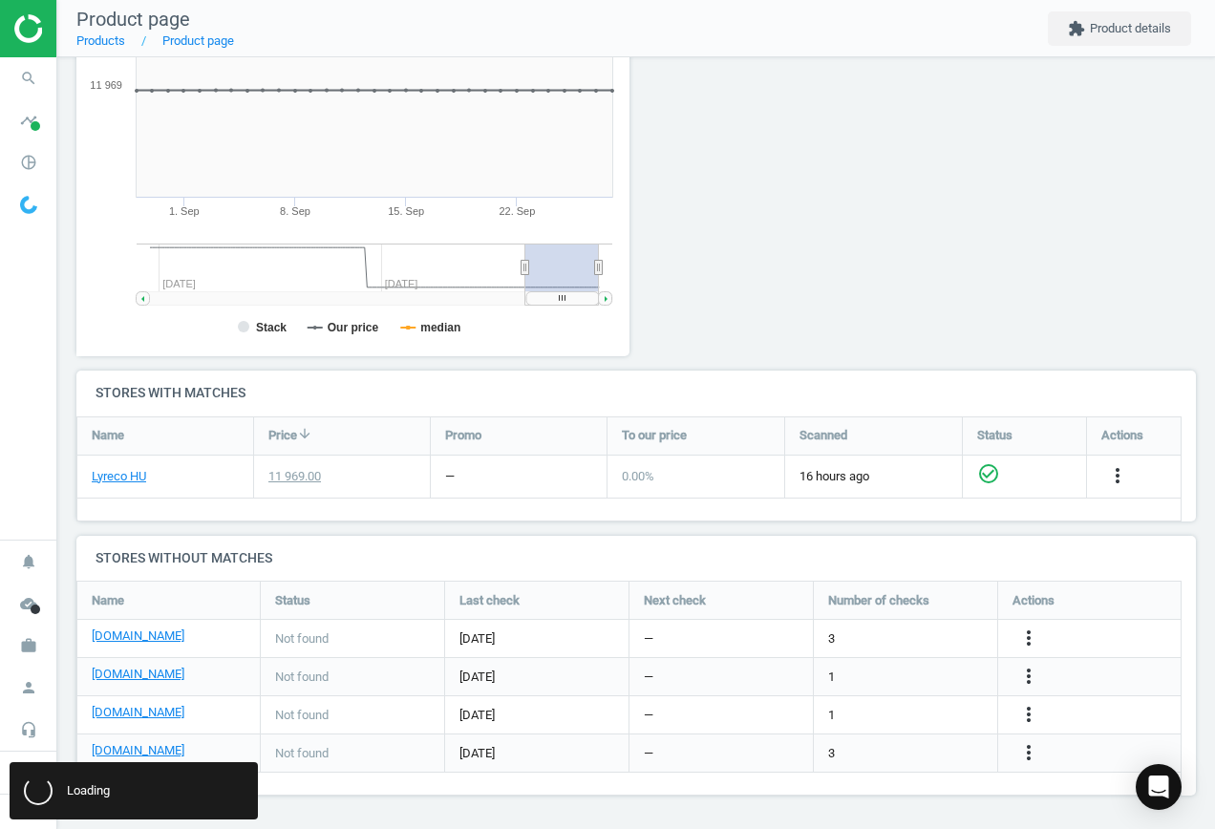
scroll to position [0, 0]
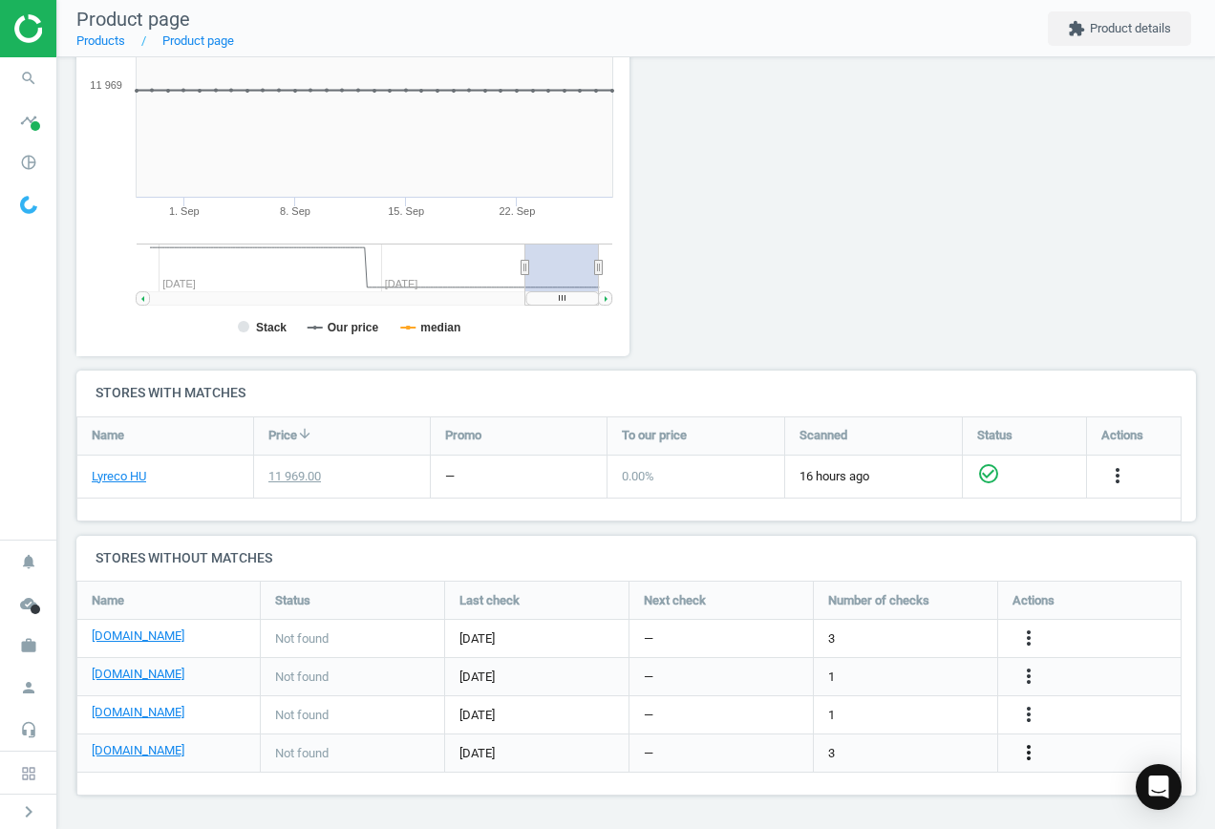
click at [1029, 754] on icon "more_vert" at bounding box center [1028, 752] width 23 height 23
click at [906, 745] on link "Edit URL/product option" at bounding box center [880, 754] width 262 height 30
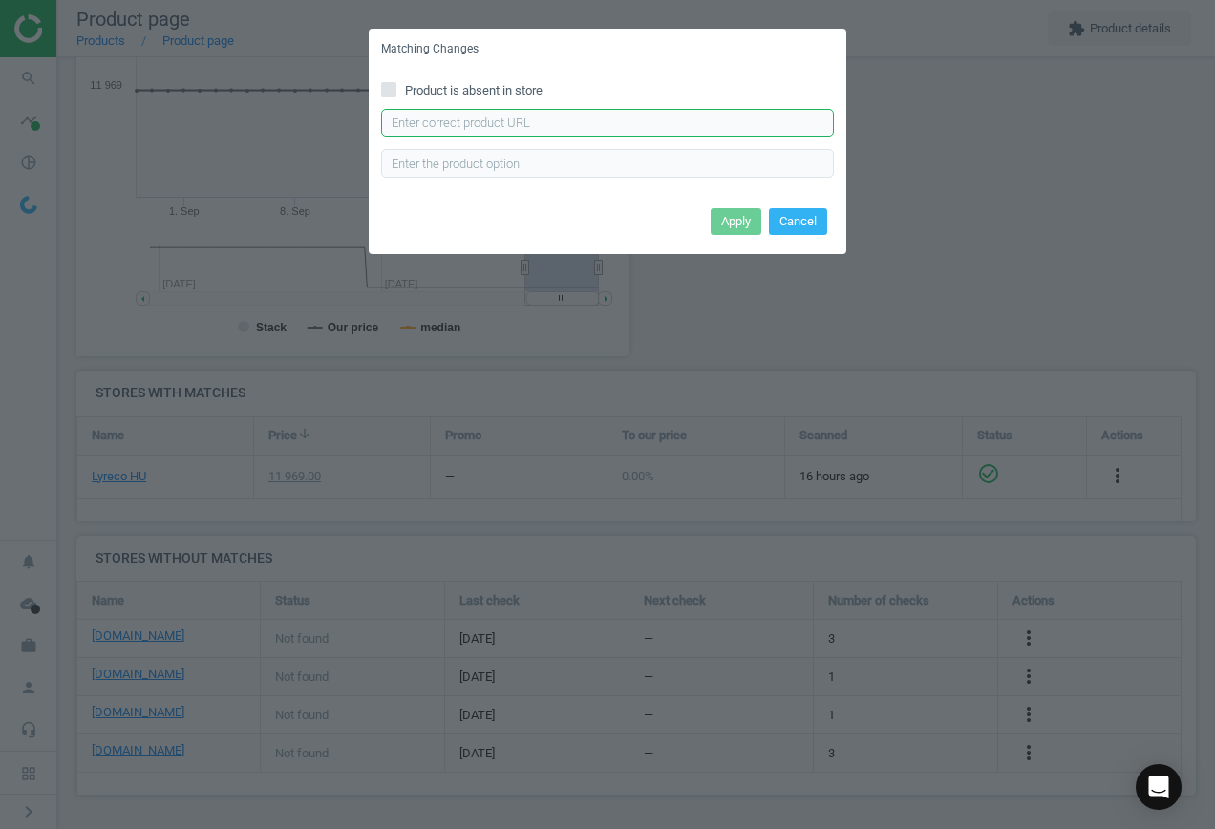
click at [557, 110] on input "text" at bounding box center [607, 123] width 453 height 29
paste input "[URL][DOMAIN_NAME]"
type input "[URL][DOMAIN_NAME]"
click at [730, 219] on button "Apply" at bounding box center [736, 221] width 51 height 27
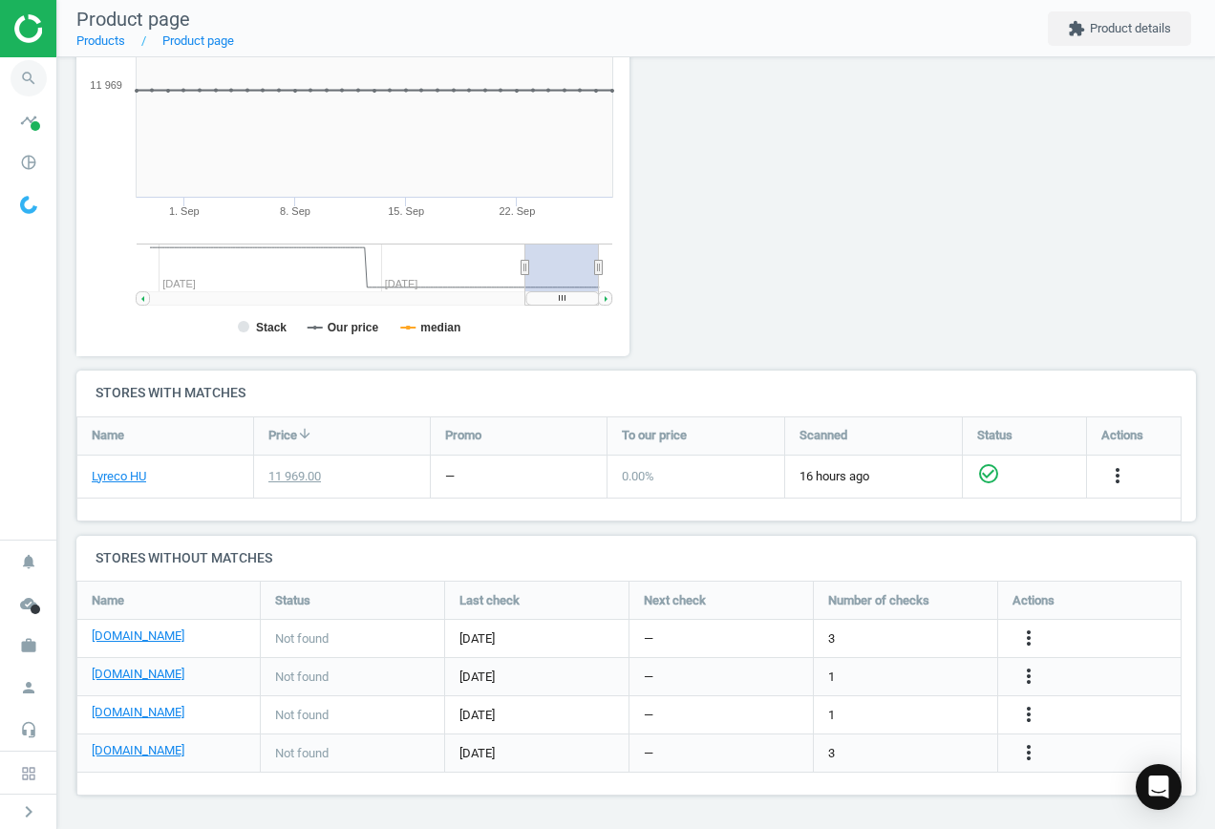
click at [29, 72] on icon "search" at bounding box center [29, 78] width 36 height 36
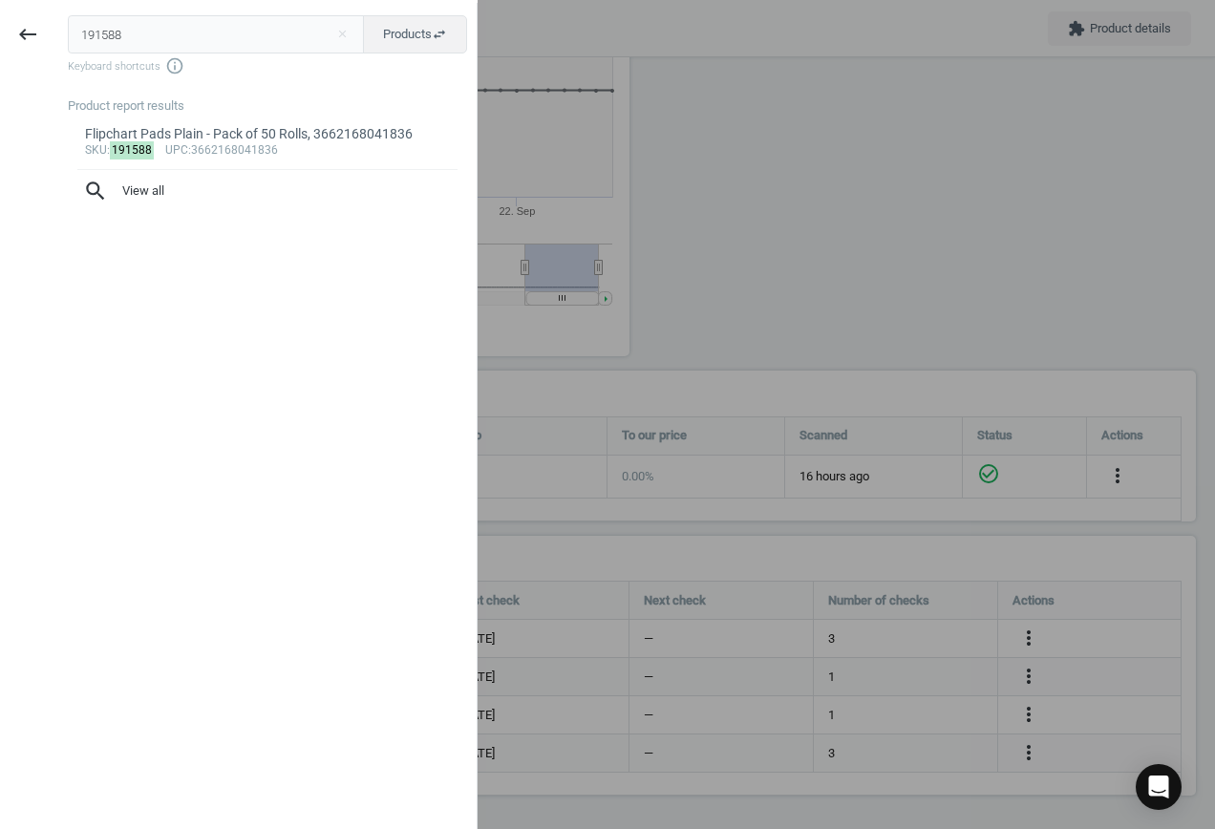
drag, startPoint x: 206, startPoint y: 36, endPoint x: -137, endPoint y: 15, distance: 343.6
click at [0, 15] on html "Group 2 Created with Sketch. ic/cloud_download/grey600 Created with Sketch. gra…" at bounding box center [607, 414] width 1215 height 829
type input "4340169"
click at [268, 143] on div "sku : 4340169 upc :8595102605236" at bounding box center [268, 150] width 366 height 15
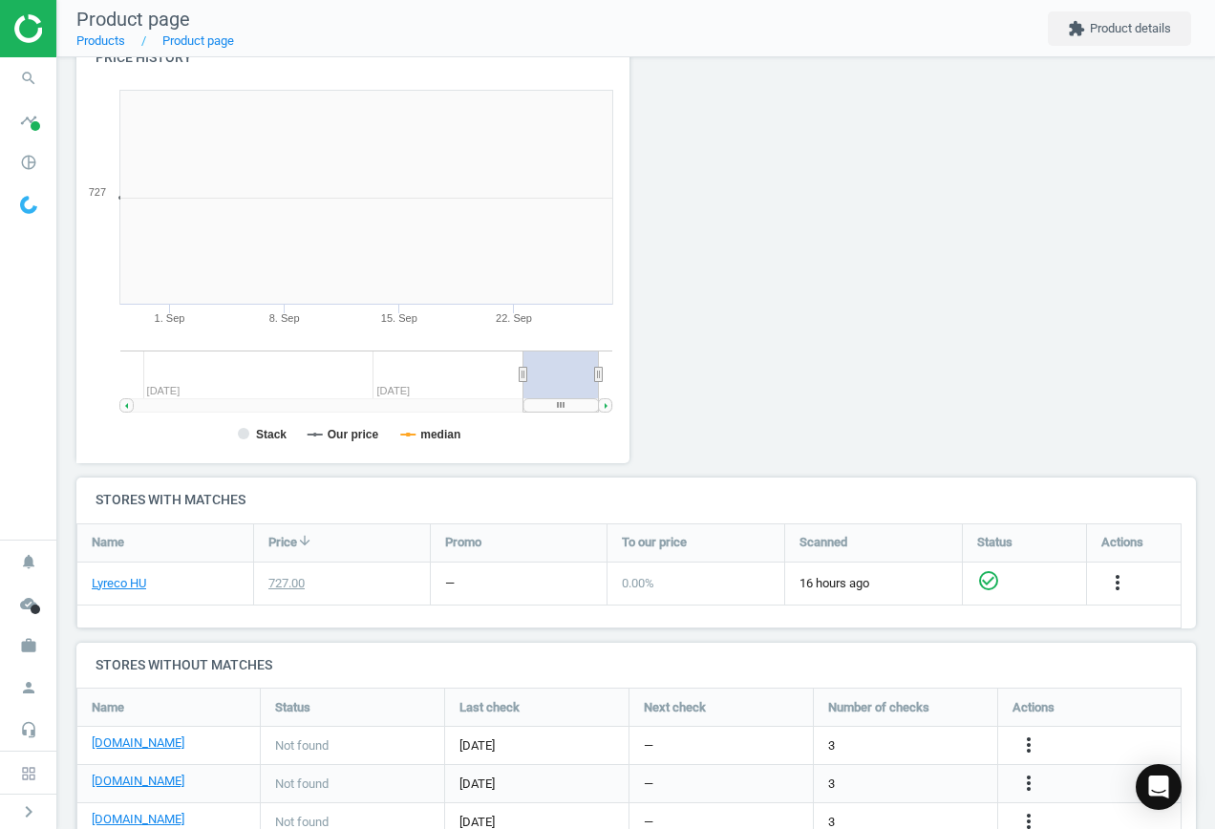
scroll to position [412, 575]
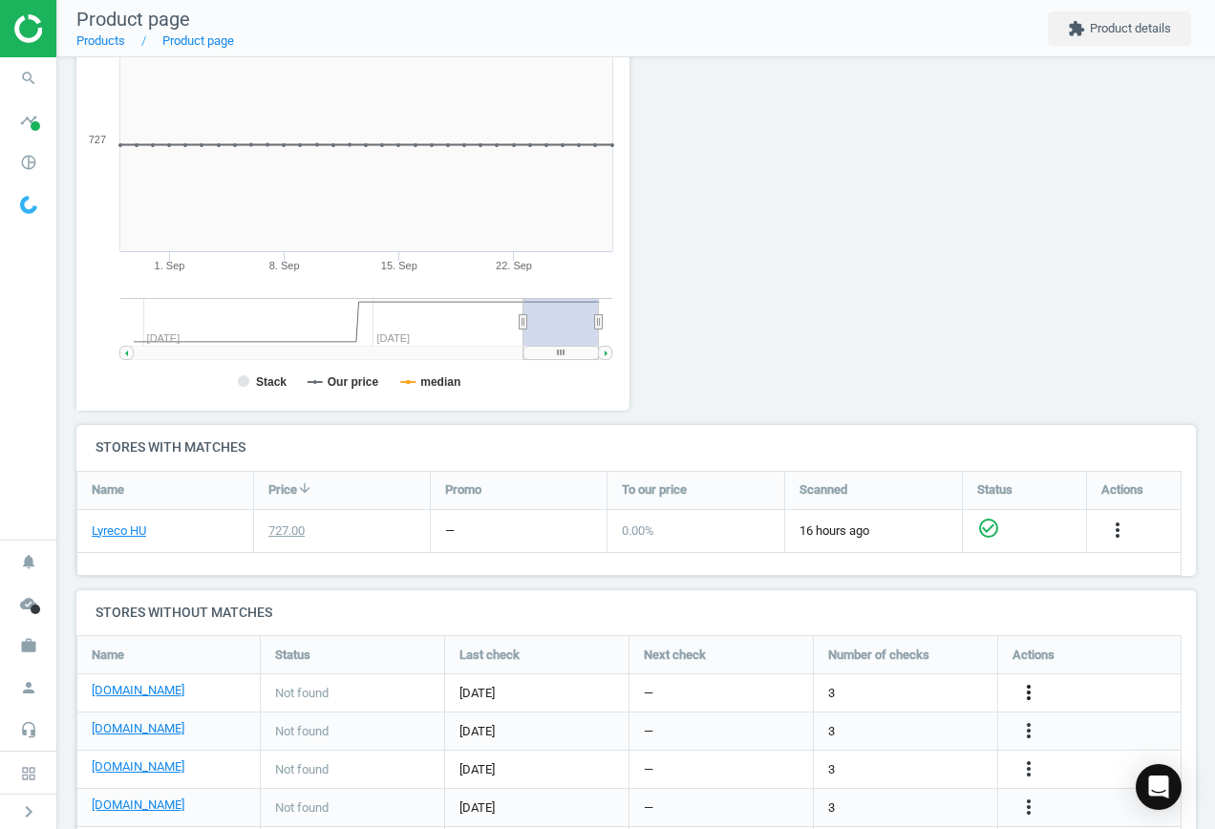
click at [1031, 689] on icon "more_vert" at bounding box center [1028, 692] width 23 height 23
click at [880, 683] on link "Edit URL/product option" at bounding box center [880, 693] width 262 height 30
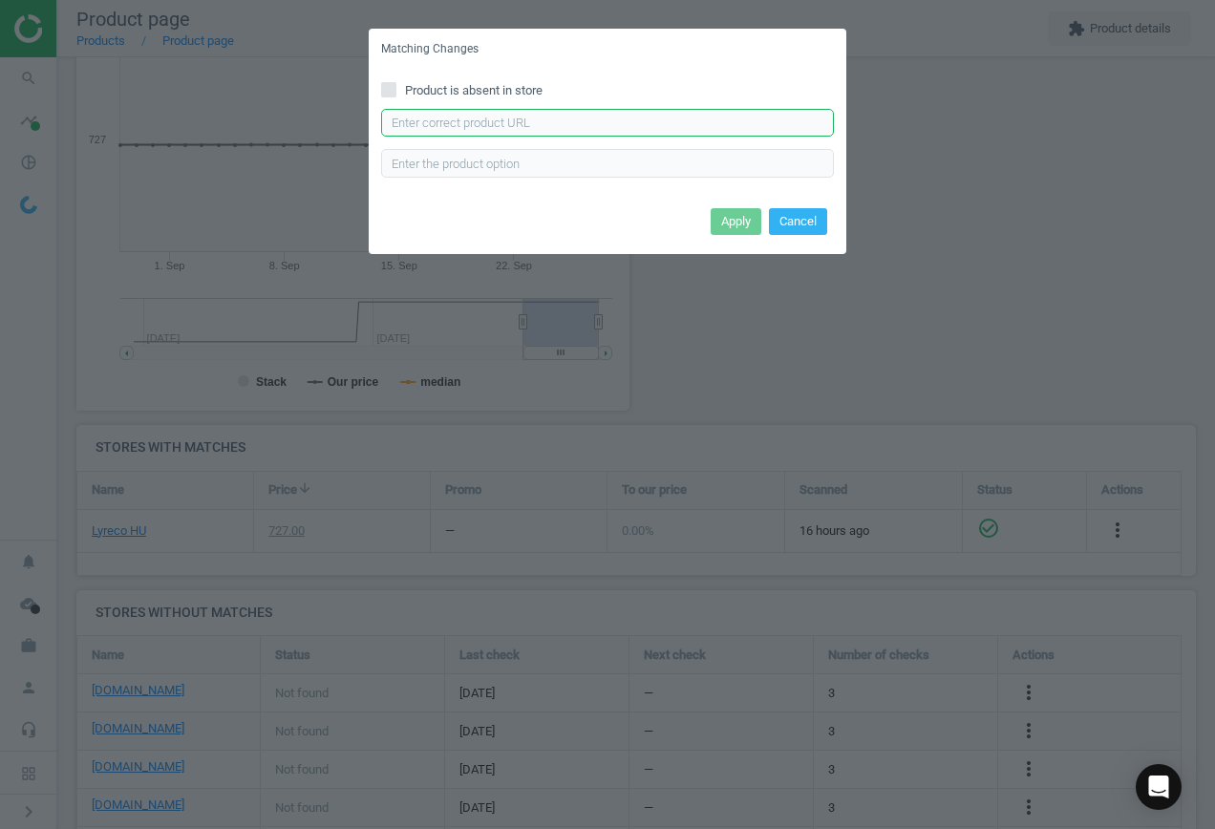
click at [543, 125] on input "text" at bounding box center [607, 123] width 453 height 29
paste input "[URL][DOMAIN_NAME]"
type input "[URL][DOMAIN_NAME]"
click at [733, 214] on button "Apply" at bounding box center [736, 221] width 51 height 27
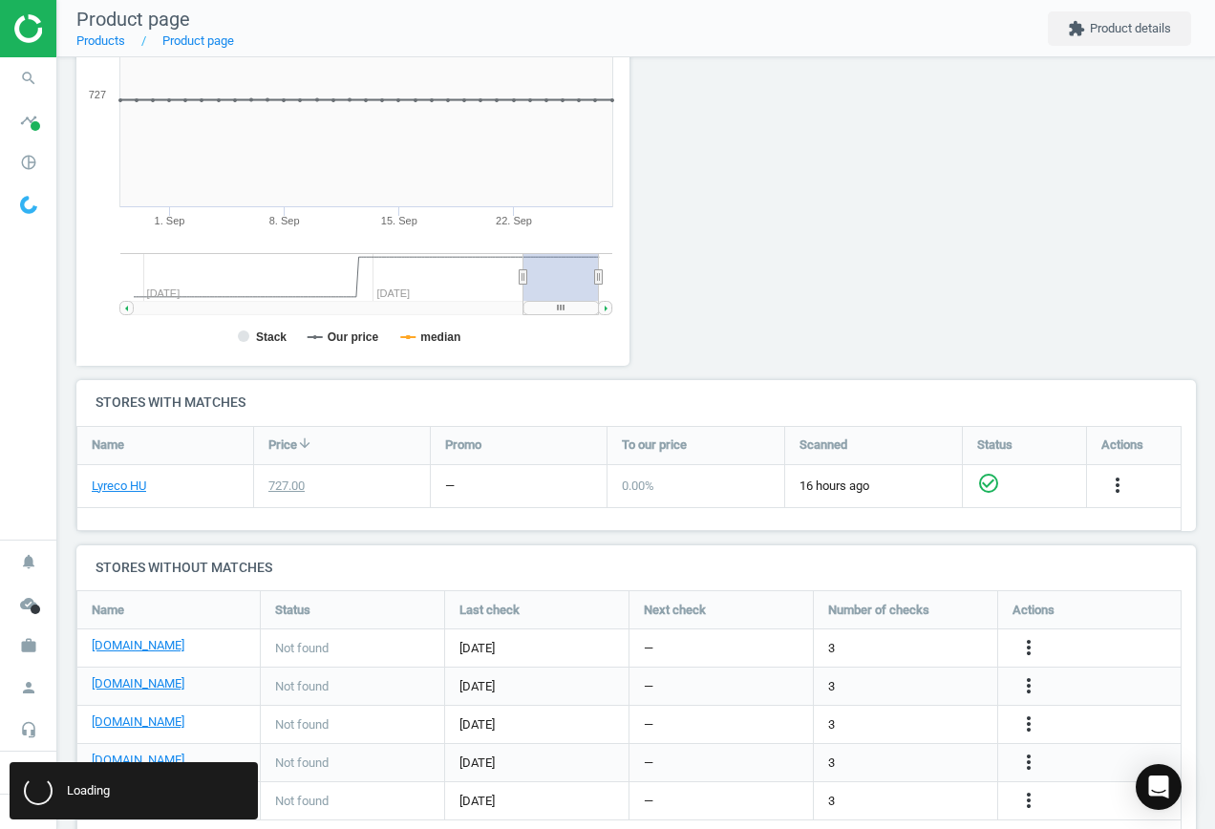
scroll to position [371, 0]
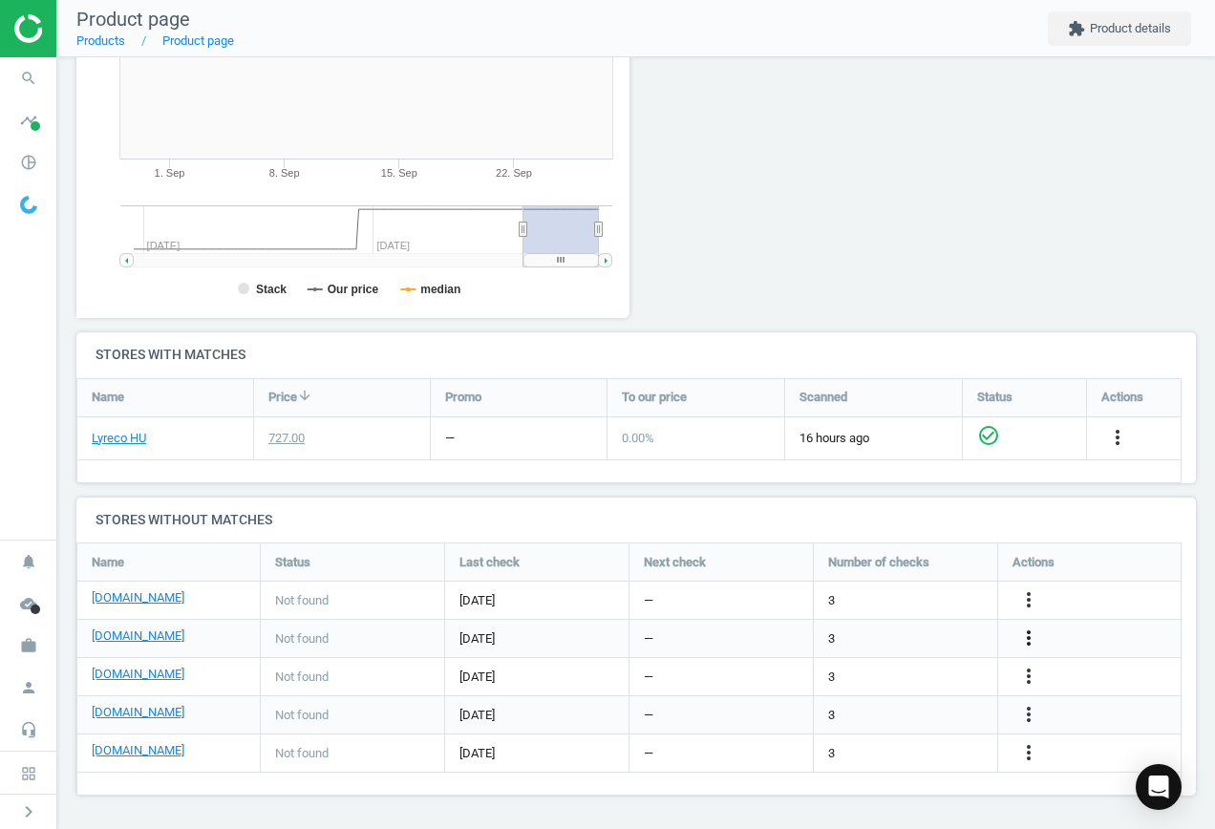
click at [1033, 642] on icon "more_vert" at bounding box center [1028, 638] width 23 height 23
click at [882, 638] on link "Edit URL/product option" at bounding box center [880, 639] width 262 height 30
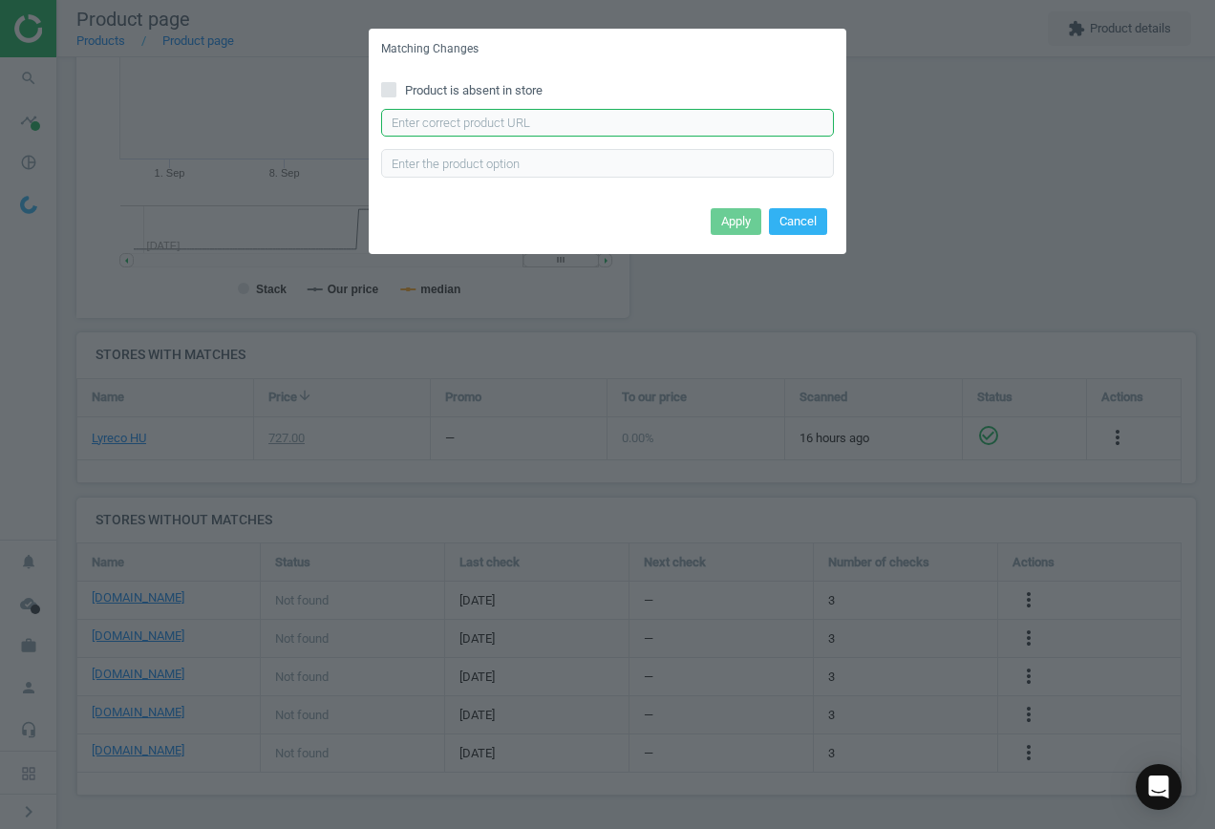
click at [560, 120] on input "text" at bounding box center [607, 123] width 453 height 29
paste input "[URL][DOMAIN_NAME][PERSON_NAME]"
type input "[URL][DOMAIN_NAME][PERSON_NAME]"
click at [733, 216] on button "Apply" at bounding box center [736, 221] width 51 height 27
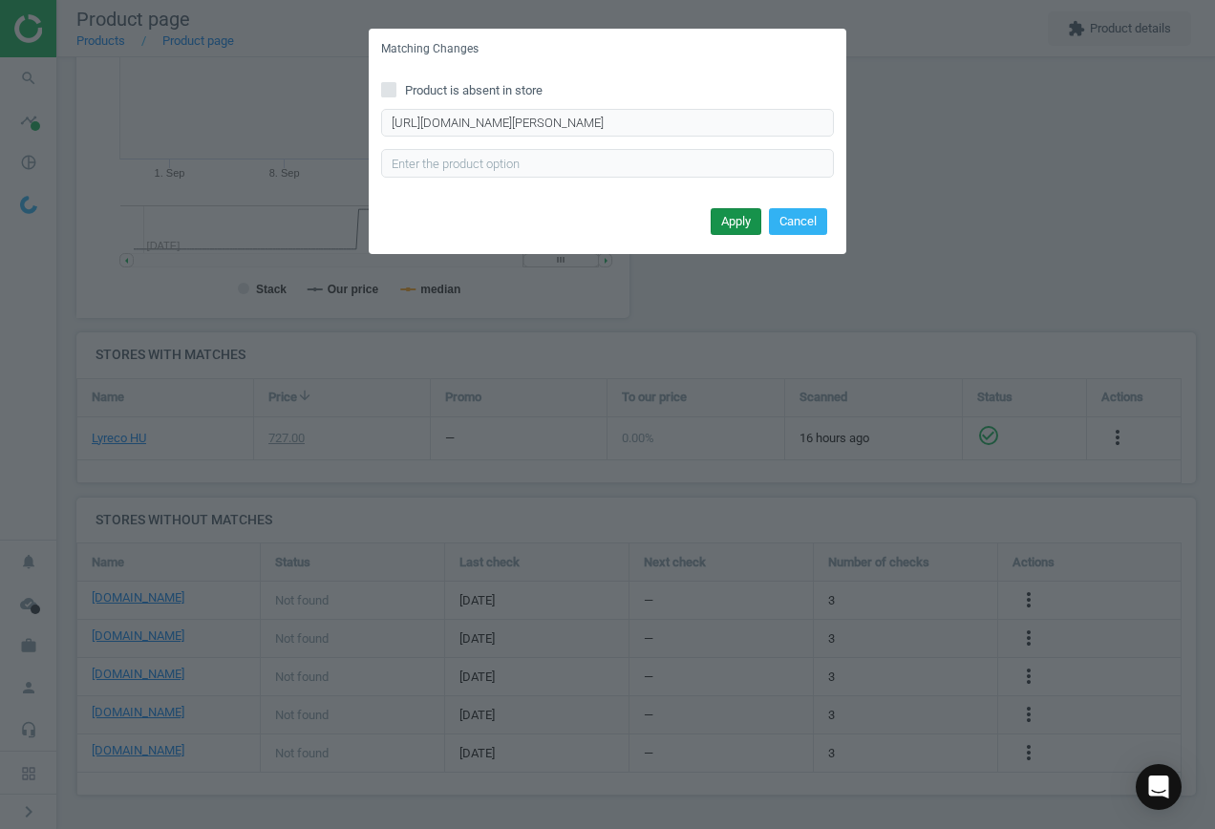
scroll to position [0, 0]
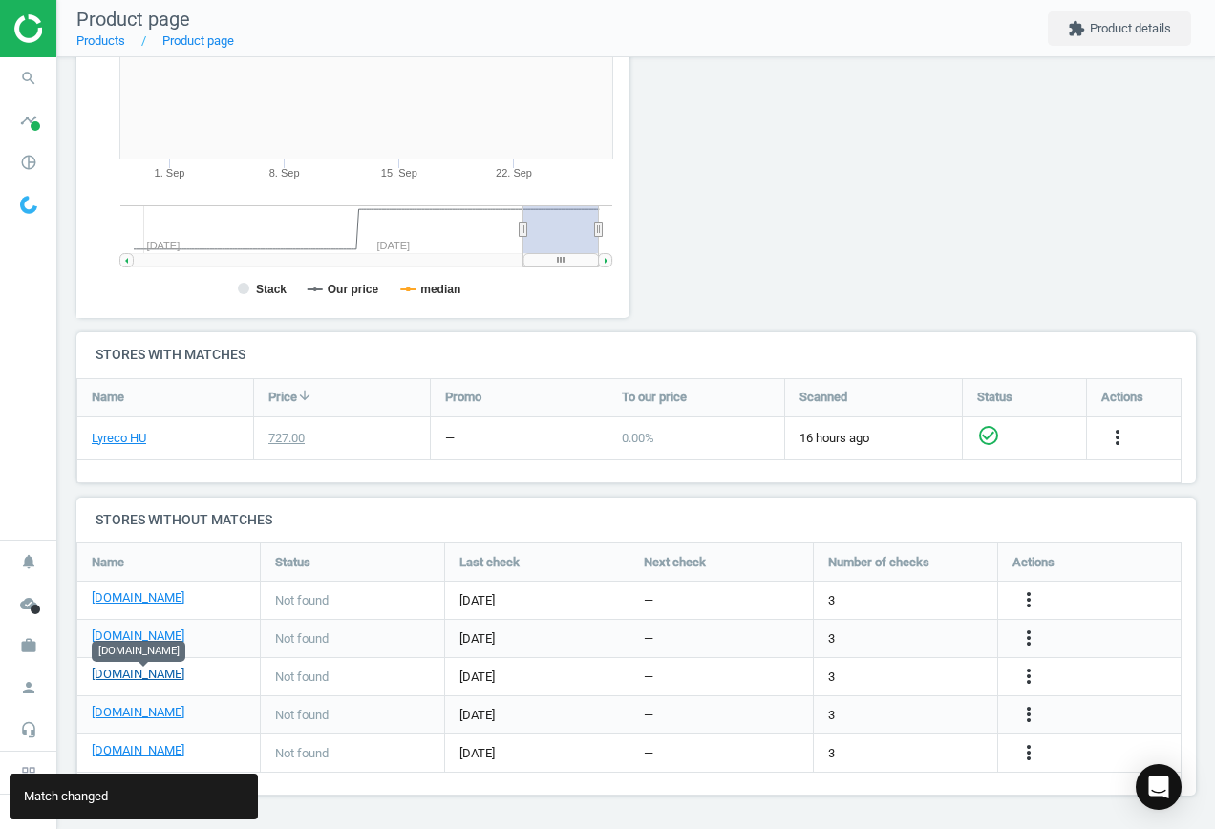
click at [170, 675] on link "[DOMAIN_NAME]" at bounding box center [138, 674] width 93 height 17
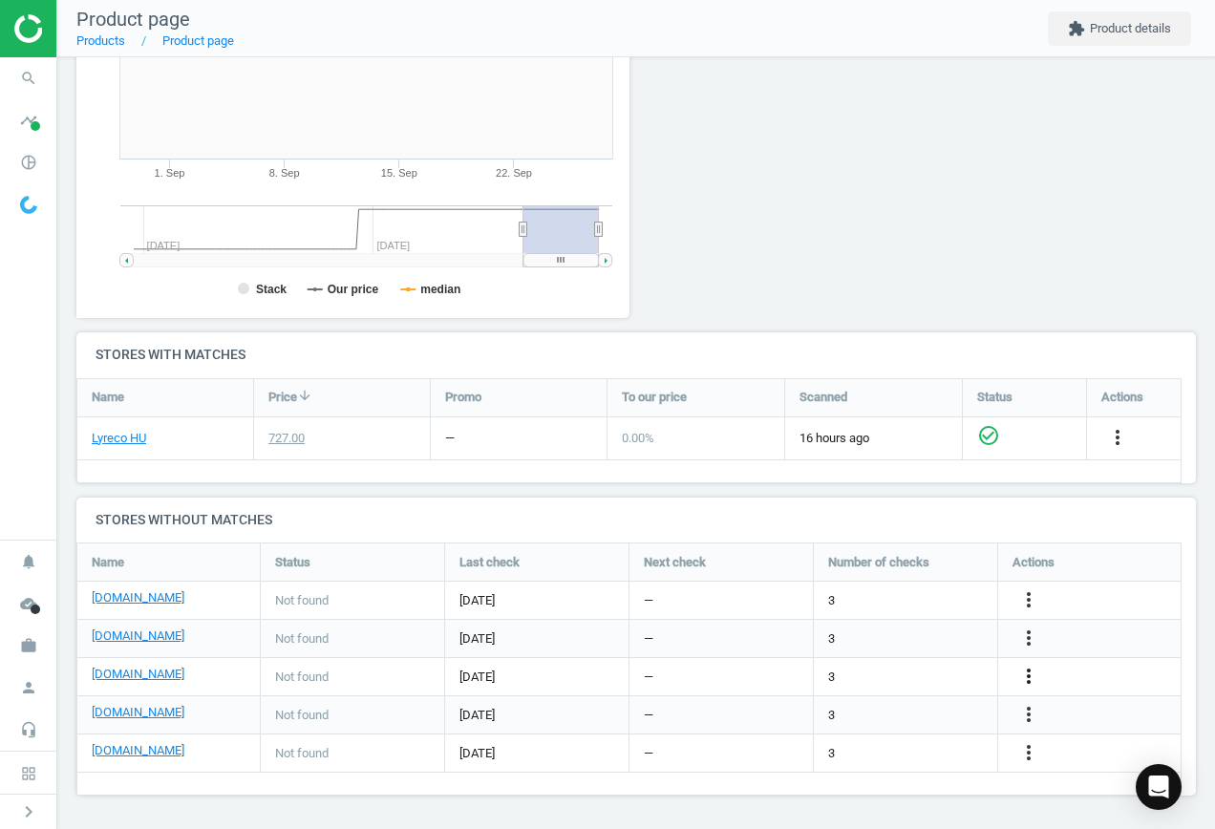
click at [1030, 675] on icon "more_vert" at bounding box center [1028, 676] width 23 height 23
click at [894, 674] on link "Edit URL/product option" at bounding box center [880, 677] width 262 height 30
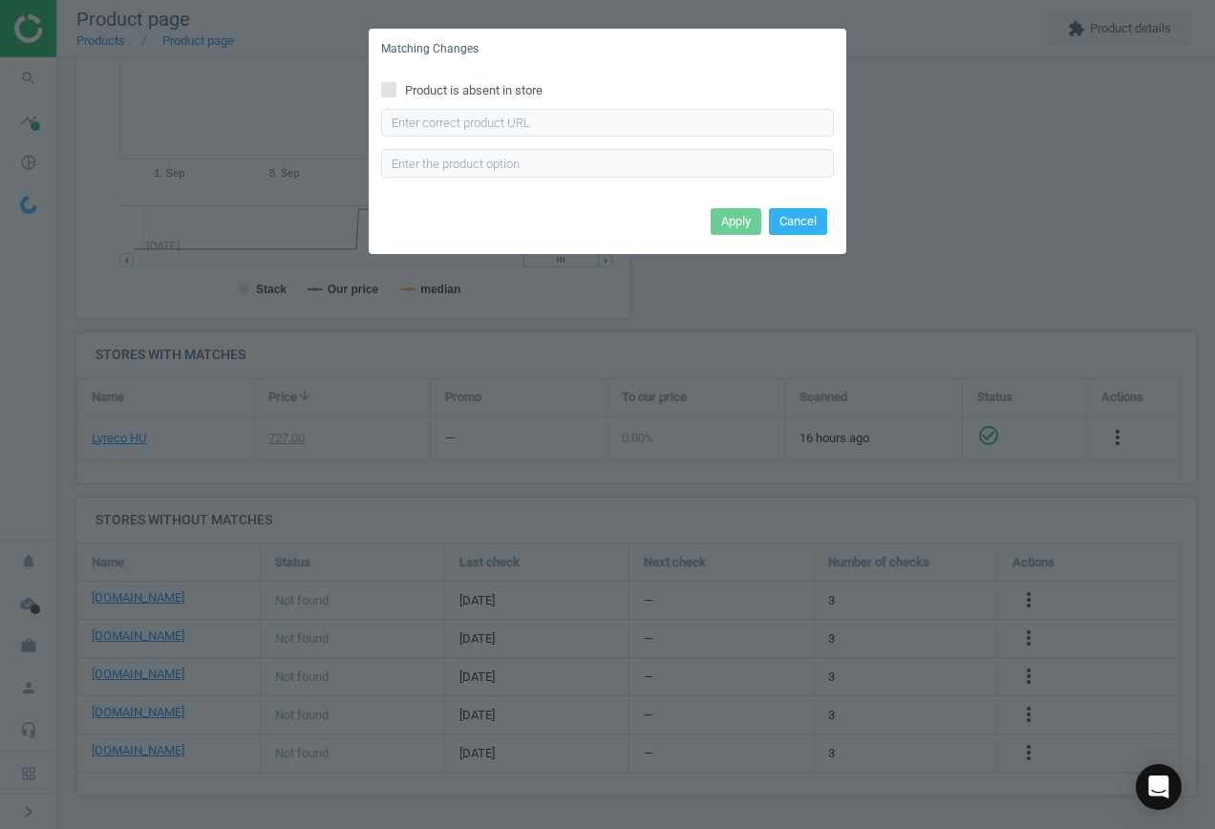
click at [513, 105] on div "Product is absent in store Enter correct product url" at bounding box center [608, 136] width 478 height 133
drag, startPoint x: 523, startPoint y: 130, endPoint x: 566, endPoint y: 137, distance: 43.5
click at [524, 131] on input "text" at bounding box center [607, 123] width 453 height 29
paste input "[URL][DOMAIN_NAME]"
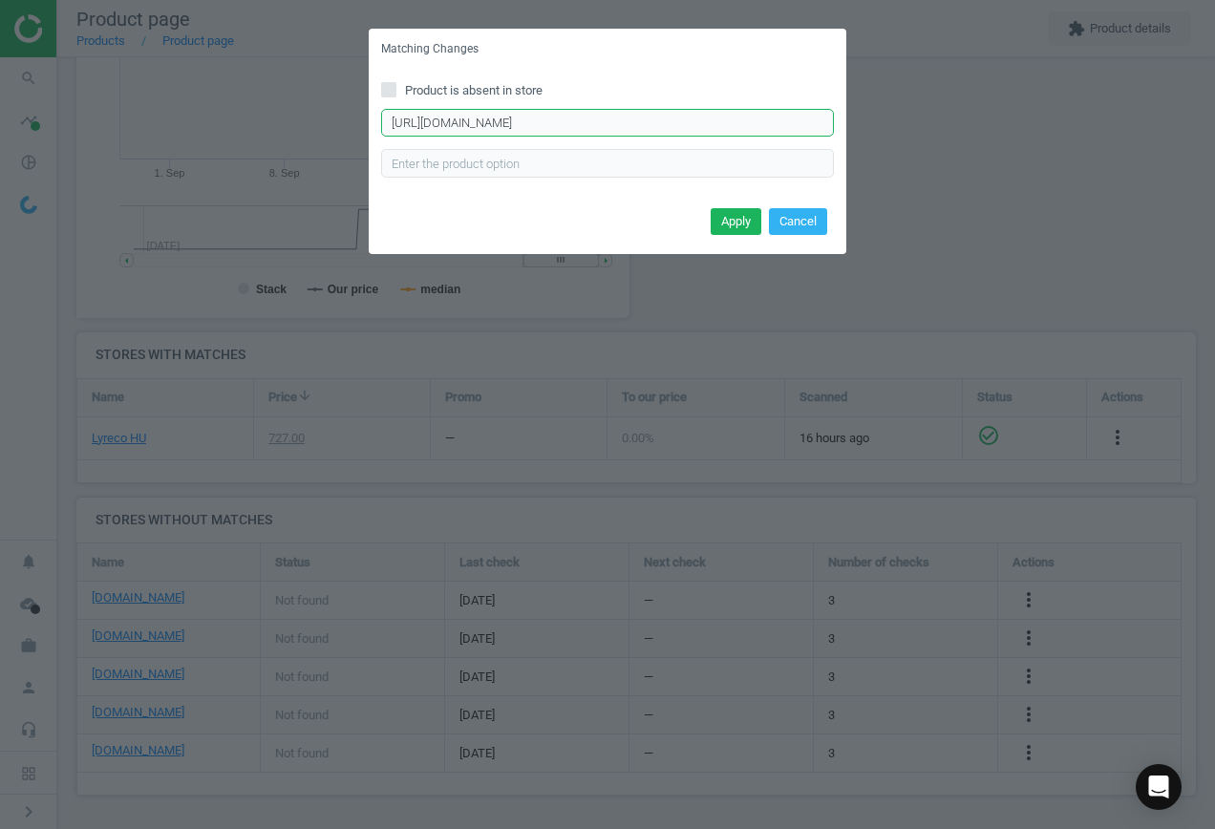
scroll to position [0, 451]
type input "[URL][DOMAIN_NAME]"
click at [736, 216] on button "Apply" at bounding box center [736, 221] width 51 height 27
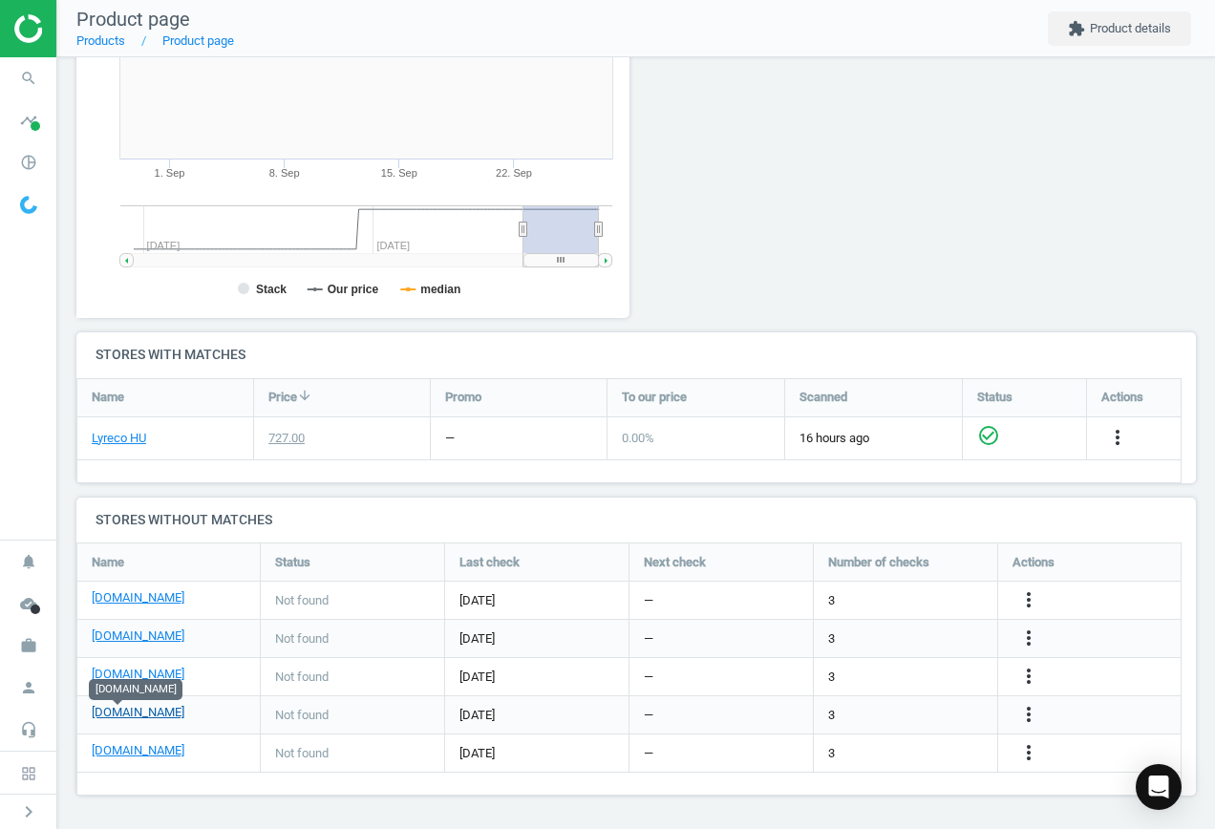
click at [115, 711] on link "[DOMAIN_NAME]" at bounding box center [138, 712] width 93 height 17
click at [1033, 716] on icon "more_vert" at bounding box center [1028, 714] width 23 height 23
click at [853, 705] on link "Edit URL/product option" at bounding box center [880, 715] width 262 height 30
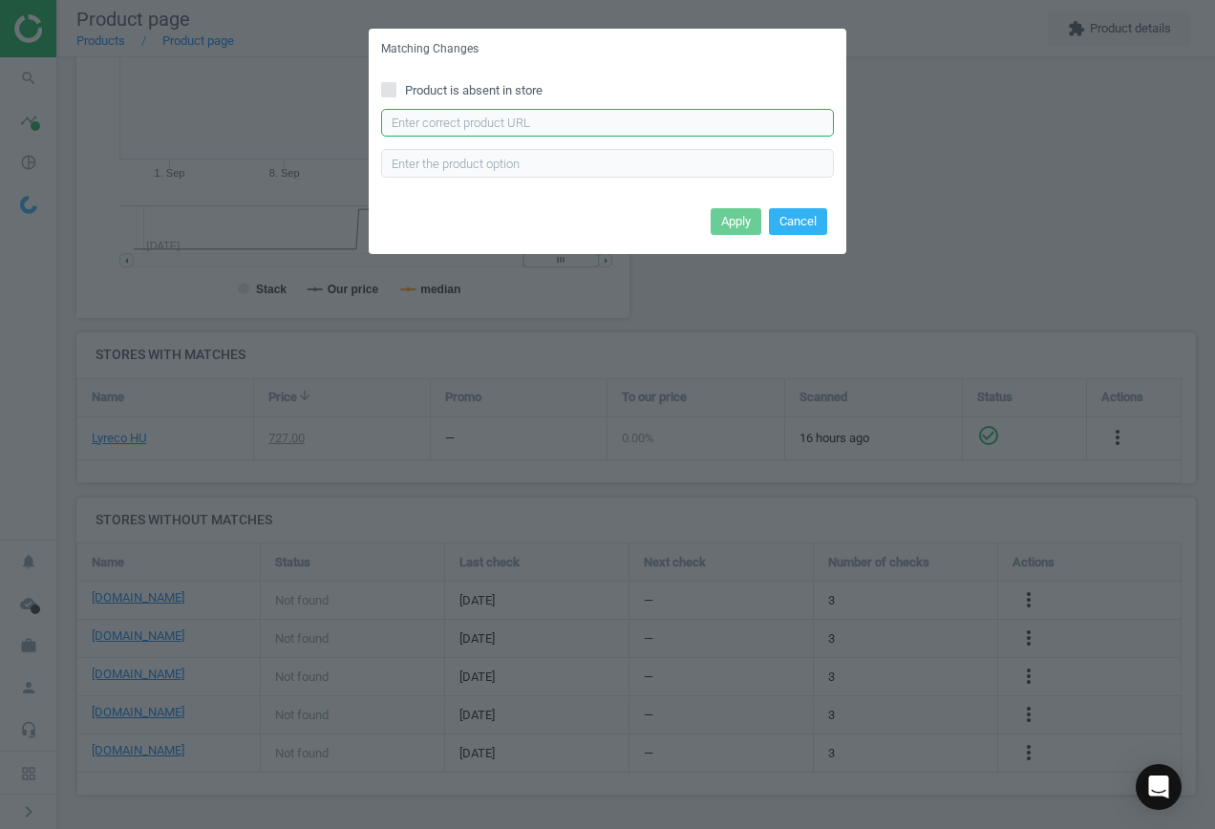
click at [510, 119] on input "text" at bounding box center [607, 123] width 453 height 29
paste input "[URL][DOMAIN_NAME]"
type input "[URL][DOMAIN_NAME]"
click at [744, 213] on button "Apply" at bounding box center [736, 221] width 51 height 27
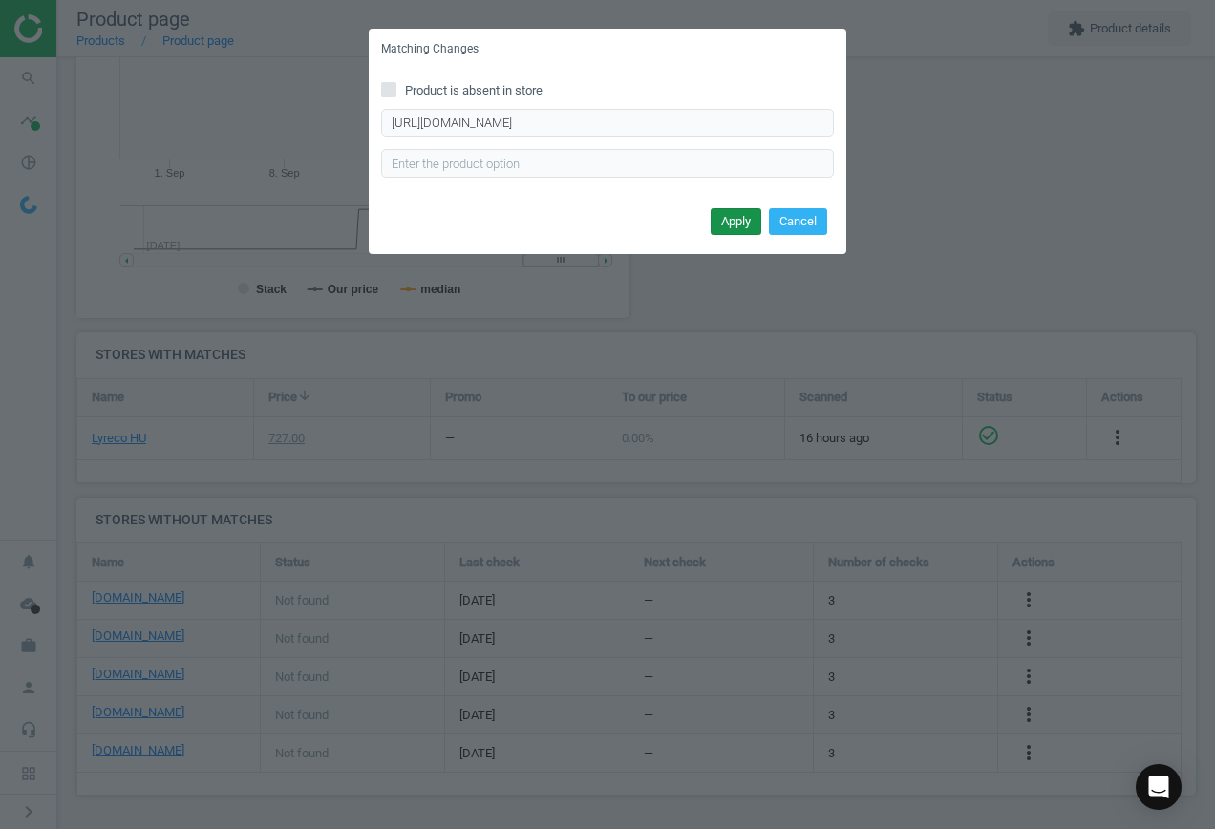
scroll to position [0, 0]
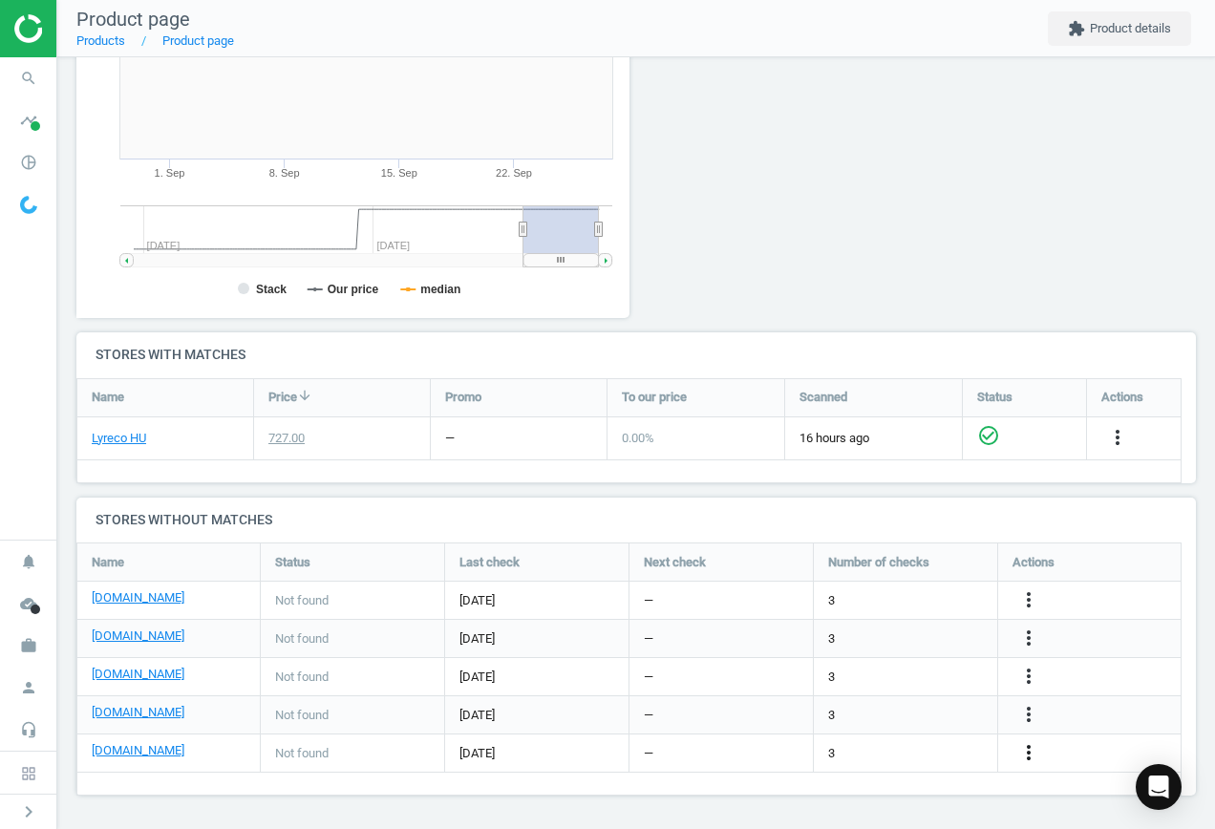
click at [1029, 753] on icon "more_vert" at bounding box center [1028, 752] width 23 height 23
click at [836, 748] on link "Edit URL/product option" at bounding box center [880, 754] width 262 height 30
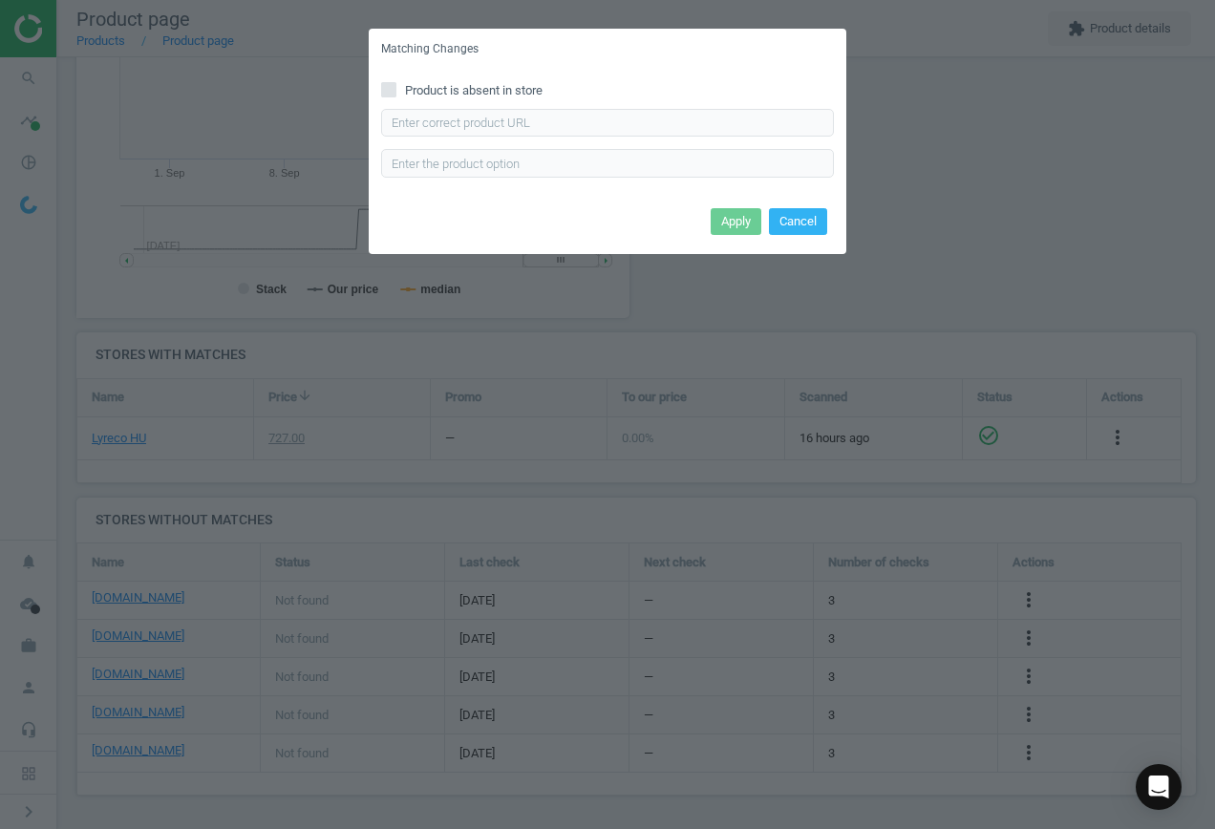
click at [446, 85] on span "Product is absent in store" at bounding box center [473, 90] width 145 height 17
click at [396, 85] on input "Product is absent in store" at bounding box center [389, 89] width 12 height 12
checkbox input "true"
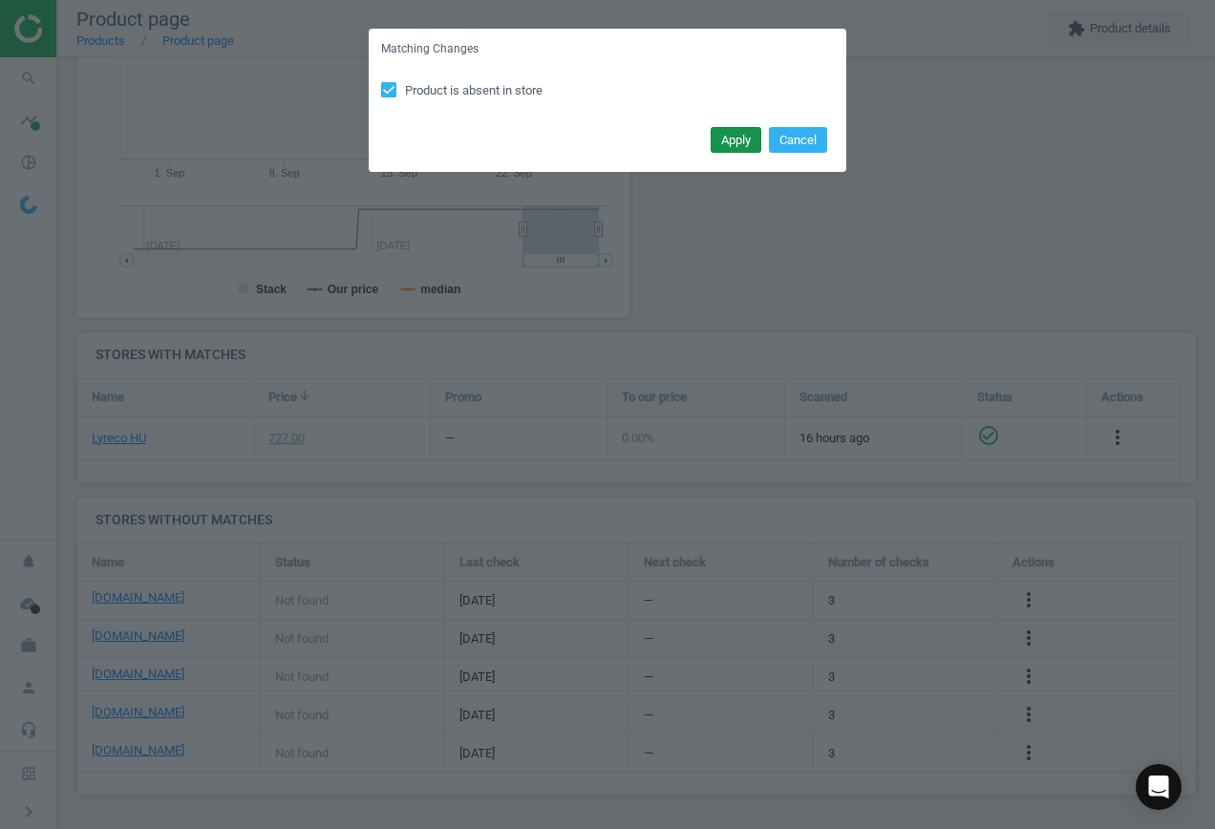
click at [744, 133] on button "Apply" at bounding box center [736, 140] width 51 height 27
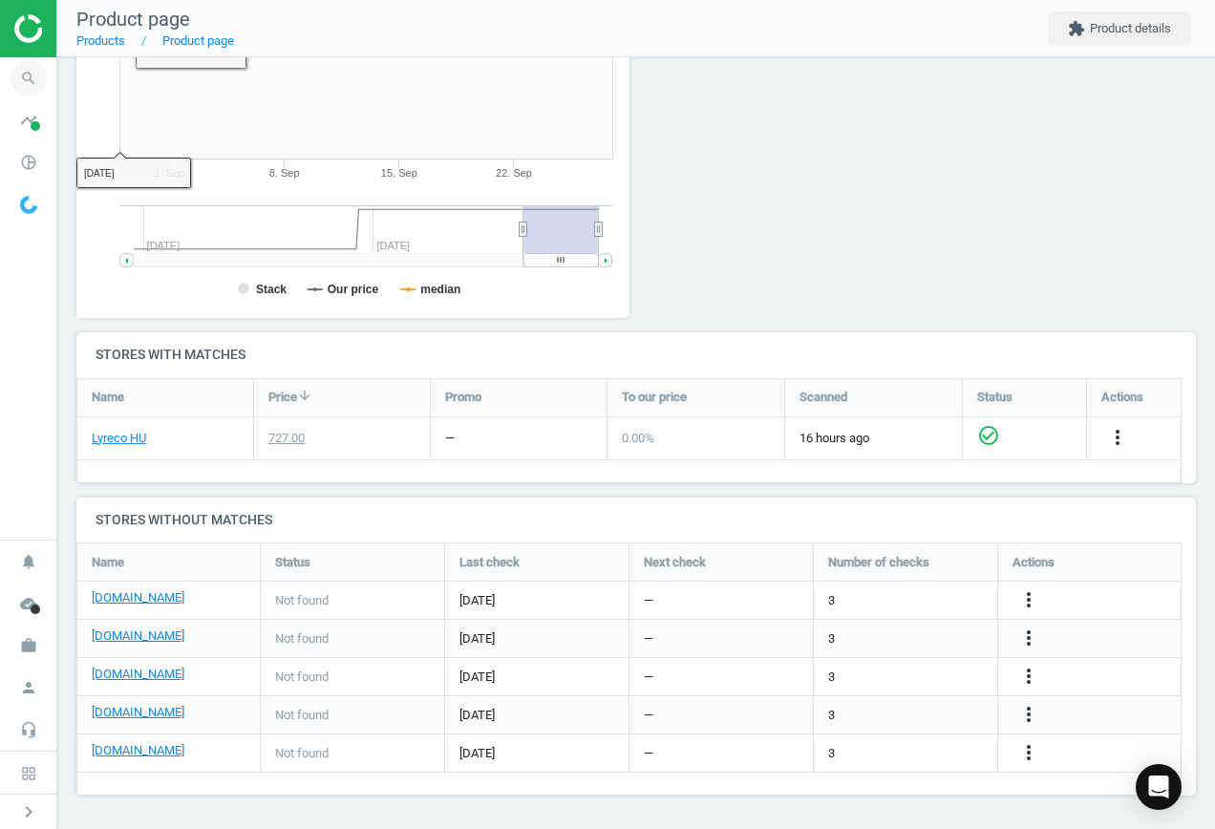
click at [20, 85] on icon "search" at bounding box center [29, 78] width 36 height 36
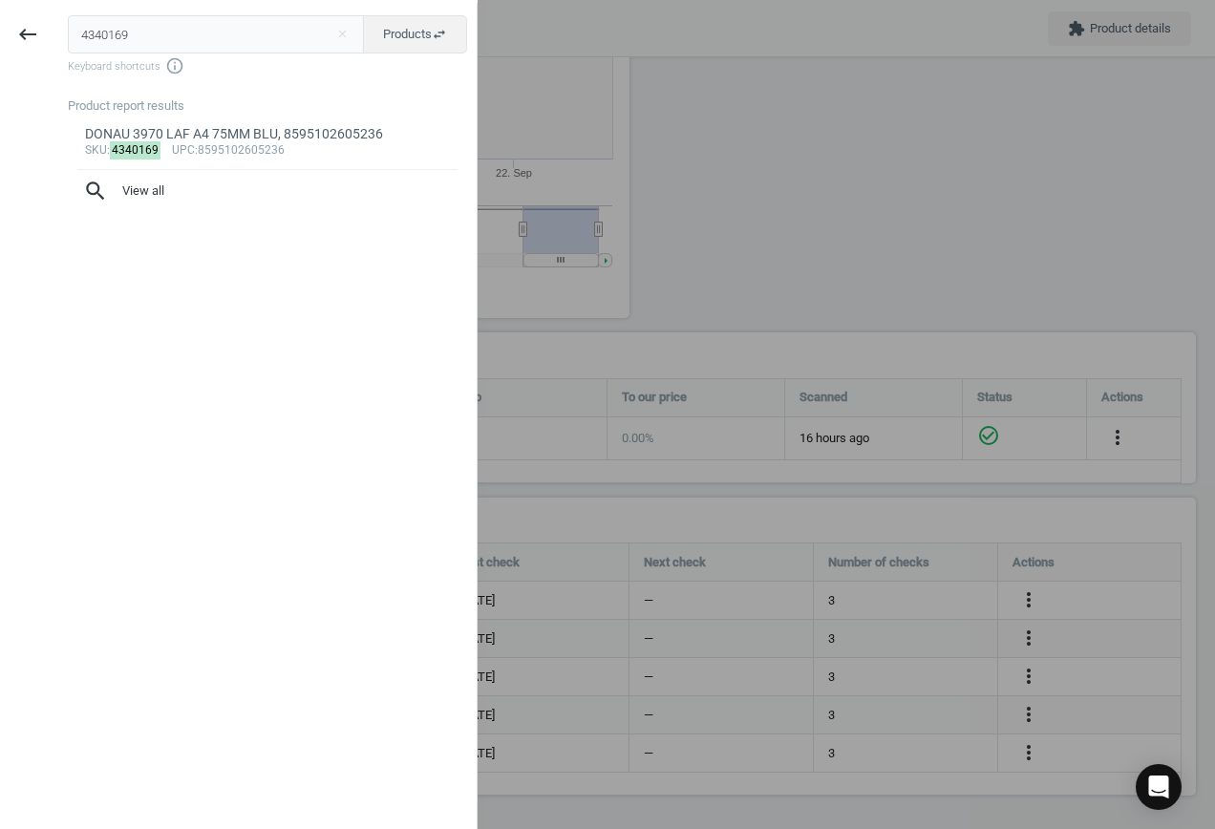
drag, startPoint x: 118, startPoint y: 34, endPoint x: -489, endPoint y: -8, distance: 608.1
click at [0, 0] on html "Group 2 Created with Sketch. ic/cloud_download/grey600 Created with Sketch. gra…" at bounding box center [607, 414] width 1215 height 829
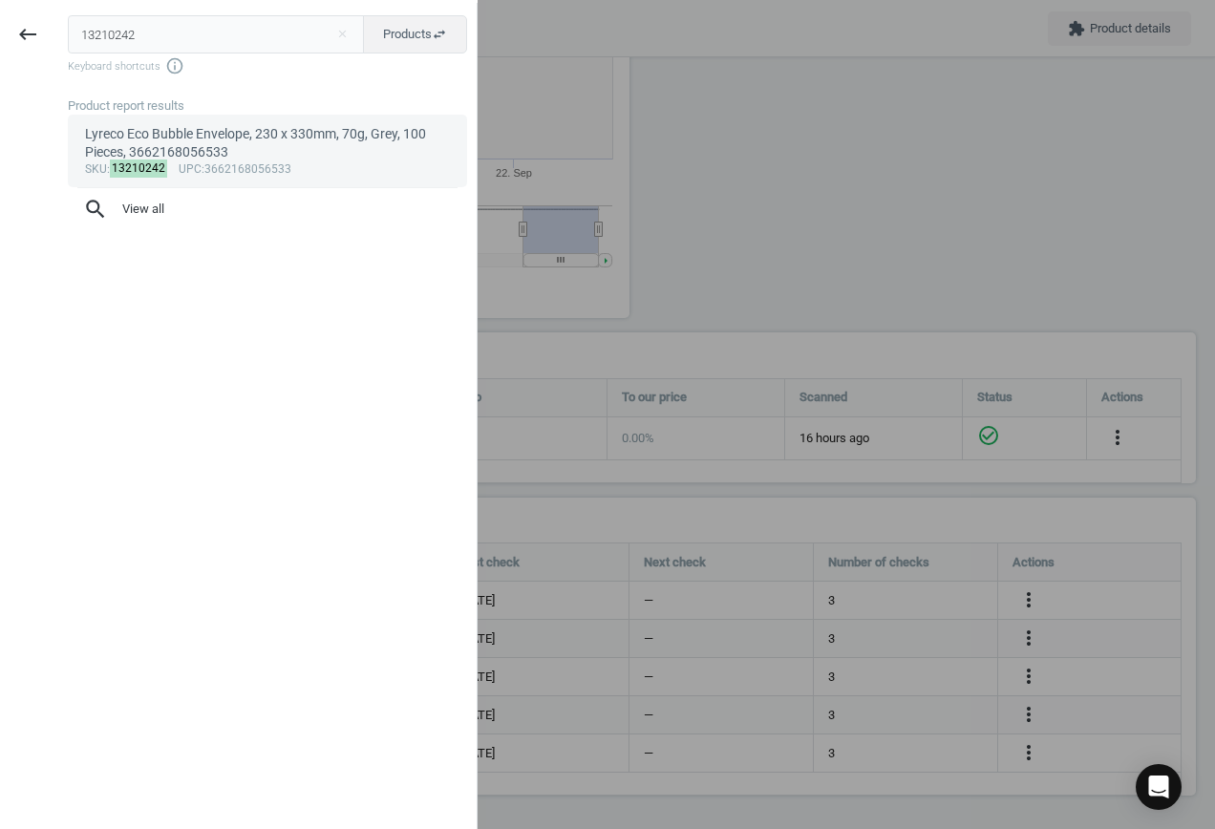
type input "13210242"
click at [236, 162] on div "sku : 13210242 upc :3662168056533" at bounding box center [268, 169] width 366 height 15
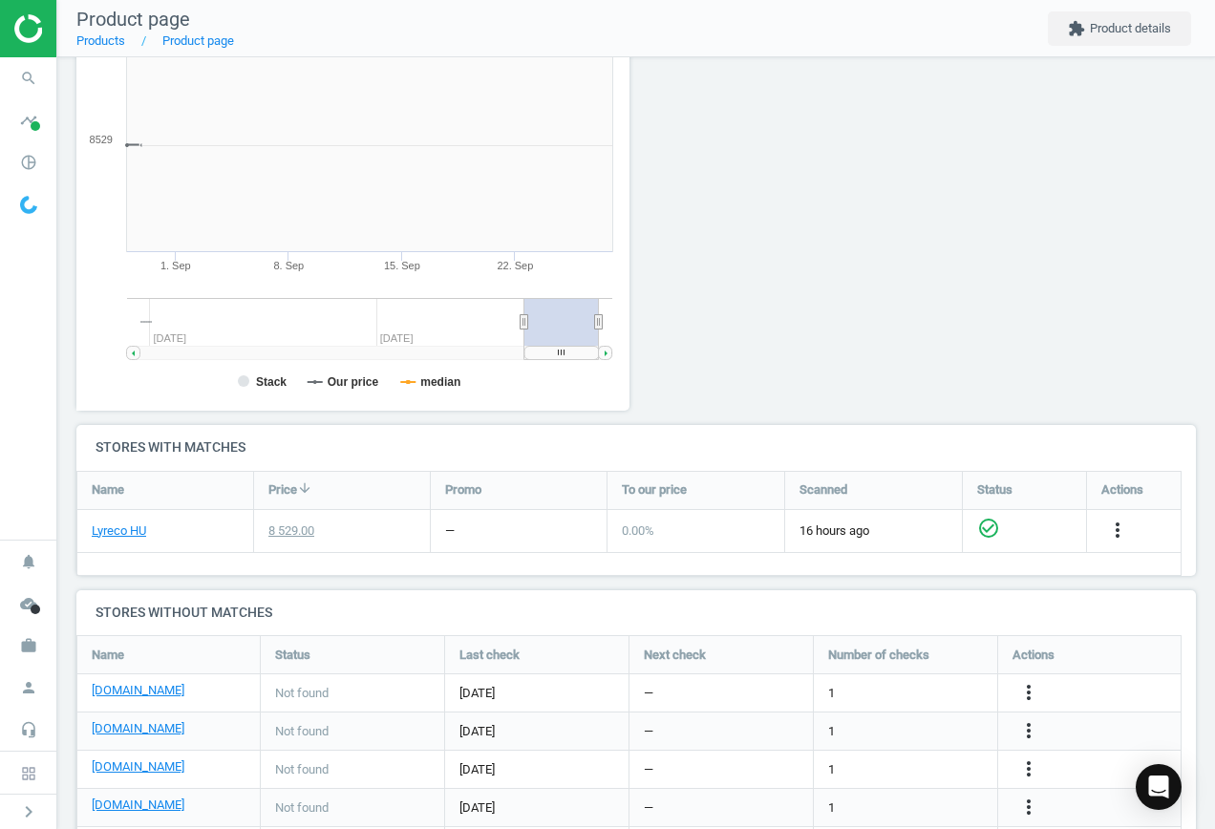
scroll to position [412, 575]
click at [1032, 696] on icon "more_vert" at bounding box center [1028, 692] width 23 height 23
click at [873, 685] on link "Edit URL/product option" at bounding box center [880, 693] width 262 height 30
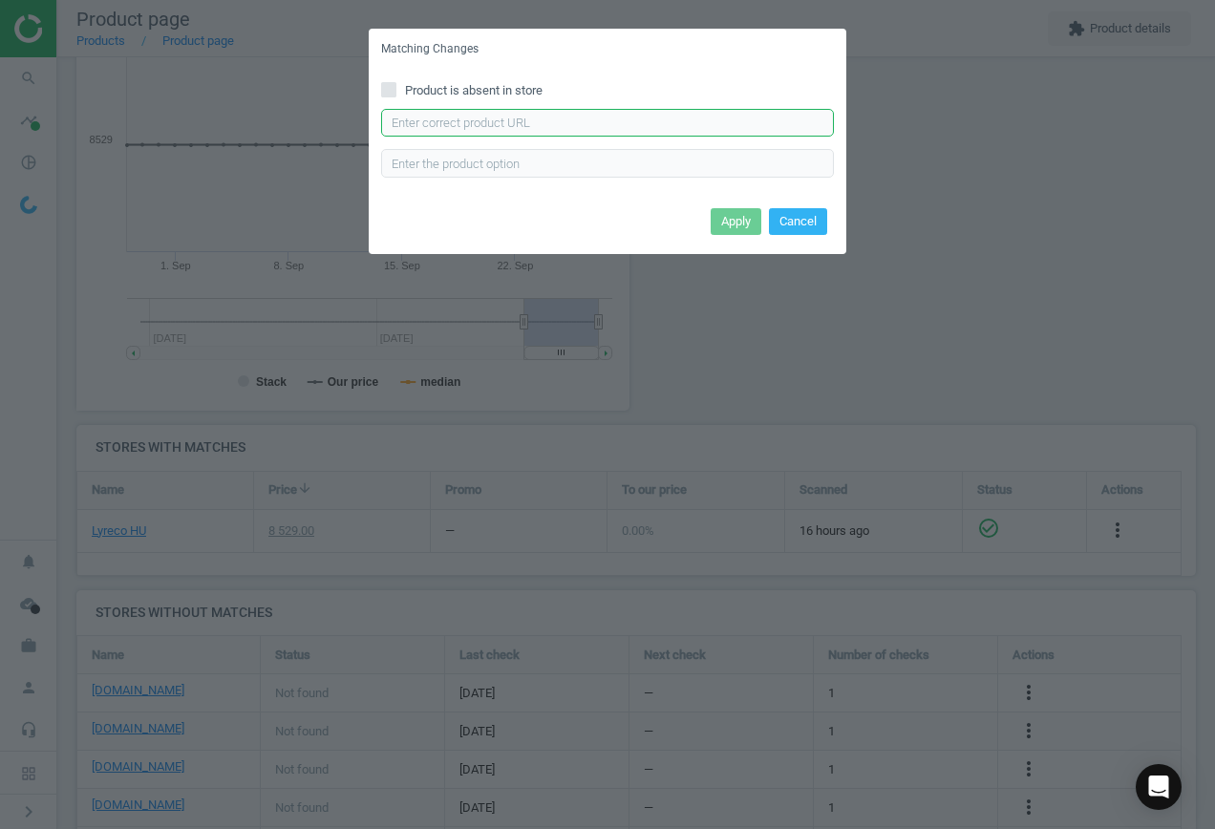
click at [470, 115] on input "text" at bounding box center [607, 123] width 453 height 29
paste input "[URL][DOMAIN_NAME]"
type input "[URL][DOMAIN_NAME]"
click at [743, 220] on button "Apply" at bounding box center [736, 221] width 51 height 27
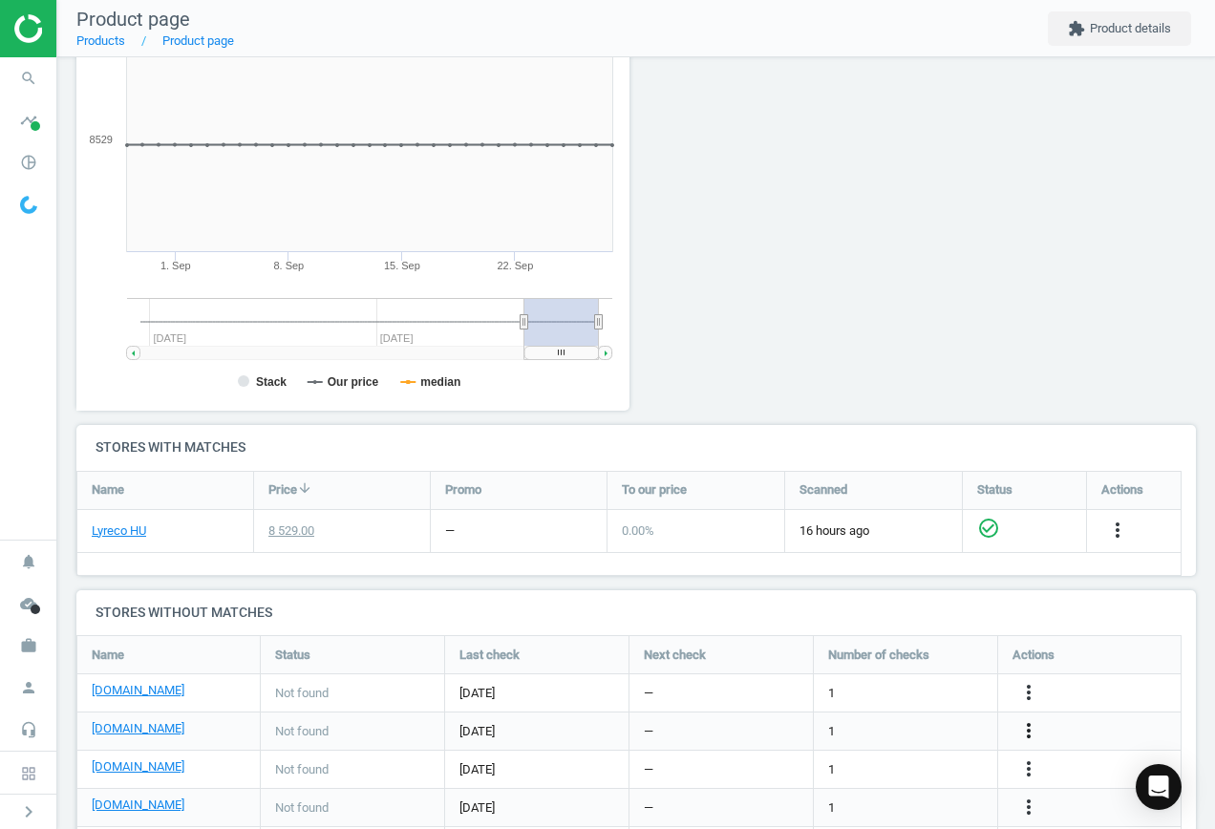
click at [1027, 734] on icon "more_vert" at bounding box center [1028, 730] width 23 height 23
click at [862, 731] on link "Edit URL/product option" at bounding box center [880, 732] width 262 height 30
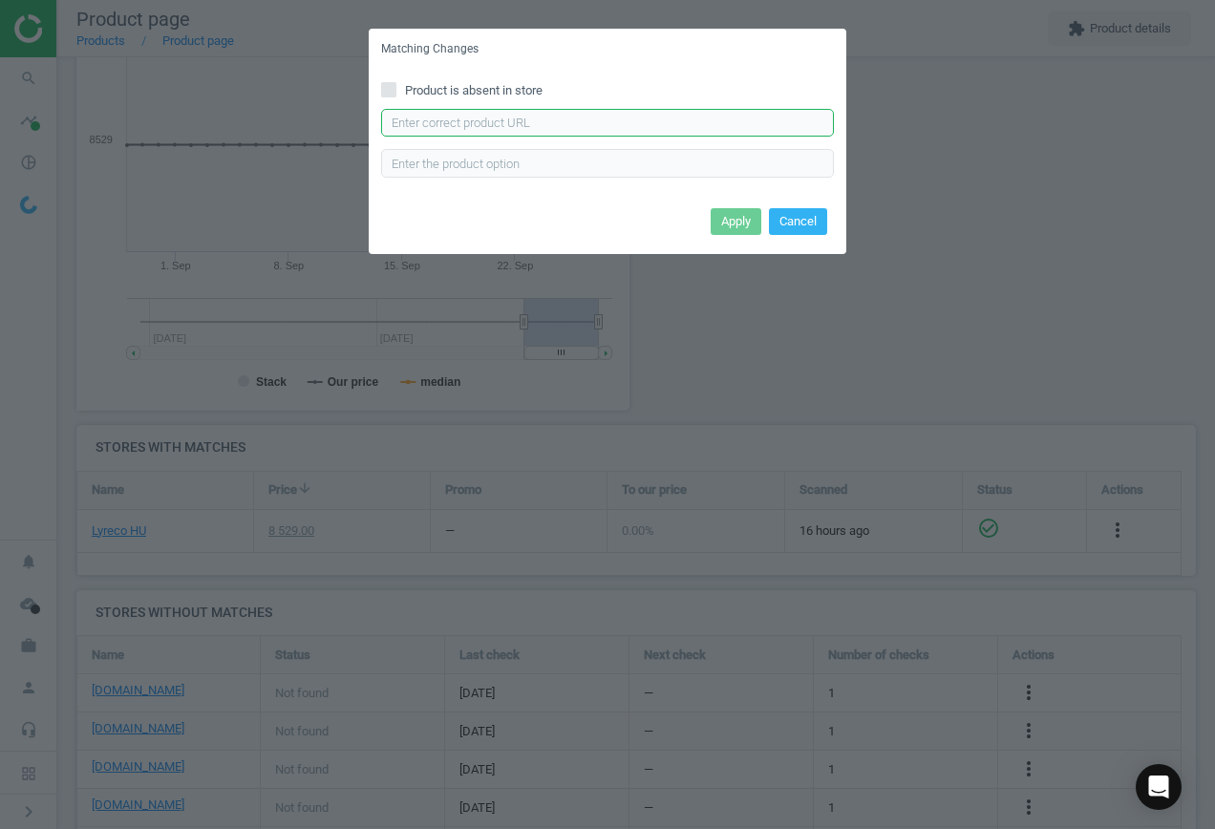
click at [512, 128] on input "text" at bounding box center [607, 123] width 453 height 29
paste input "[URL][DOMAIN_NAME][PERSON_NAME][PERSON_NAME]"
type input "[URL][DOMAIN_NAME][PERSON_NAME][PERSON_NAME]"
click at [730, 217] on button "Apply" at bounding box center [736, 221] width 51 height 27
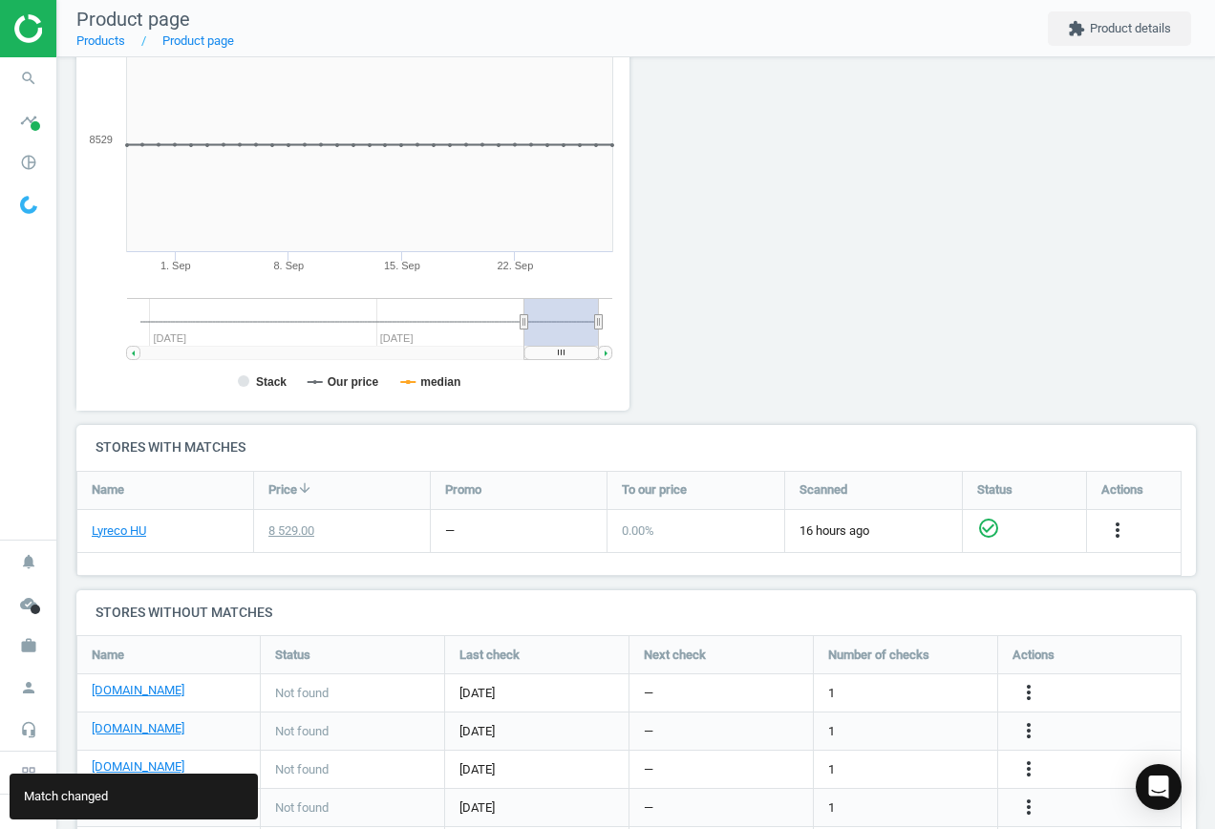
scroll to position [371, 0]
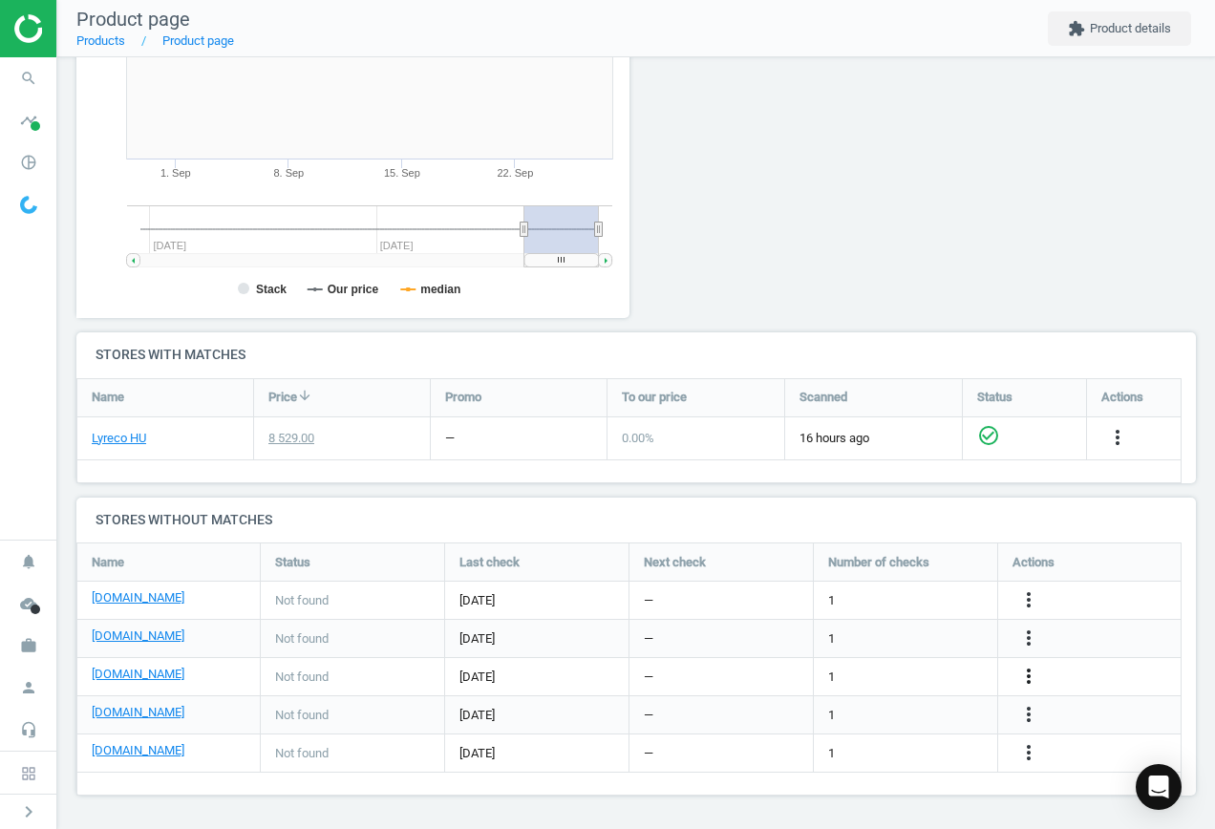
click at [1033, 677] on icon "more_vert" at bounding box center [1028, 676] width 23 height 23
click at [858, 678] on link "Edit URL/product option" at bounding box center [880, 677] width 262 height 30
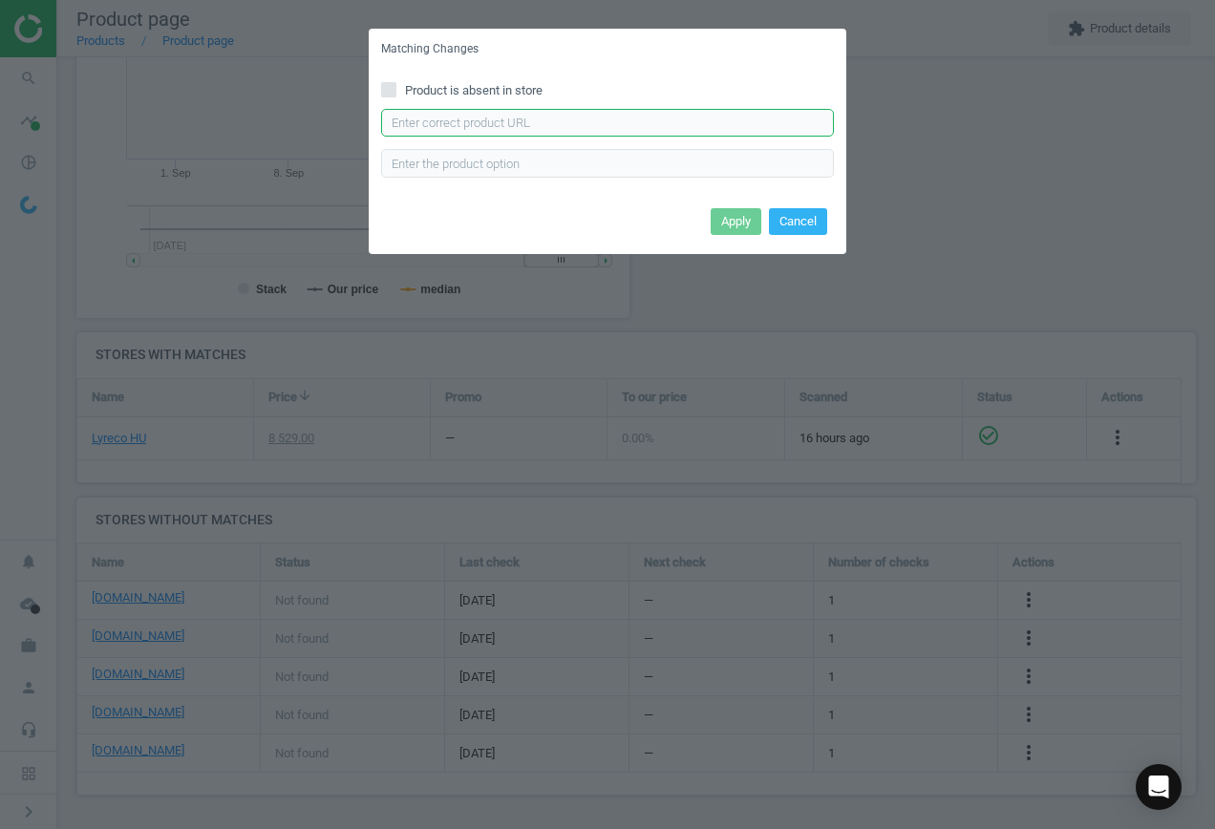
click at [663, 120] on input "text" at bounding box center [607, 123] width 453 height 29
paste input "[URL][DOMAIN_NAME][PERSON_NAME]"
type input "[URL][DOMAIN_NAME][PERSON_NAME]"
click at [727, 225] on button "Apply" at bounding box center [736, 221] width 51 height 27
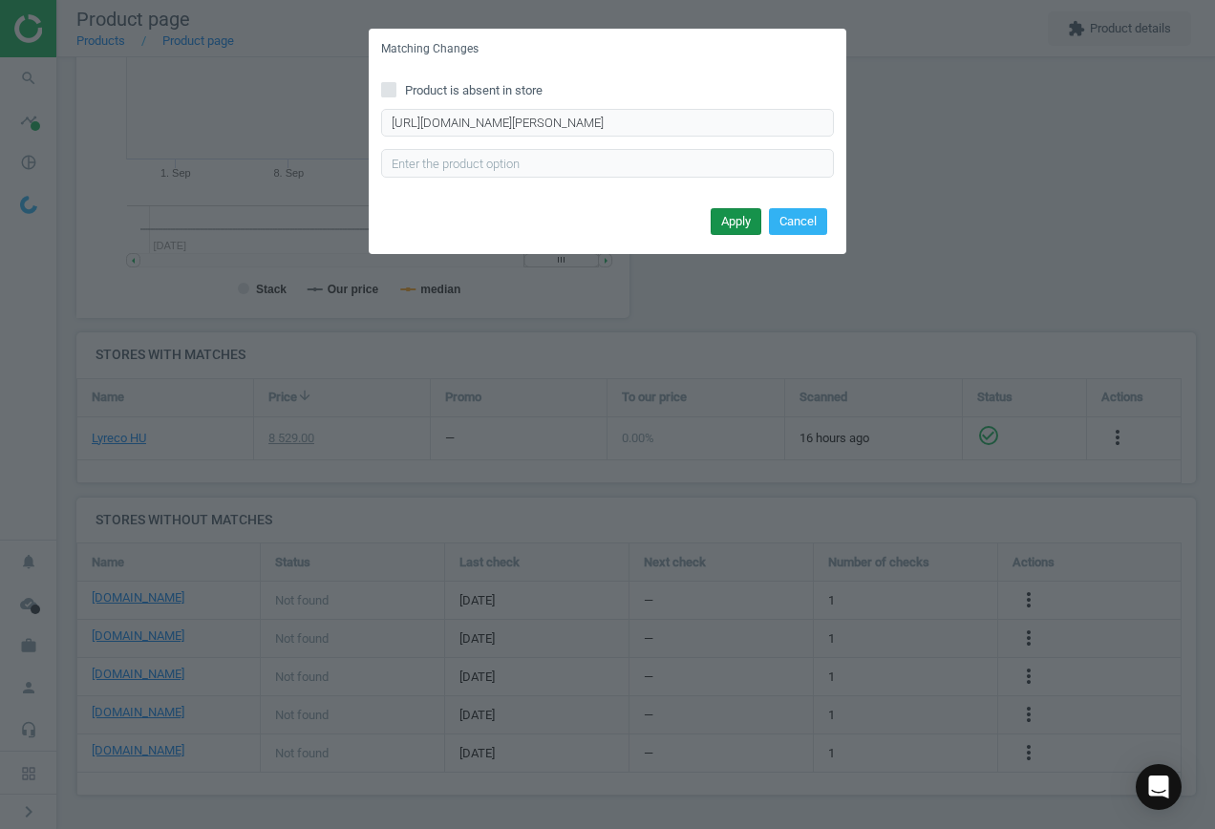
scroll to position [0, 0]
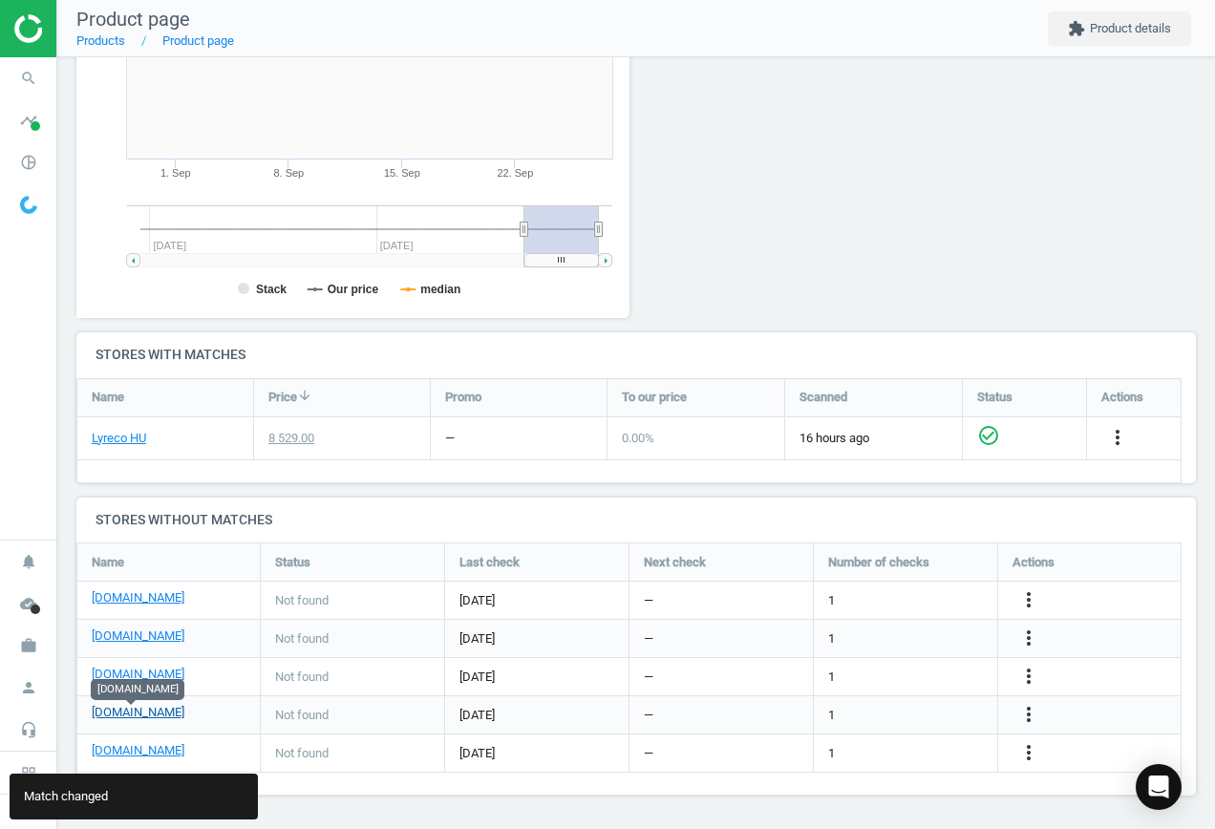
click at [148, 714] on link "[DOMAIN_NAME]" at bounding box center [138, 712] width 93 height 17
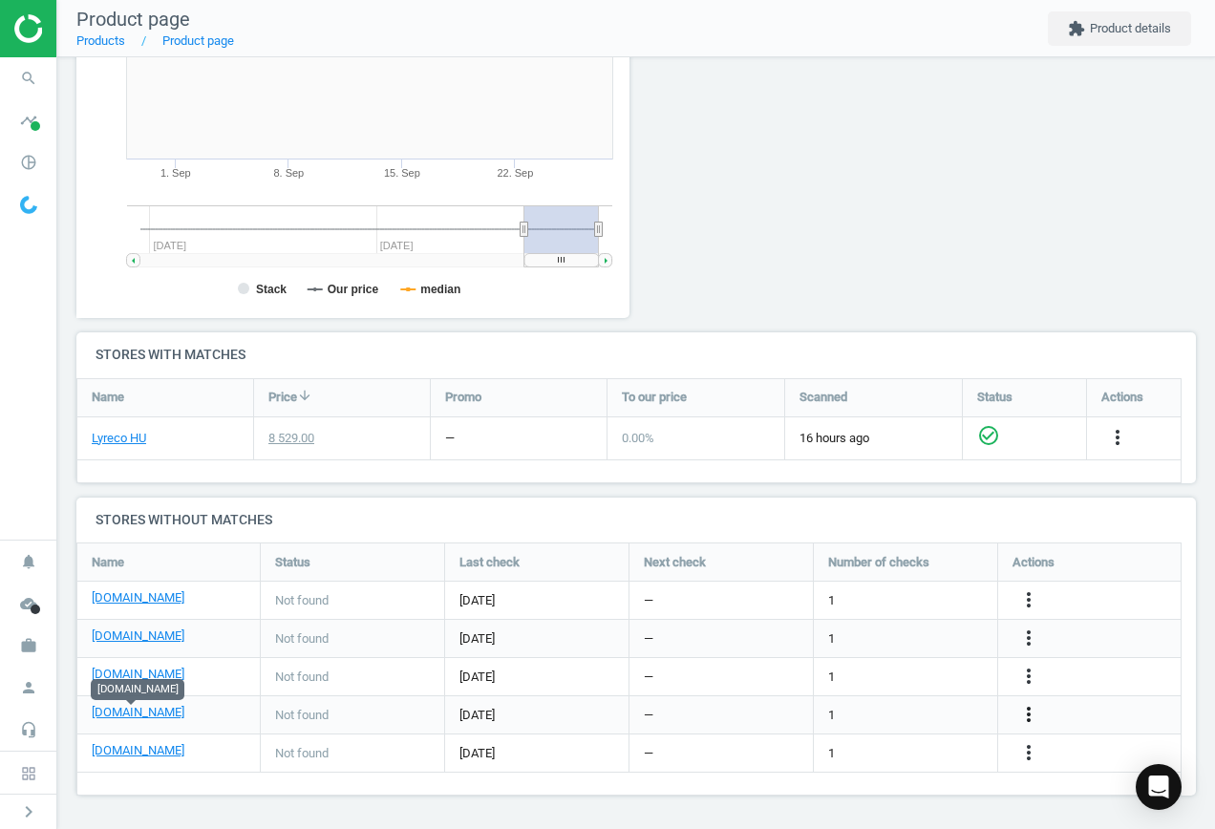
click at [1027, 713] on icon "more_vert" at bounding box center [1028, 714] width 23 height 23
click at [903, 717] on link "Edit URL/product option" at bounding box center [880, 715] width 262 height 30
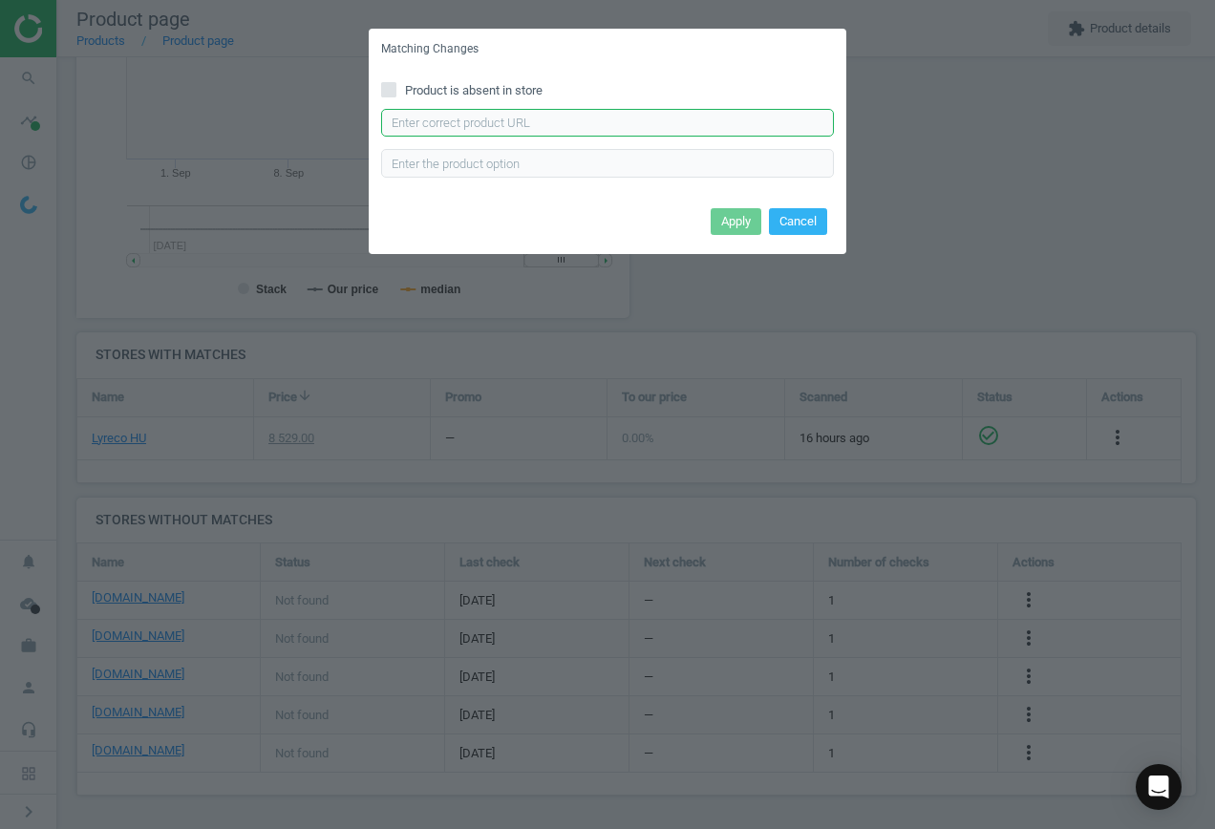
click at [623, 120] on input "text" at bounding box center [607, 123] width 453 height 29
paste input "[URL][DOMAIN_NAME]"
type input "[URL][DOMAIN_NAME]"
click at [725, 219] on button "Apply" at bounding box center [736, 221] width 51 height 27
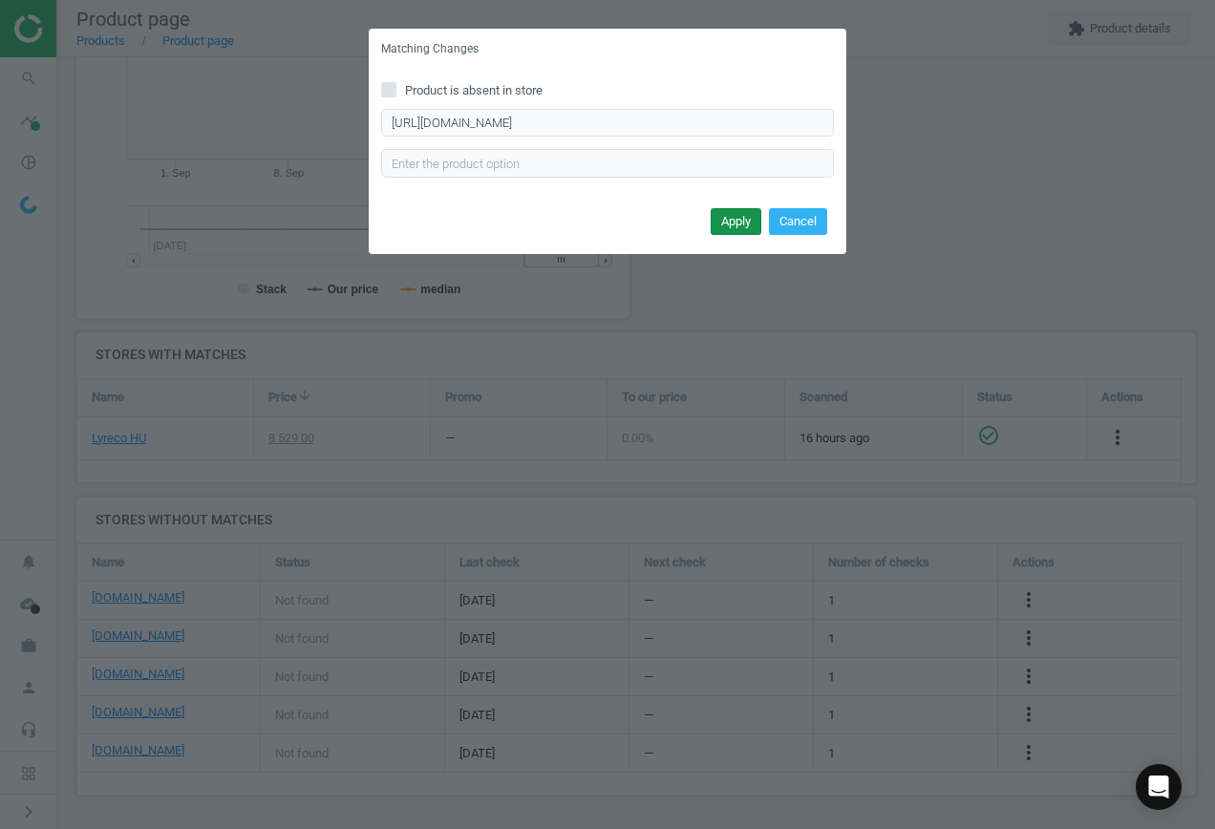
scroll to position [0, 0]
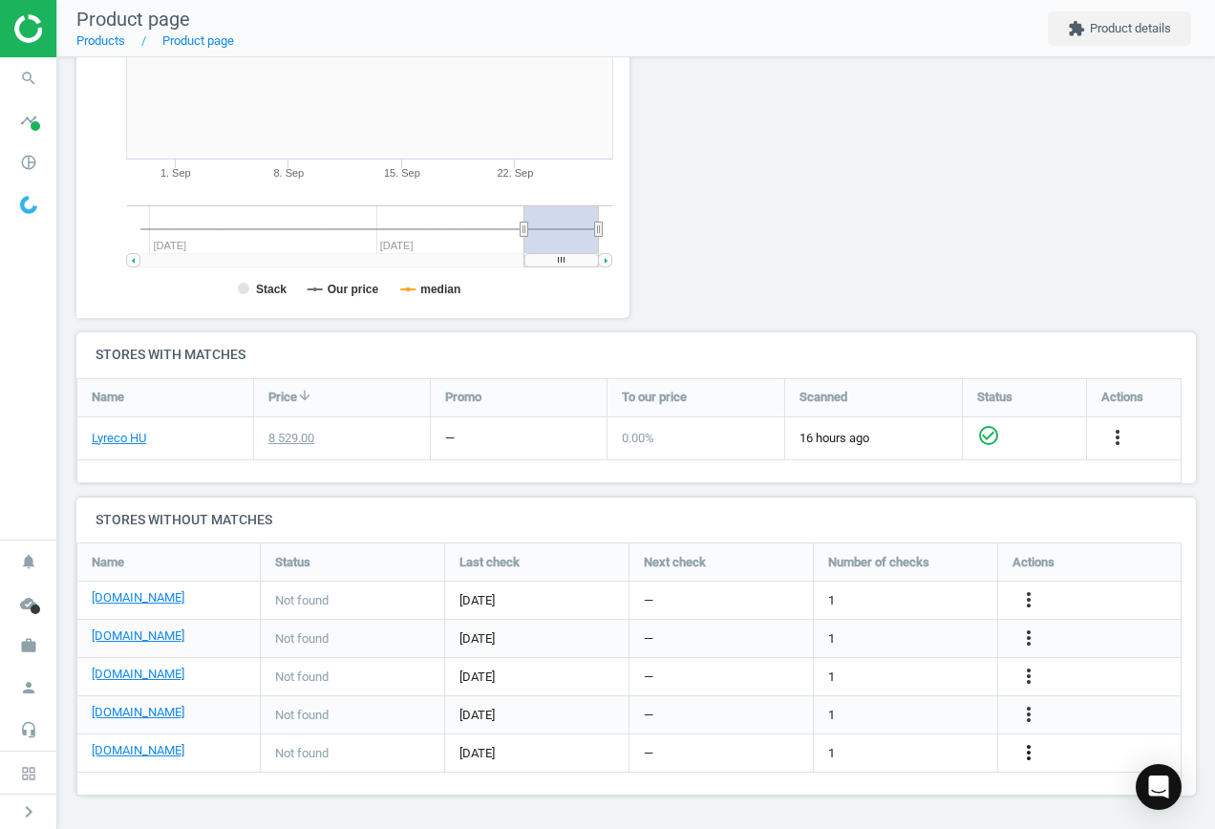
click at [1027, 751] on icon "more_vert" at bounding box center [1028, 752] width 23 height 23
click at [902, 742] on link "Edit URL/product option" at bounding box center [880, 754] width 262 height 30
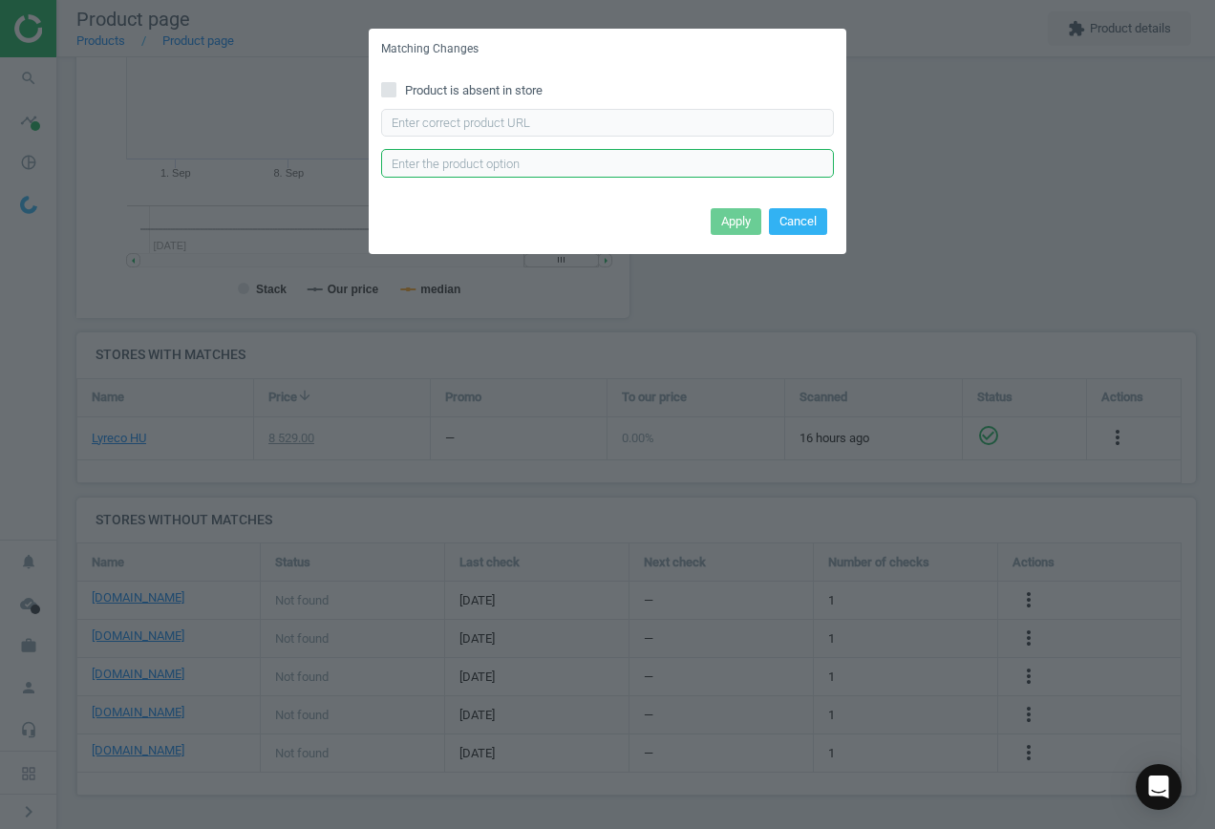
click at [592, 158] on input "text" at bounding box center [607, 163] width 453 height 29
paste input "[URL][DOMAIN_NAME]"
type input "[URL][DOMAIN_NAME]"
click at [642, 119] on input "text" at bounding box center [607, 123] width 453 height 29
paste input "[URL][DOMAIN_NAME]"
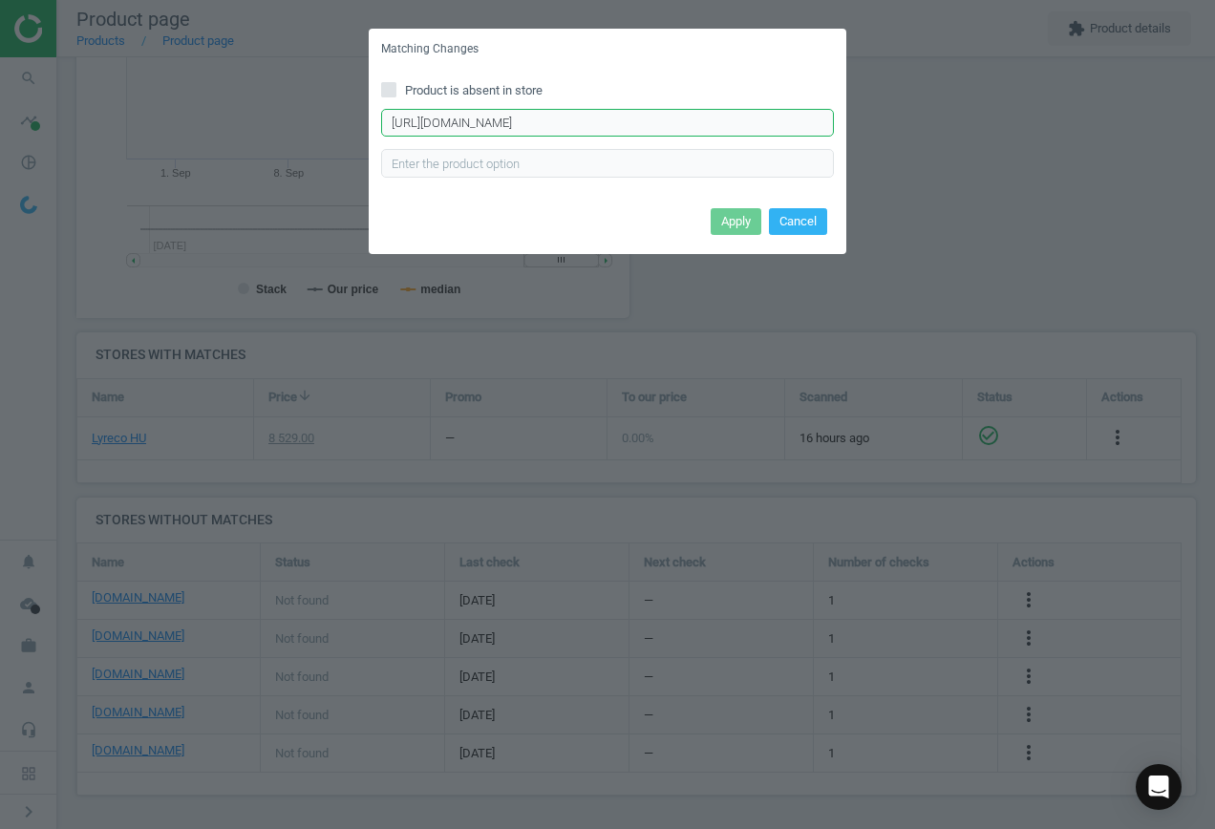
scroll to position [0, 245]
type input "[URL][DOMAIN_NAME]"
click at [726, 227] on button "Apply" at bounding box center [736, 221] width 51 height 27
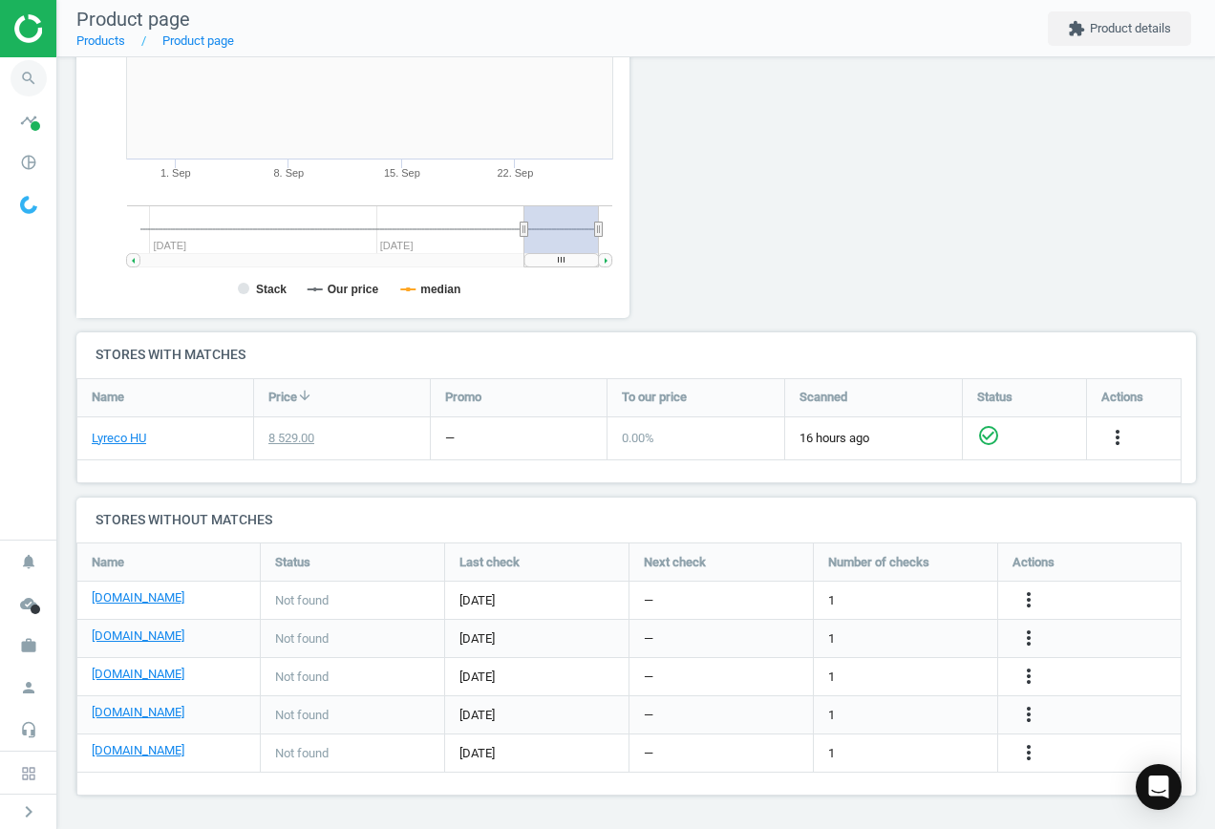
click at [24, 82] on icon "search" at bounding box center [29, 78] width 36 height 36
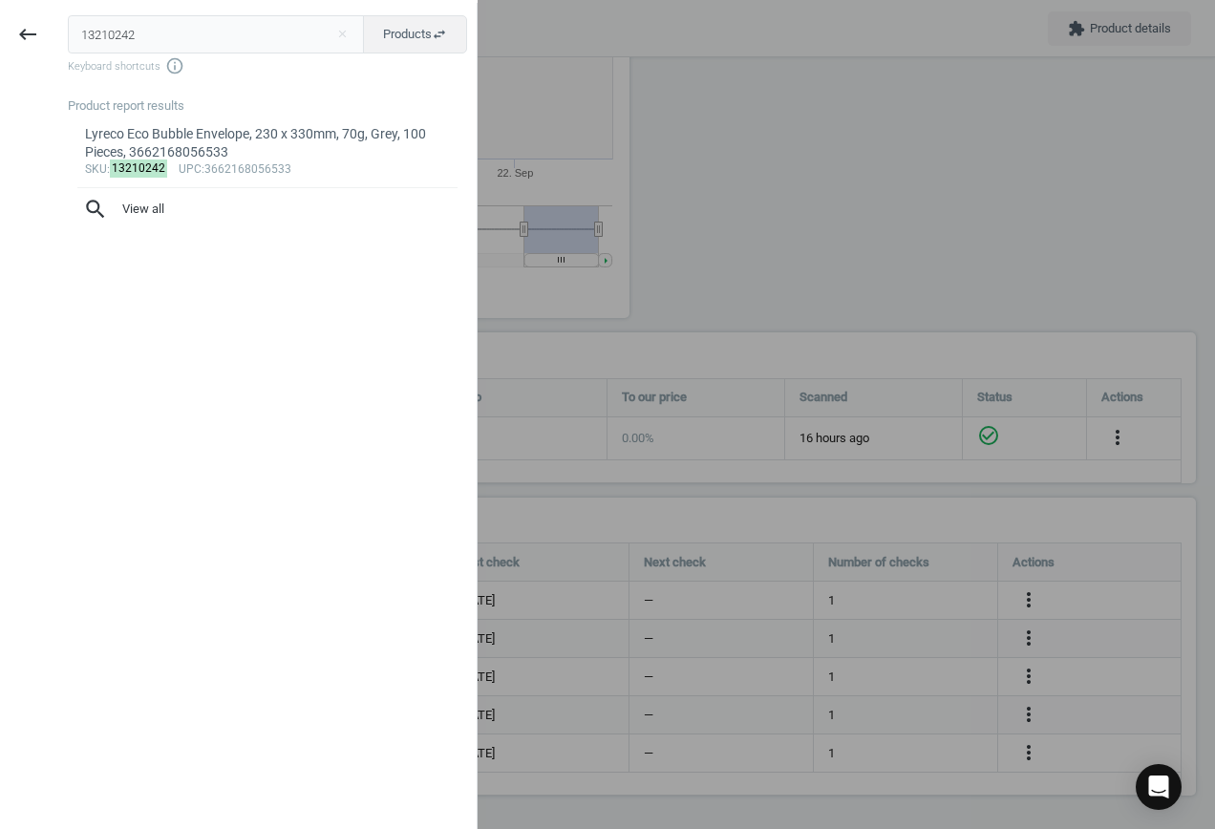
drag, startPoint x: 169, startPoint y: 35, endPoint x: -316, endPoint y: 16, distance: 485.7
click at [0, 16] on html "Group 2 Created with Sketch. ic/cloud_download/grey600 Created with Sketch. gra…" at bounding box center [607, 414] width 1215 height 829
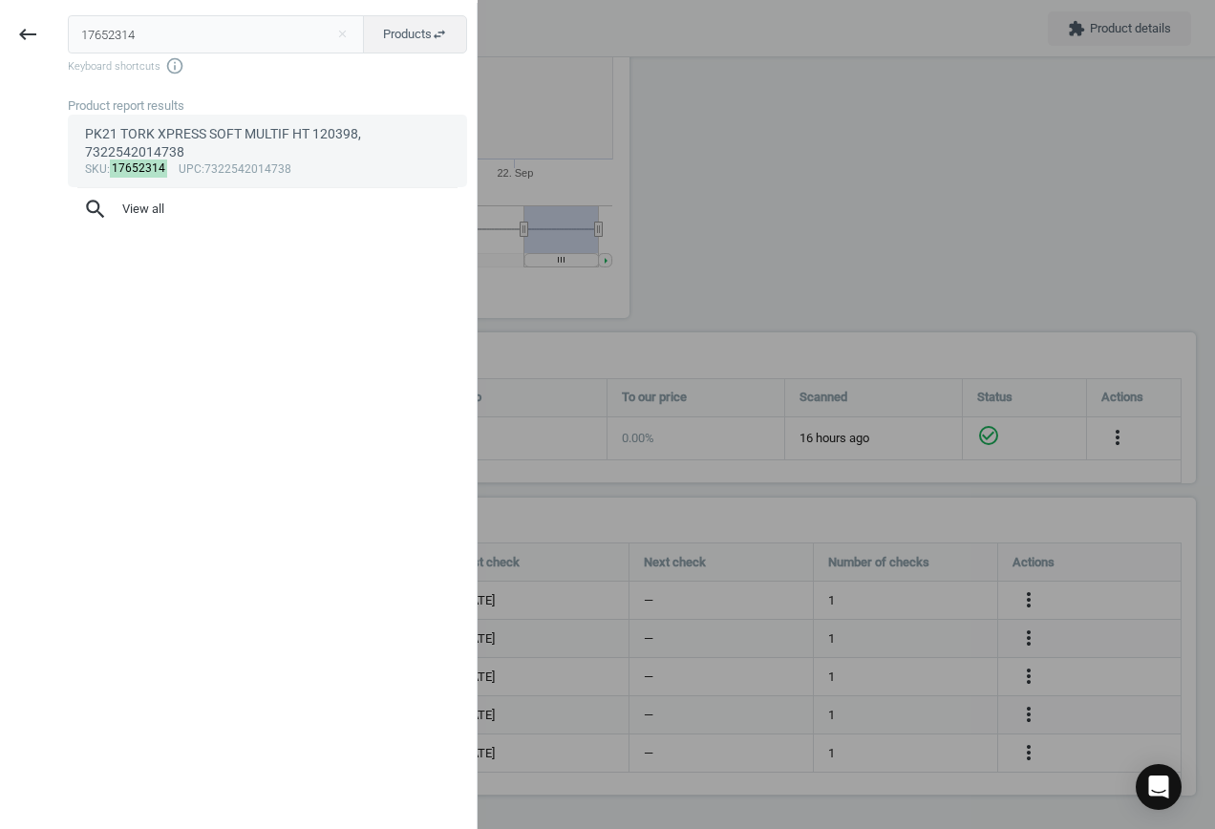
type input "17652314"
click at [219, 134] on div "PK21 TORK XPRESS SOFT MULTIF HT 120398, 7322542014738" at bounding box center [268, 143] width 366 height 37
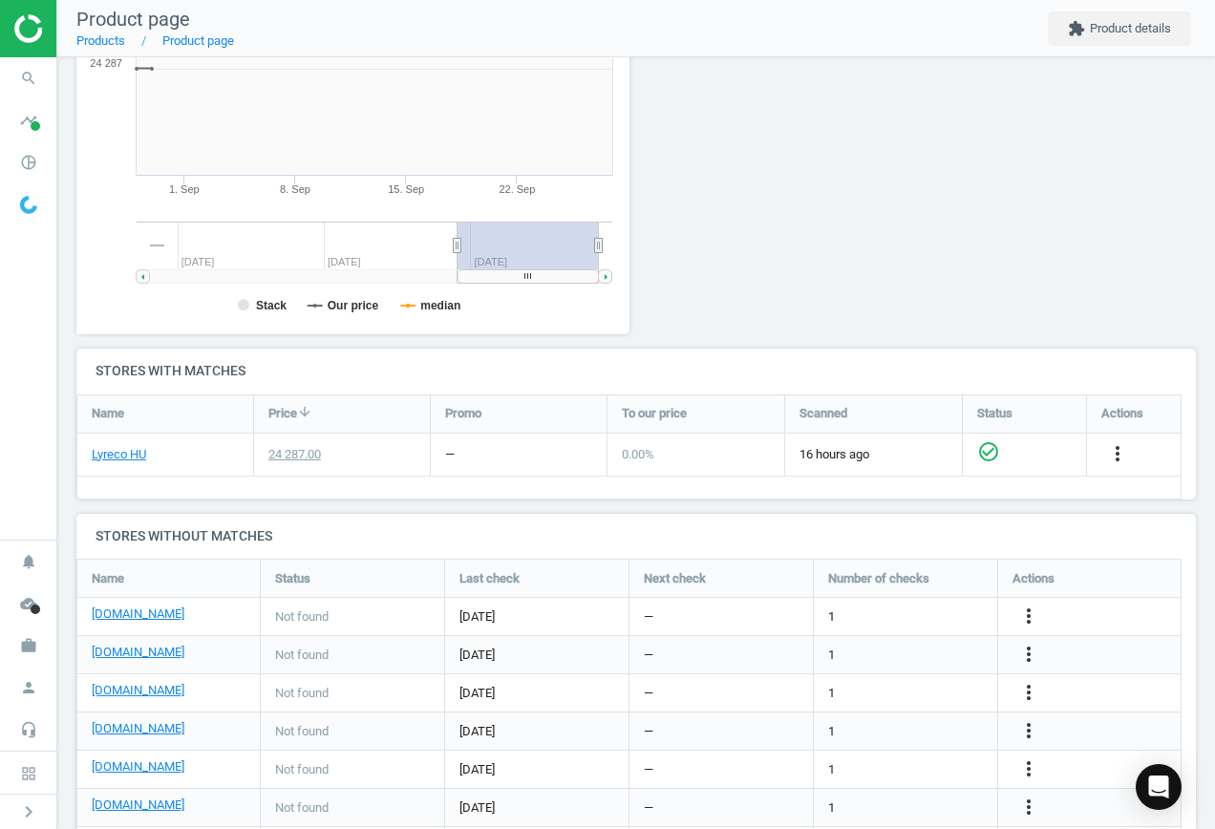
scroll to position [412, 575]
click at [1028, 617] on icon "more_vert" at bounding box center [1028, 616] width 23 height 23
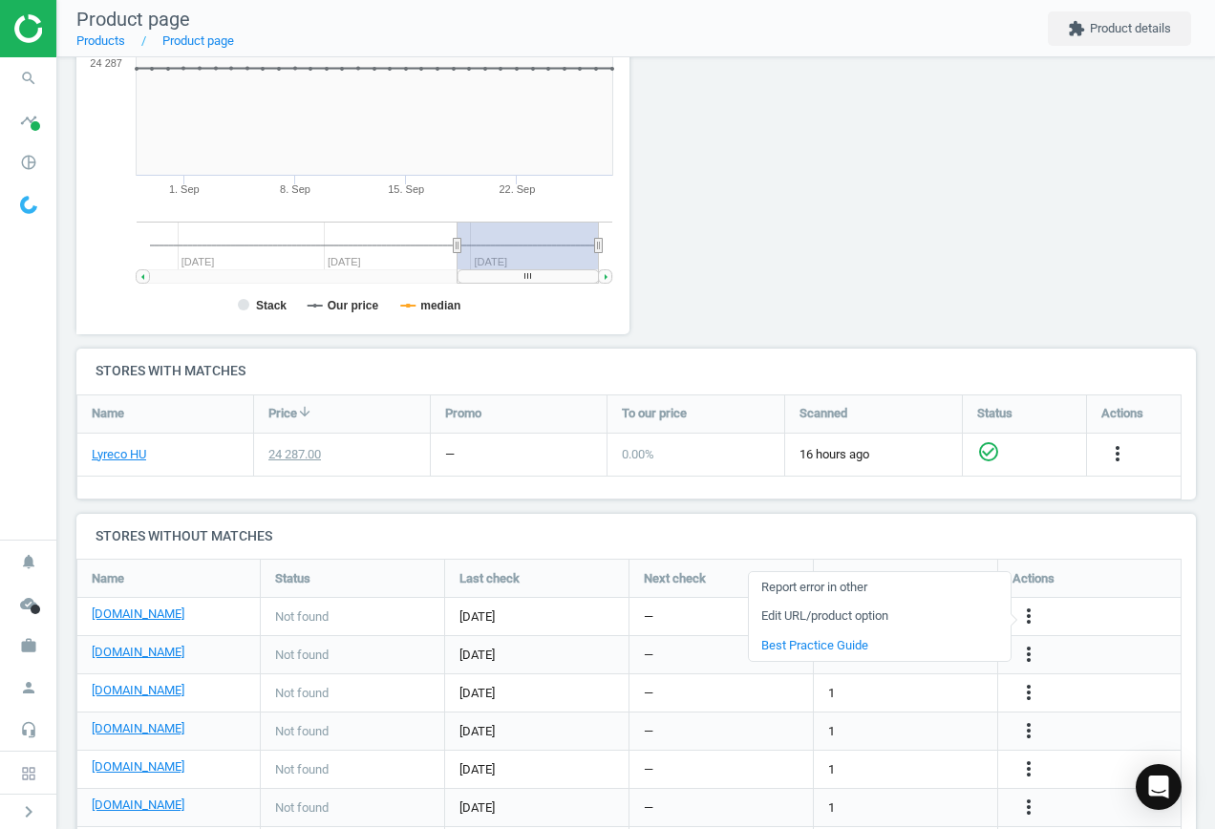
click at [842, 615] on link "Edit URL/product option" at bounding box center [880, 617] width 262 height 30
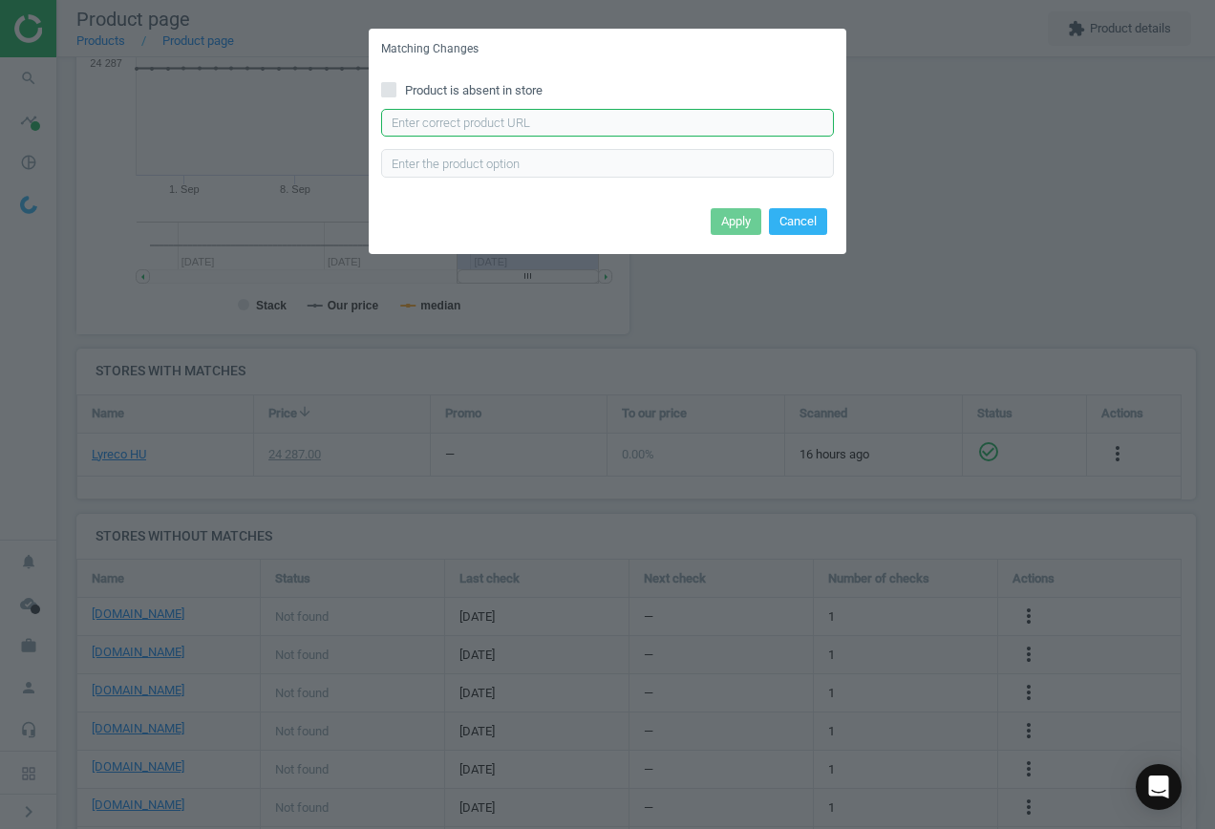
click at [540, 118] on input "text" at bounding box center [607, 123] width 453 height 29
paste input "[URL][DOMAIN_NAME][PERSON_NAME]"
type input "[URL][DOMAIN_NAME][PERSON_NAME]"
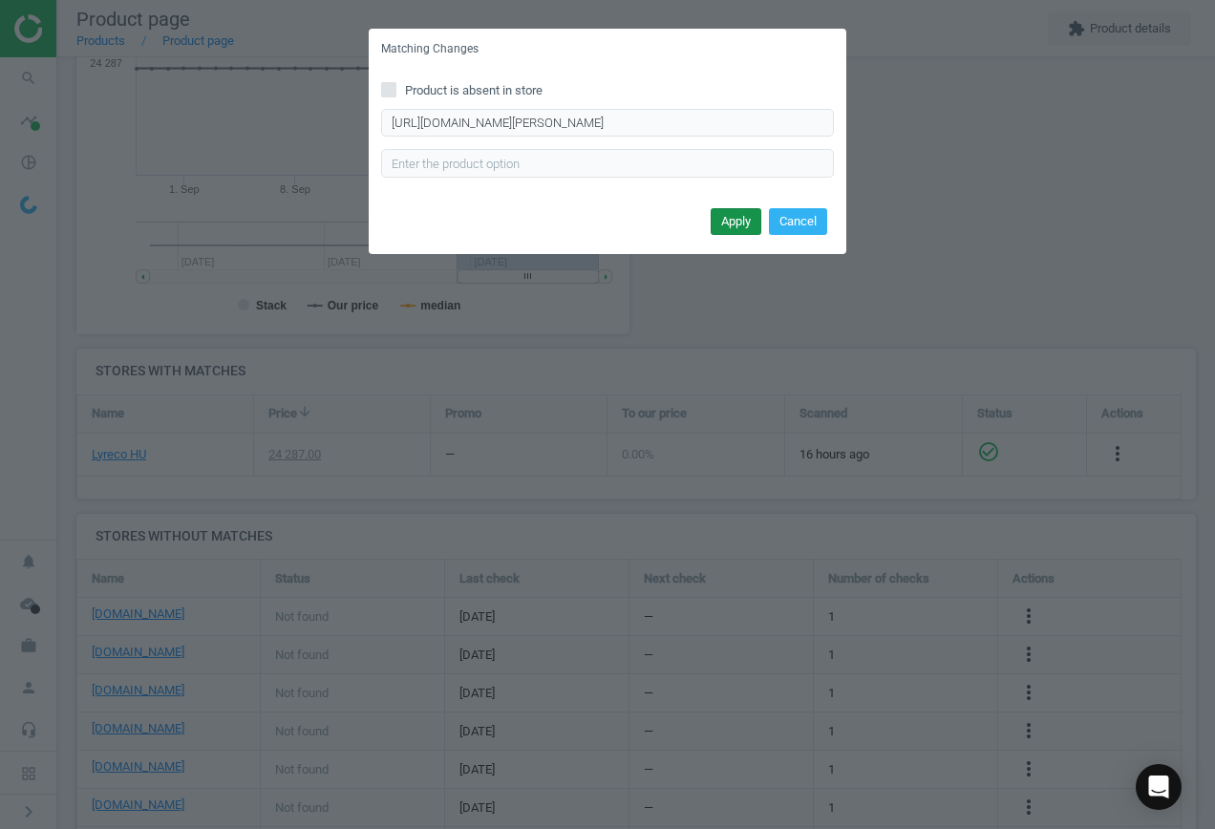
click at [744, 212] on button "Apply" at bounding box center [736, 221] width 51 height 27
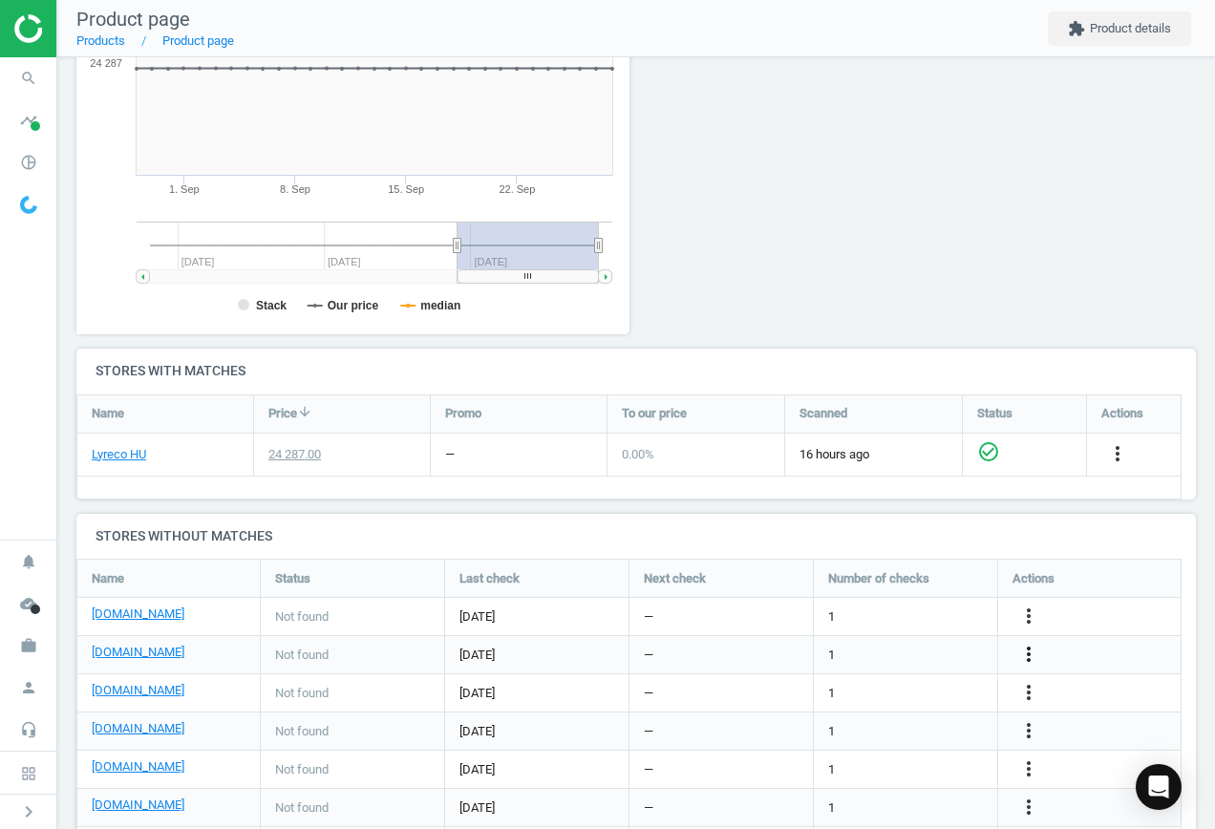
click at [1032, 656] on icon "more_vert" at bounding box center [1028, 654] width 23 height 23
click at [827, 650] on link "Edit URL/product option" at bounding box center [880, 655] width 262 height 30
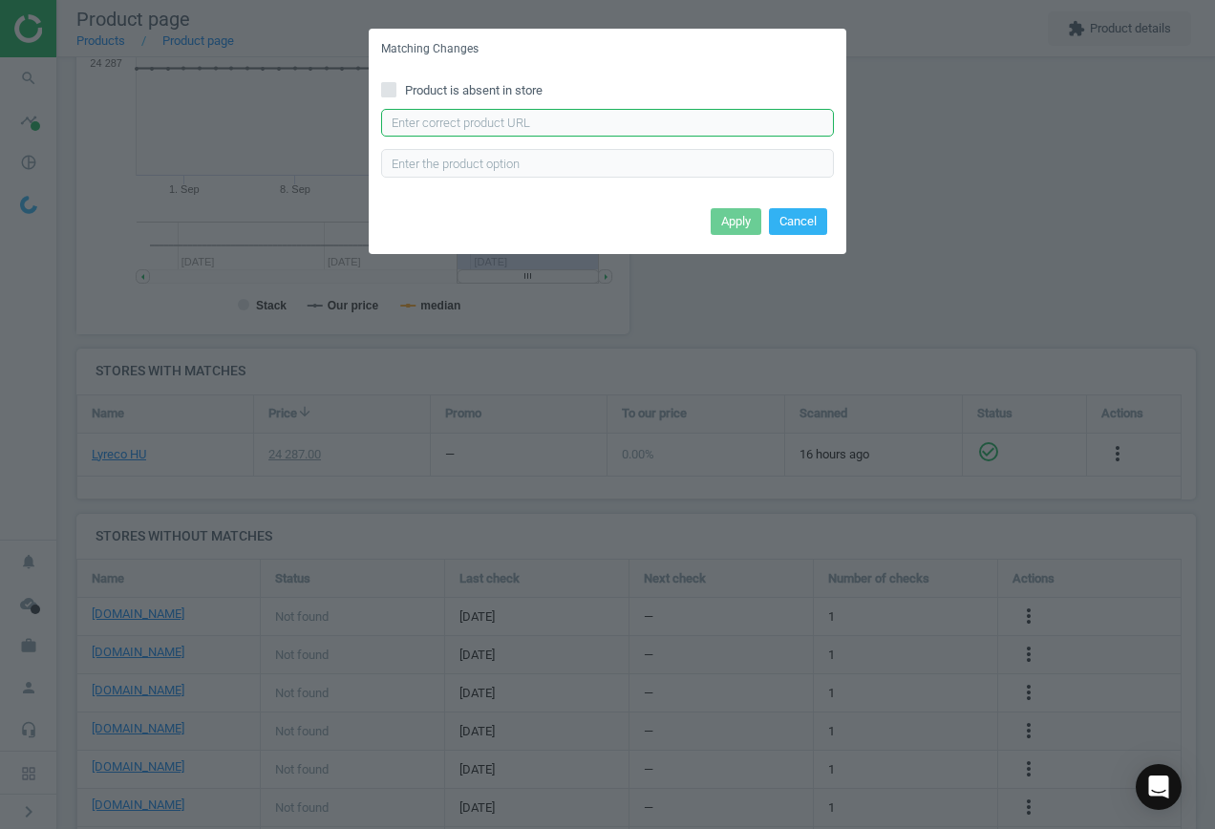
click at [538, 118] on input "text" at bounding box center [607, 123] width 453 height 29
paste input "[URL][DOMAIN_NAME][PERSON_NAME]"
type input "[URL][DOMAIN_NAME][PERSON_NAME]"
click at [727, 219] on button "Apply" at bounding box center [736, 221] width 51 height 27
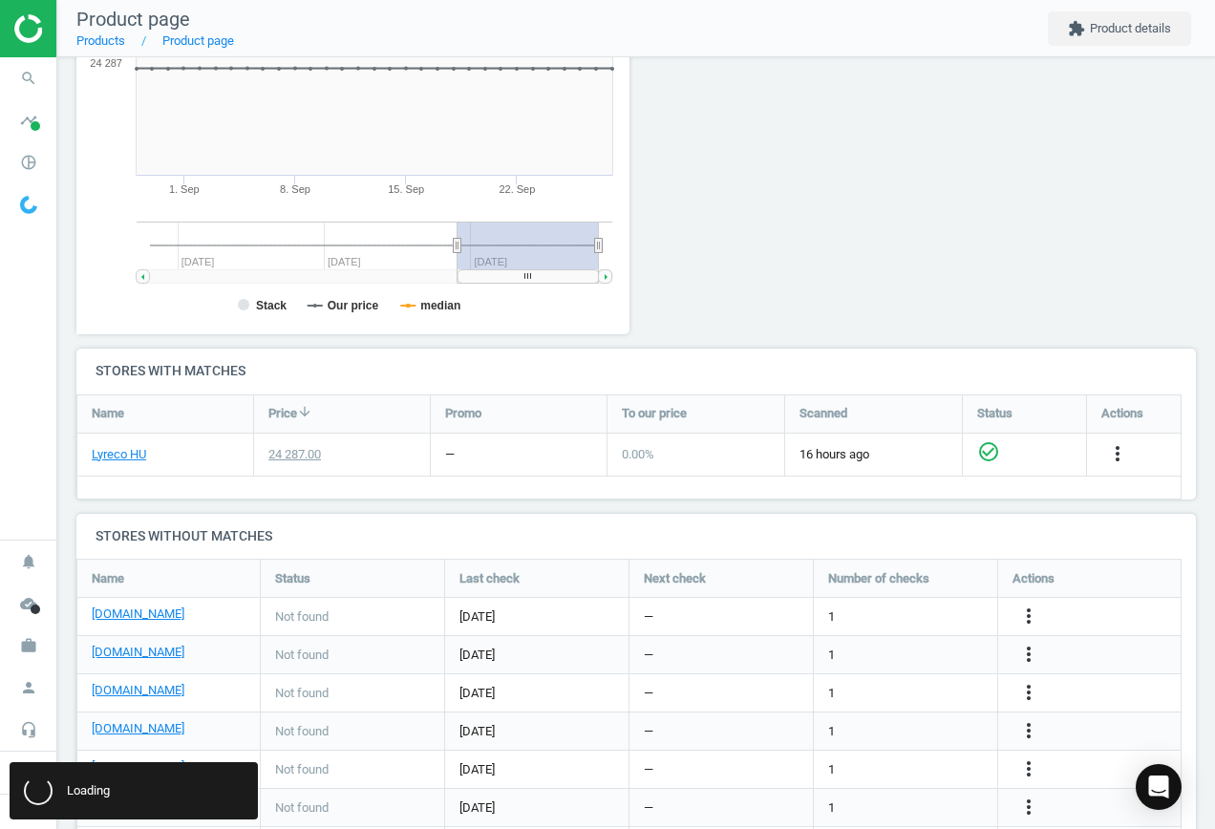
scroll to position [0, 0]
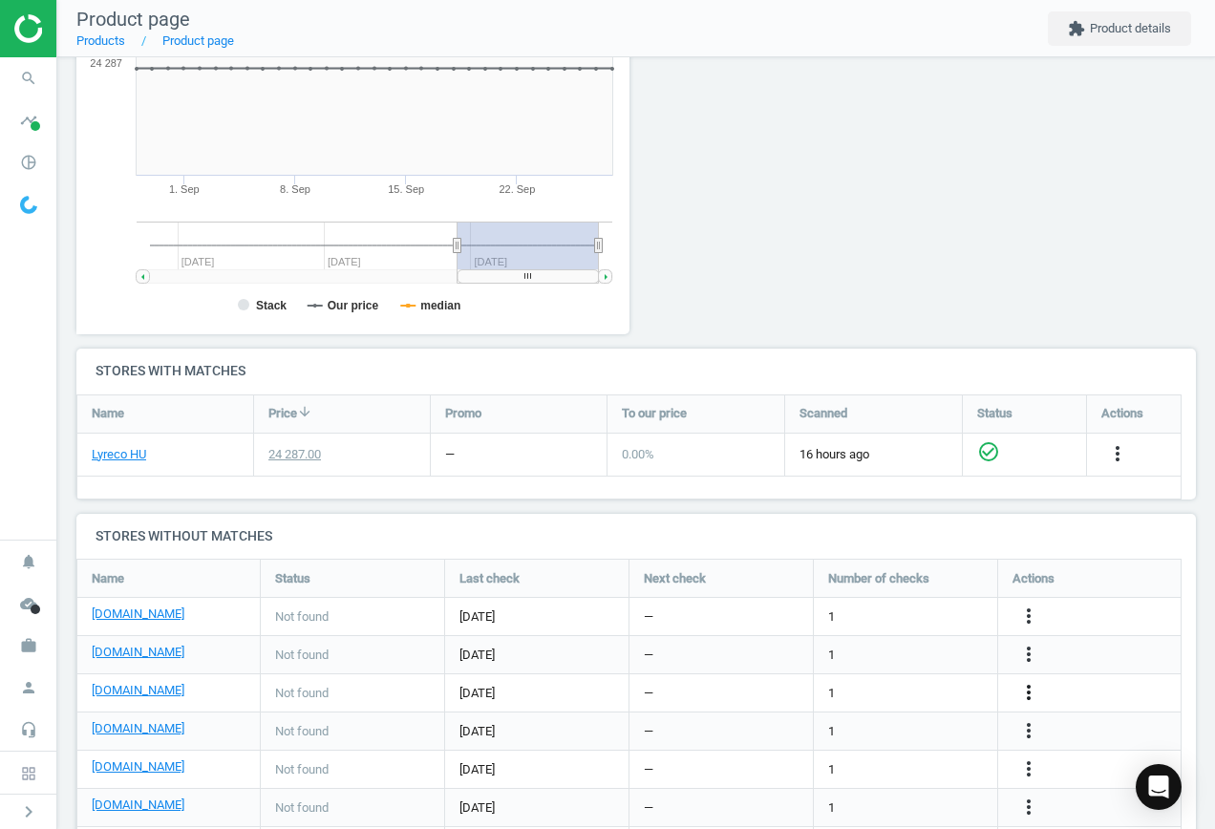
click at [1028, 690] on icon "more_vert" at bounding box center [1028, 692] width 23 height 23
click at [904, 684] on link "Edit URL/product option" at bounding box center [880, 693] width 262 height 30
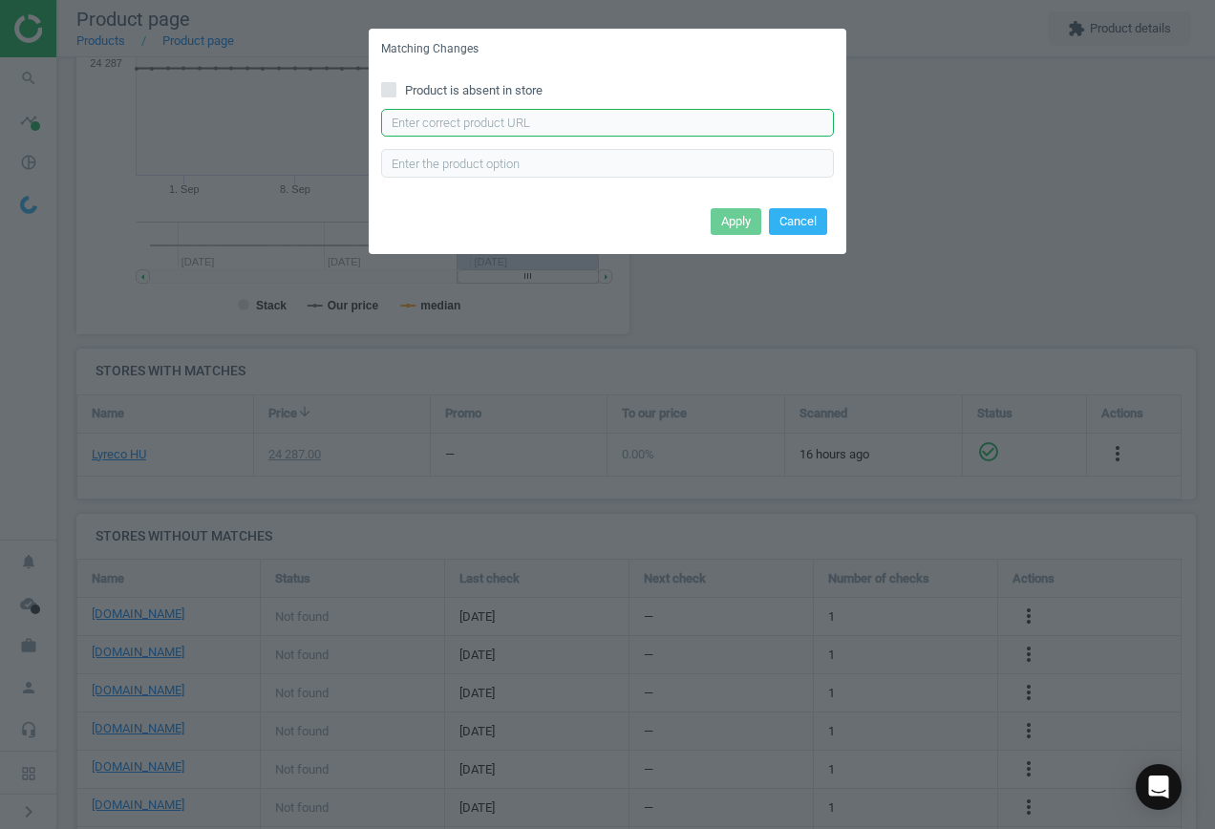
click at [549, 118] on input "text" at bounding box center [607, 123] width 453 height 29
paste input "[URL][DOMAIN_NAME]"
type input "[URL][DOMAIN_NAME]"
click at [726, 216] on button "Apply" at bounding box center [736, 221] width 51 height 27
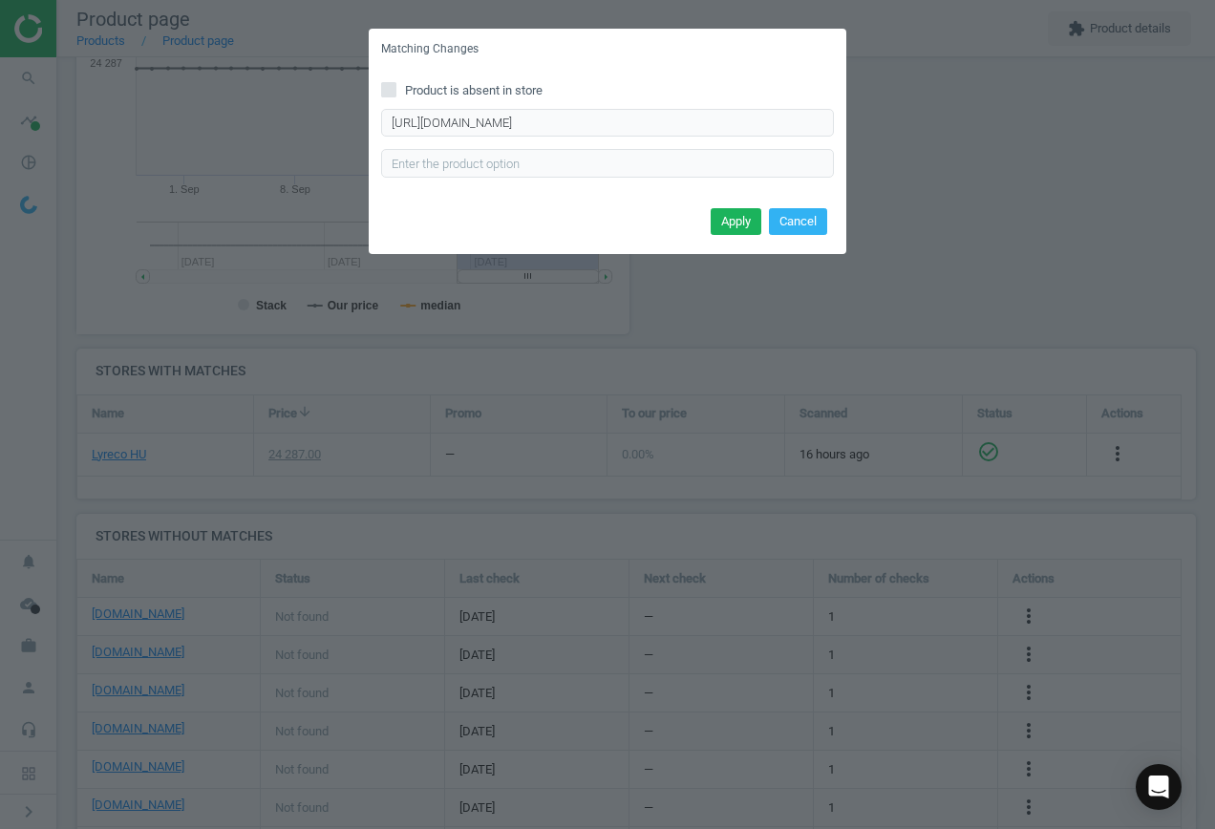
scroll to position [0, 0]
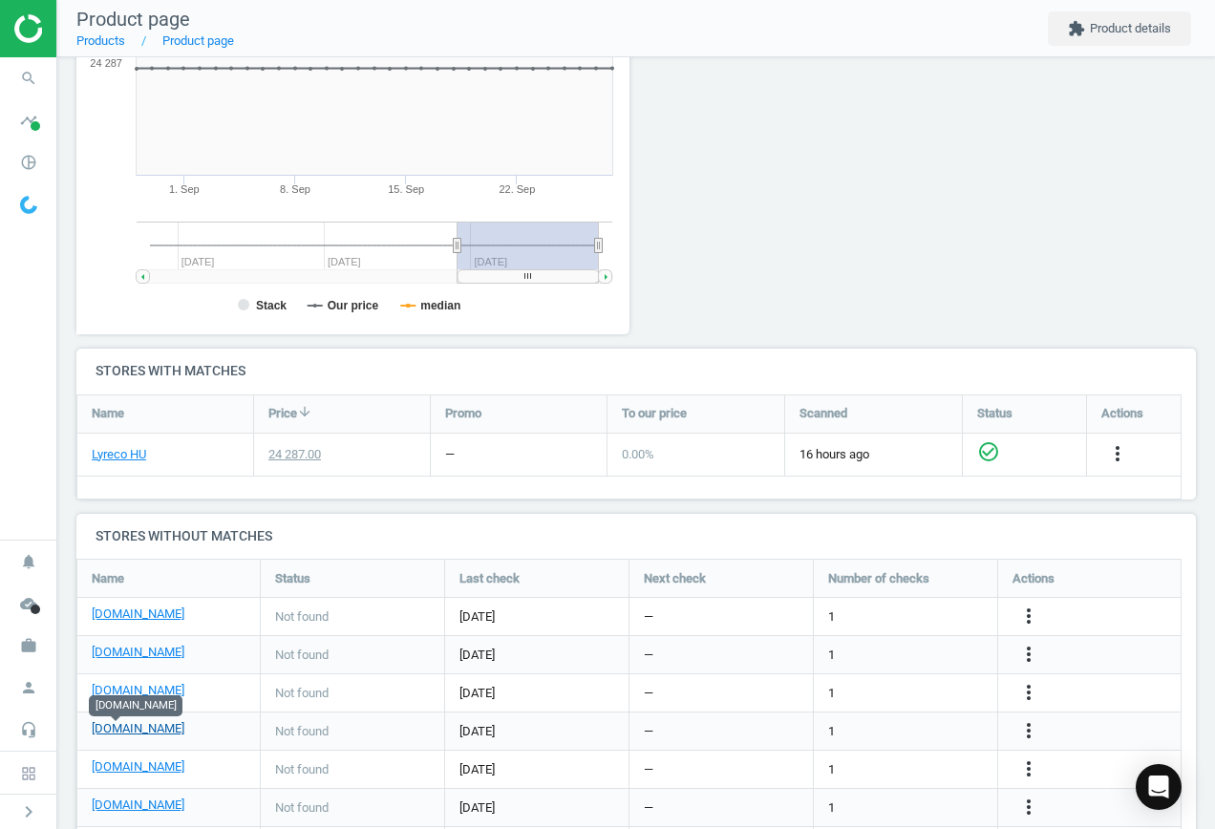
click at [122, 727] on link "[DOMAIN_NAME]" at bounding box center [138, 728] width 93 height 17
click at [1031, 727] on icon "more_vert" at bounding box center [1028, 730] width 23 height 23
click at [889, 726] on link "Edit URL/product option" at bounding box center [880, 732] width 262 height 30
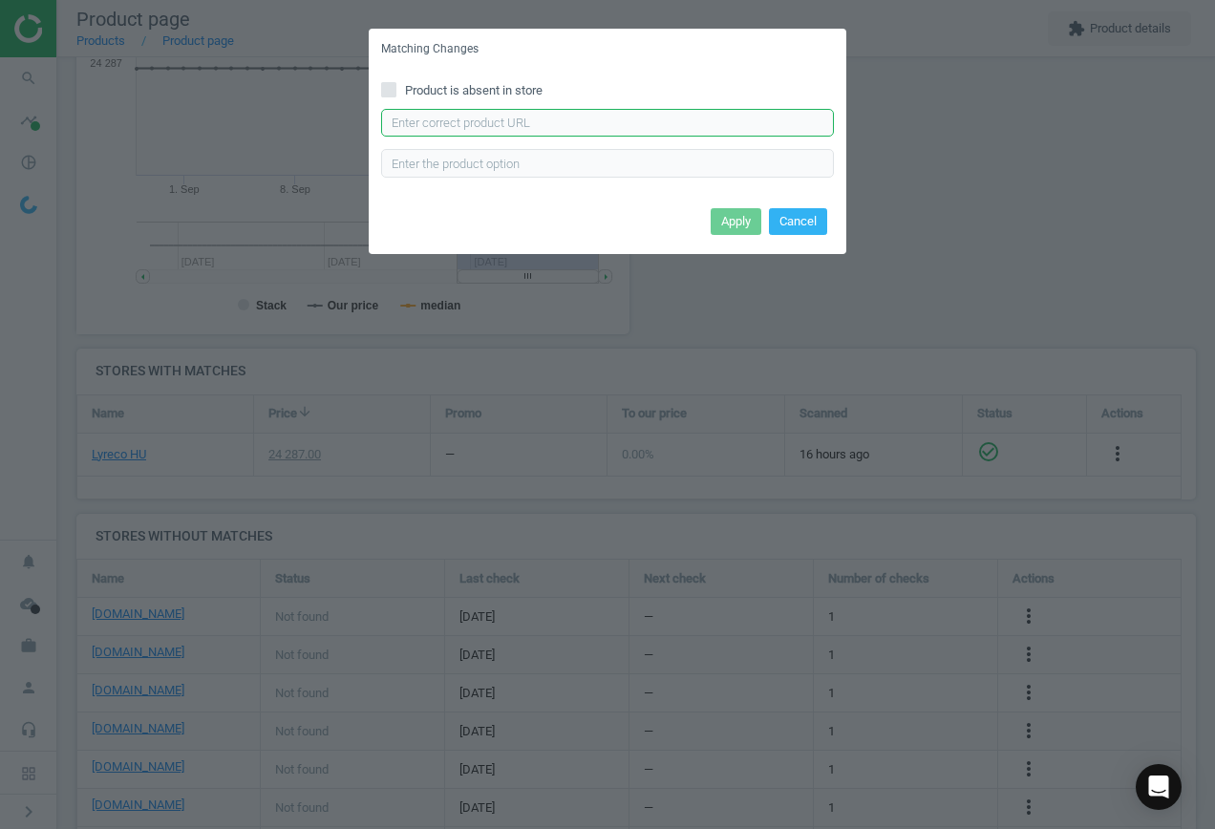
click at [558, 124] on input "text" at bounding box center [607, 123] width 453 height 29
paste input "[URL][DOMAIN_NAME][PERSON_NAME]"
type input "[URL][DOMAIN_NAME][PERSON_NAME]"
click at [731, 216] on button "Apply" at bounding box center [736, 221] width 51 height 27
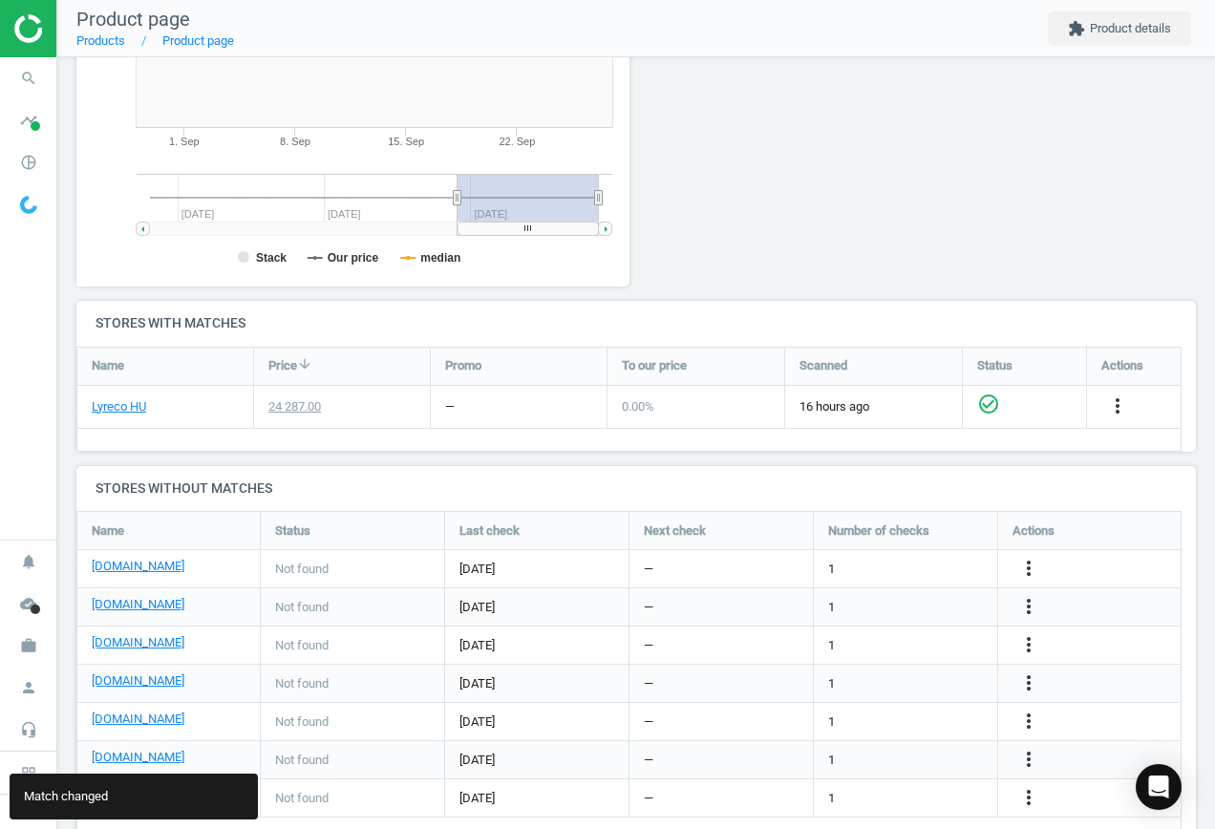
scroll to position [447, 0]
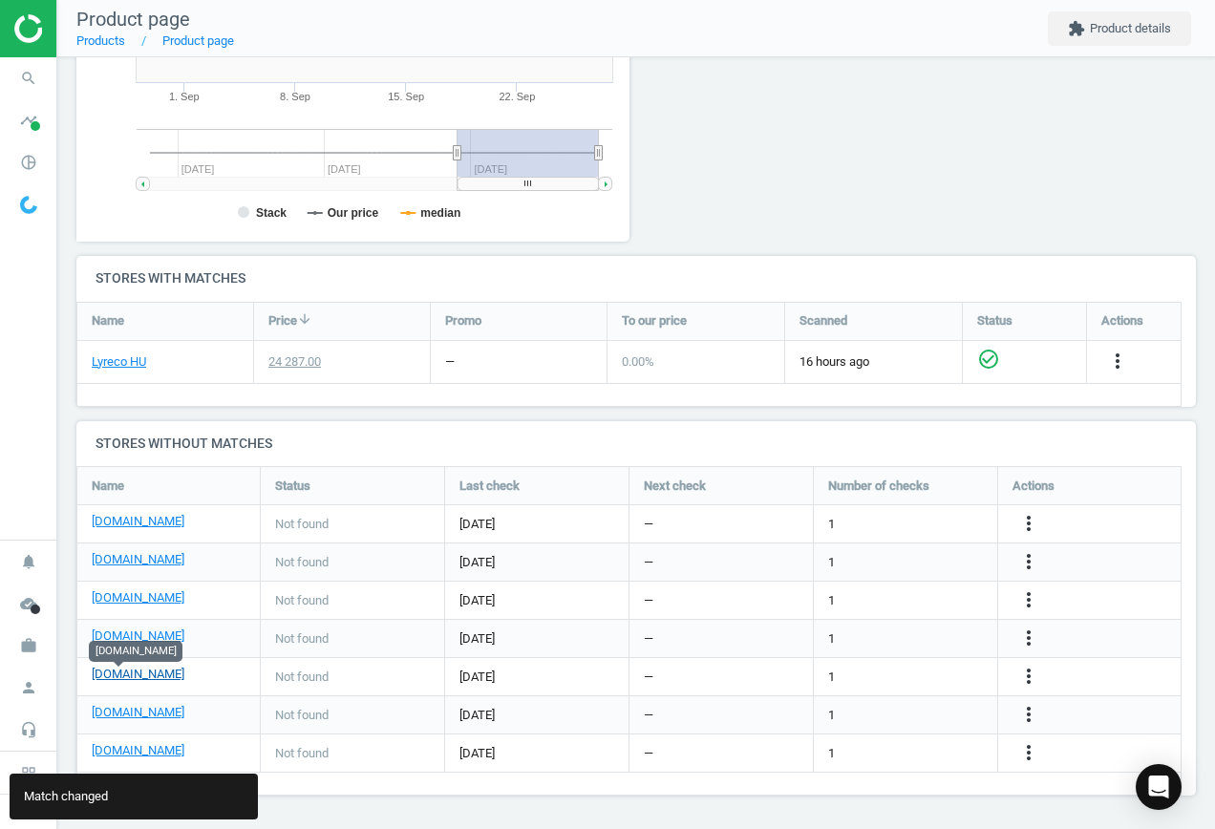
click at [127, 673] on link "[DOMAIN_NAME]" at bounding box center [138, 674] width 93 height 17
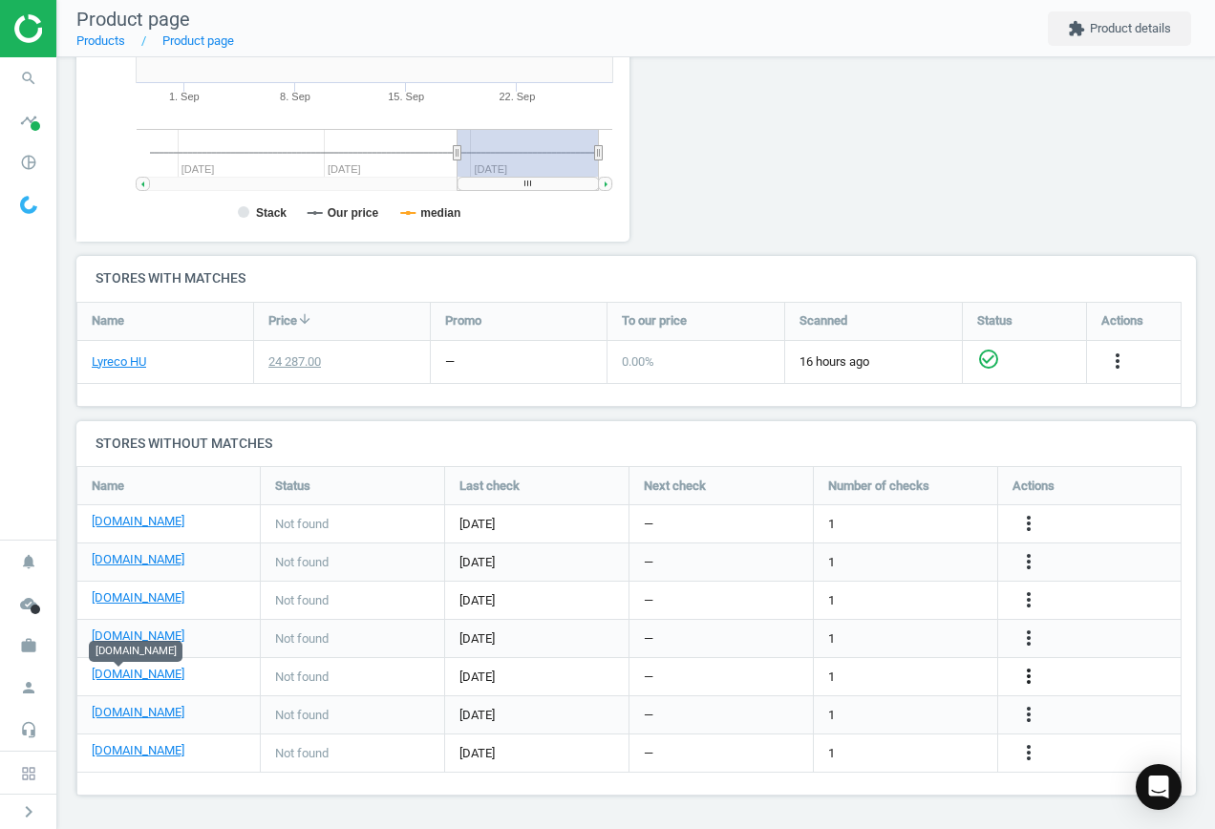
click at [1024, 674] on icon "more_vert" at bounding box center [1028, 676] width 23 height 23
click at [860, 676] on link "Edit URL/product option" at bounding box center [880, 677] width 262 height 30
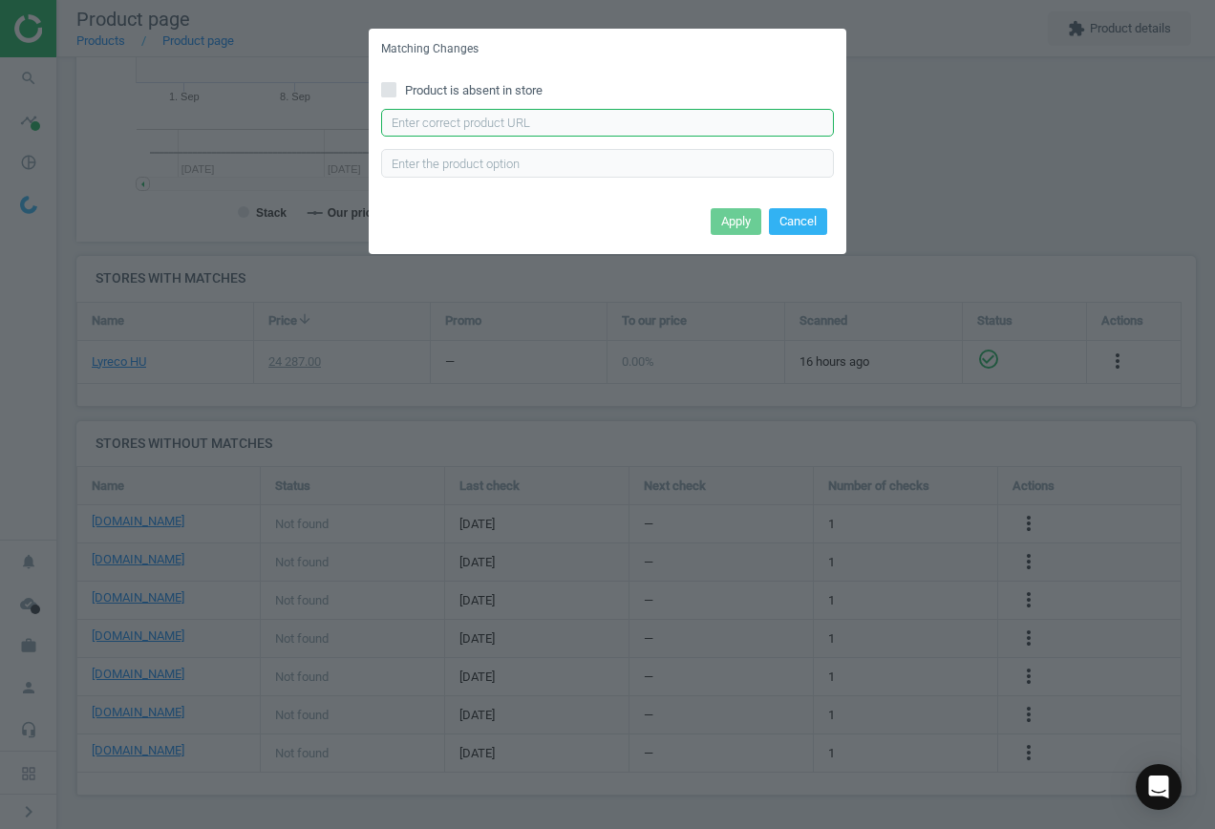
click at [618, 127] on input "text" at bounding box center [607, 123] width 453 height 29
paste input "[URL][DOMAIN_NAME][PERSON_NAME]"
type input "[URL][DOMAIN_NAME][PERSON_NAME]"
click at [721, 217] on button "Apply" at bounding box center [736, 221] width 51 height 27
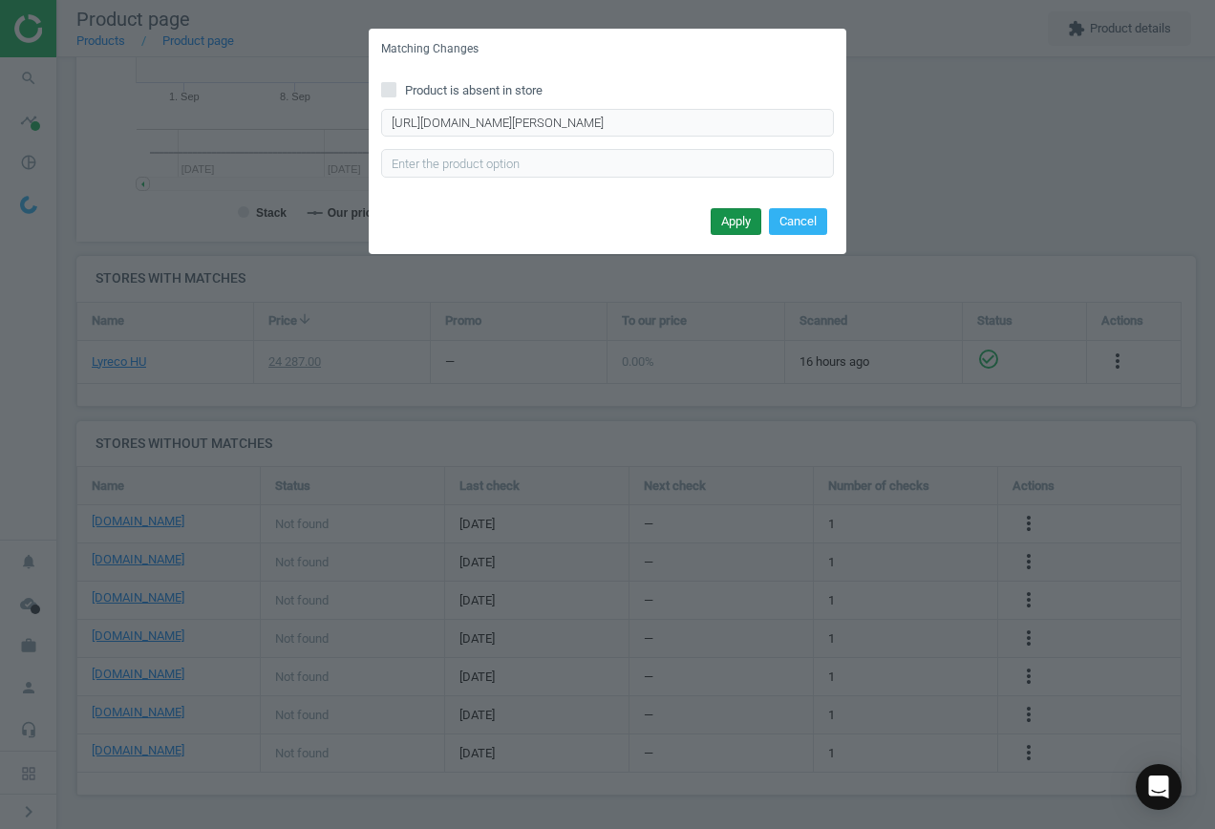
scroll to position [0, 0]
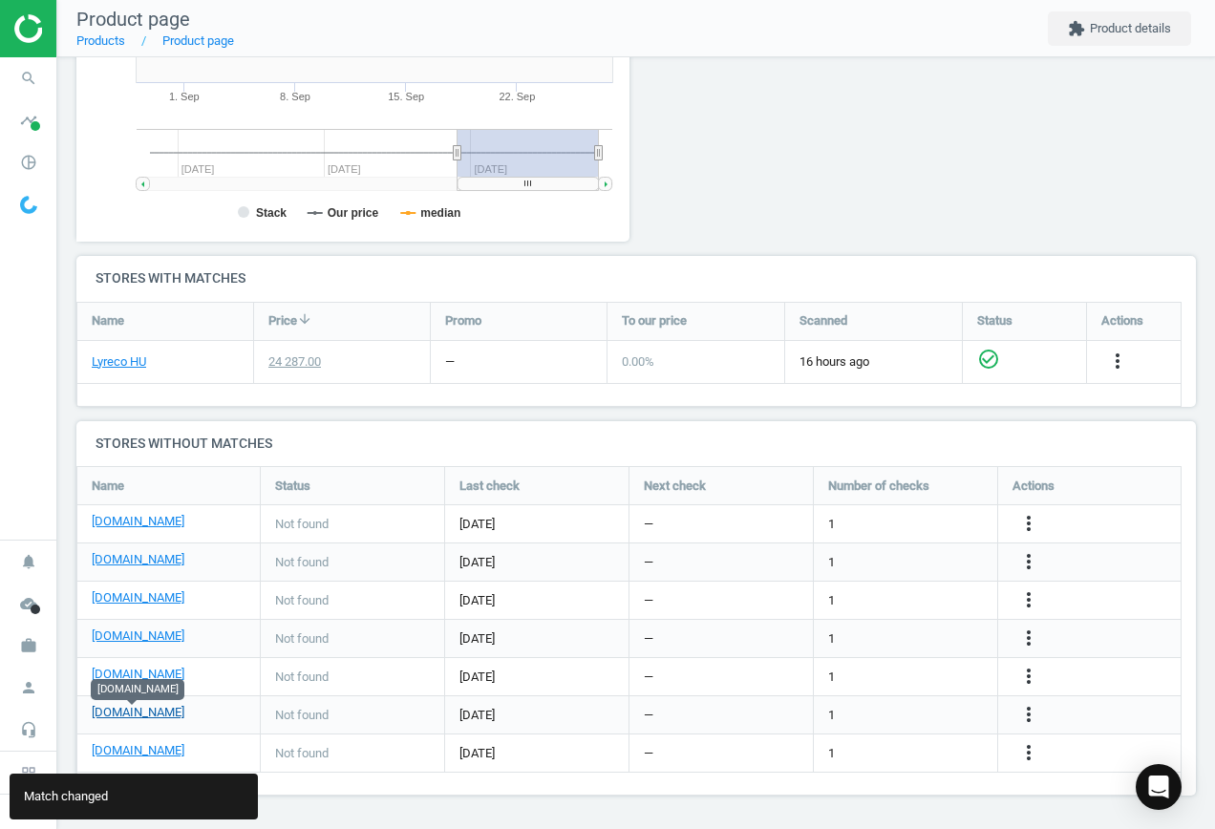
click at [126, 715] on link "[DOMAIN_NAME]" at bounding box center [138, 712] width 93 height 17
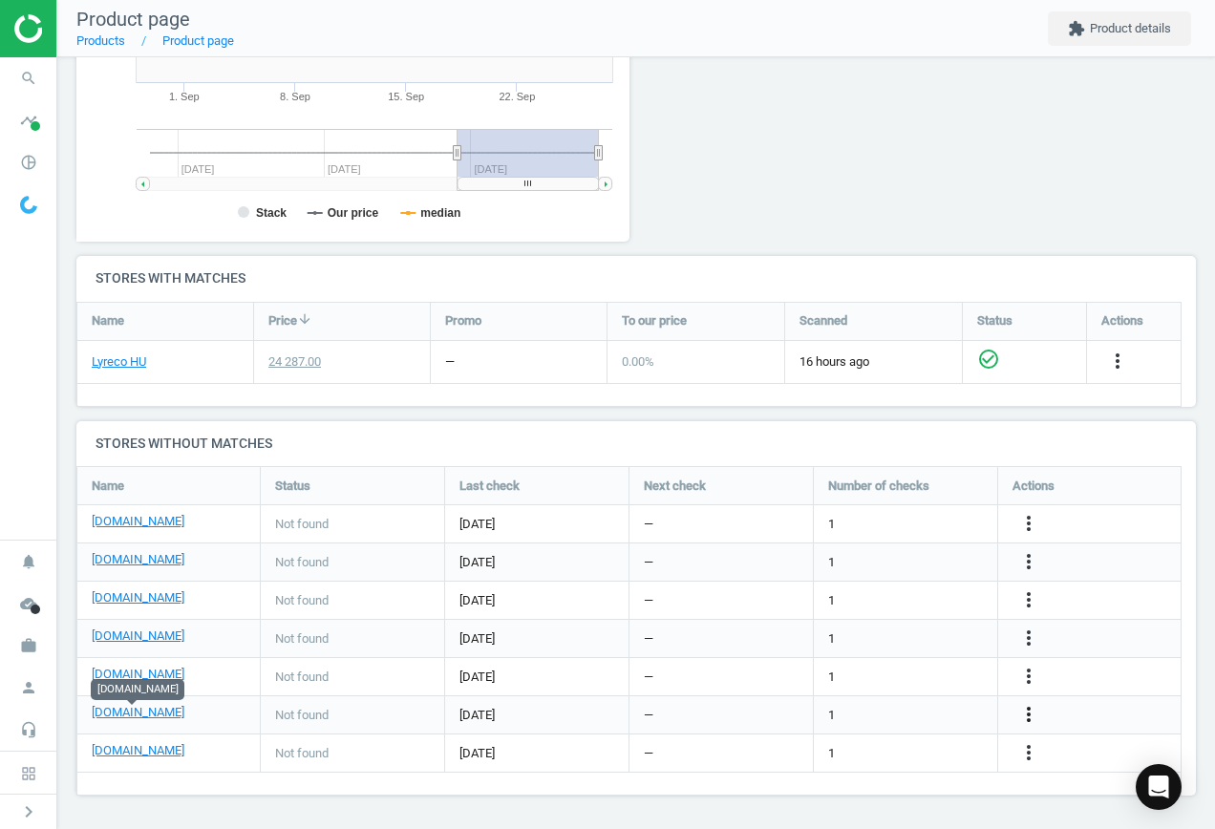
click at [1030, 712] on icon "more_vert" at bounding box center [1028, 714] width 23 height 23
click at [845, 709] on link "Edit URL/product option" at bounding box center [880, 715] width 262 height 30
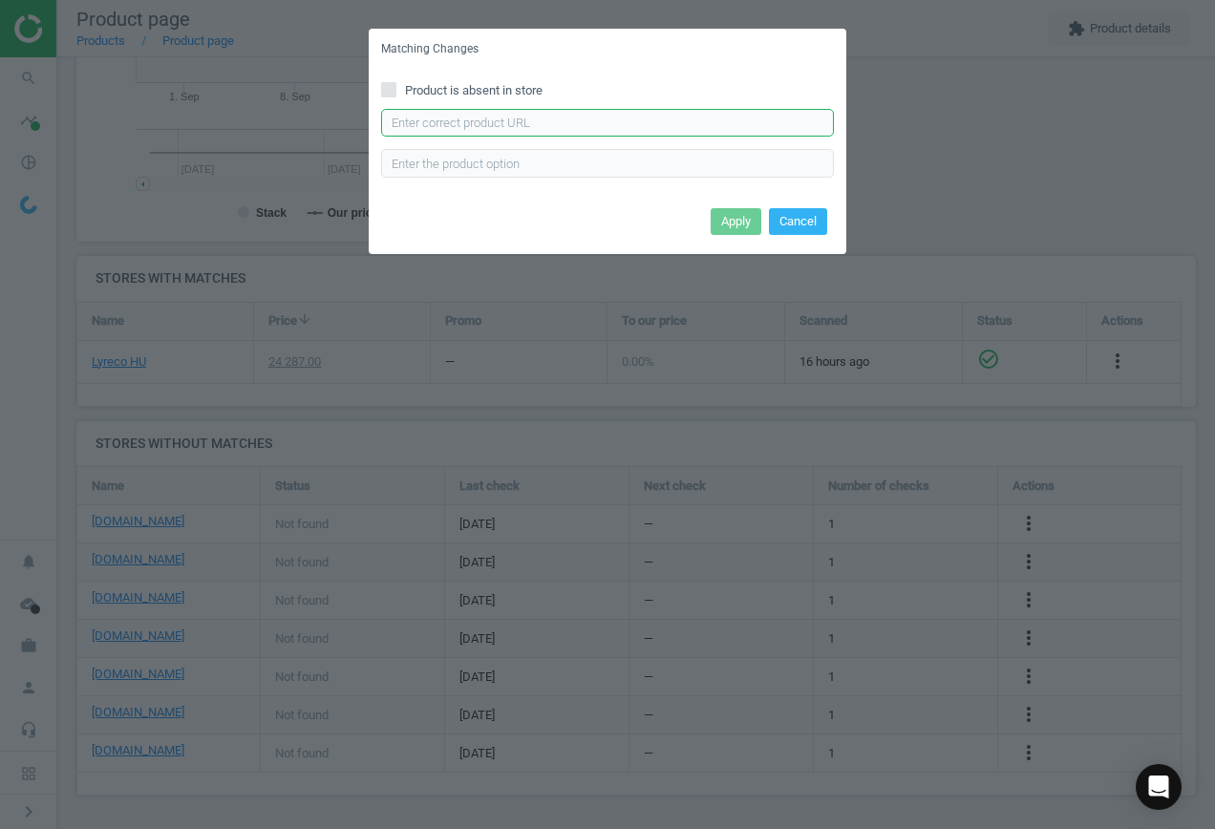
click at [539, 118] on input "text" at bounding box center [607, 123] width 453 height 29
paste input "[URL][DOMAIN_NAME]"
type input "[URL][DOMAIN_NAME]"
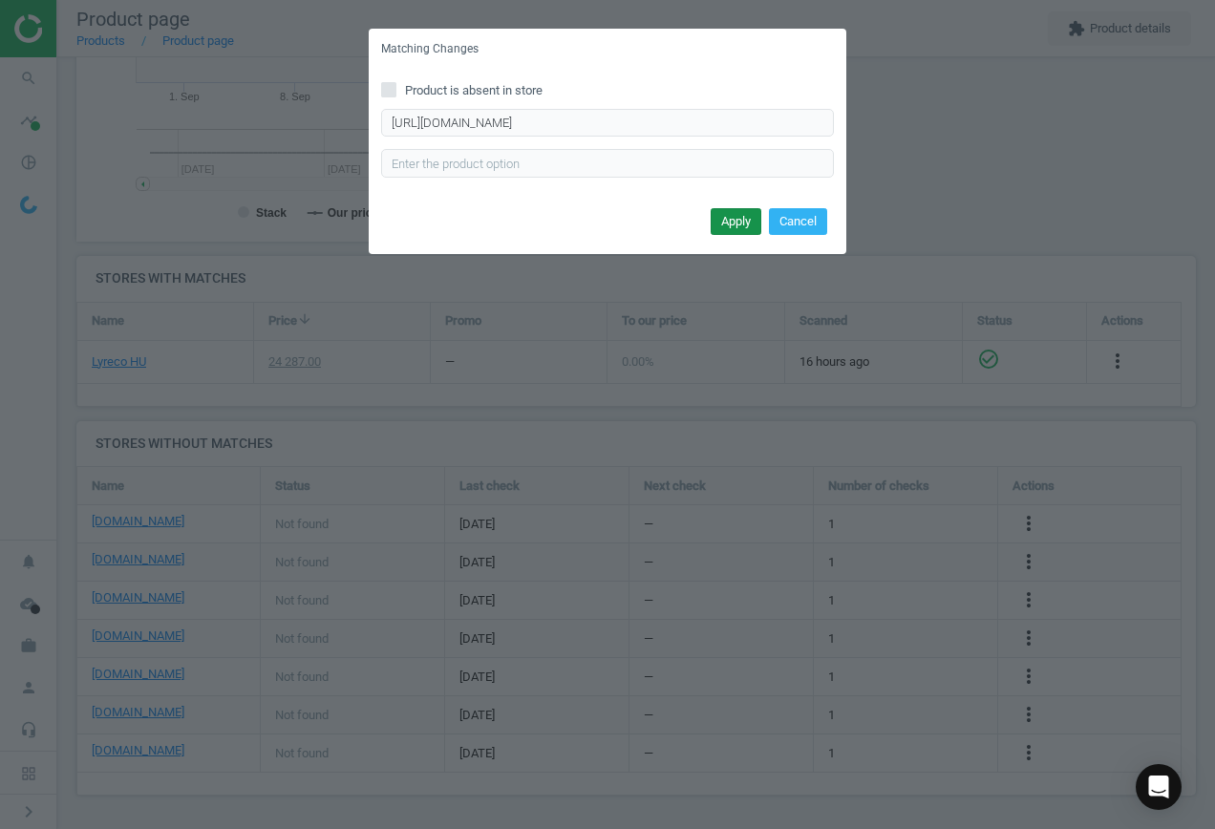
click at [731, 220] on button "Apply" at bounding box center [736, 221] width 51 height 27
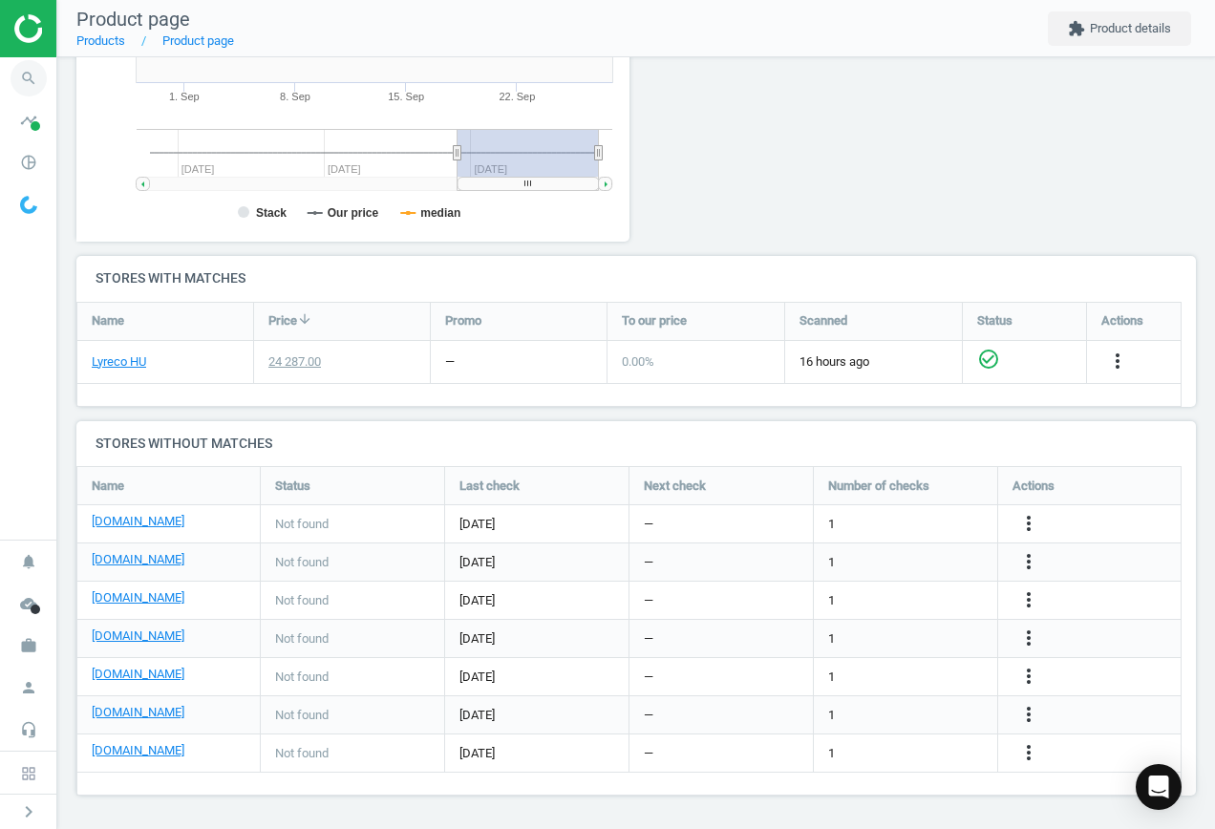
click at [26, 82] on icon "search" at bounding box center [29, 78] width 36 height 36
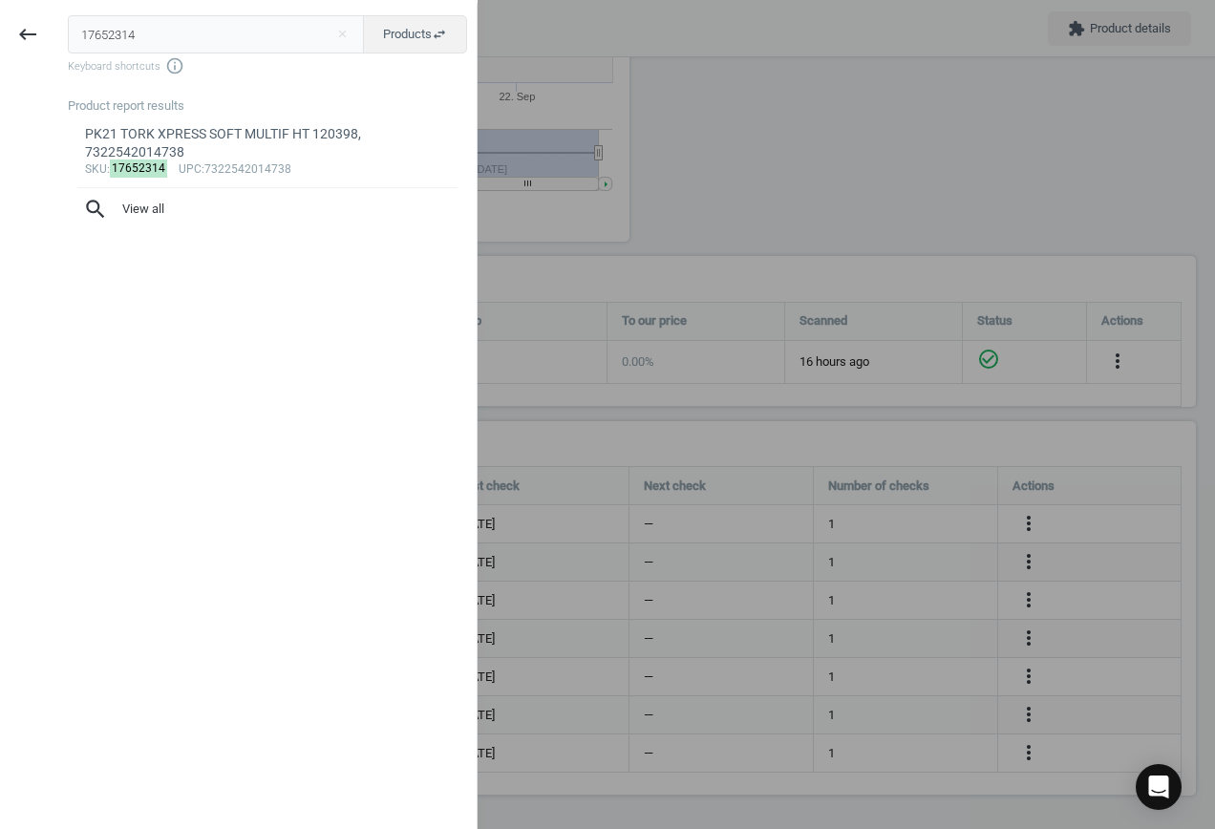
drag, startPoint x: 191, startPoint y: 40, endPoint x: -160, endPoint y: 31, distance: 350.8
click at [0, 31] on html "Group 2 Created with Sketch. ic/cloud_download/grey600 Created with Sketch. gra…" at bounding box center [607, 414] width 1215 height 829
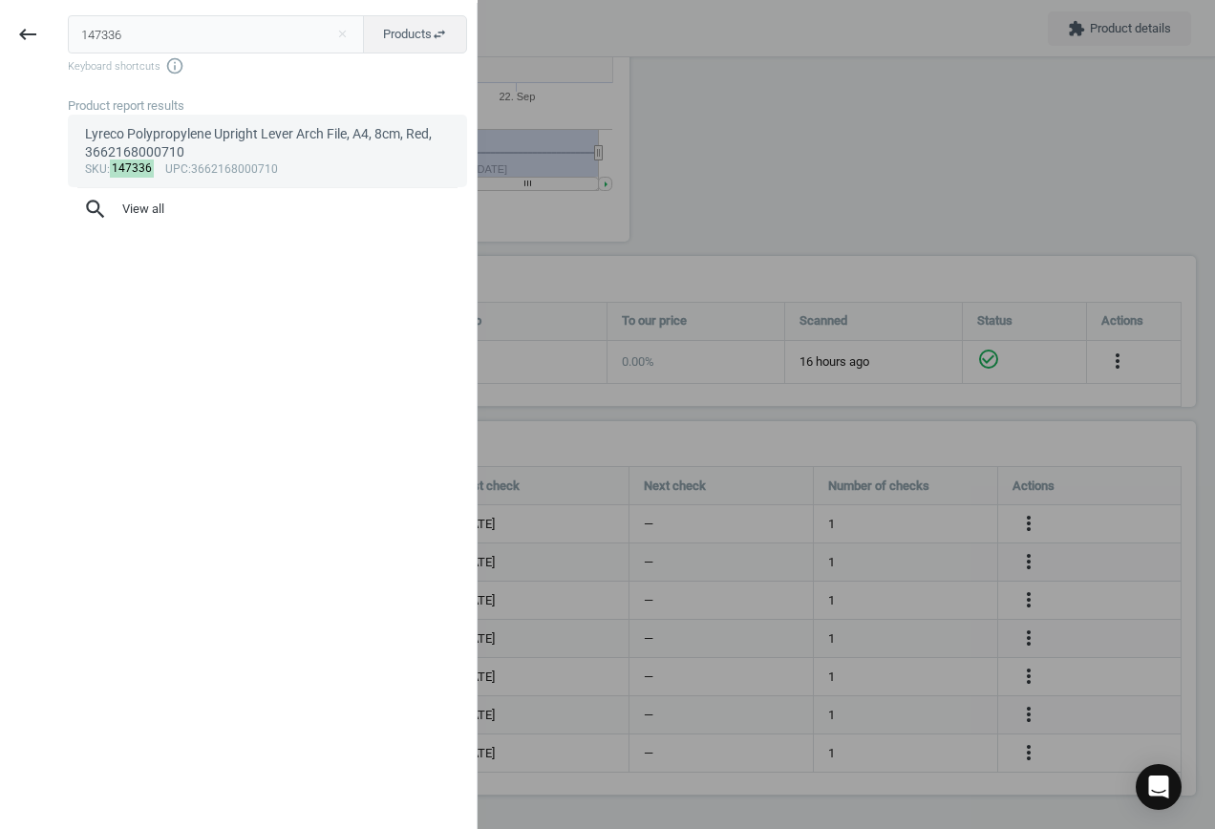
type input "147336"
click at [246, 157] on div "Lyreco Polypropylene Upright Lever Arch File, A4, 8cm, Red, 3662168000710" at bounding box center [268, 143] width 366 height 37
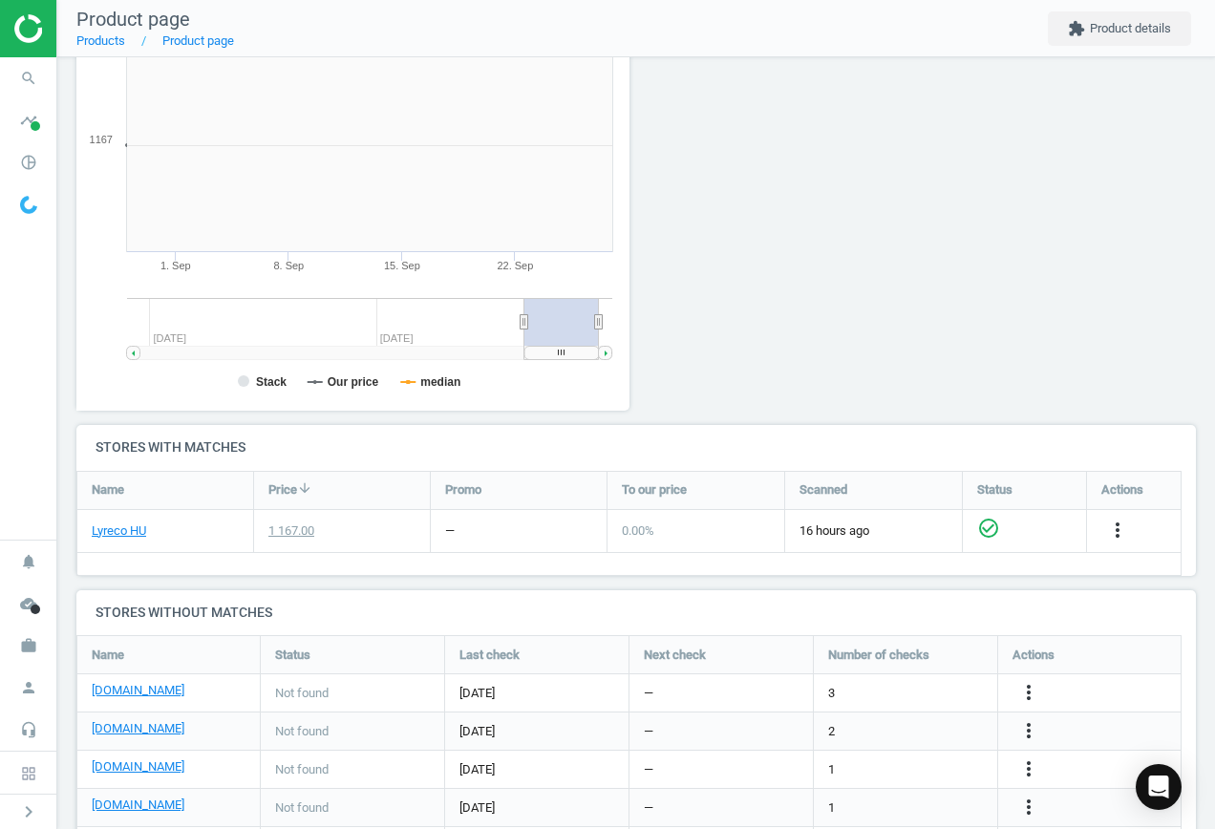
scroll to position [412, 575]
click at [1035, 689] on icon "more_vert" at bounding box center [1028, 692] width 23 height 23
click at [859, 684] on link "Edit URL/product option" at bounding box center [880, 693] width 262 height 30
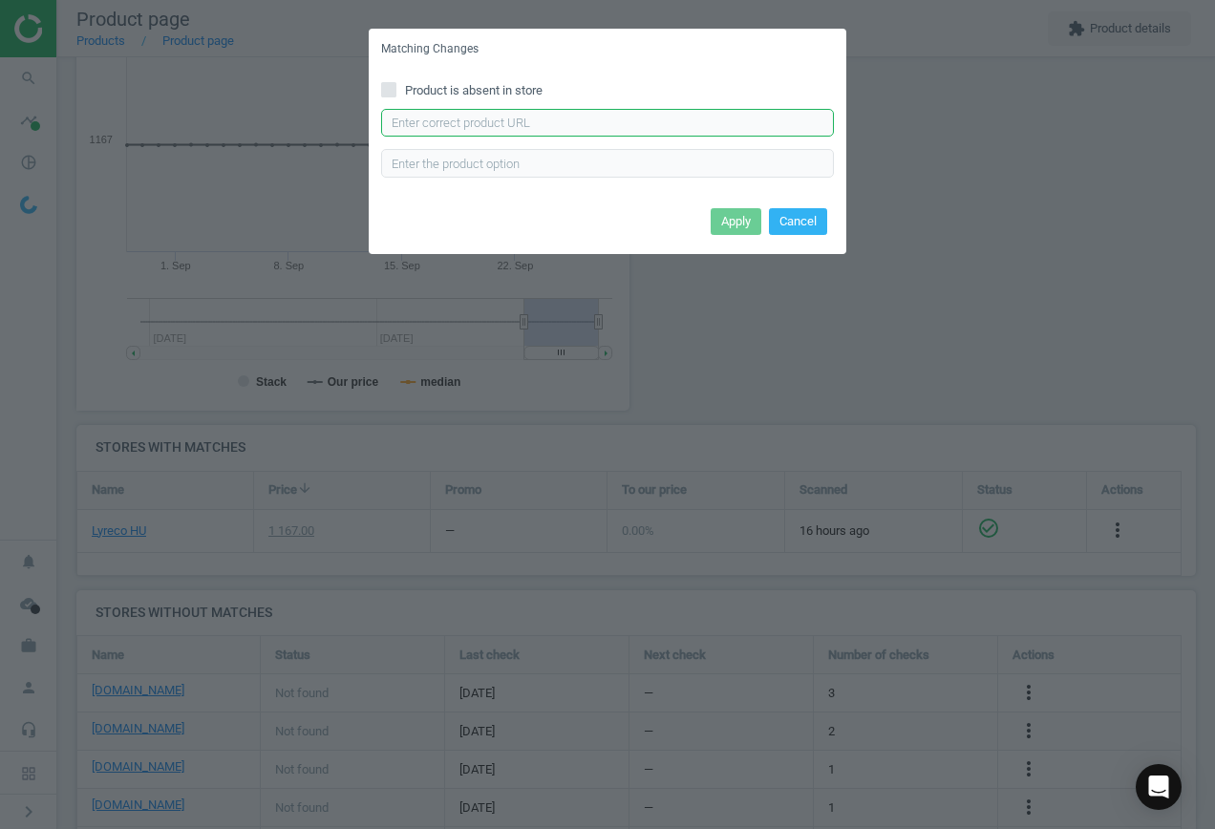
click at [569, 114] on input "text" at bounding box center [607, 123] width 453 height 29
paste input "[URL][DOMAIN_NAME]"
type input "[URL][DOMAIN_NAME]"
click at [729, 223] on button "Apply" at bounding box center [736, 221] width 51 height 27
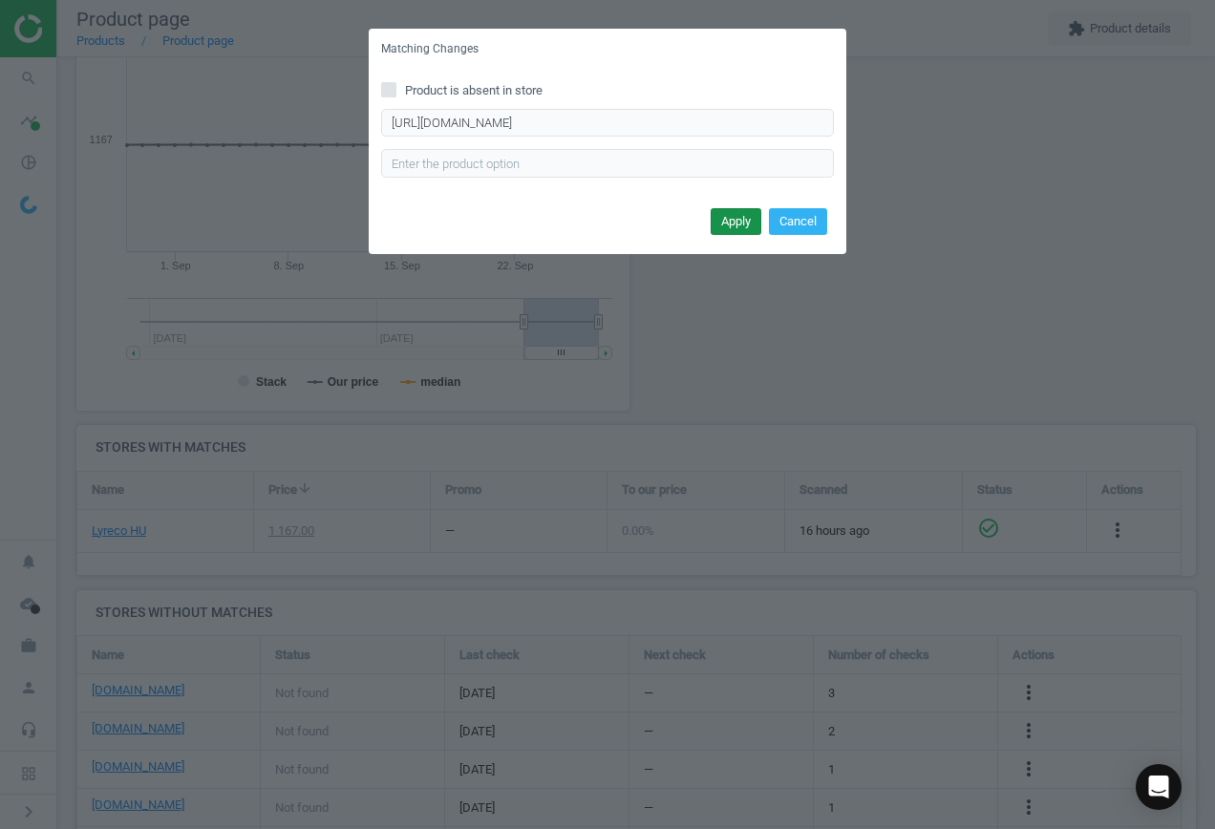
scroll to position [0, 0]
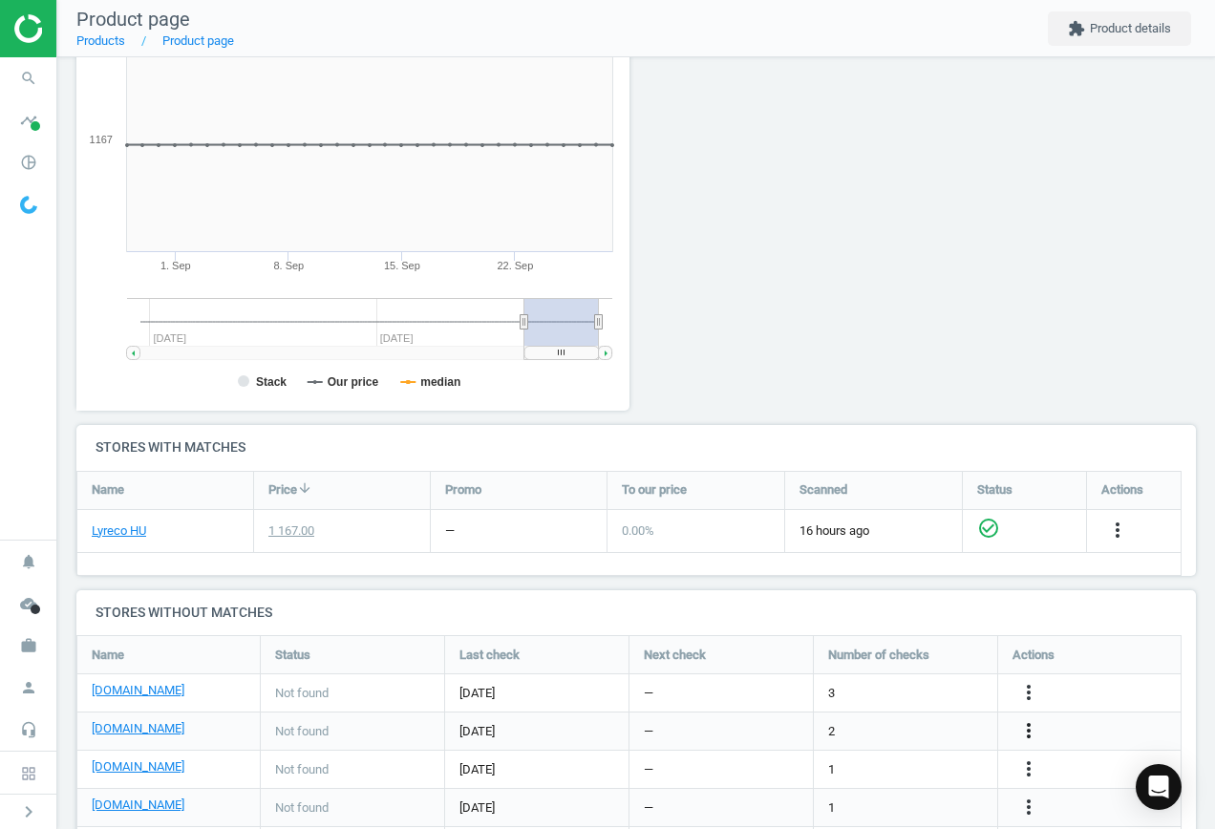
click at [1031, 730] on icon "more_vert" at bounding box center [1028, 730] width 23 height 23
click at [872, 724] on link "Edit URL/product option" at bounding box center [880, 732] width 262 height 30
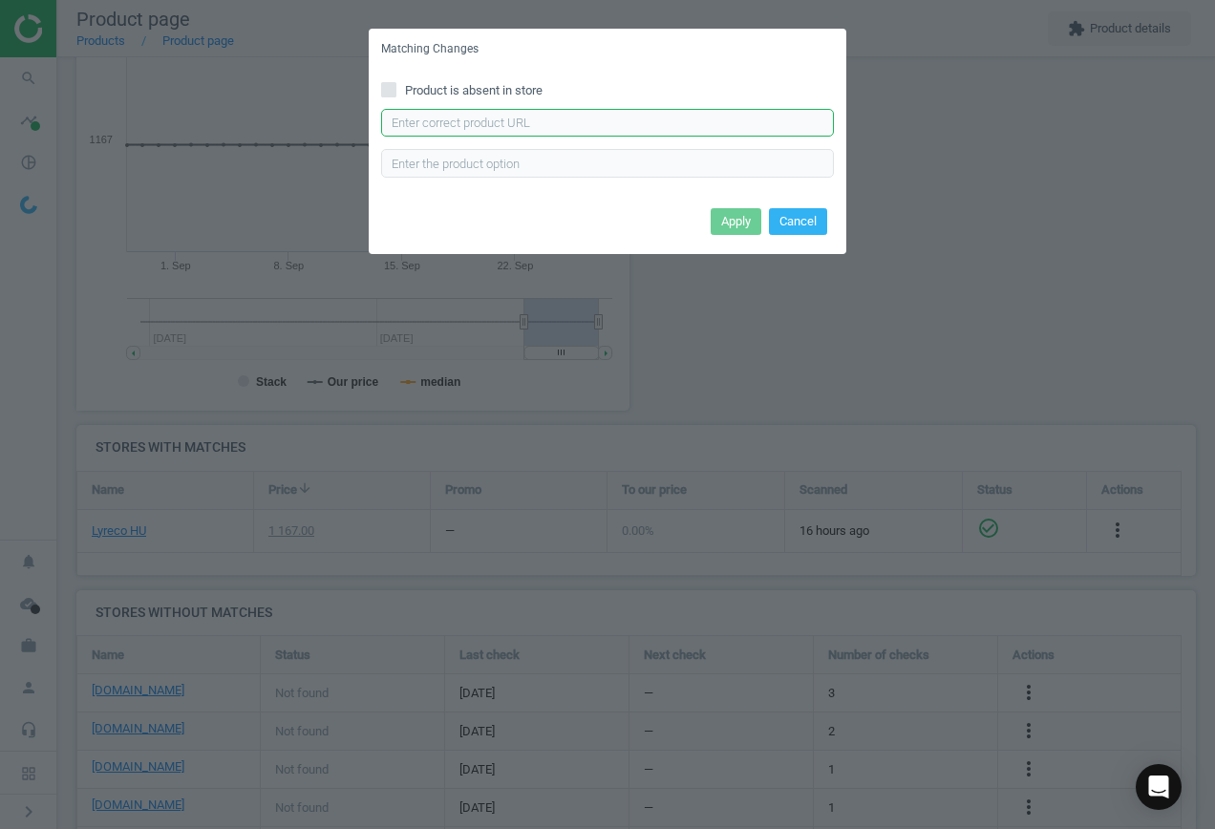
click at [512, 118] on input "text" at bounding box center [607, 123] width 453 height 29
paste input "[URL][DOMAIN_NAME]"
type input "[URL][DOMAIN_NAME]"
click at [745, 212] on button "Apply" at bounding box center [736, 221] width 51 height 27
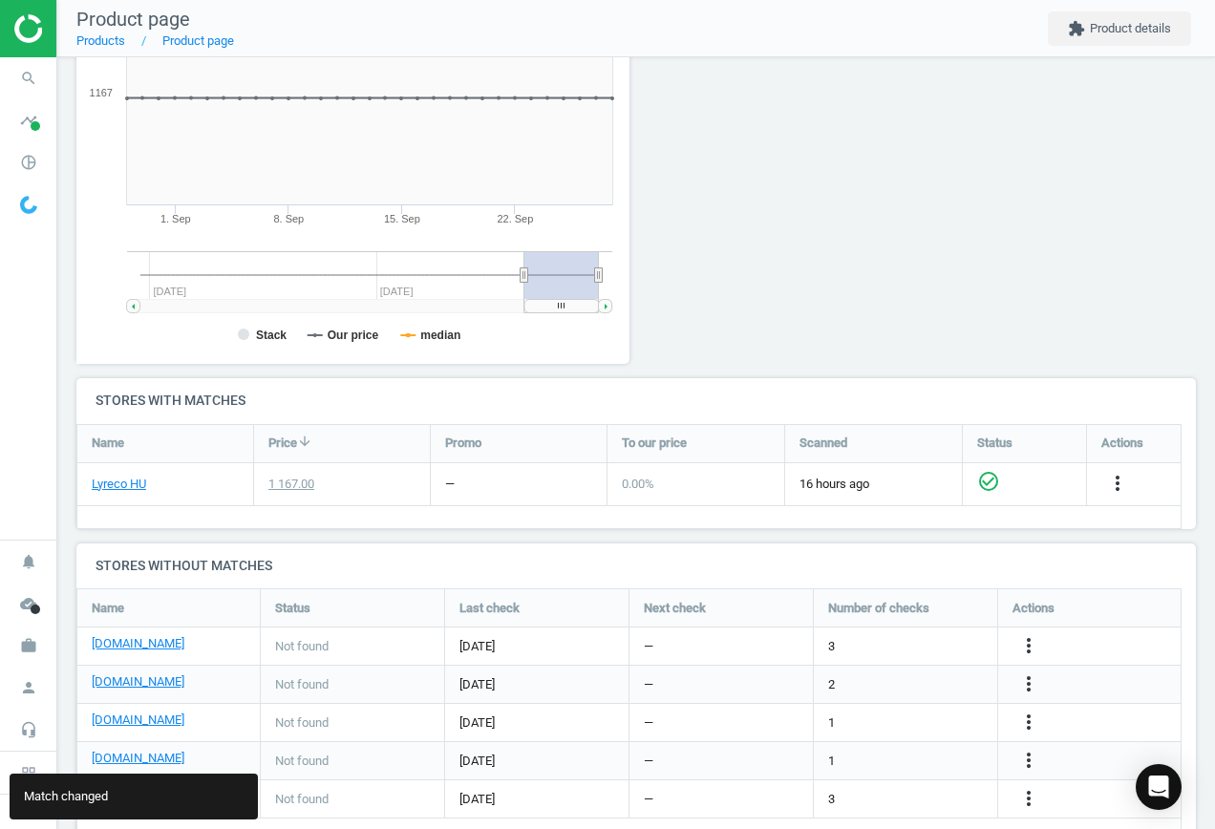
scroll to position [371, 0]
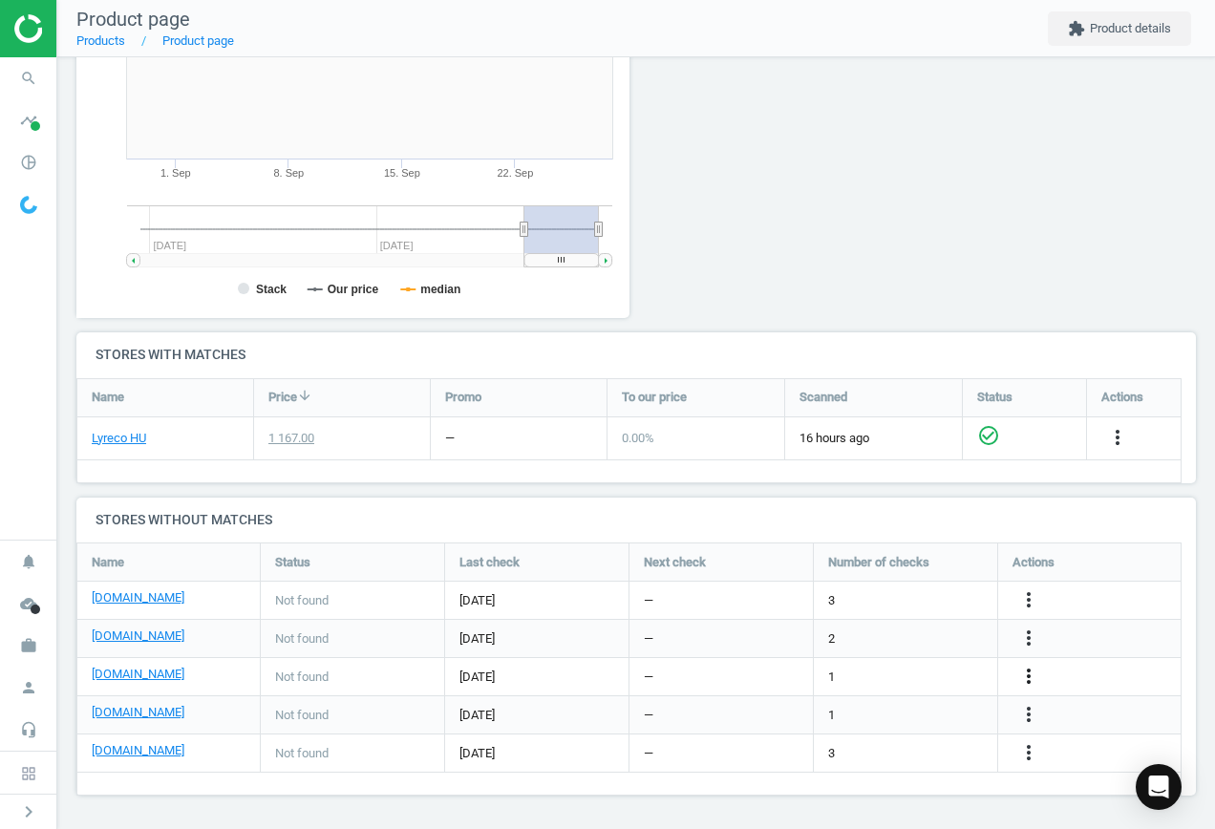
click at [1027, 675] on icon "more_vert" at bounding box center [1028, 676] width 23 height 23
click at [826, 675] on link "Edit URL/product option" at bounding box center [880, 677] width 262 height 30
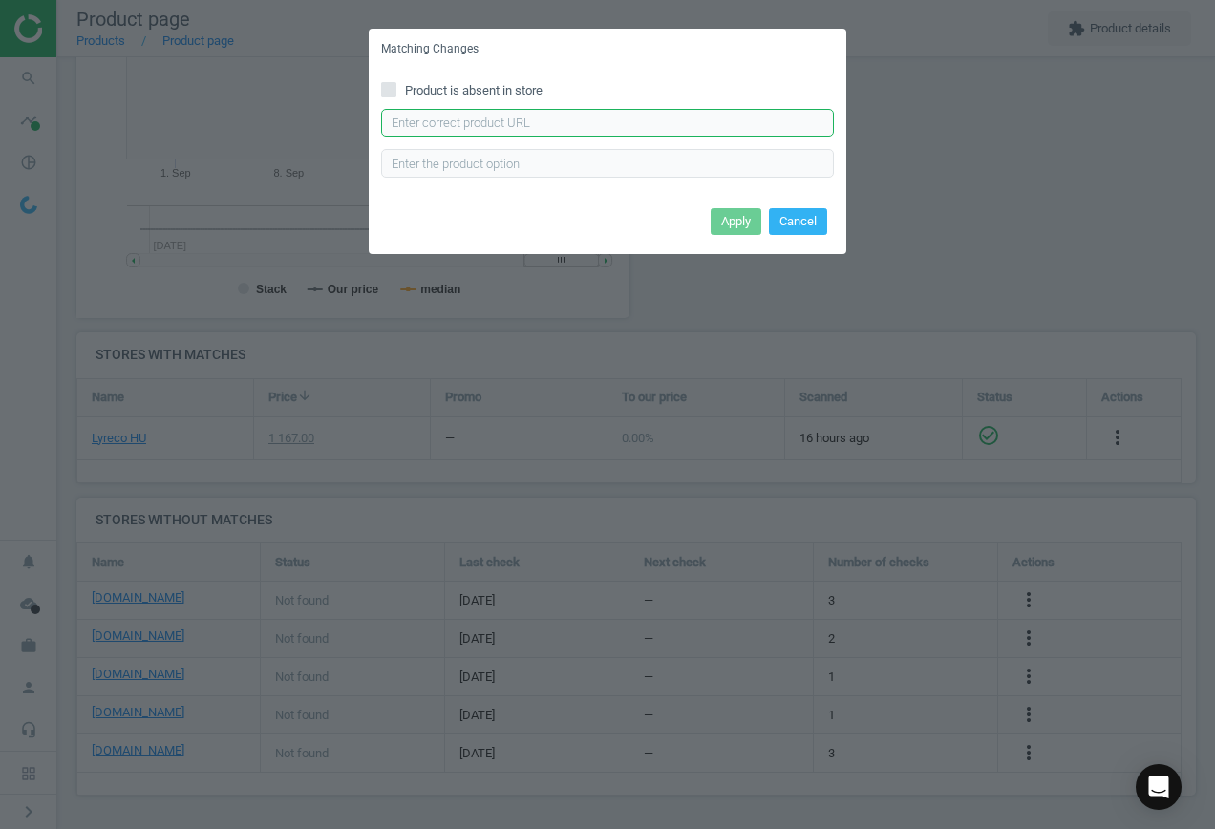
click at [489, 119] on input "text" at bounding box center [607, 123] width 453 height 29
paste input "[URL][DOMAIN_NAME]"
type input "[URL][DOMAIN_NAME]"
click at [753, 214] on button "Apply" at bounding box center [736, 221] width 51 height 27
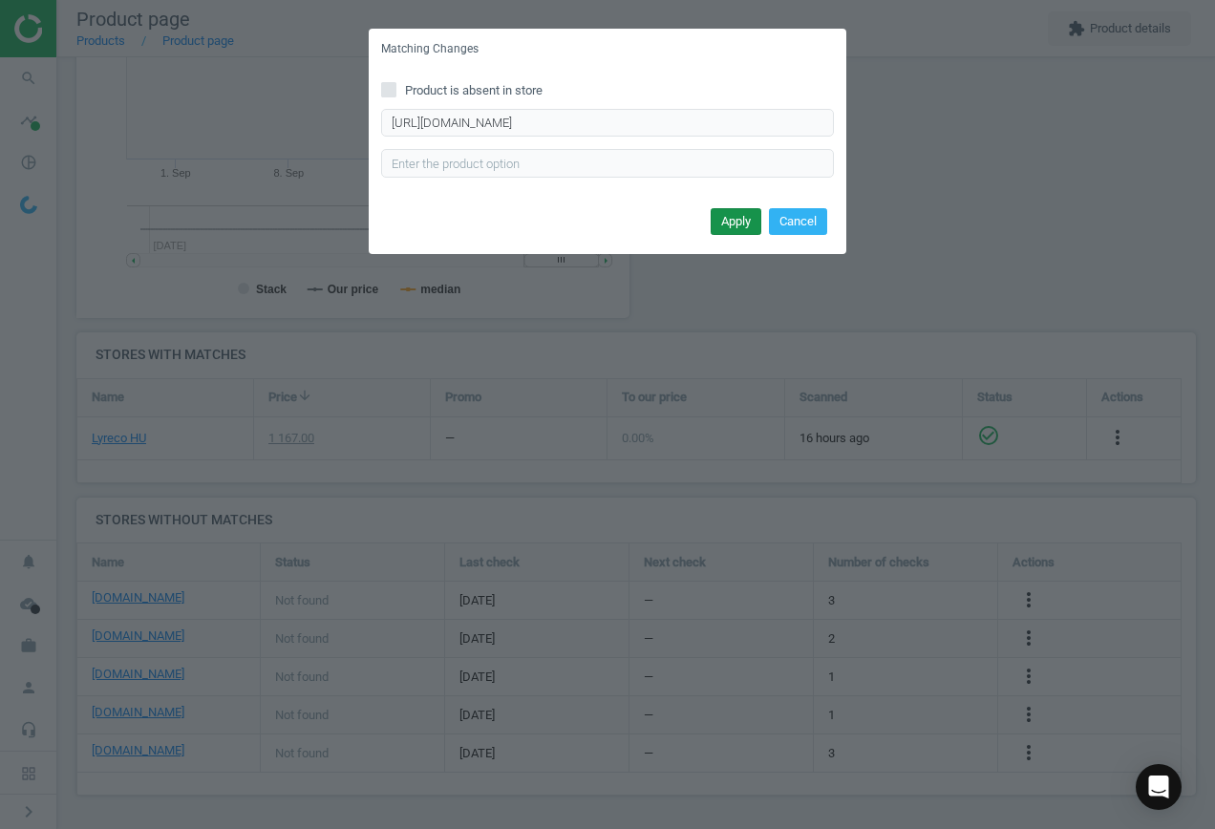
scroll to position [0, 0]
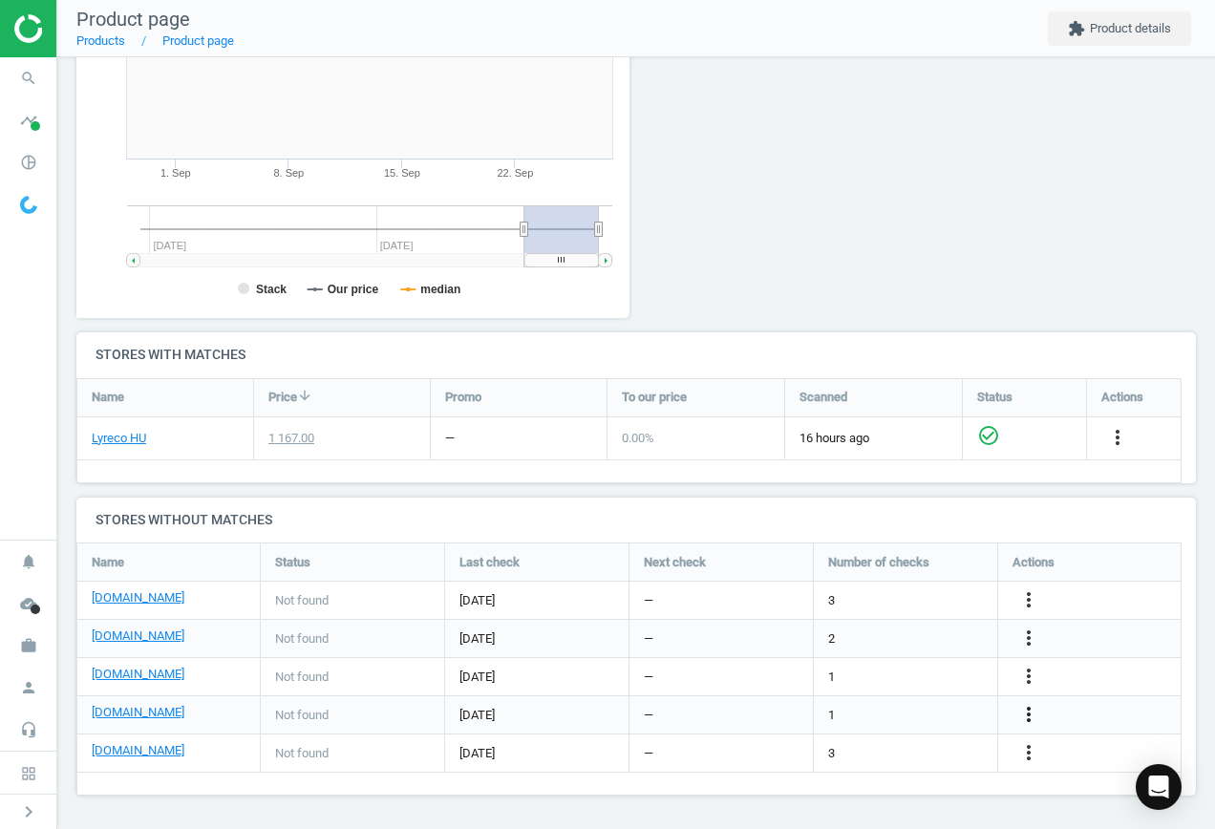
click at [1027, 709] on icon "more_vert" at bounding box center [1028, 714] width 23 height 23
click at [878, 713] on link "Edit URL/product option" at bounding box center [880, 715] width 262 height 30
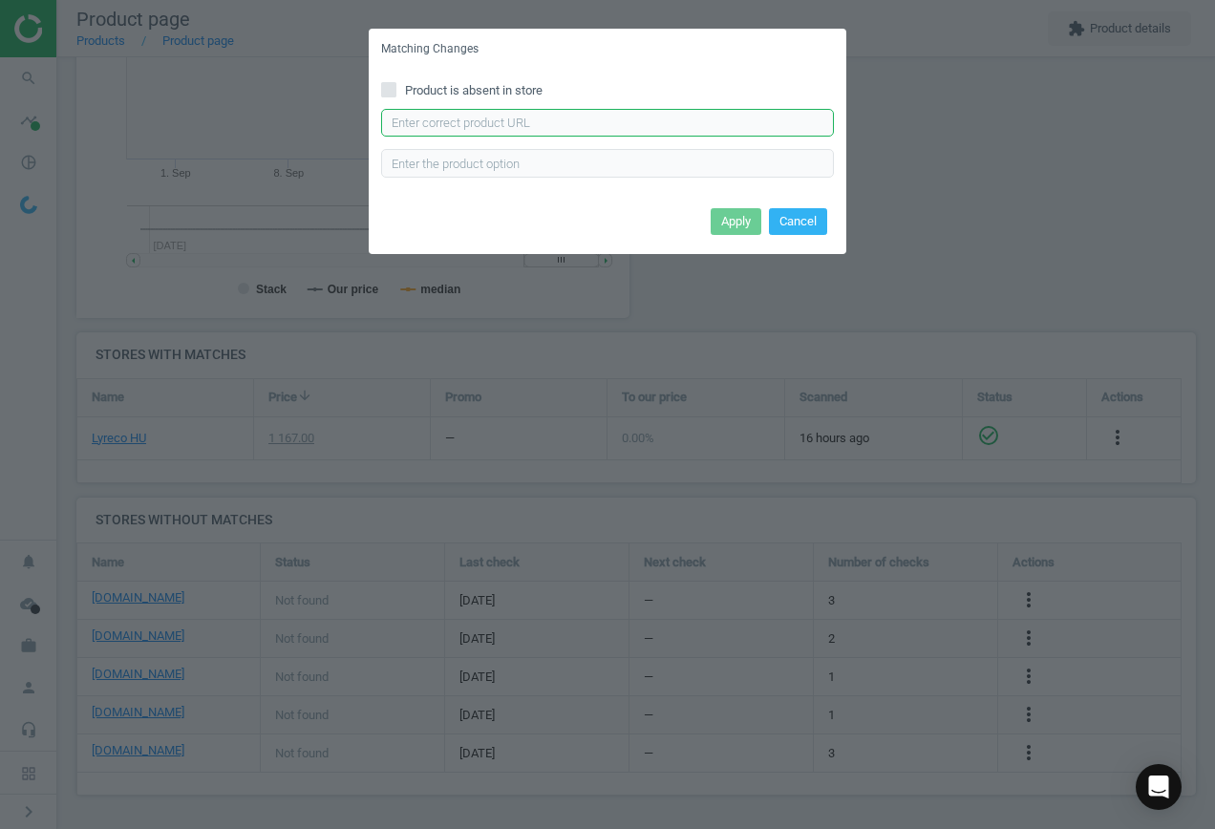
click at [621, 120] on input "text" at bounding box center [607, 123] width 453 height 29
paste input "[URL][DOMAIN_NAME]"
type input "[URL][DOMAIN_NAME]"
click at [740, 232] on button "Apply" at bounding box center [736, 221] width 51 height 27
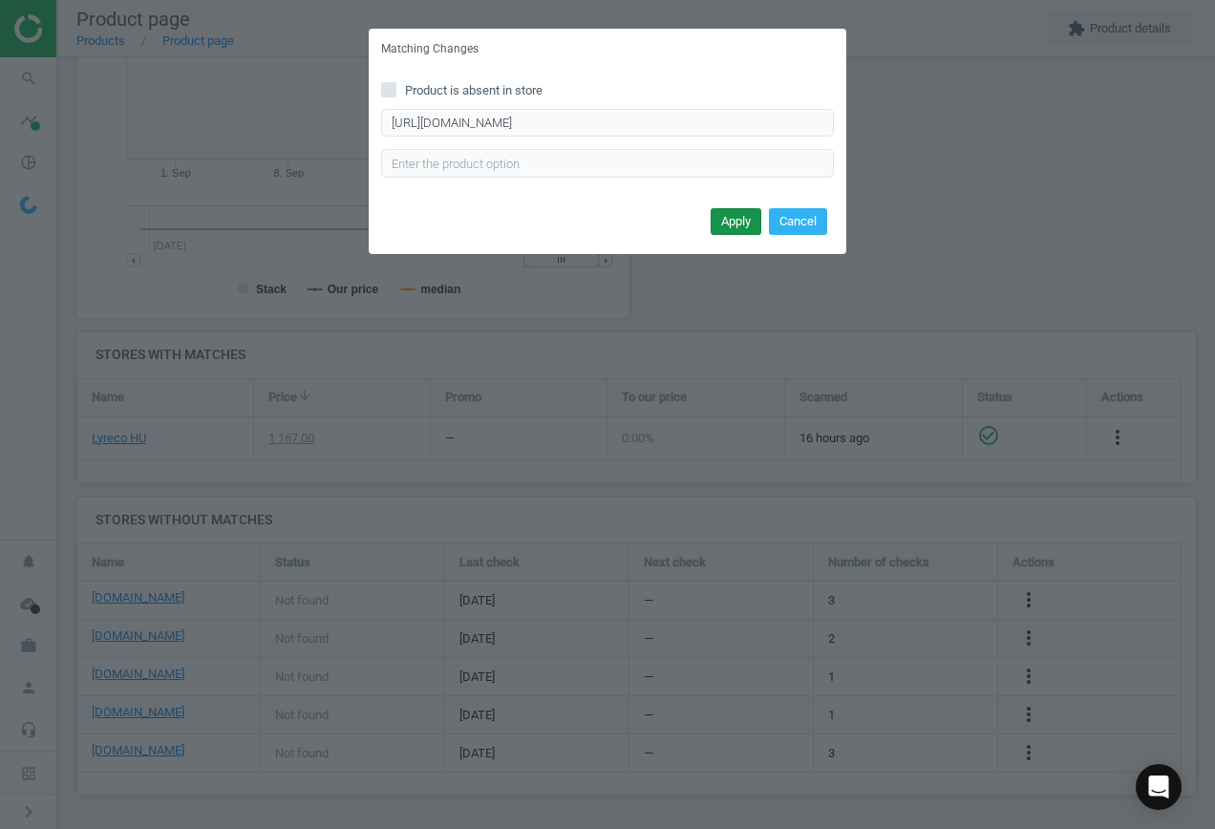
scroll to position [0, 0]
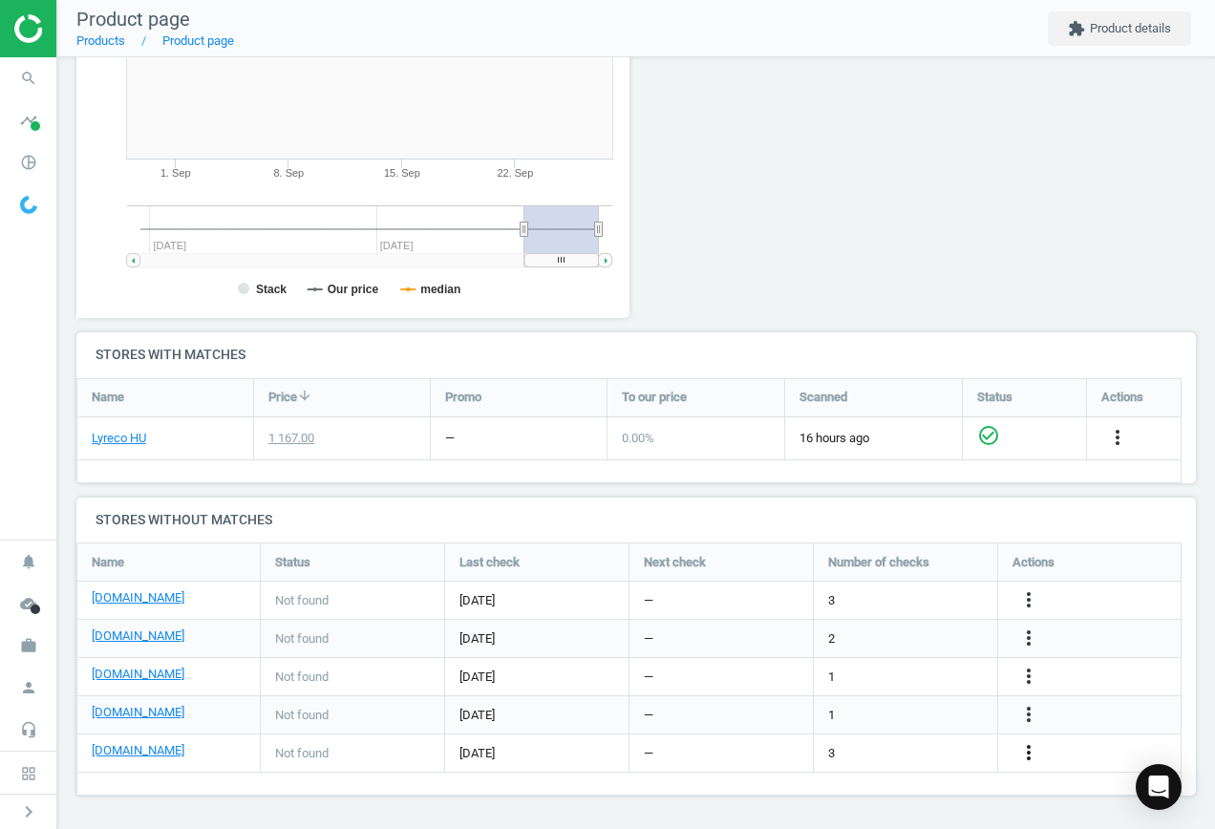
click at [1033, 745] on icon "more_vert" at bounding box center [1028, 752] width 23 height 23
click at [917, 746] on link "Edit URL/product option" at bounding box center [880, 754] width 262 height 30
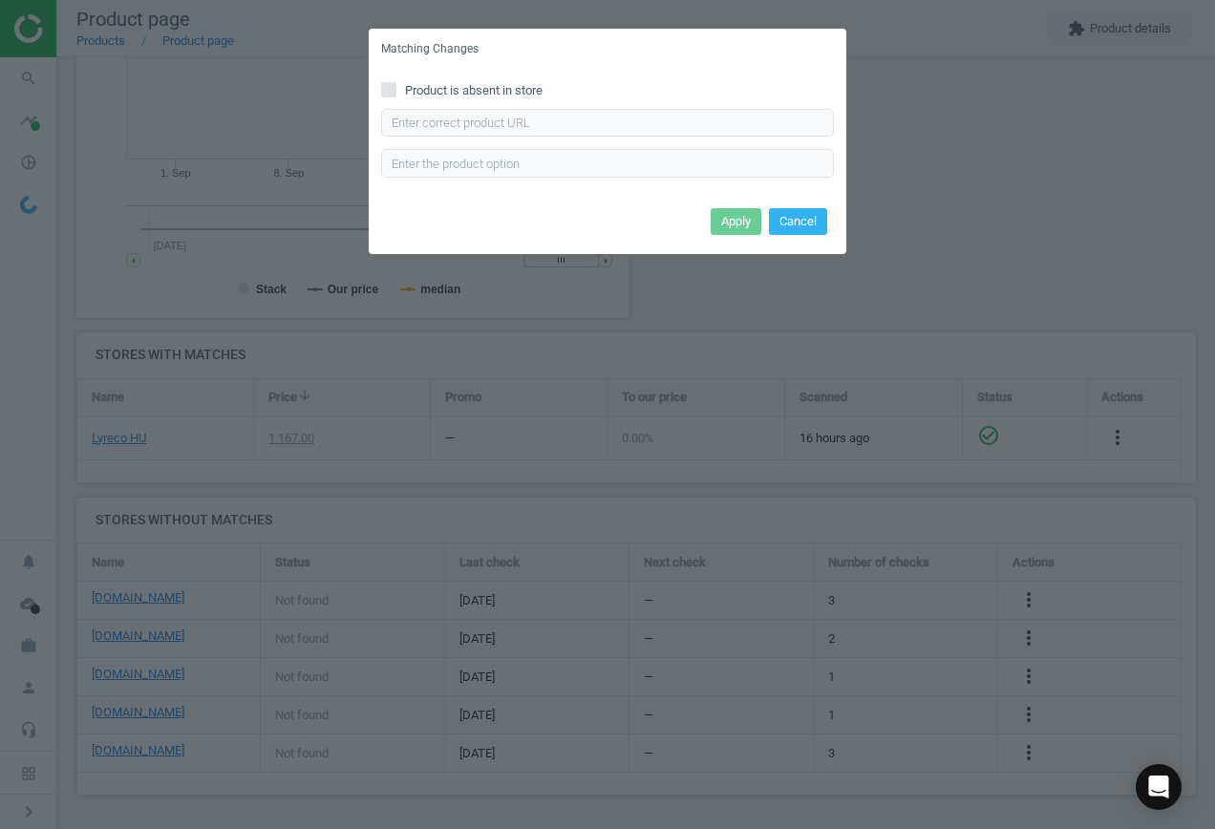
click at [452, 85] on span "Product is absent in store" at bounding box center [473, 90] width 145 height 17
click at [396, 85] on input "Product is absent in store" at bounding box center [389, 89] width 12 height 12
checkbox input "true"
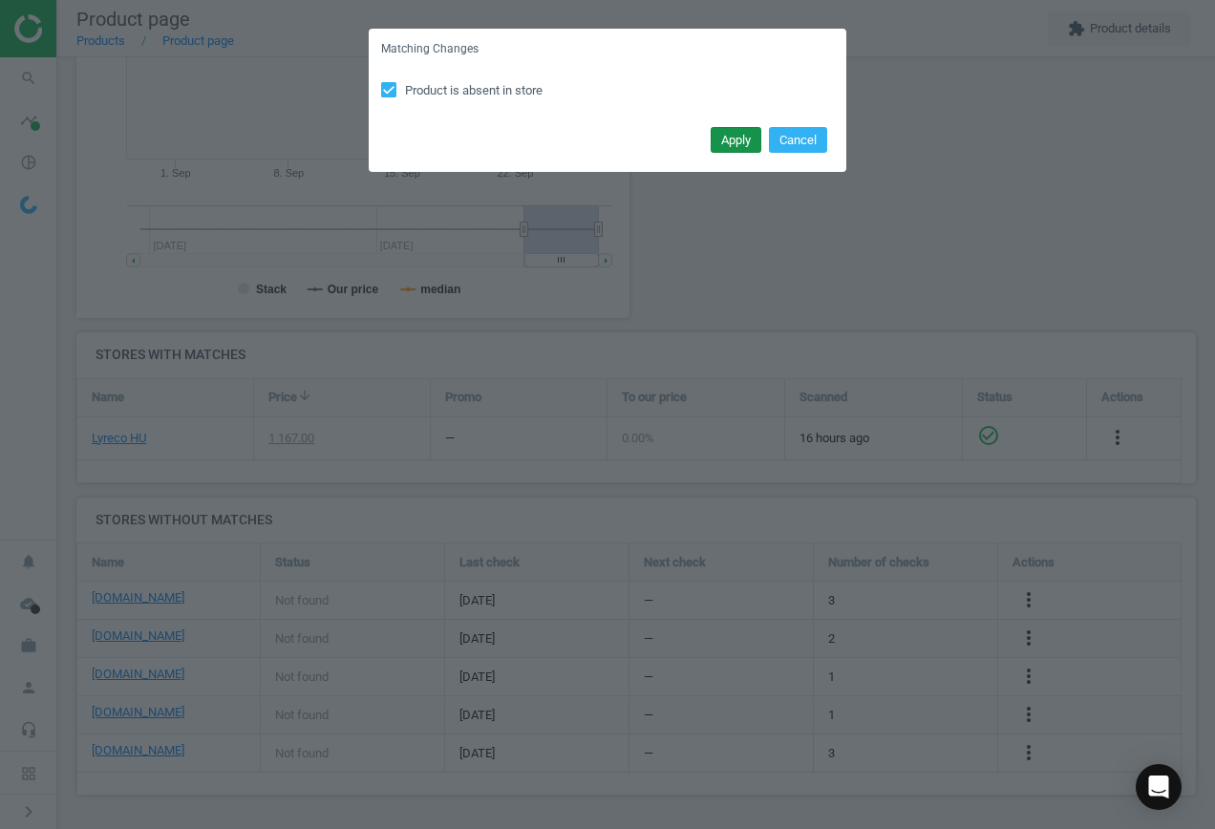
click at [732, 138] on button "Apply" at bounding box center [736, 140] width 51 height 27
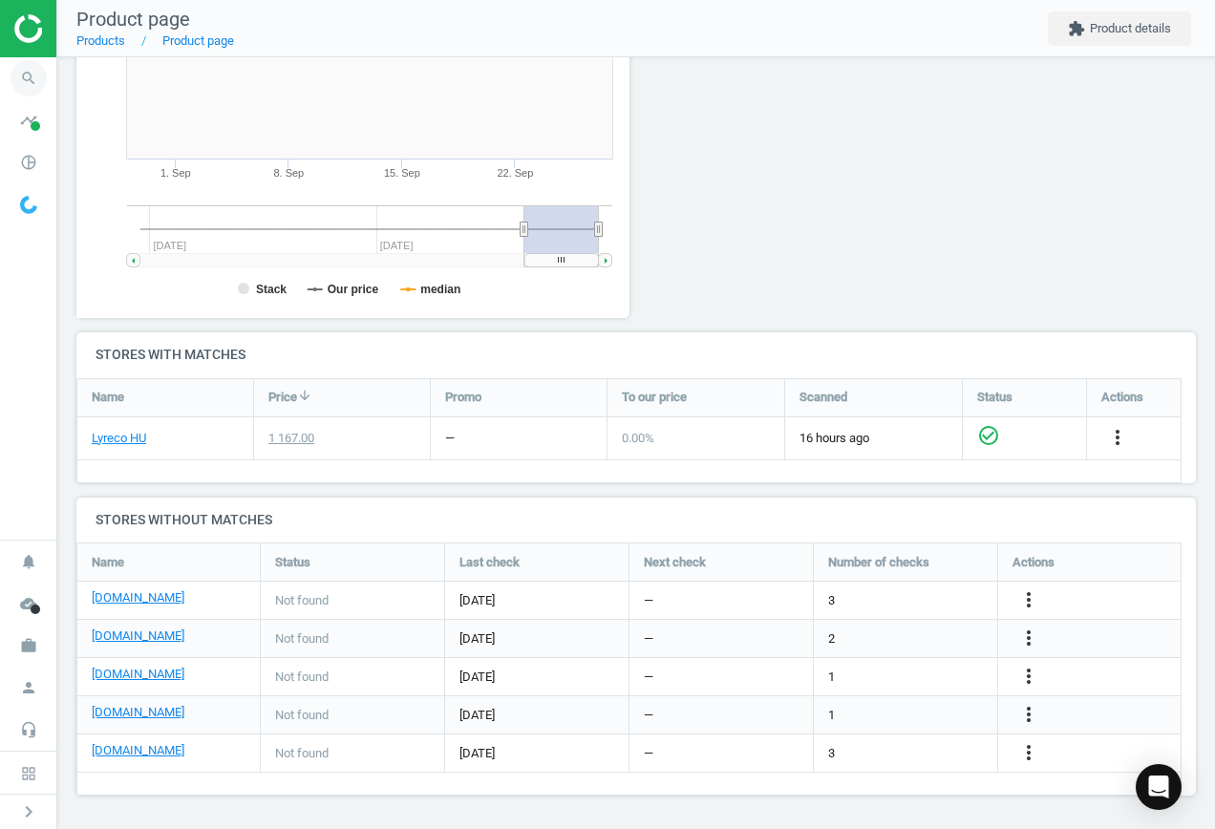
click at [20, 84] on icon "search" at bounding box center [29, 78] width 36 height 36
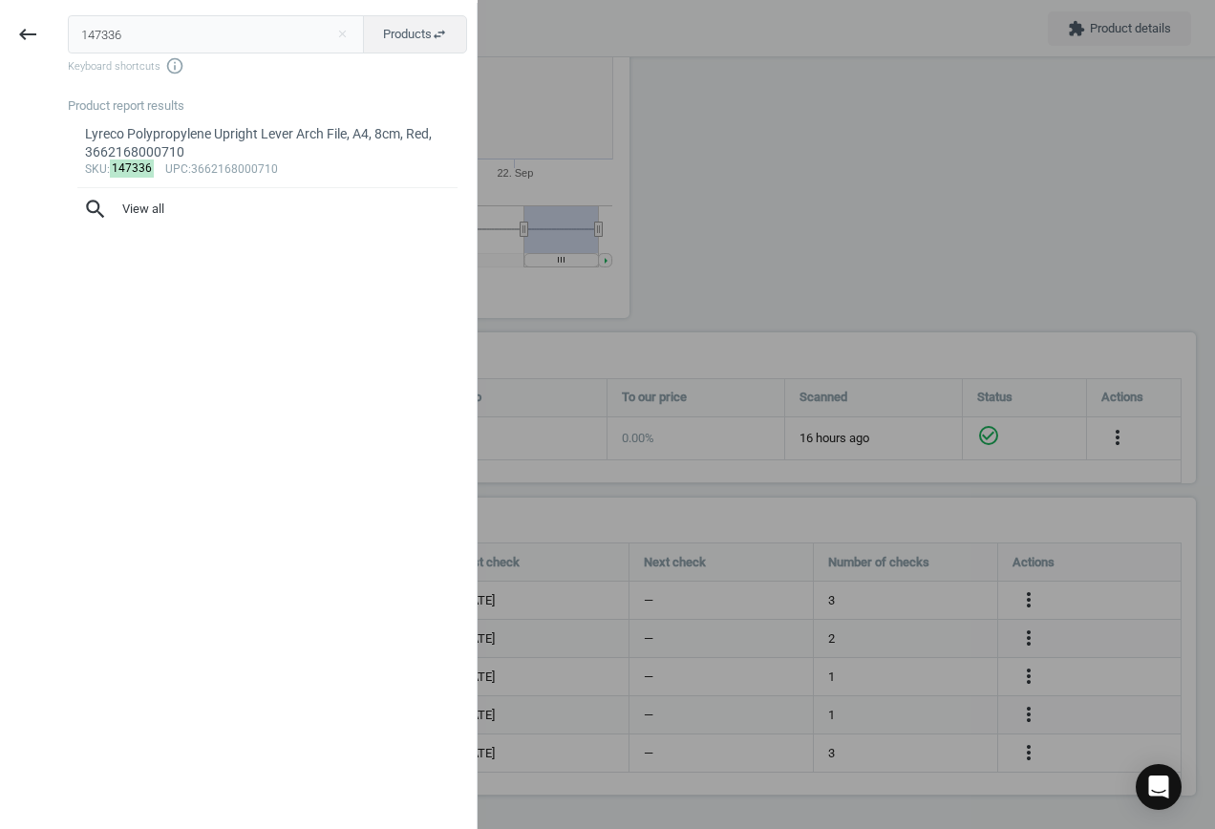
drag, startPoint x: 162, startPoint y: 35, endPoint x: -119, endPoint y: 32, distance: 281.9
click at [0, 32] on html "Group 2 Created with Sketch. ic/cloud_download/grey600 Created with Sketch. gra…" at bounding box center [607, 414] width 1215 height 829
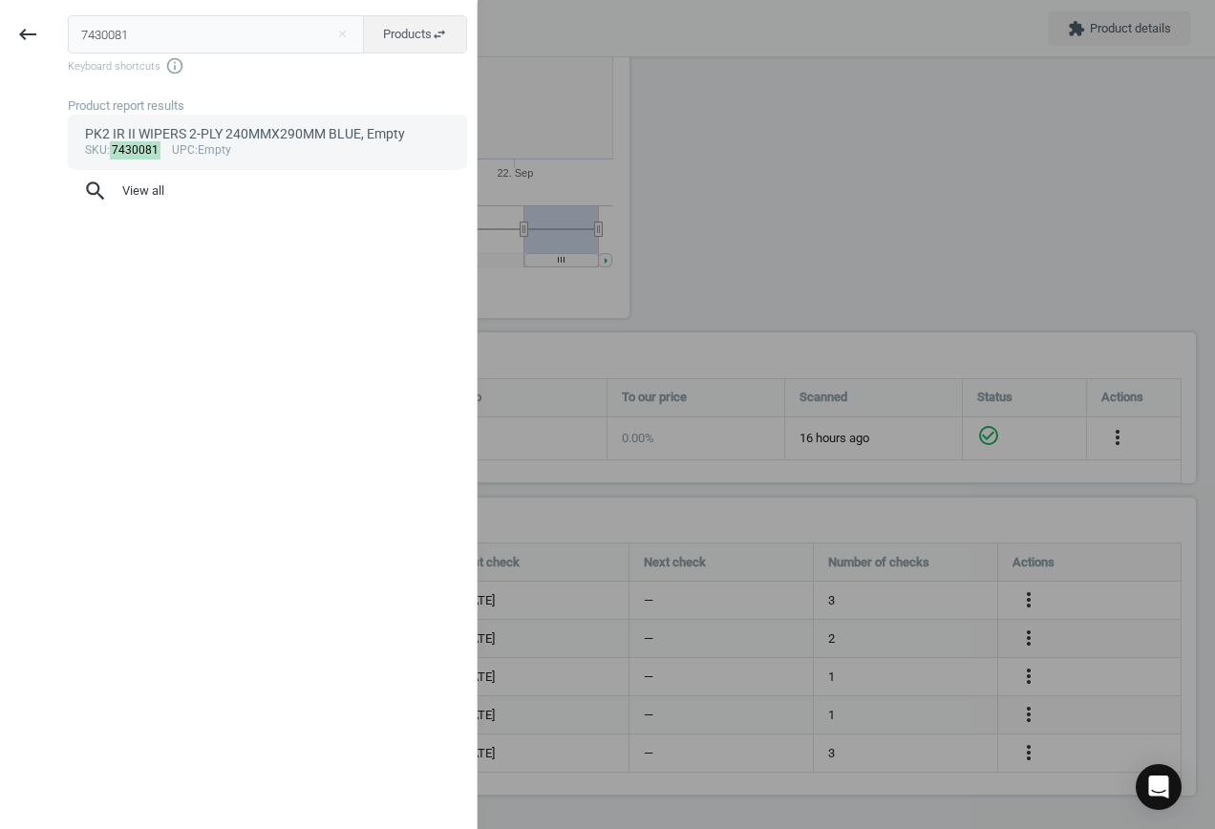
type input "7430081"
click at [248, 141] on div "PK2 IR II WIPERS 2-PLY 240MMX290MM BLUE, Empty" at bounding box center [268, 134] width 366 height 18
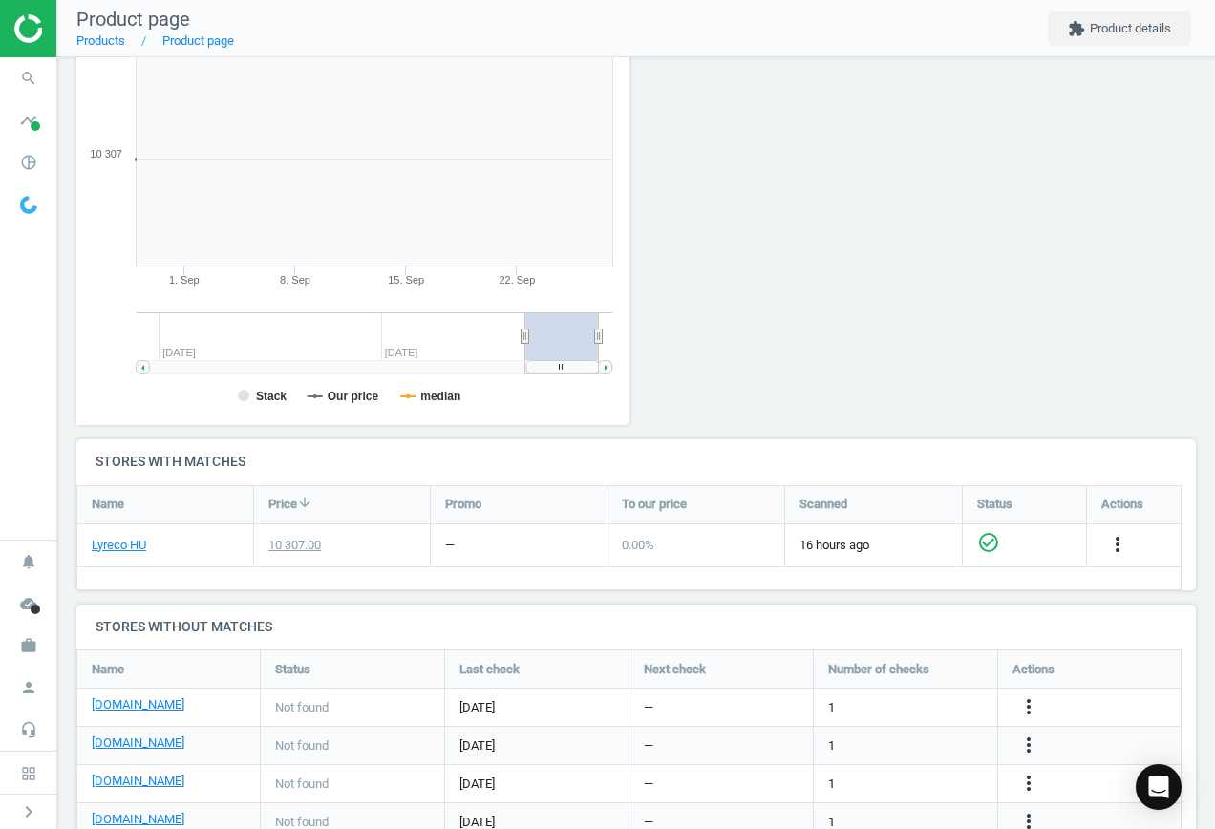
scroll to position [412, 575]
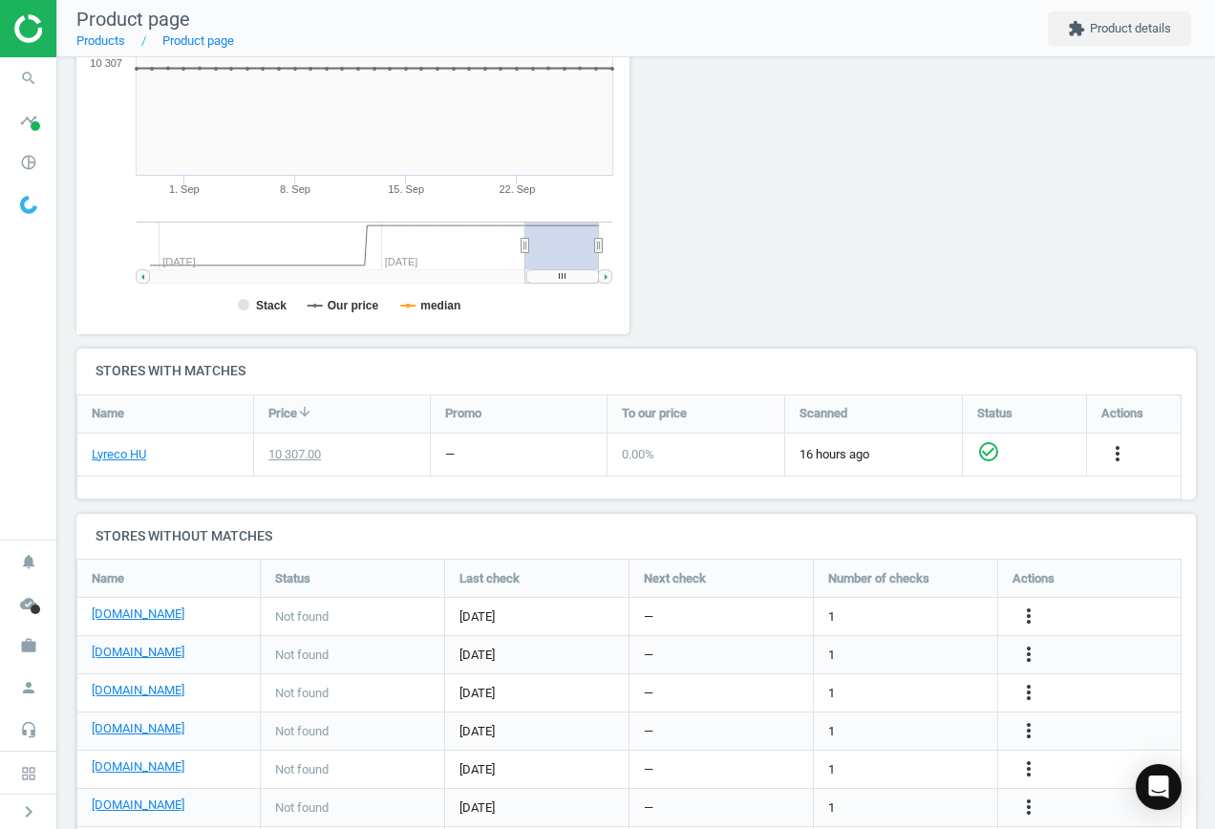
click at [1031, 603] on div "more_vert" at bounding box center [1089, 616] width 183 height 37
click at [1023, 616] on icon "more_vert" at bounding box center [1028, 616] width 23 height 23
click at [871, 611] on link "Edit URL/product option" at bounding box center [880, 617] width 262 height 30
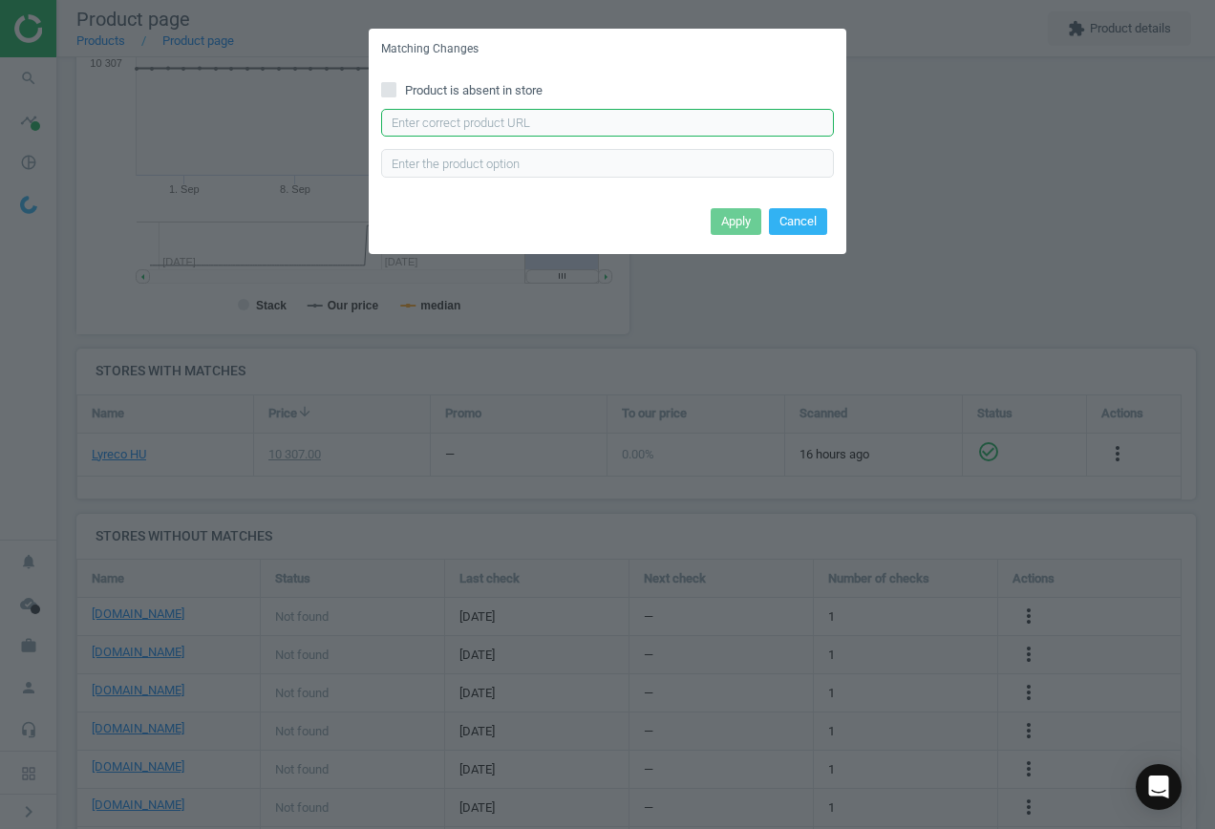
click at [597, 118] on input "text" at bounding box center [607, 123] width 453 height 29
paste input "[URL][DOMAIN_NAME][PERSON_NAME]"
type input "[URL][DOMAIN_NAME][PERSON_NAME]"
click at [739, 214] on button "Apply" at bounding box center [736, 221] width 51 height 27
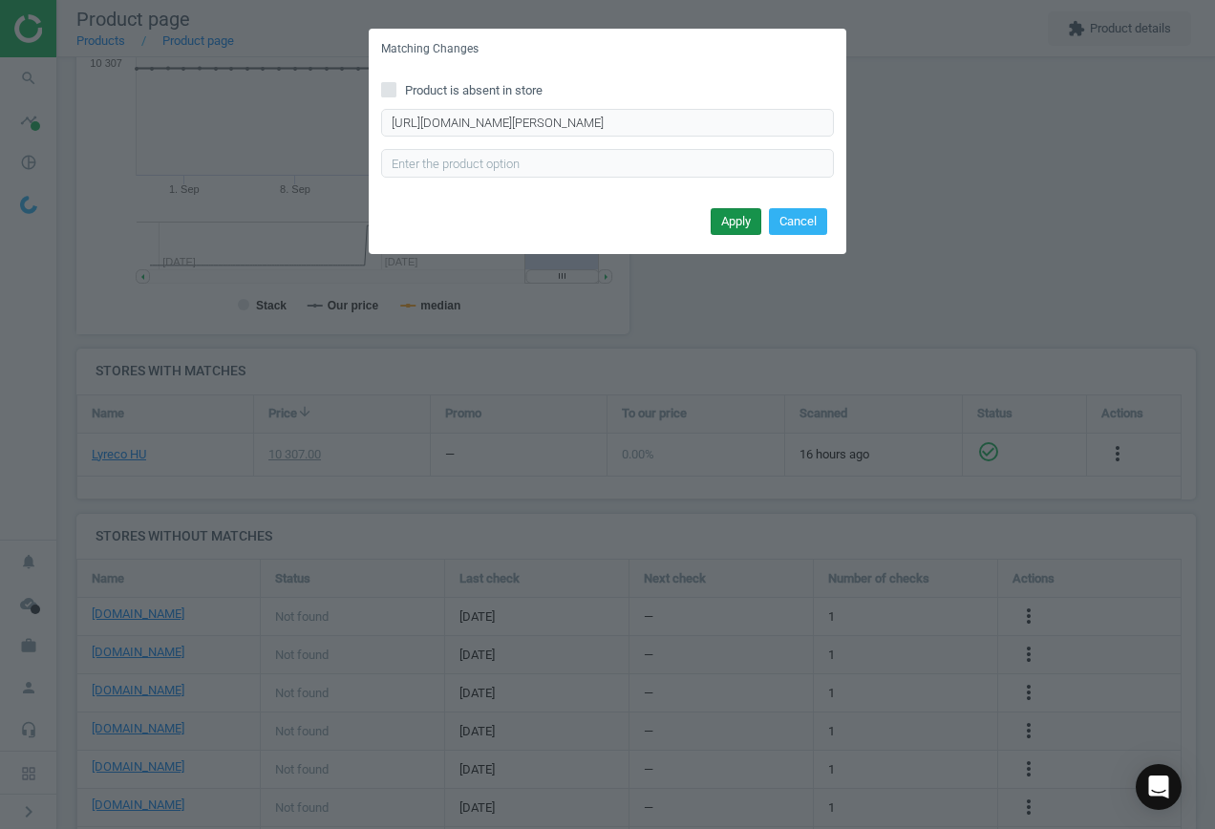
scroll to position [0, 0]
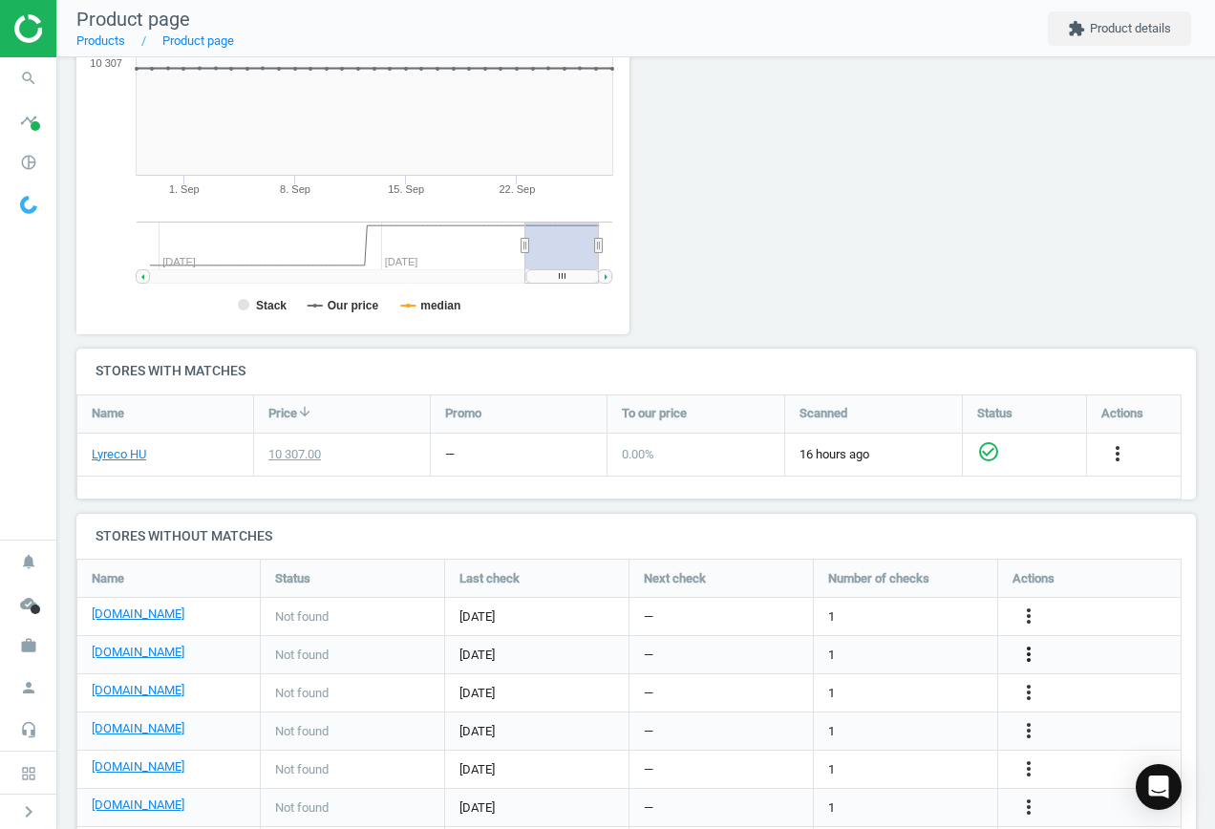
click at [1023, 659] on icon "more_vert" at bounding box center [1028, 654] width 23 height 23
click at [900, 653] on link "Edit URL/product option" at bounding box center [880, 655] width 262 height 30
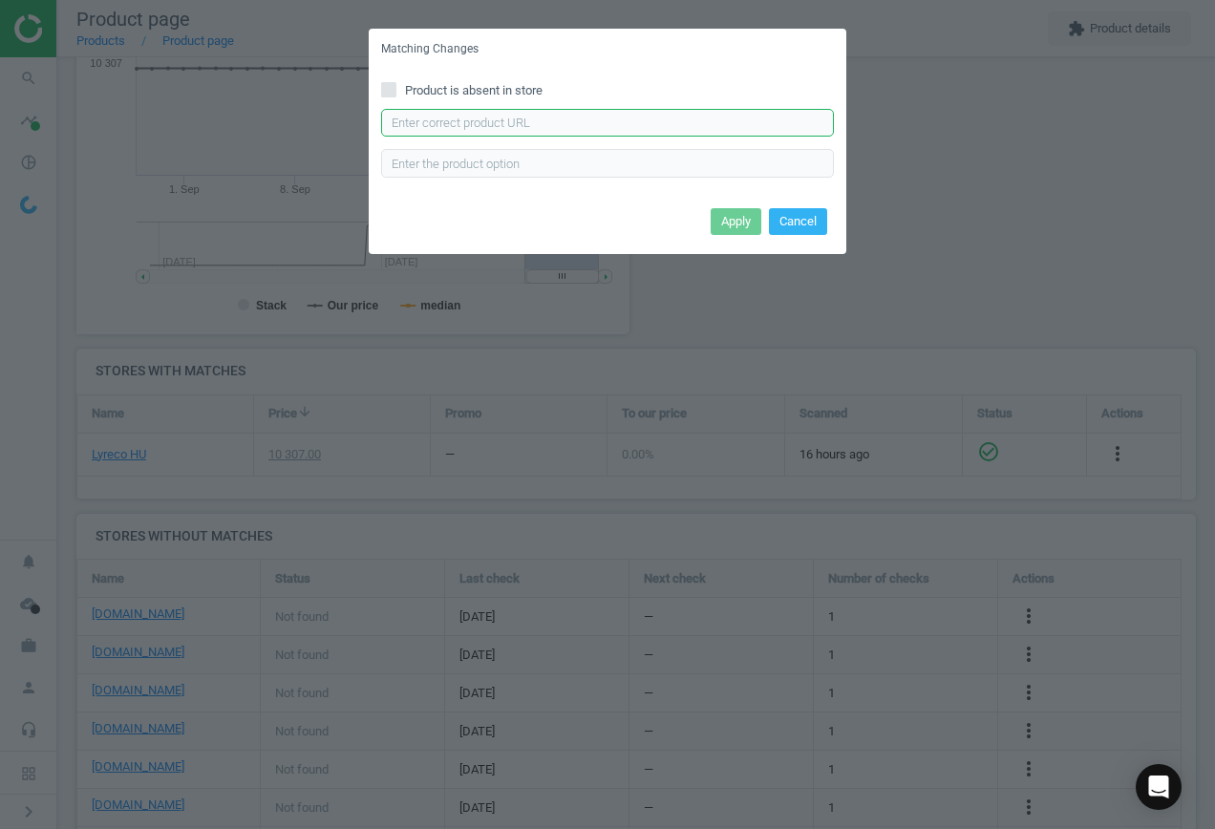
click at [557, 121] on input "text" at bounding box center [607, 123] width 453 height 29
paste input "[URL][DOMAIN_NAME]"
type input "[URL][DOMAIN_NAME]"
click at [738, 221] on button "Apply" at bounding box center [736, 221] width 51 height 27
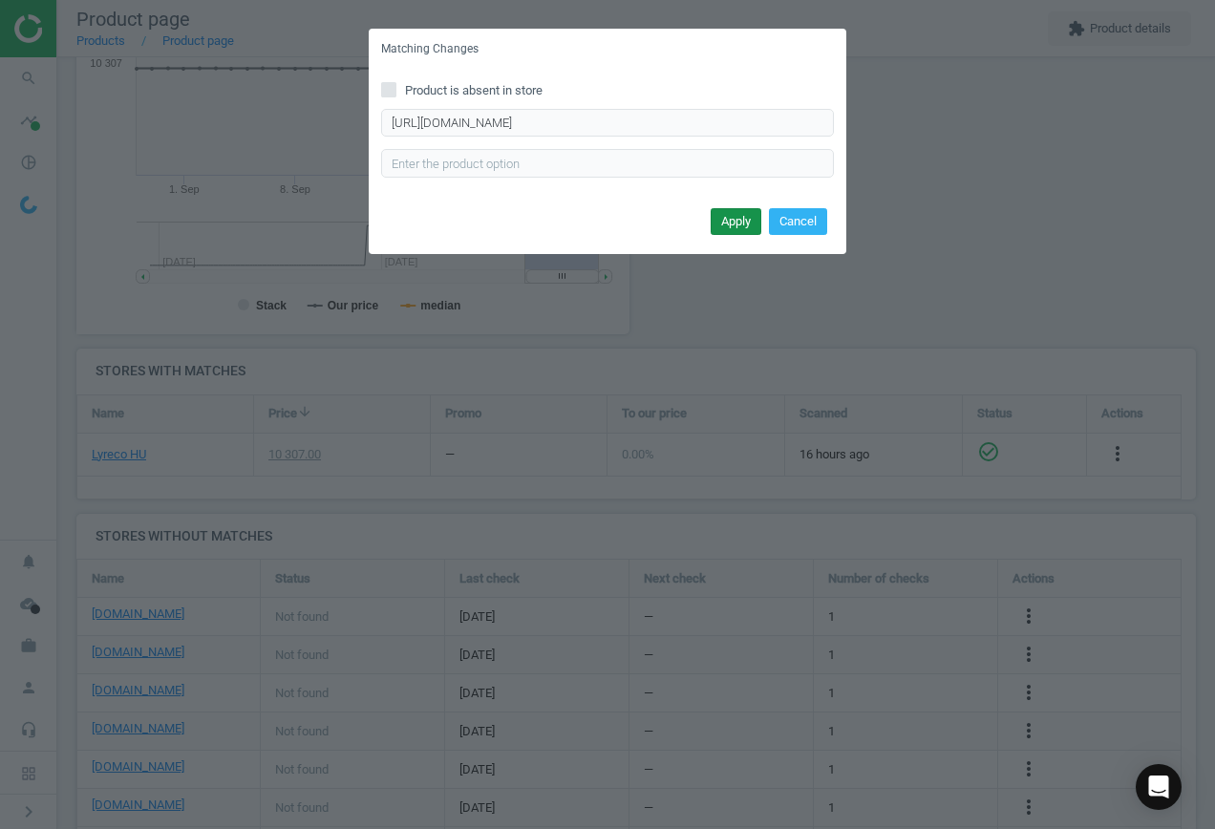
scroll to position [0, 0]
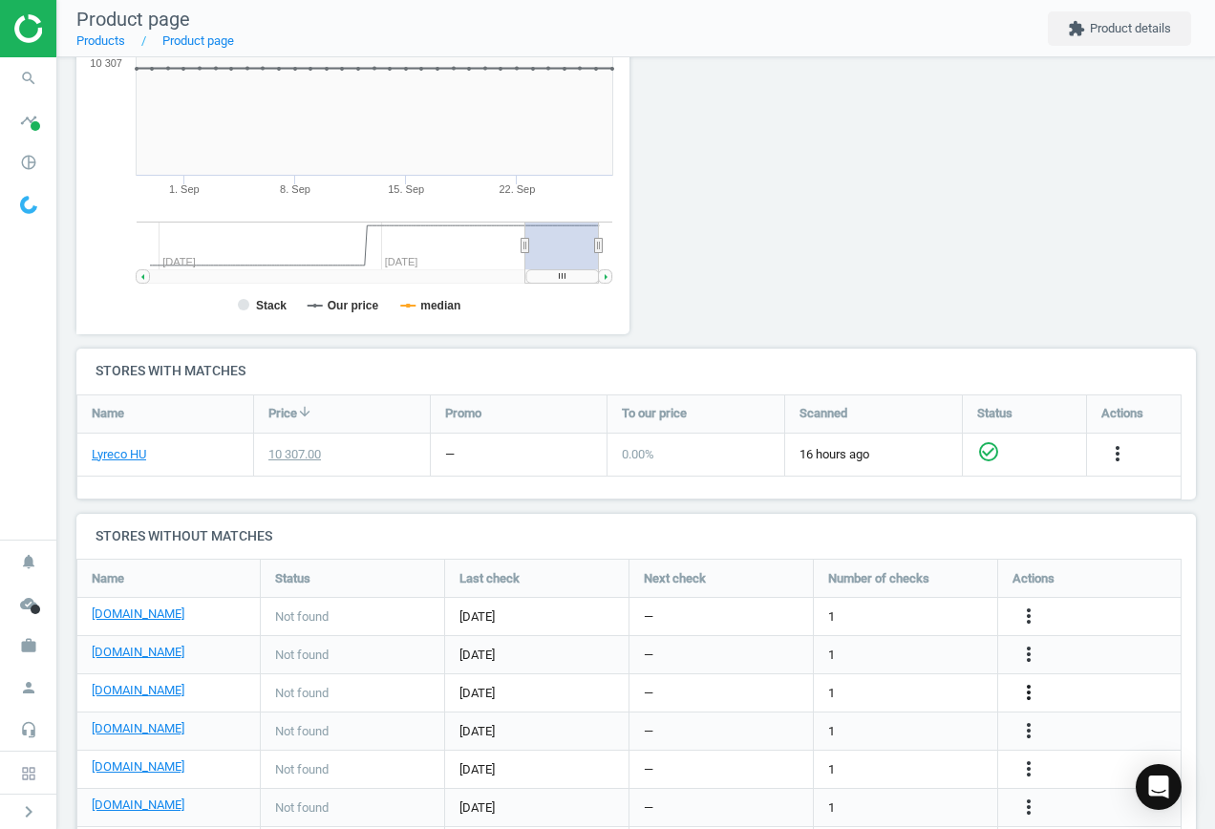
click at [1036, 685] on icon "more_vert" at bounding box center [1028, 692] width 23 height 23
click at [889, 682] on link "Edit URL/product option" at bounding box center [880, 693] width 262 height 30
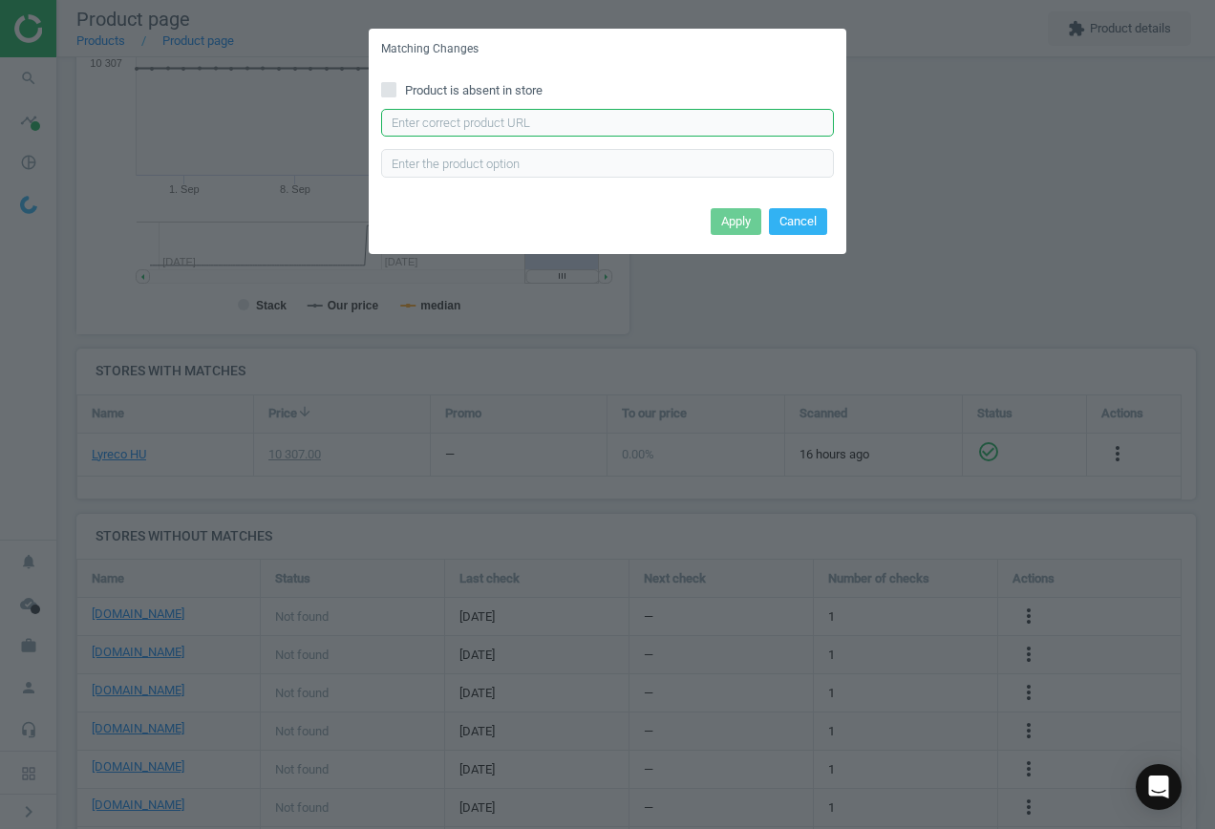
click at [623, 127] on input "text" at bounding box center [607, 123] width 453 height 29
paste input "[URL][DOMAIN_NAME]"
type input "[URL][DOMAIN_NAME]"
click at [724, 219] on button "Apply" at bounding box center [736, 221] width 51 height 27
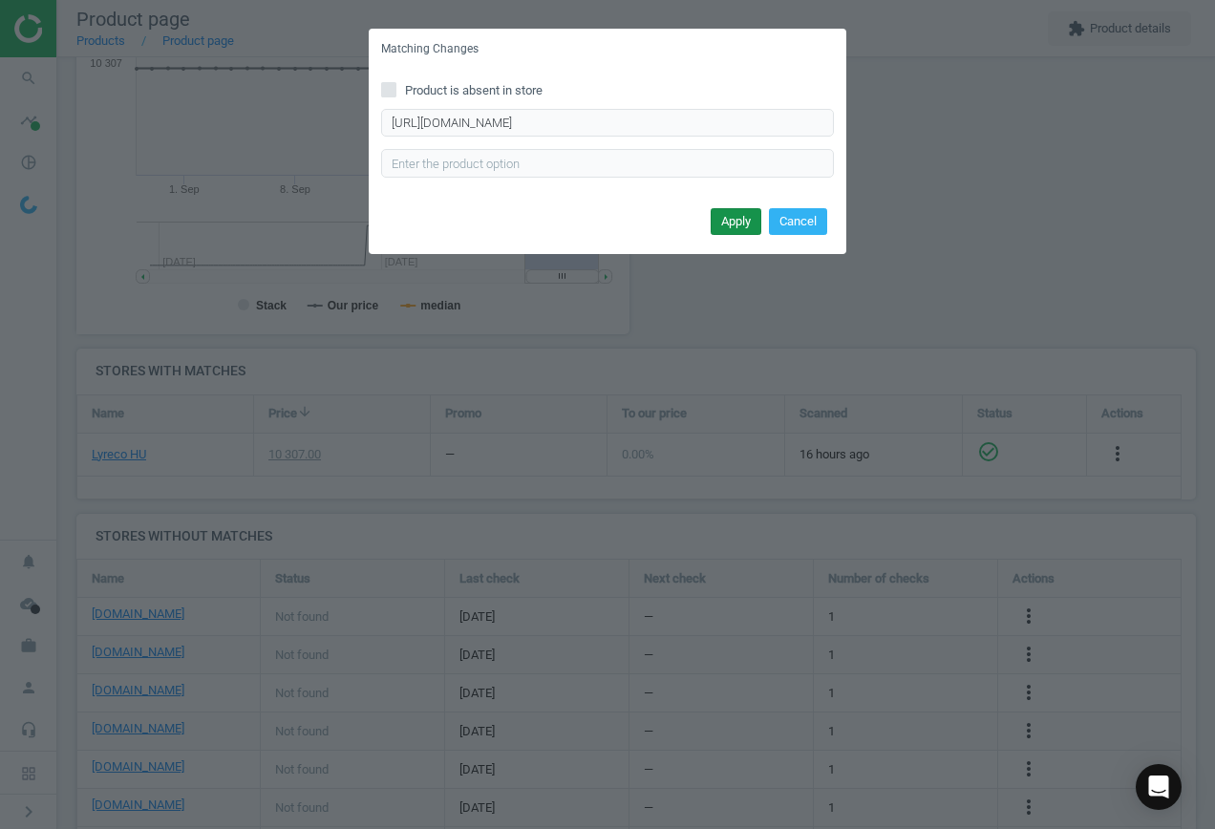
scroll to position [0, 0]
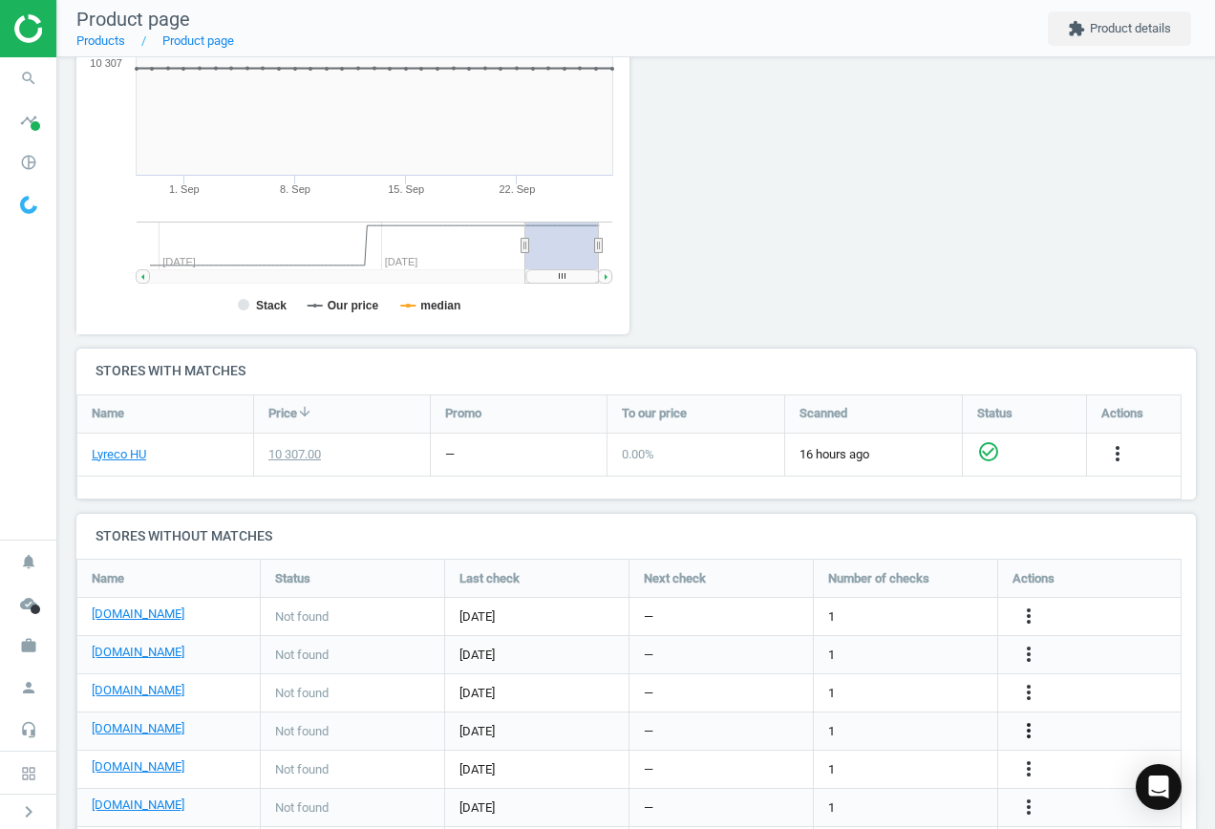
click at [1030, 729] on icon "more_vert" at bounding box center [1028, 730] width 23 height 23
click at [880, 729] on link "Edit URL/product option" at bounding box center [880, 732] width 262 height 30
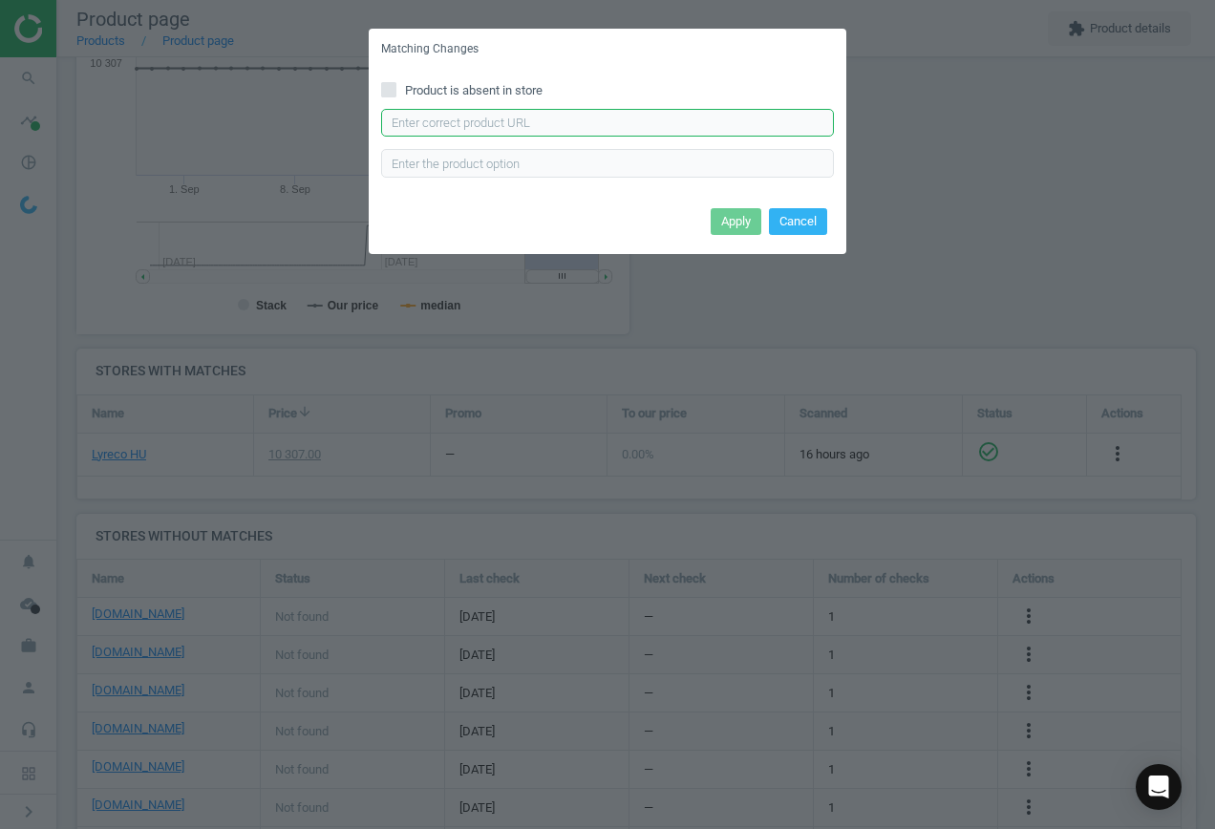
click at [597, 127] on input "text" at bounding box center [607, 123] width 453 height 29
paste input "[URL][DOMAIN_NAME]"
type input "[URL][DOMAIN_NAME]"
click at [728, 223] on button "Apply" at bounding box center [736, 221] width 51 height 27
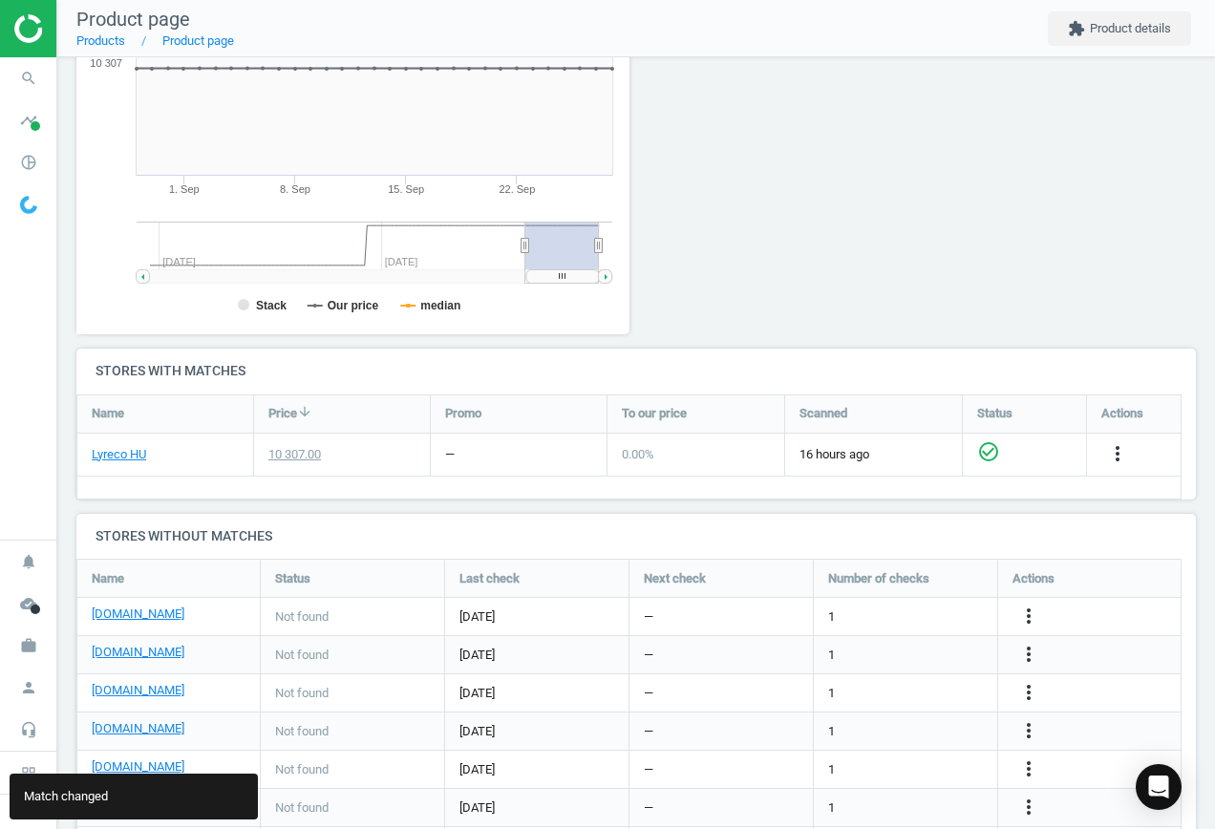
scroll to position [447, 0]
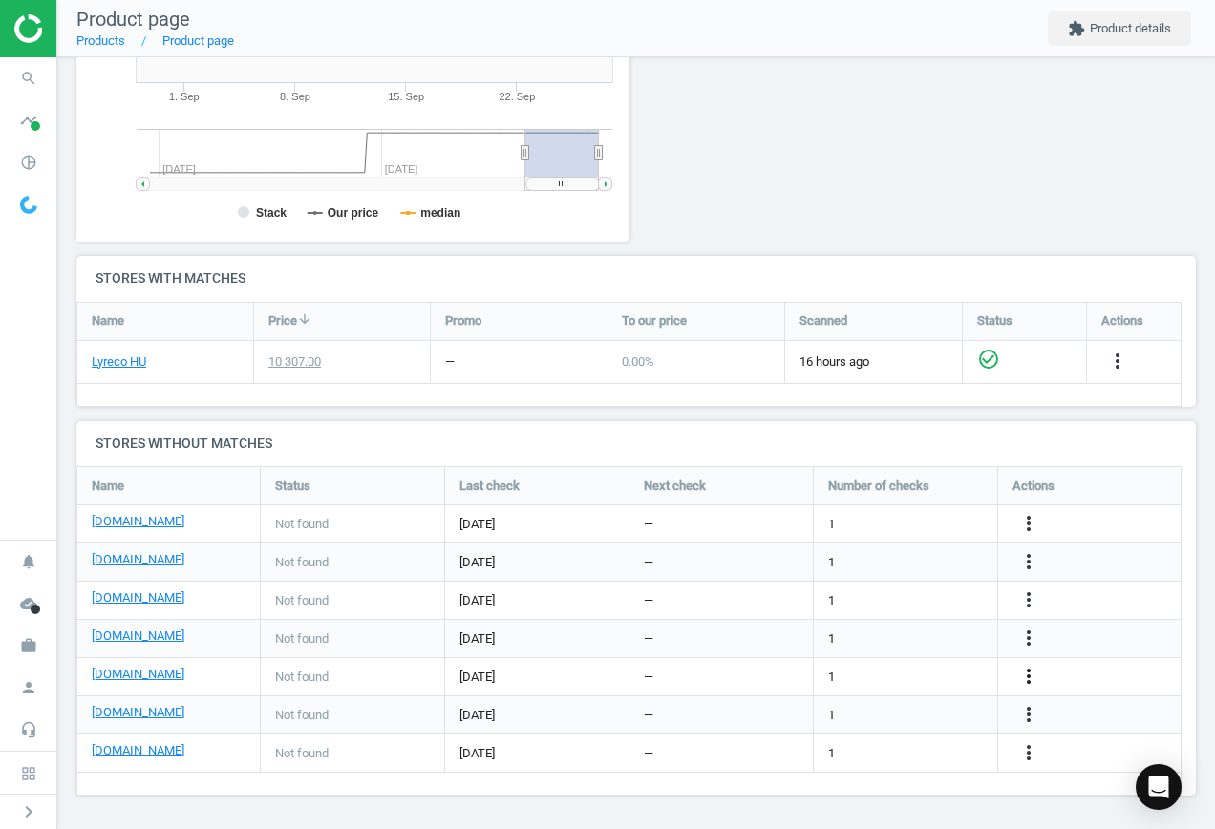
click at [1034, 671] on icon "more_vert" at bounding box center [1028, 676] width 23 height 23
click at [912, 666] on link "Edit URL/product option" at bounding box center [880, 677] width 262 height 30
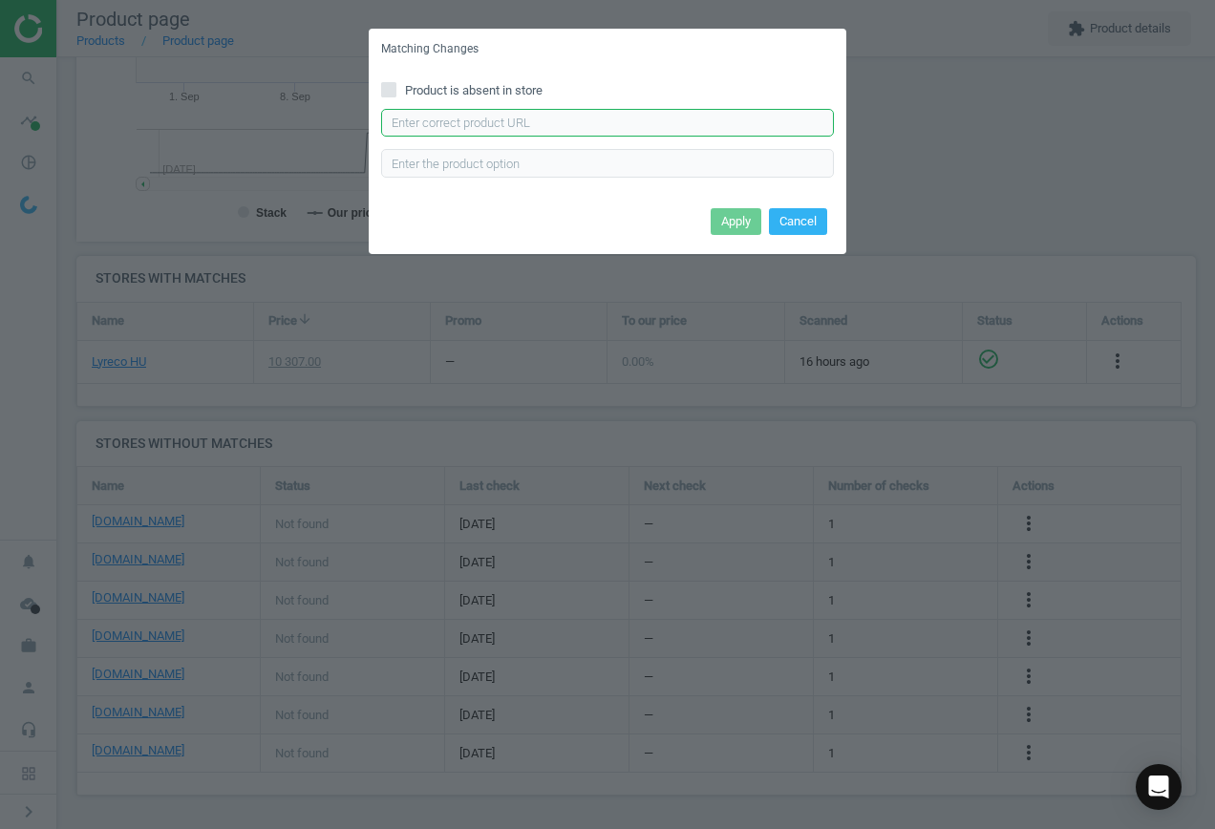
click at [595, 122] on input "text" at bounding box center [607, 123] width 453 height 29
paste input "[URL][DOMAIN_NAME]"
type input "[URL][DOMAIN_NAME]"
click at [741, 218] on button "Apply" at bounding box center [736, 221] width 51 height 27
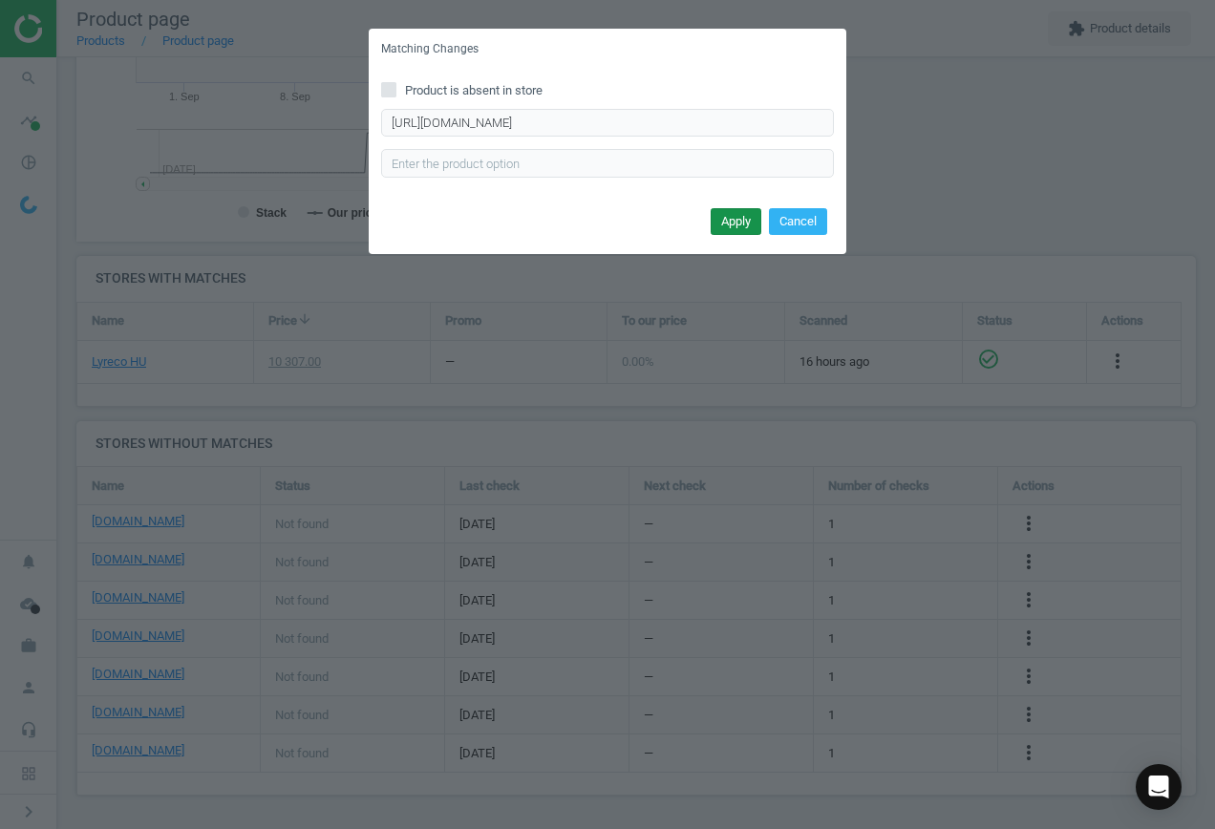
scroll to position [0, 0]
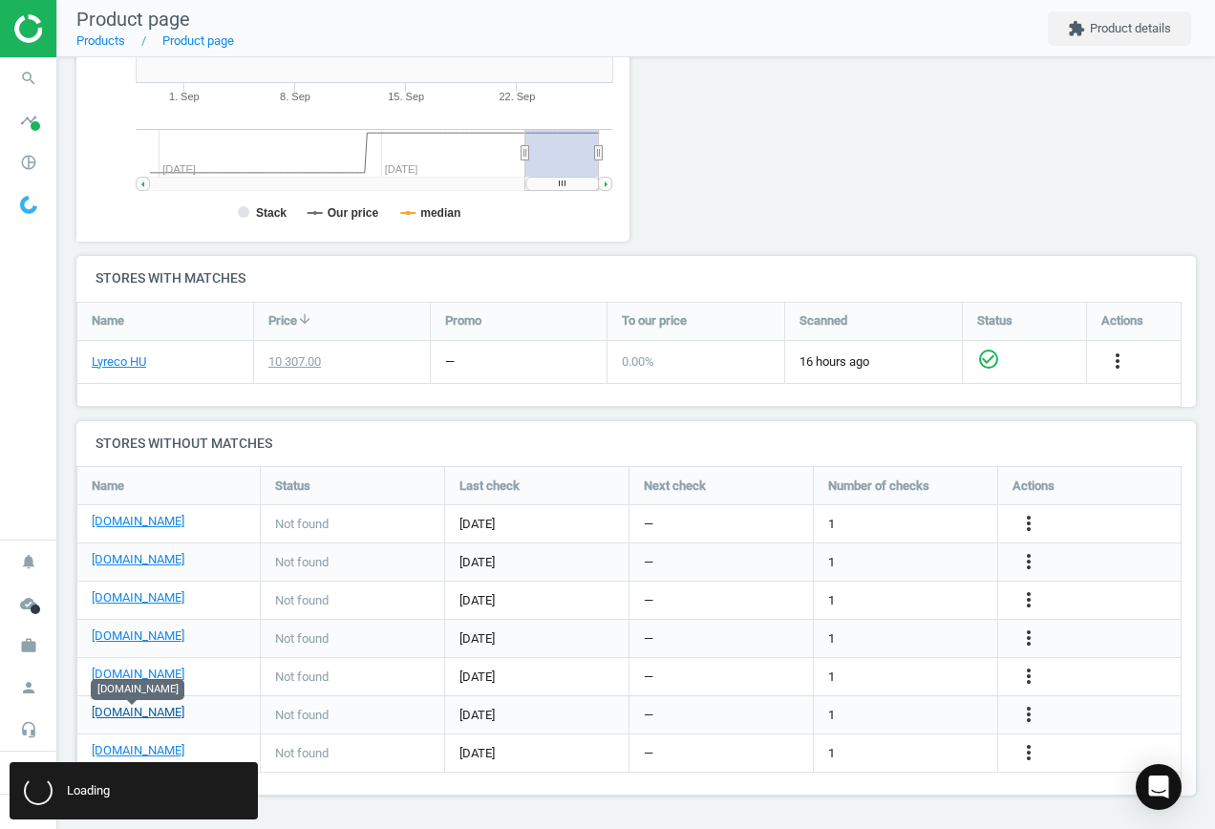
click at [124, 711] on link "[DOMAIN_NAME]" at bounding box center [138, 712] width 93 height 17
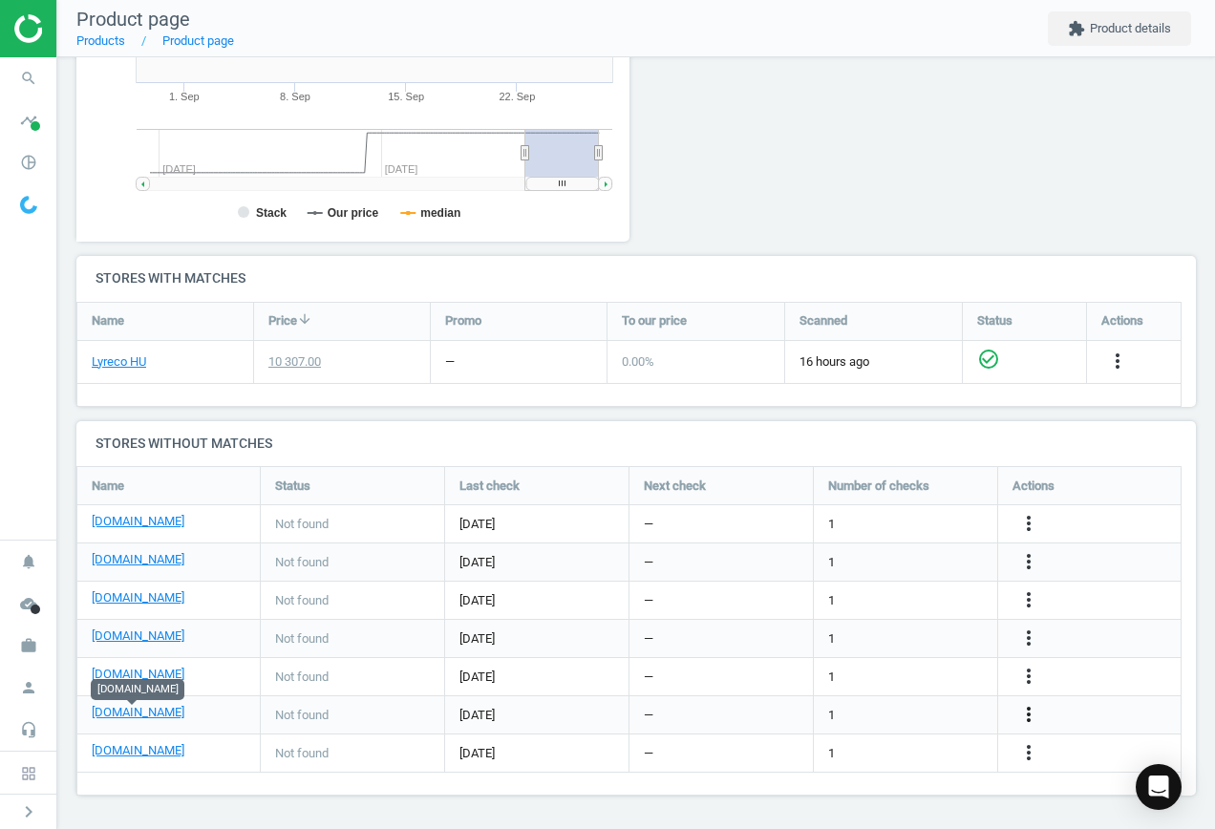
click at [1023, 714] on icon "more_vert" at bounding box center [1028, 714] width 23 height 23
click at [911, 708] on link "Edit URL/product option" at bounding box center [880, 715] width 262 height 30
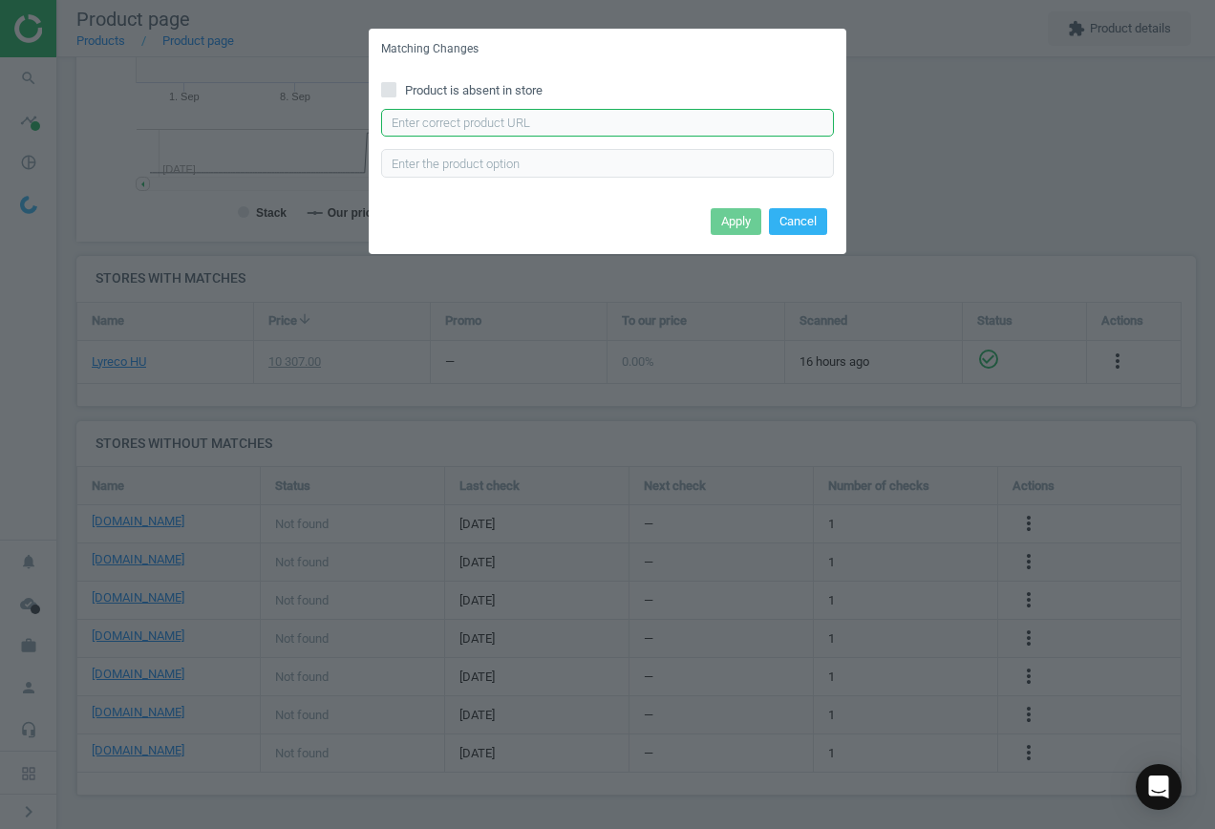
click at [667, 118] on input "text" at bounding box center [607, 123] width 453 height 29
paste input "[URL][DOMAIN_NAME]"
type input "[URL][DOMAIN_NAME]"
click at [739, 213] on button "Apply" at bounding box center [736, 221] width 51 height 27
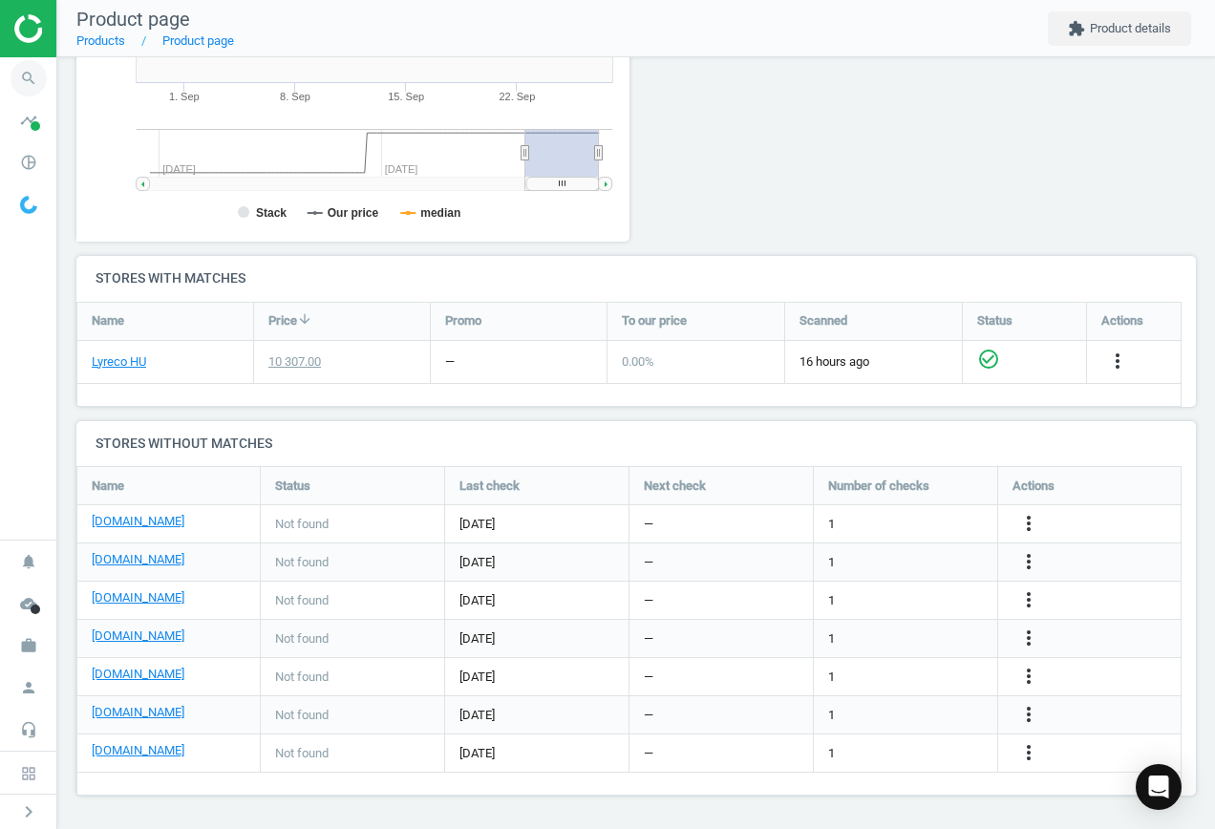
click at [31, 81] on icon "search" at bounding box center [29, 78] width 36 height 36
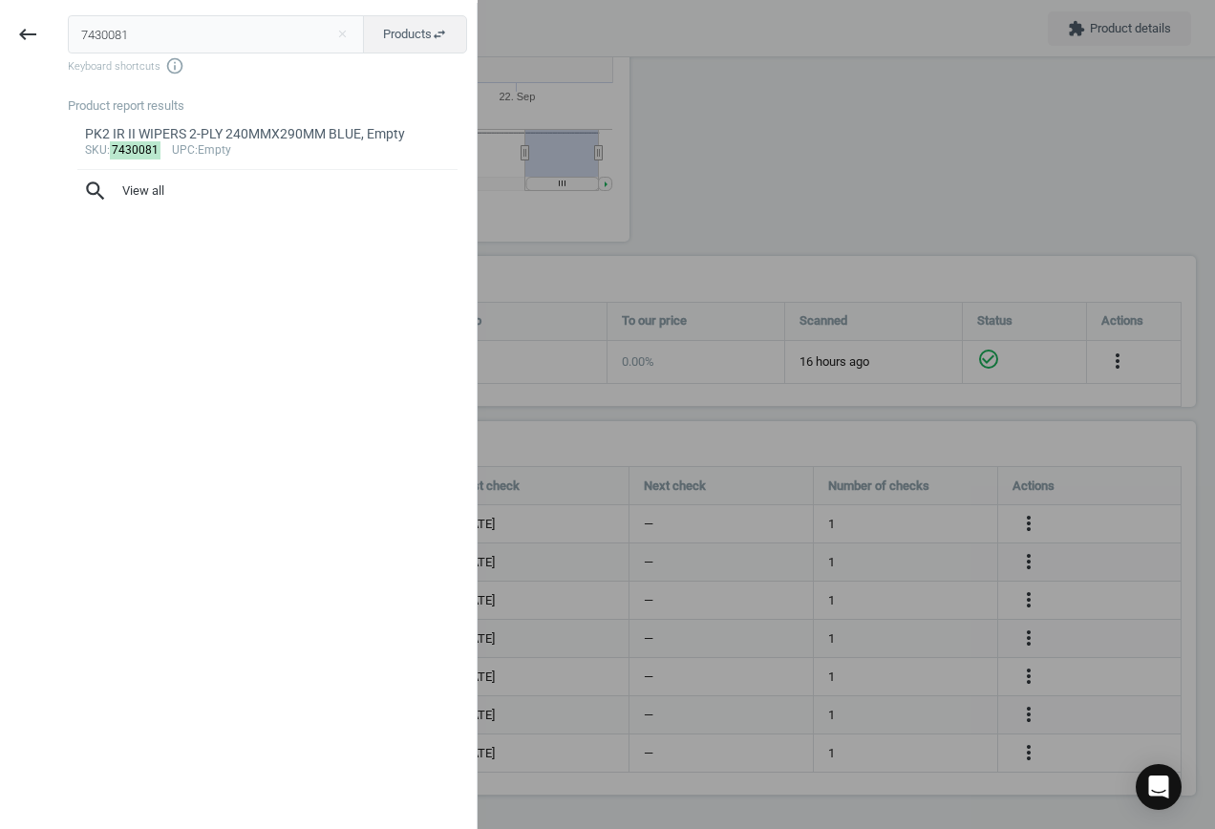
drag, startPoint x: 199, startPoint y: 32, endPoint x: -372, endPoint y: -14, distance: 572.2
click at [0, 0] on html "Group 2 Created with Sketch. ic/cloud_download/grey600 Created with Sketch. gra…" at bounding box center [607, 414] width 1215 height 829
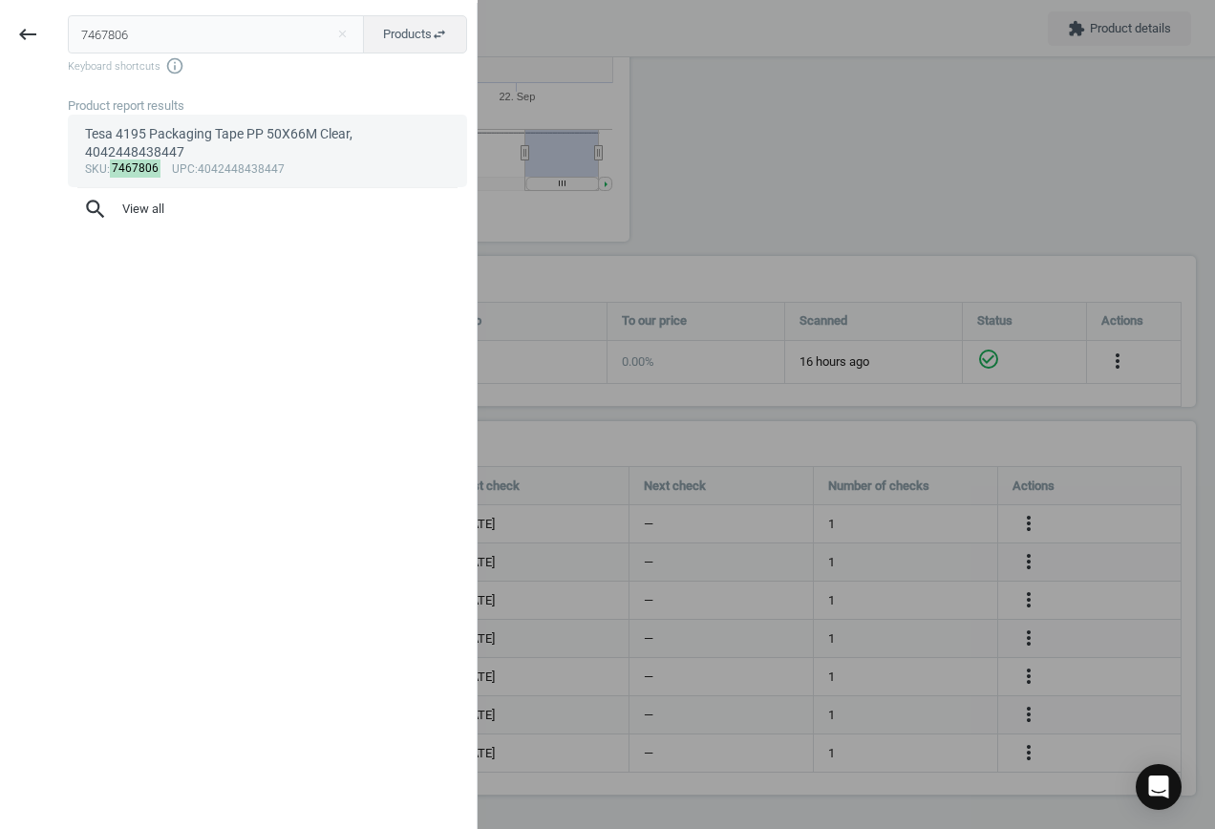
type input "7467806"
click at [230, 162] on div "sku : 7467806 upc :4042448438447" at bounding box center [268, 169] width 366 height 15
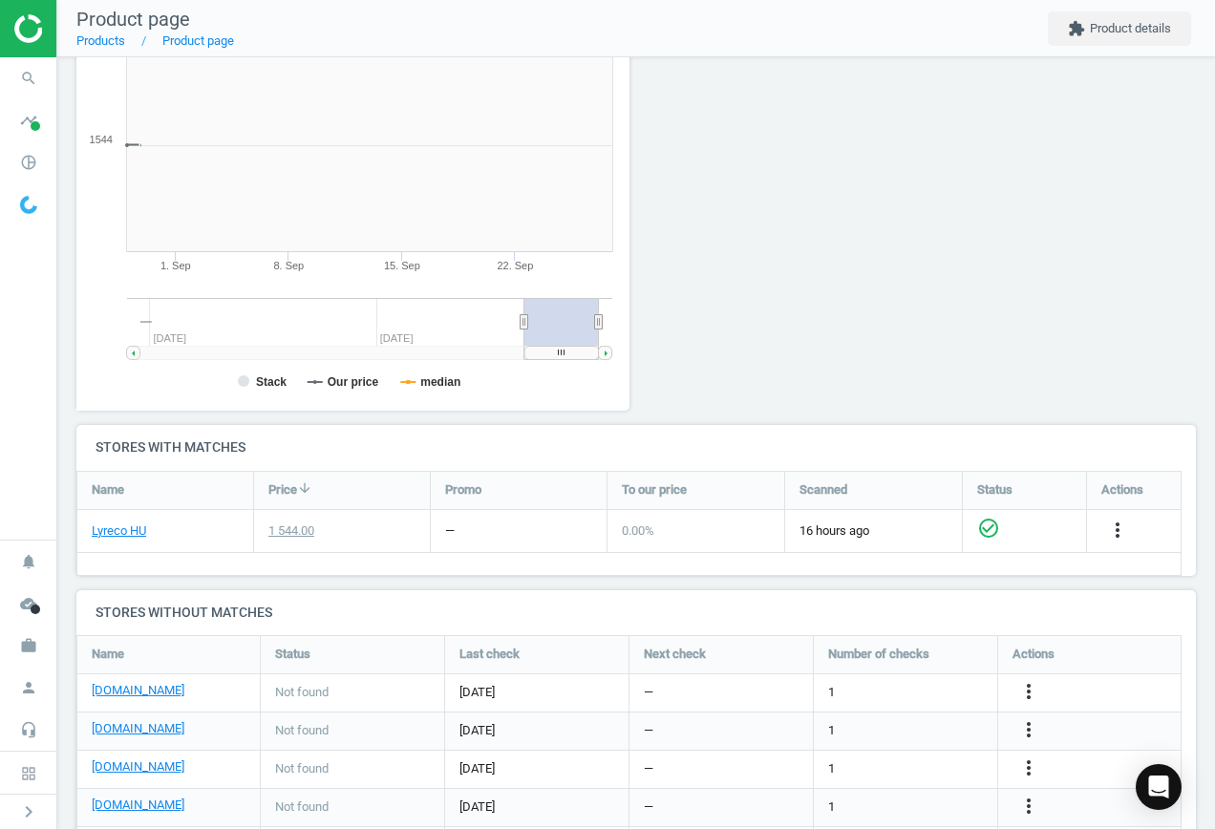
scroll to position [412, 575]
click at [122, 689] on link "[DOMAIN_NAME]" at bounding box center [138, 690] width 93 height 17
click at [1031, 690] on icon "more_vert" at bounding box center [1028, 692] width 23 height 23
click at [879, 686] on link "Edit URL/product option" at bounding box center [880, 693] width 262 height 30
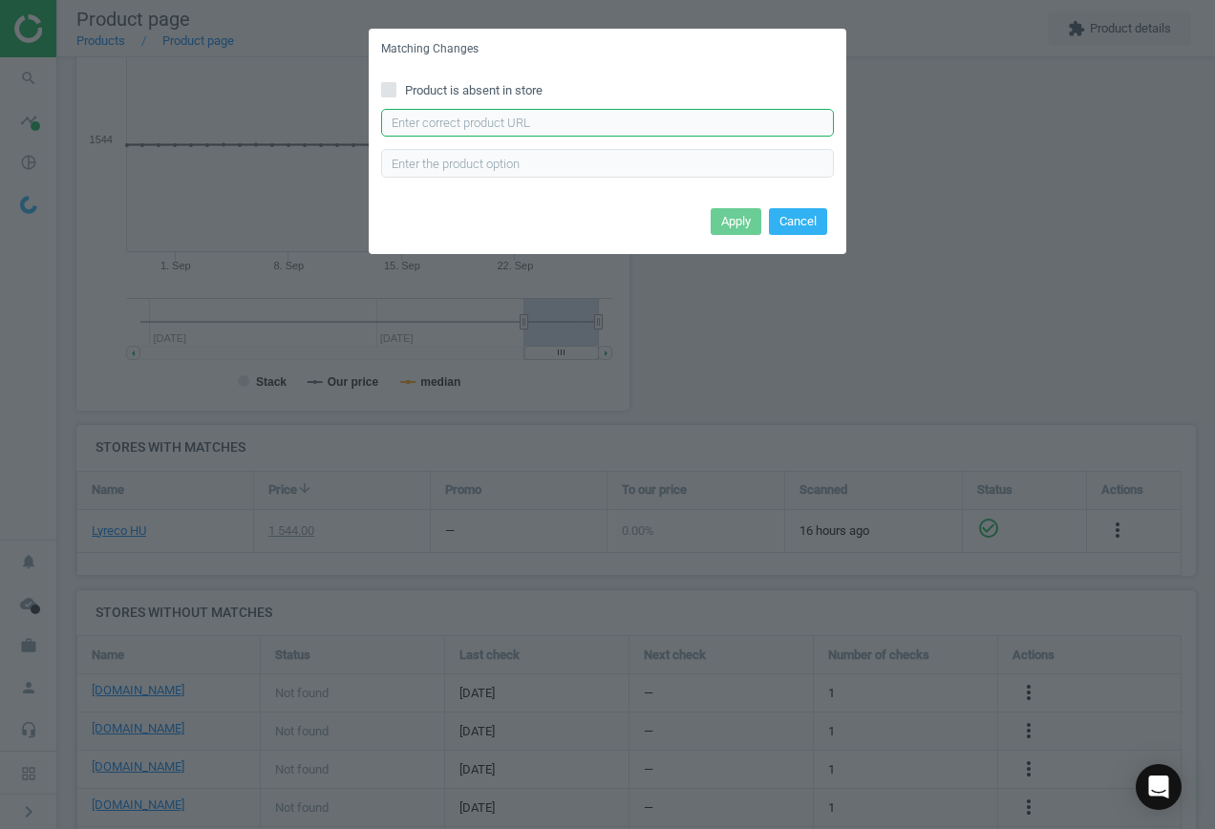
click at [503, 120] on input "text" at bounding box center [607, 123] width 453 height 29
paste input "[URL][DOMAIN_NAME]"
type input "[URL][DOMAIN_NAME]"
click at [727, 213] on button "Apply" at bounding box center [736, 221] width 51 height 27
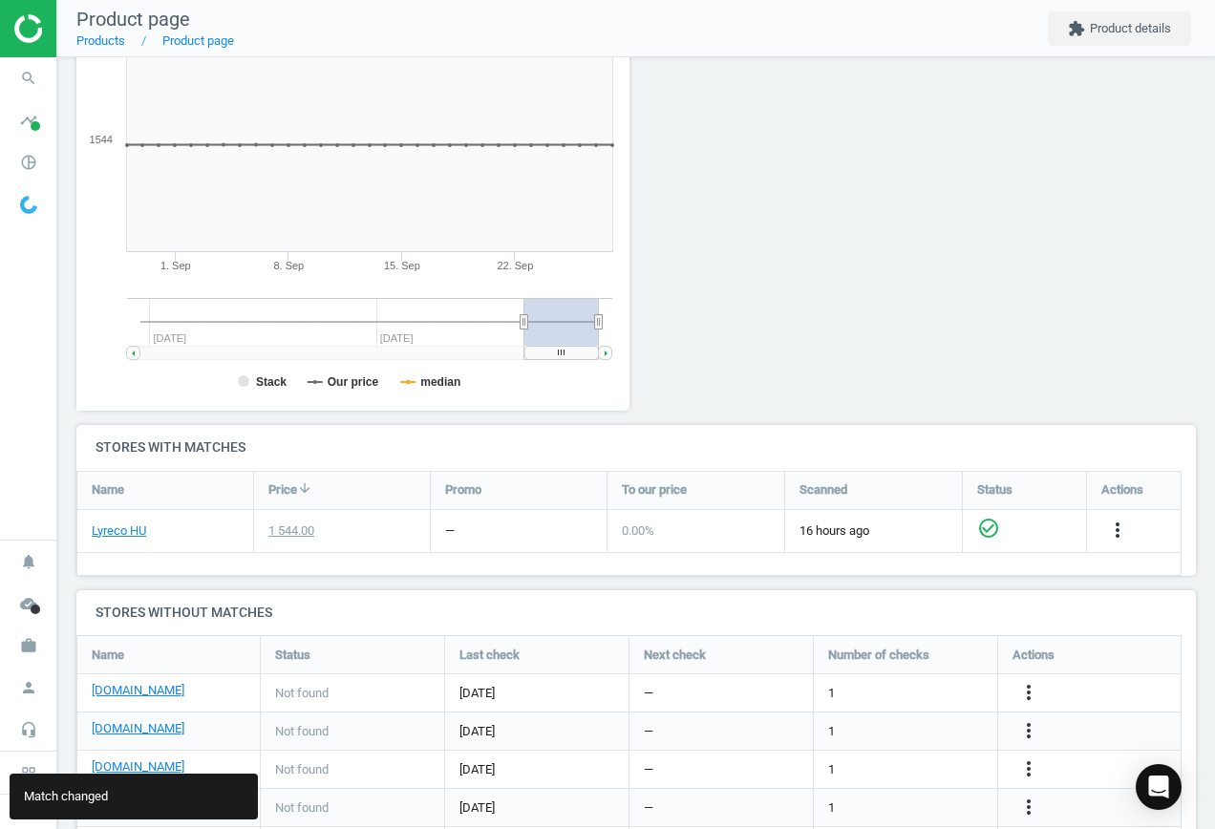
scroll to position [371, 0]
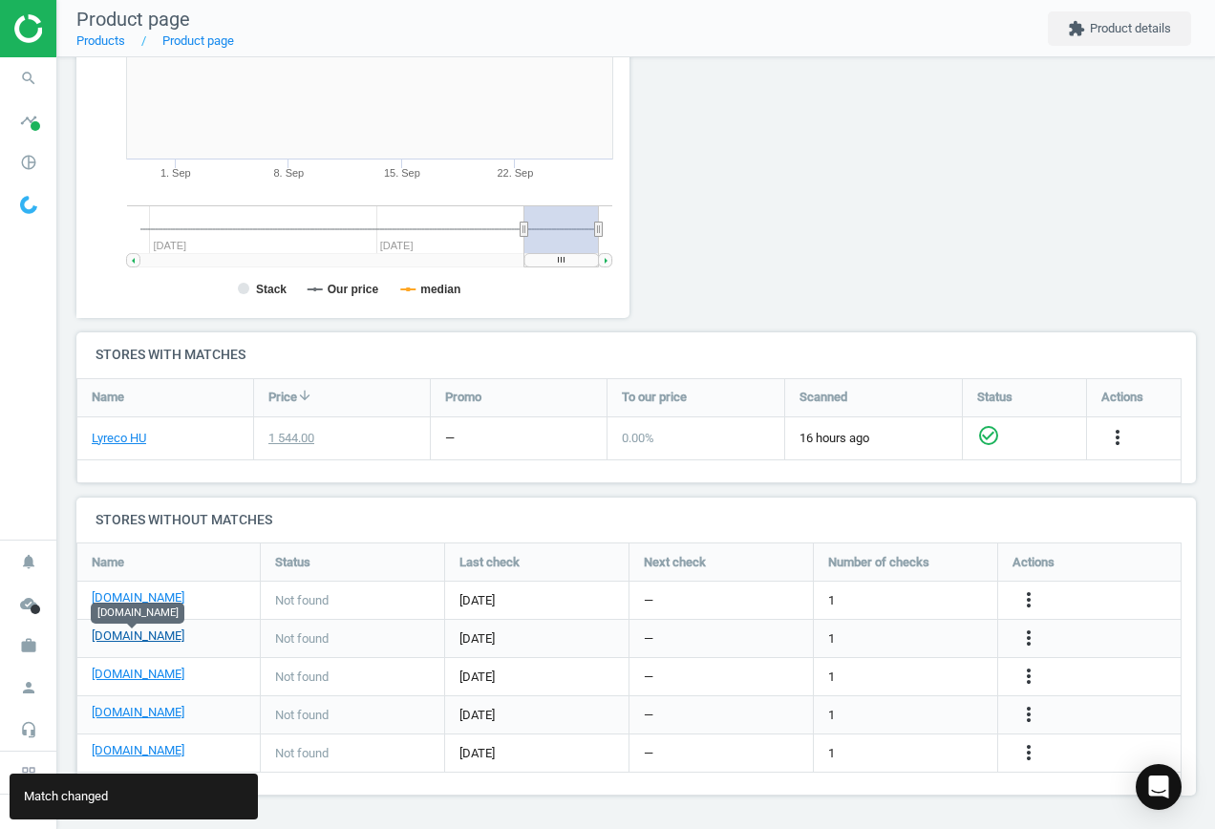
click at [140, 639] on link "[DOMAIN_NAME]" at bounding box center [138, 636] width 93 height 17
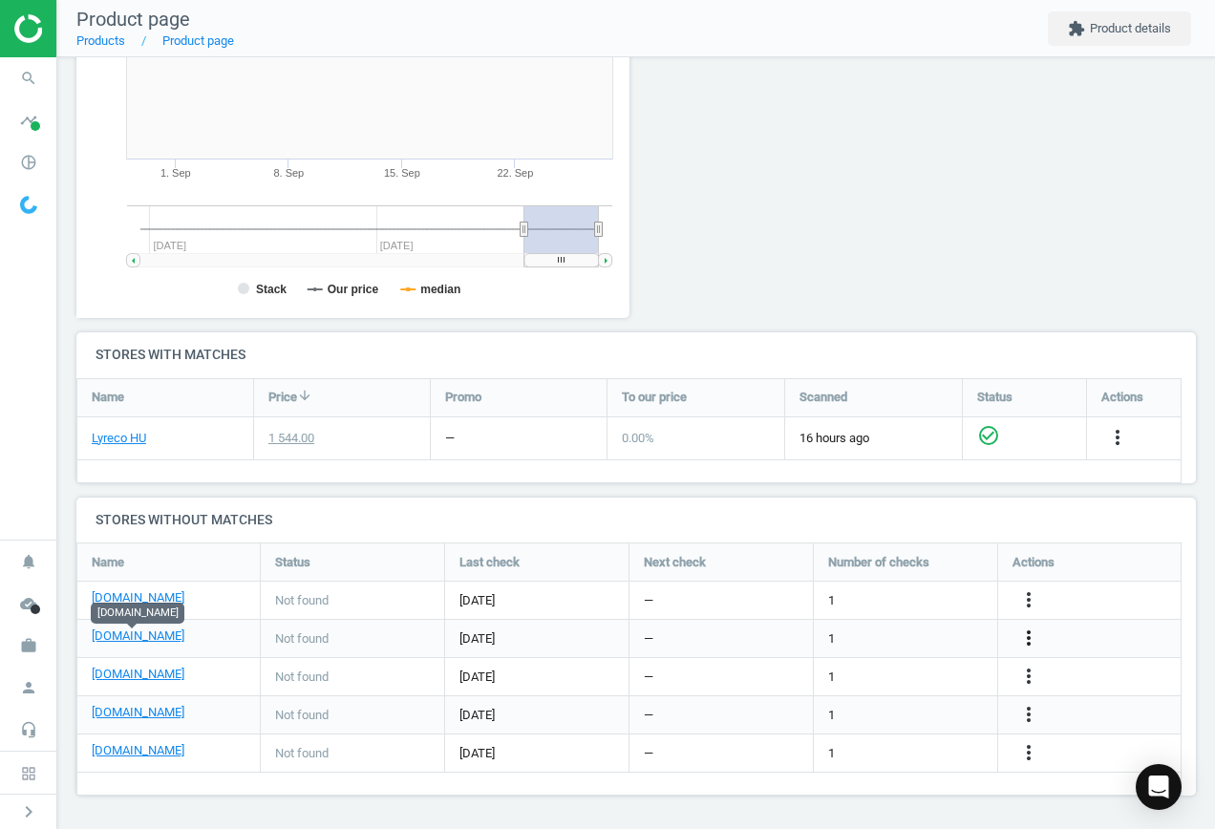
click at [1027, 638] on icon "more_vert" at bounding box center [1028, 638] width 23 height 23
click at [913, 634] on link "Edit URL/product option" at bounding box center [880, 639] width 262 height 30
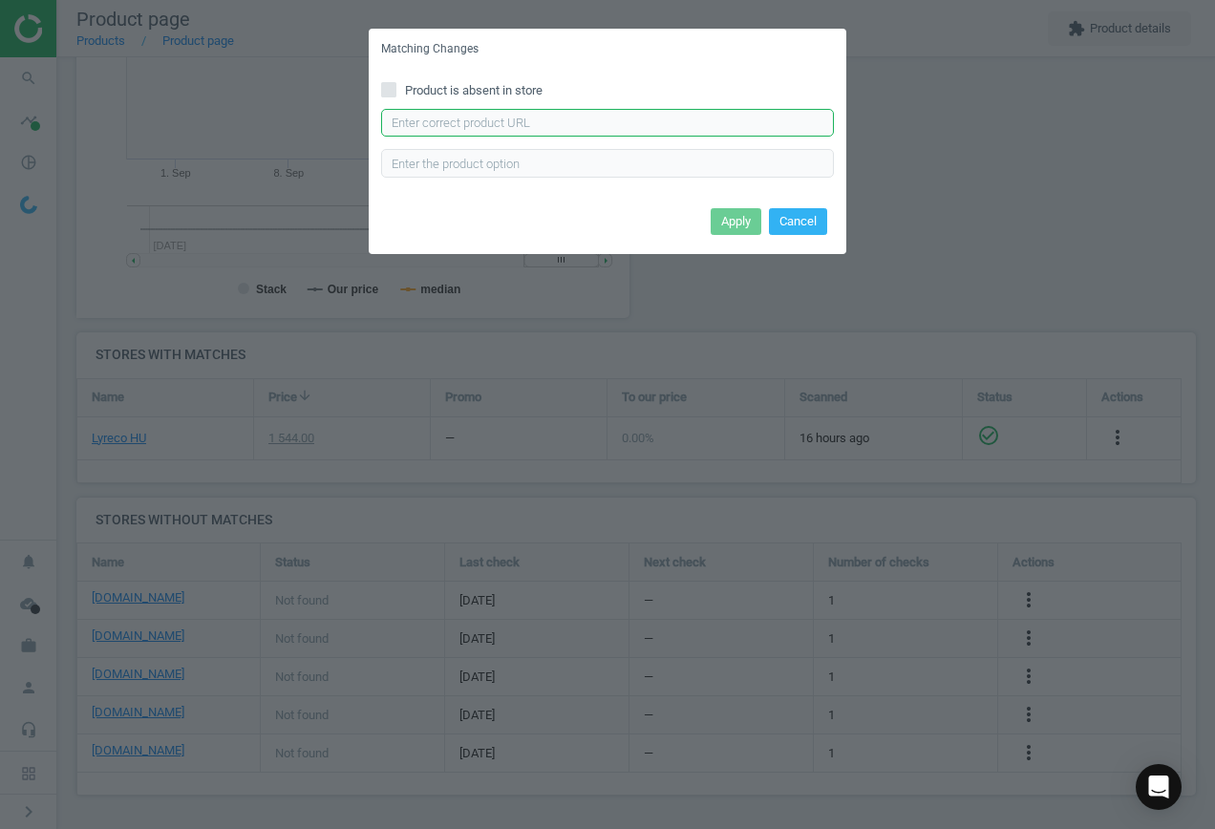
click at [615, 119] on input "text" at bounding box center [607, 123] width 453 height 29
paste input "[URL][DOMAIN_NAME]"
type input "[URL][DOMAIN_NAME]"
click at [730, 218] on button "Apply" at bounding box center [736, 221] width 51 height 27
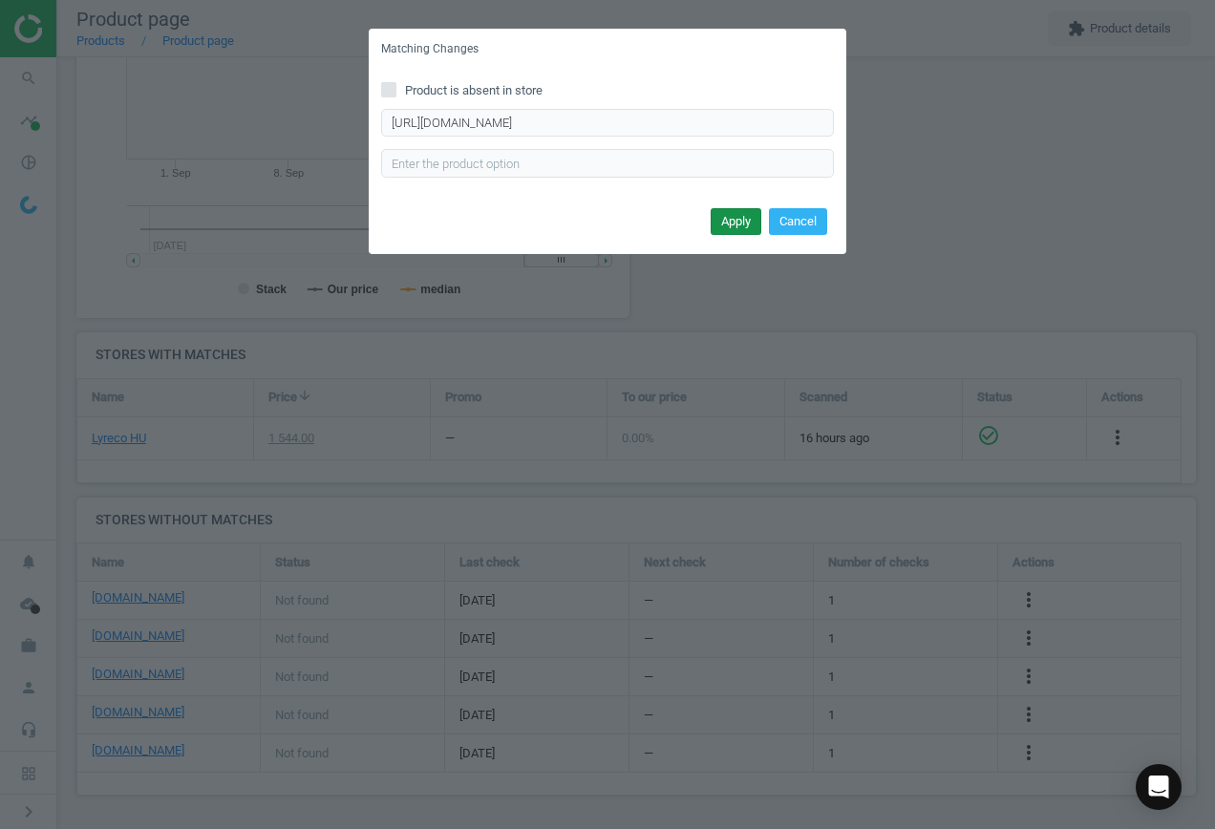
scroll to position [0, 0]
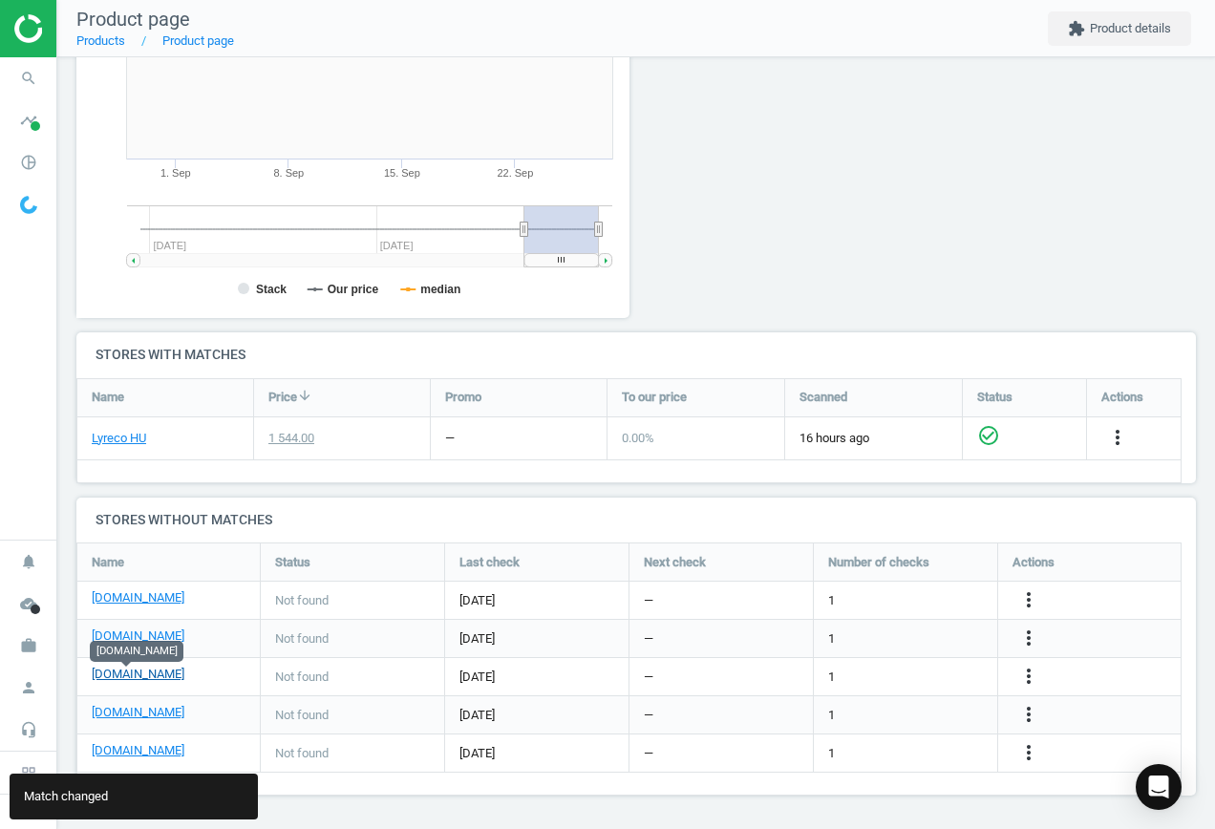
click at [136, 672] on link "[DOMAIN_NAME]" at bounding box center [138, 674] width 93 height 17
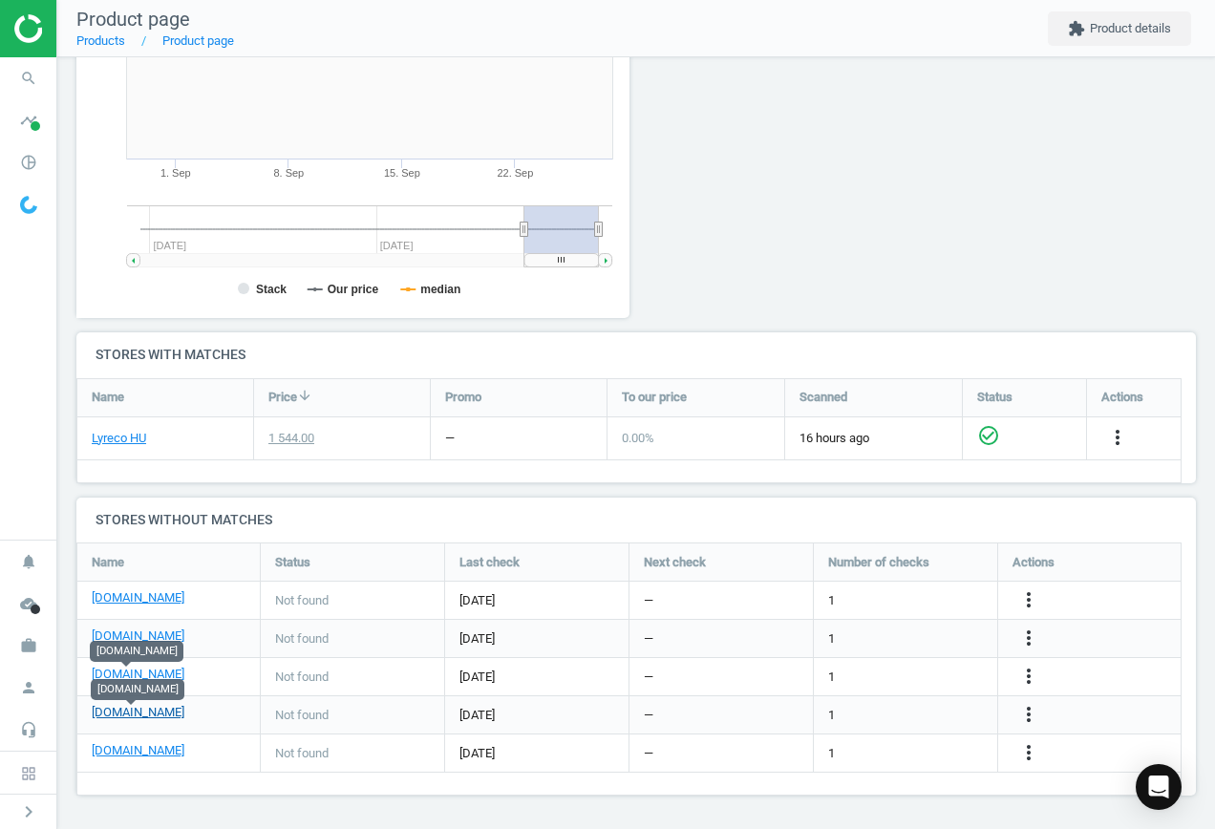
click at [123, 718] on link "[DOMAIN_NAME]" at bounding box center [138, 712] width 93 height 17
click at [1027, 710] on icon "more_vert" at bounding box center [1028, 714] width 23 height 23
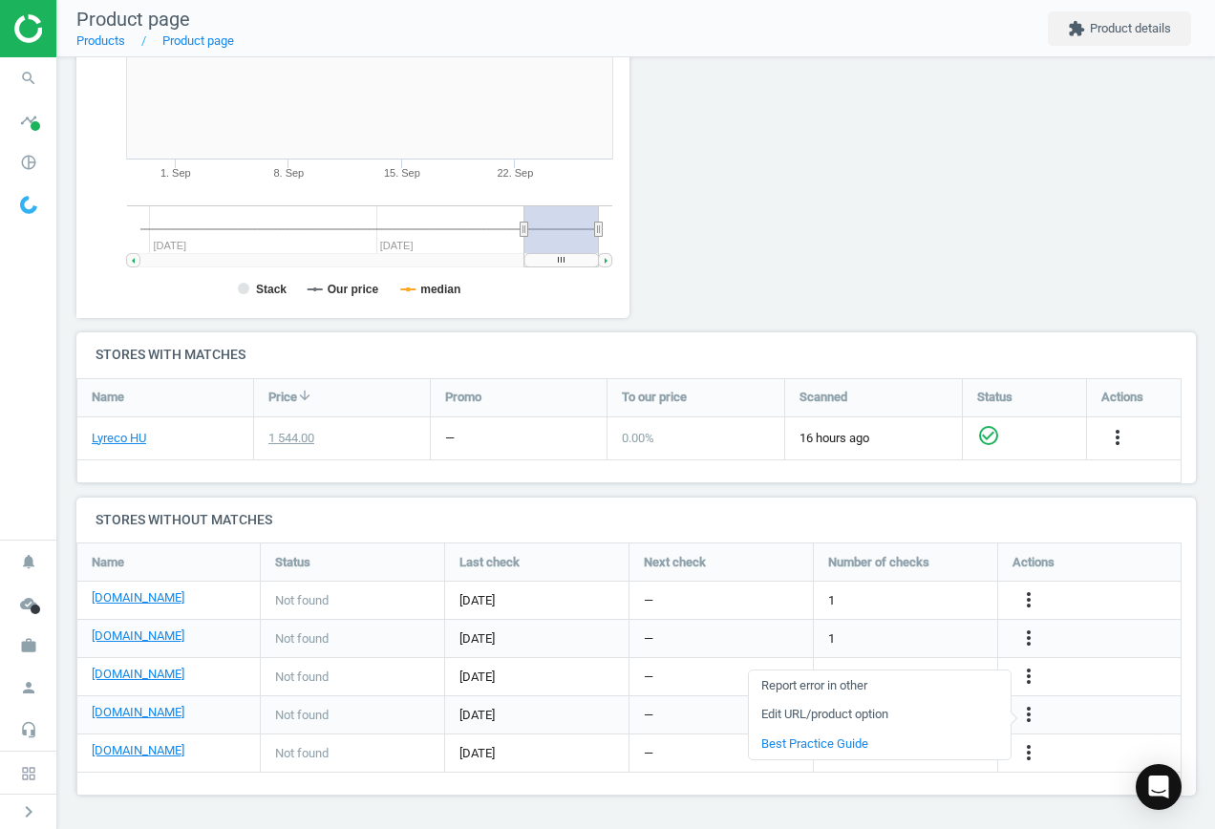
click at [896, 715] on link "Edit URL/product option" at bounding box center [880, 715] width 262 height 30
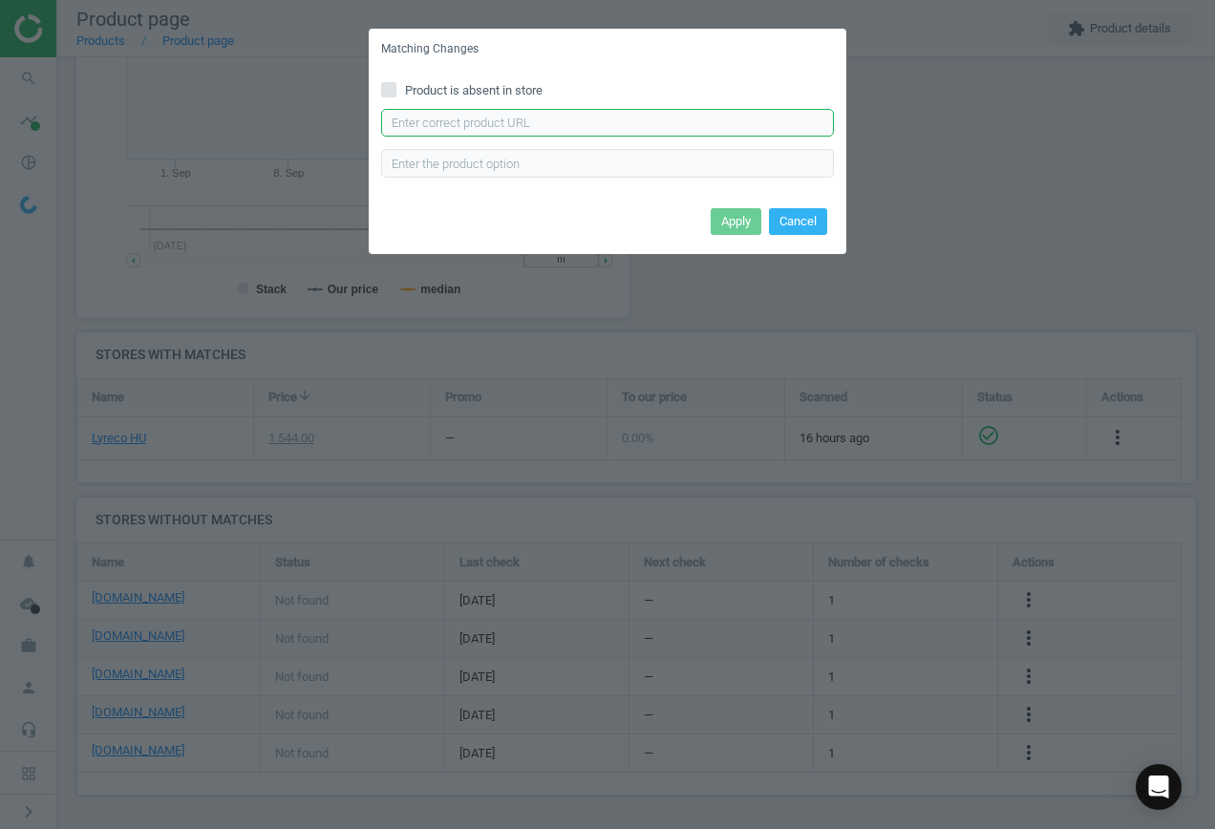
click at [588, 119] on input "text" at bounding box center [607, 123] width 453 height 29
paste input "[URL][DOMAIN_NAME]"
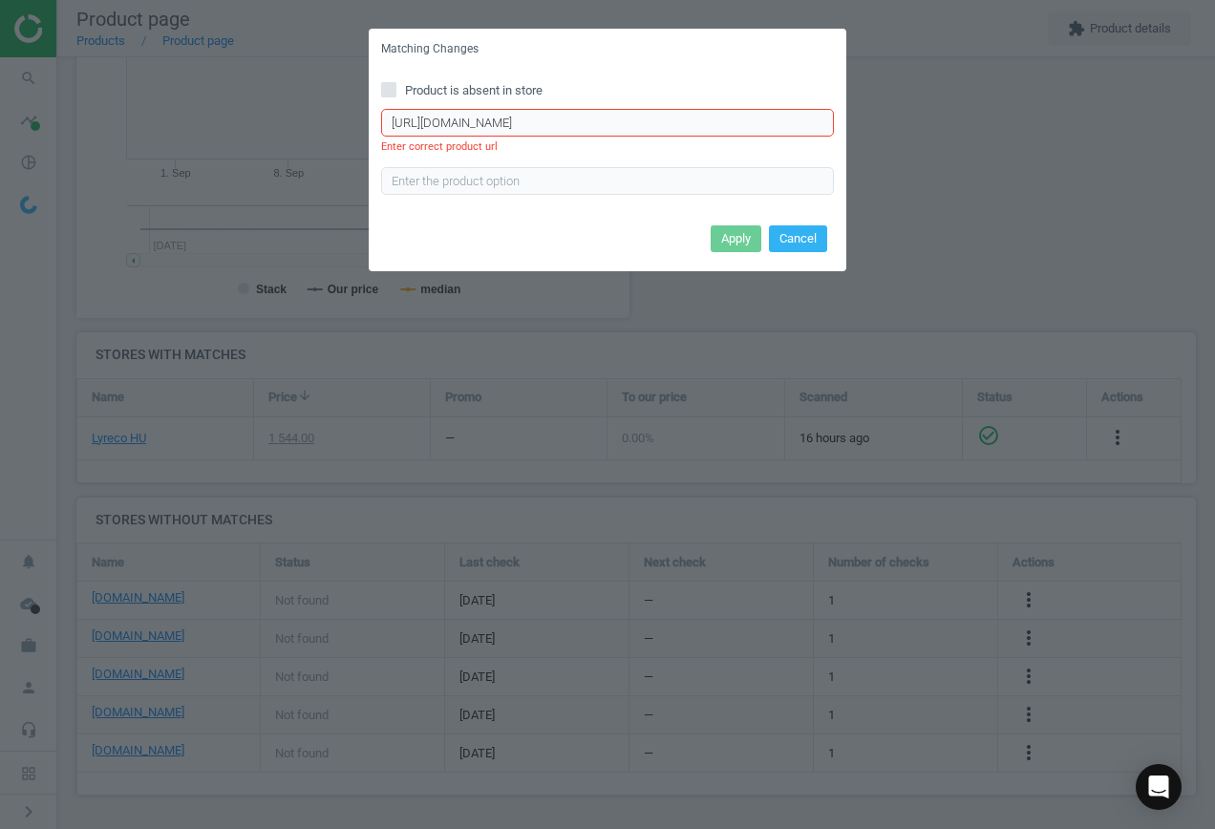
type input "[URL][DOMAIN_NAME]"
click at [806, 240] on button "Cancel" at bounding box center [798, 238] width 58 height 27
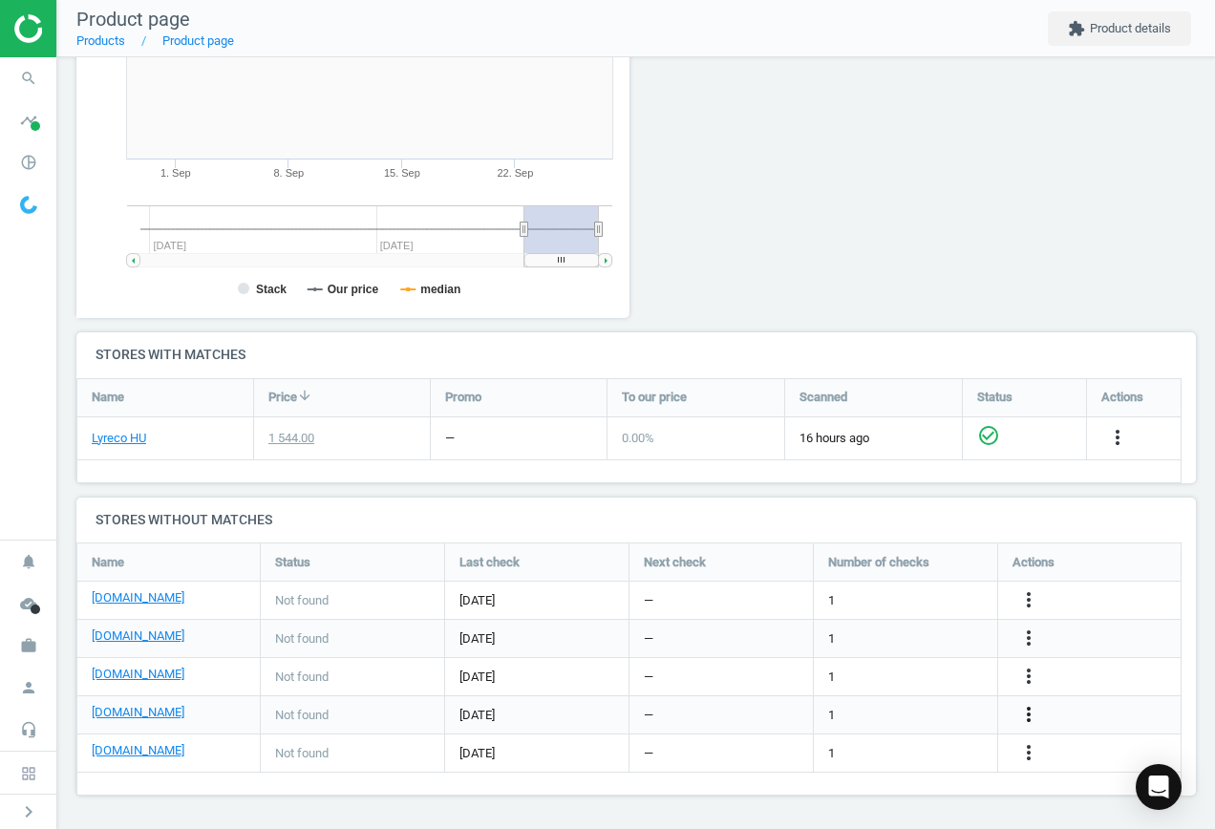
click at [1032, 718] on icon "more_vert" at bounding box center [1028, 714] width 23 height 23
click at [927, 709] on link "Edit URL/product option" at bounding box center [880, 715] width 262 height 30
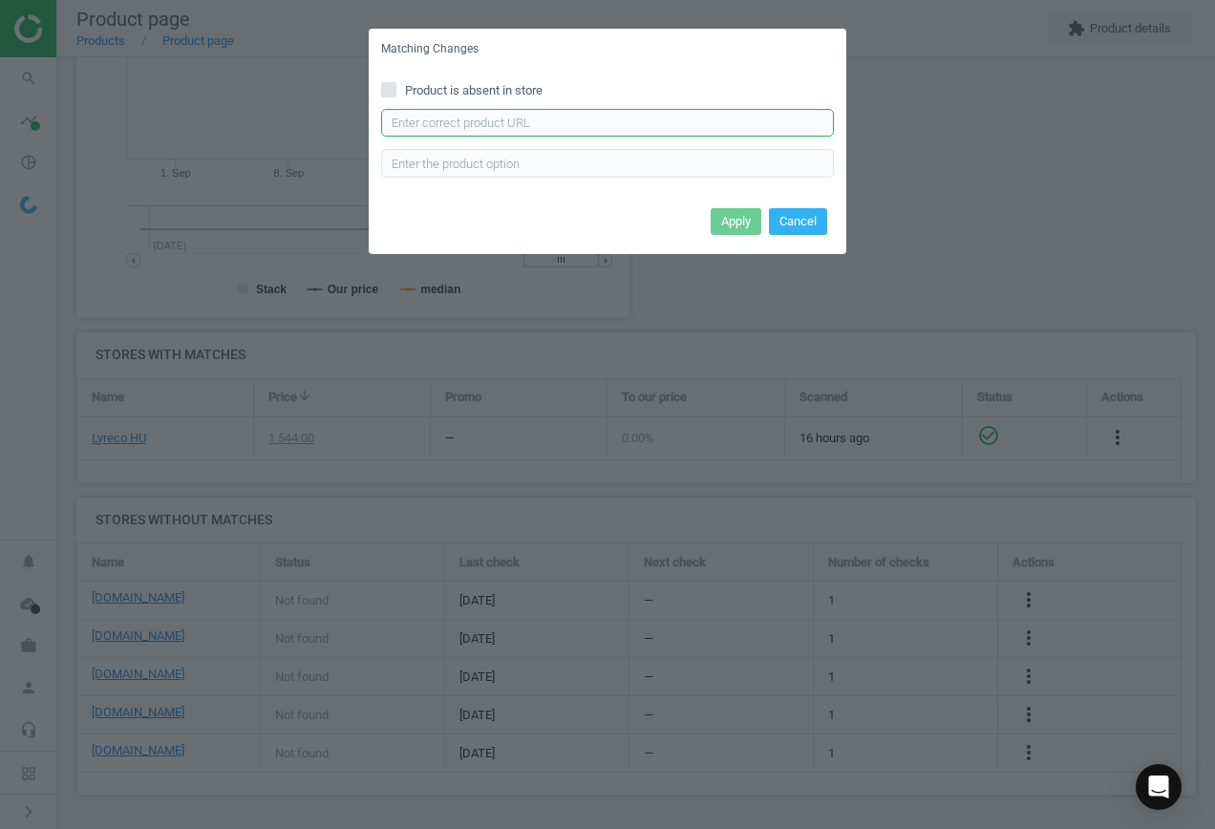
click at [640, 128] on input "text" at bounding box center [607, 123] width 453 height 29
paste input "[URL][DOMAIN_NAME]"
type input "[URL][DOMAIN_NAME]"
click at [728, 224] on button "Apply" at bounding box center [736, 221] width 51 height 27
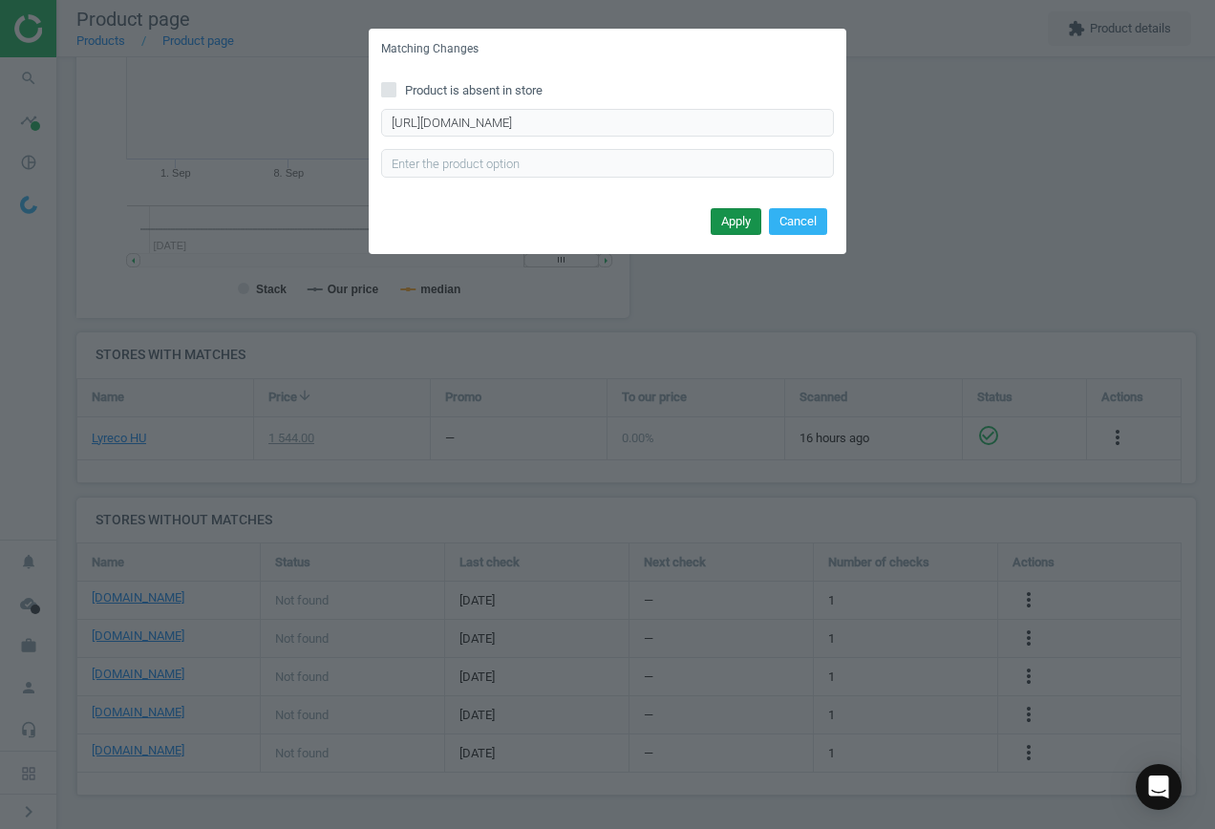
scroll to position [0, 0]
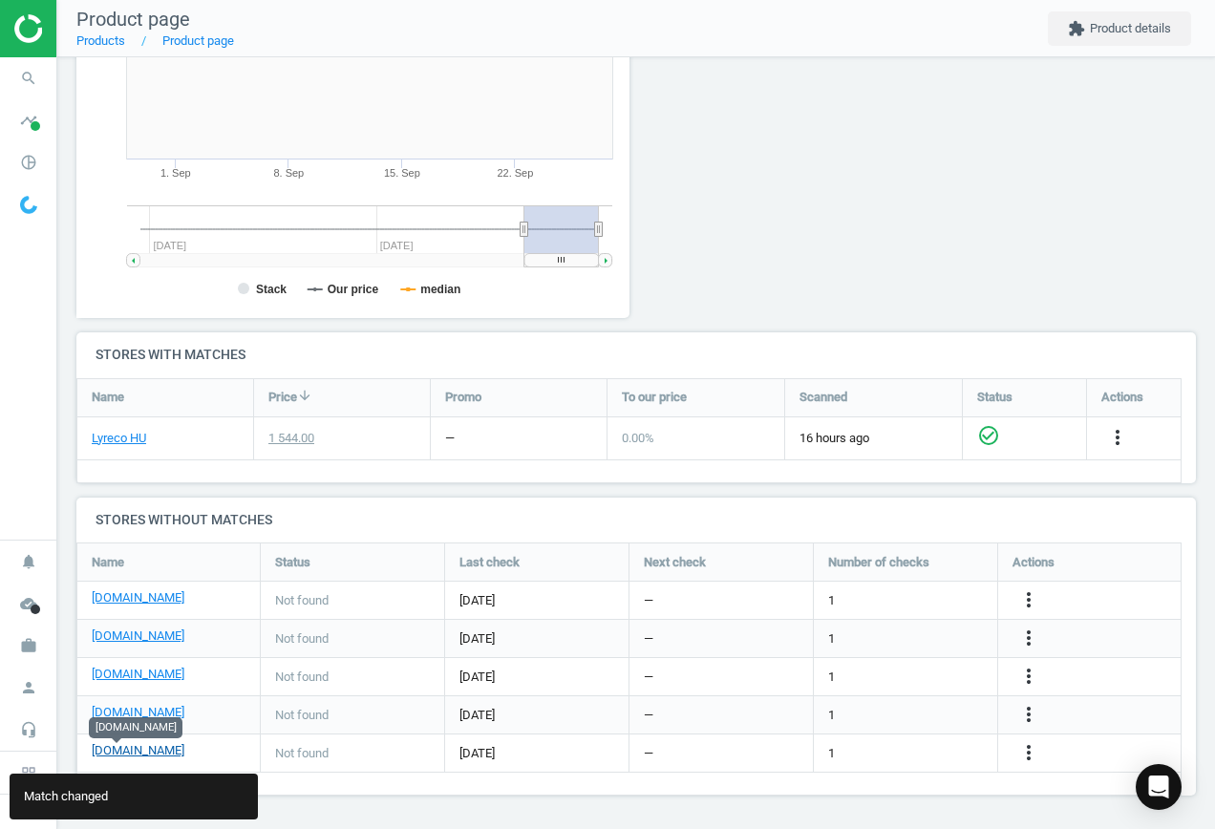
click at [119, 752] on link "[DOMAIN_NAME]" at bounding box center [138, 750] width 93 height 17
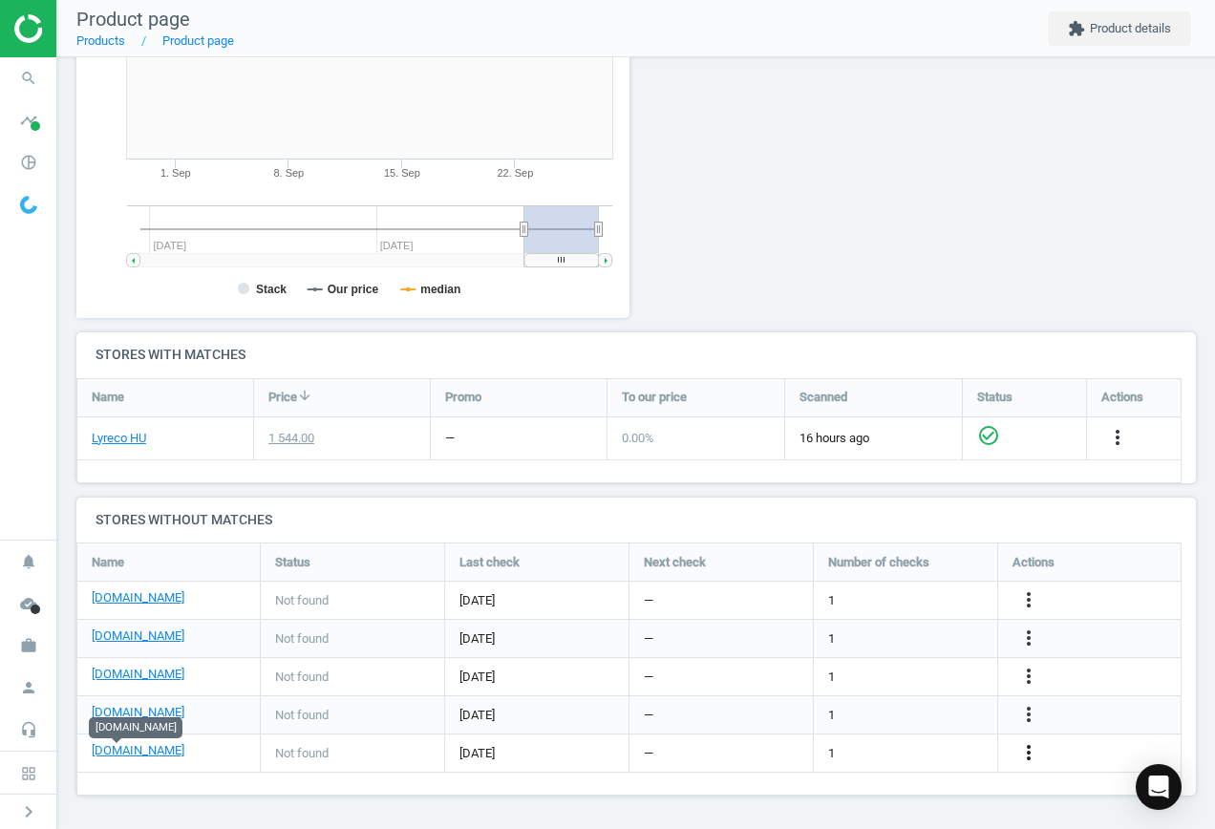
click at [1024, 752] on icon "more_vert" at bounding box center [1028, 752] width 23 height 23
click at [905, 750] on link "Edit URL/product option" at bounding box center [880, 754] width 262 height 30
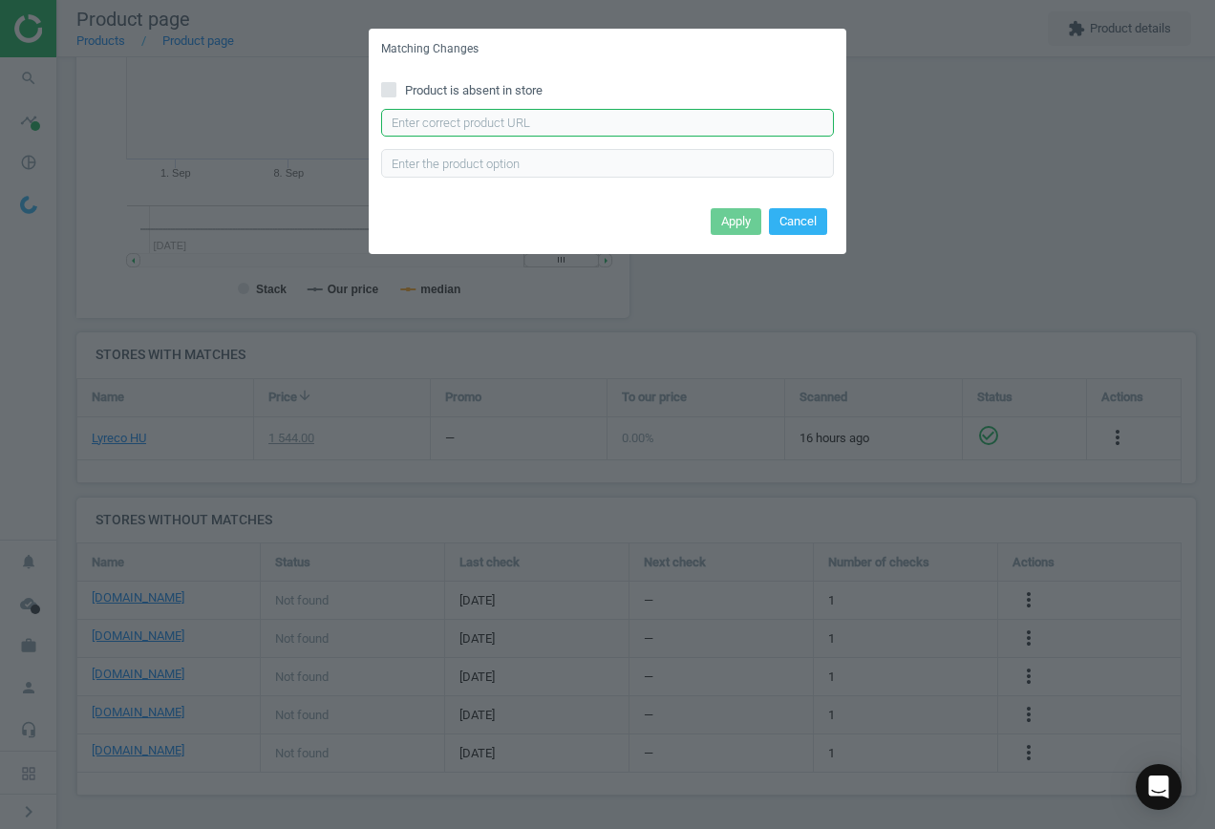
click at [457, 123] on input "text" at bounding box center [607, 123] width 453 height 29
paste input "[URL][DOMAIN_NAME]"
type input "[URL][DOMAIN_NAME]"
click at [741, 214] on button "Apply" at bounding box center [736, 221] width 51 height 27
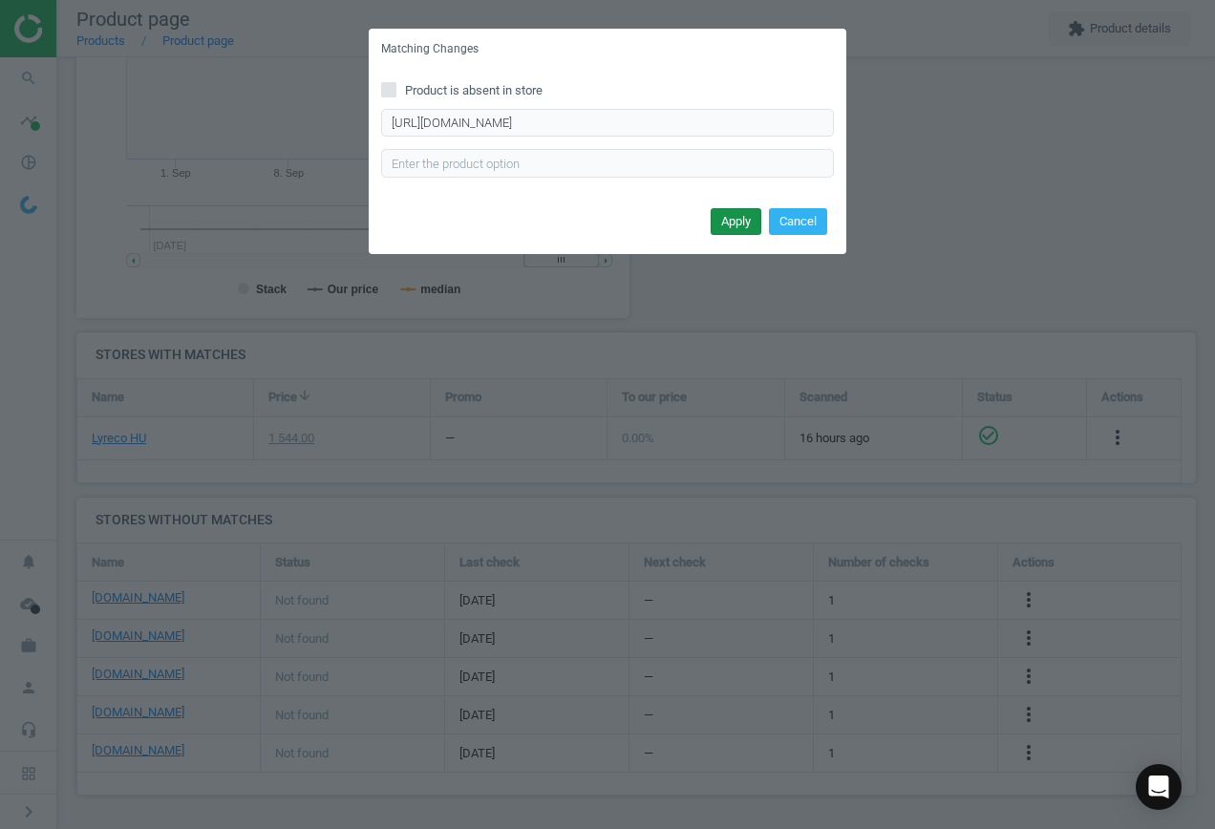
scroll to position [0, 0]
